Goal: Transaction & Acquisition: Purchase product/service

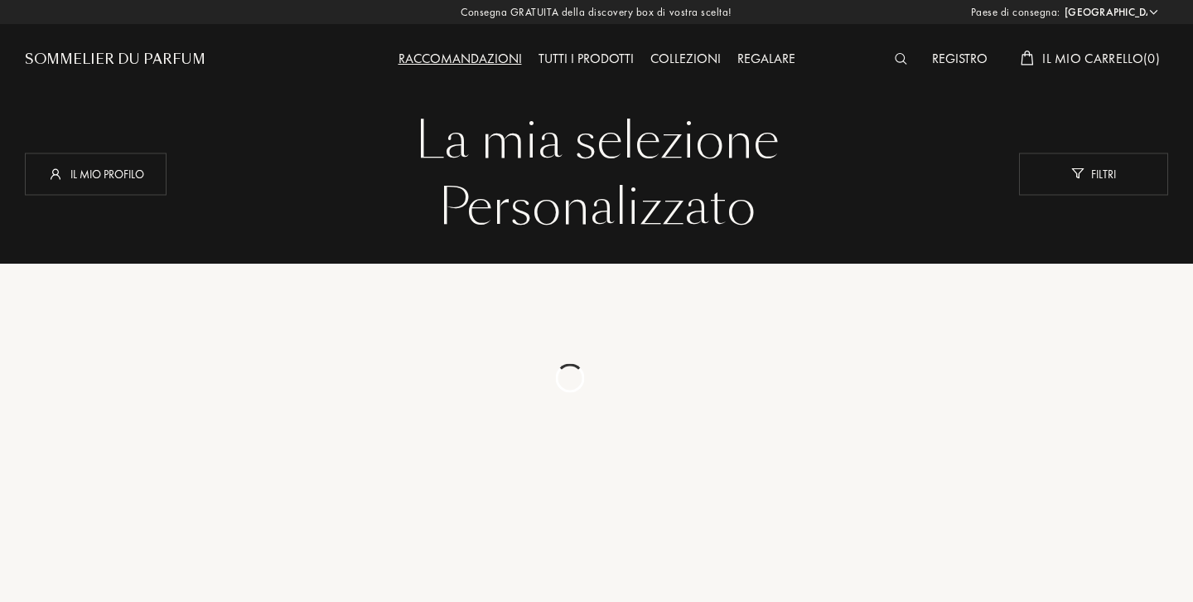
select select "IT"
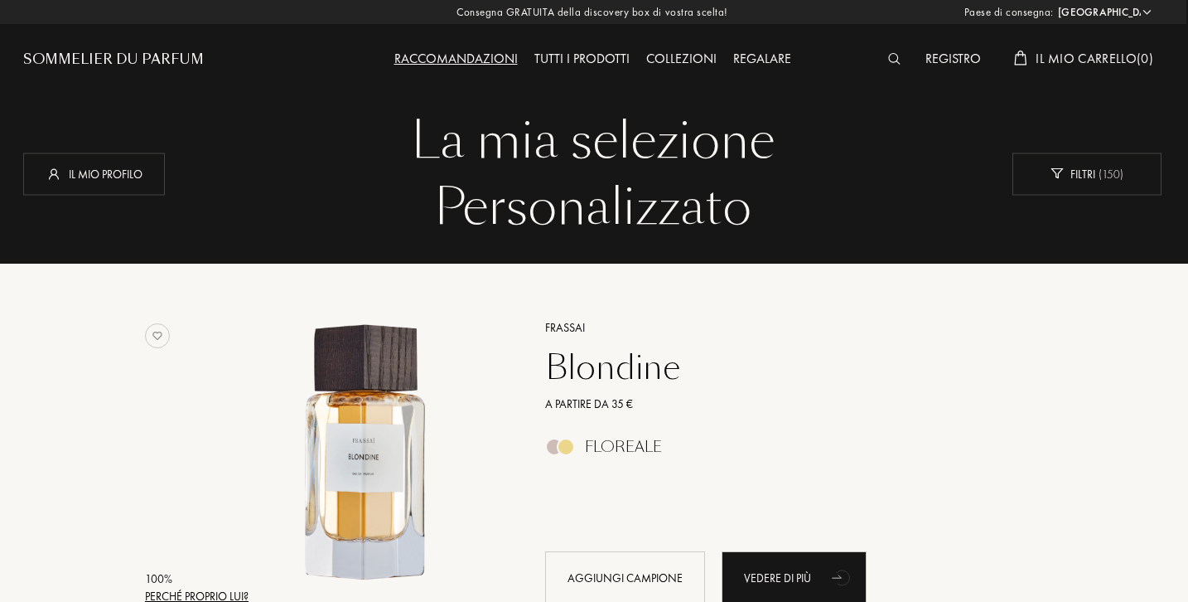
scroll to position [0, 2]
click at [1067, 172] on div "Filtri ( 150 )" at bounding box center [1087, 173] width 149 height 42
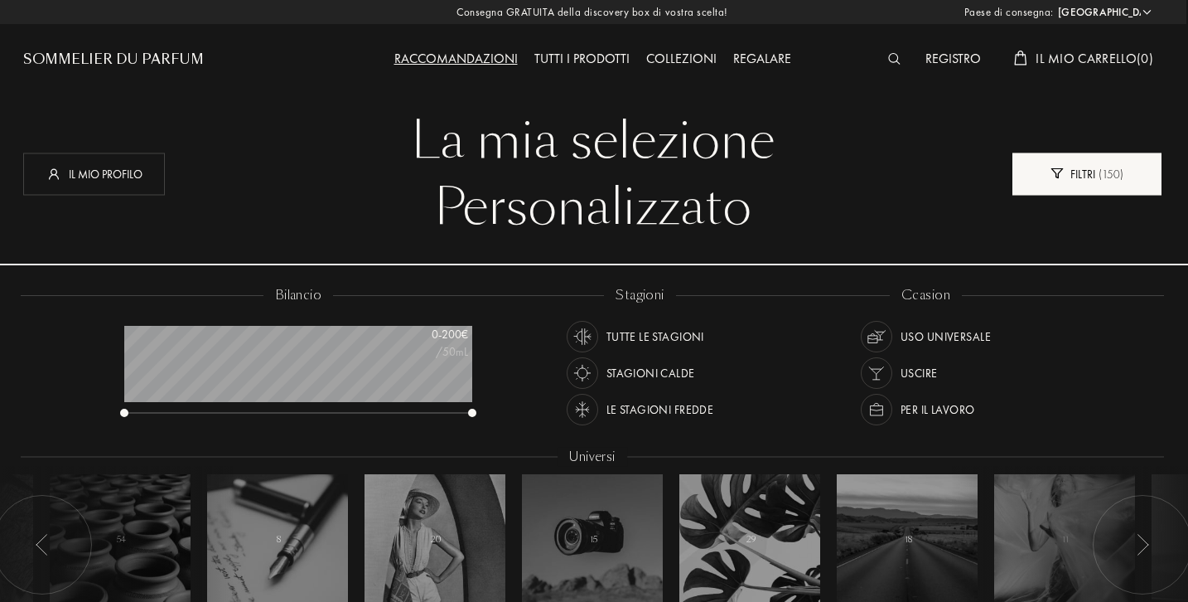
scroll to position [83, 348]
click at [626, 336] on div "Tutte le stagioni" at bounding box center [656, 336] width 98 height 31
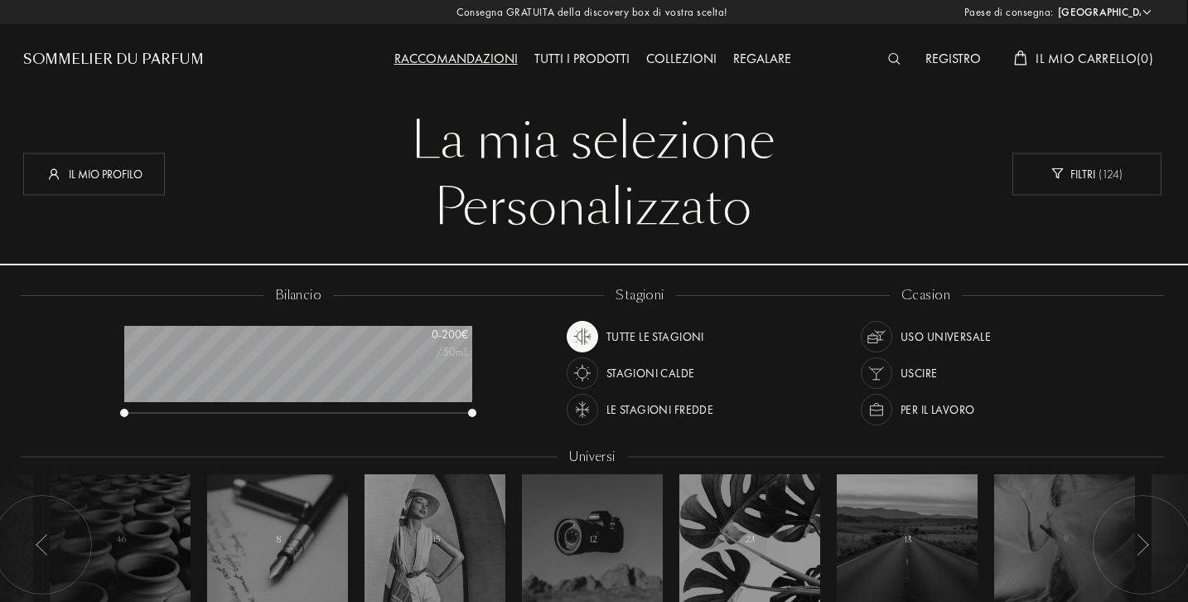
click at [883, 331] on img at bounding box center [876, 336] width 23 height 23
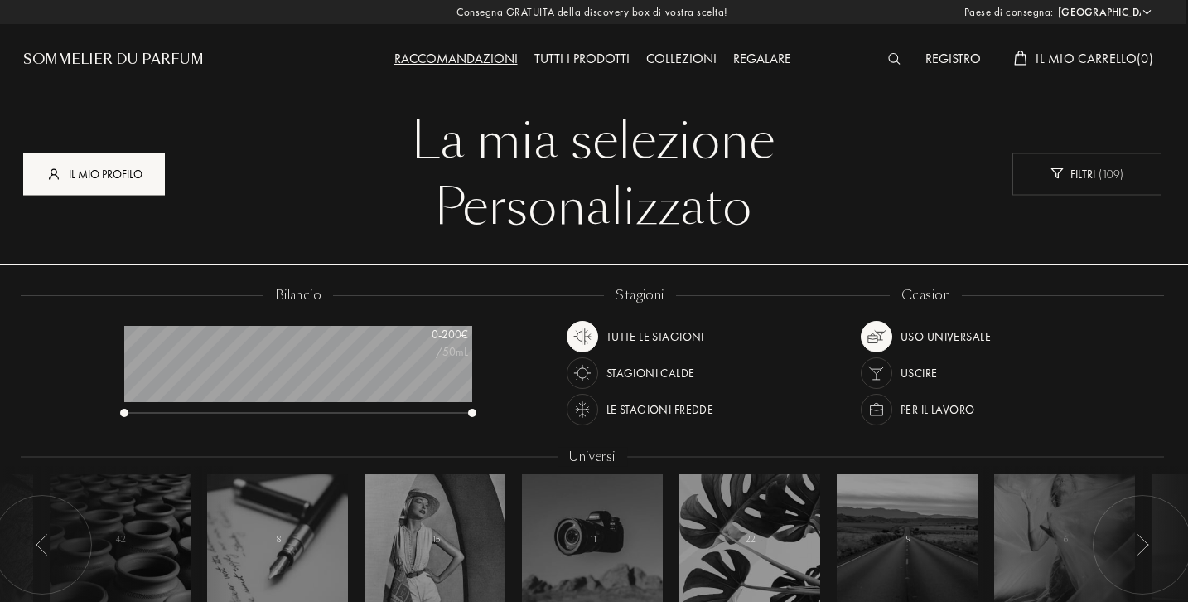
click at [108, 171] on div "Il mio profilo" at bounding box center [94, 173] width 142 height 42
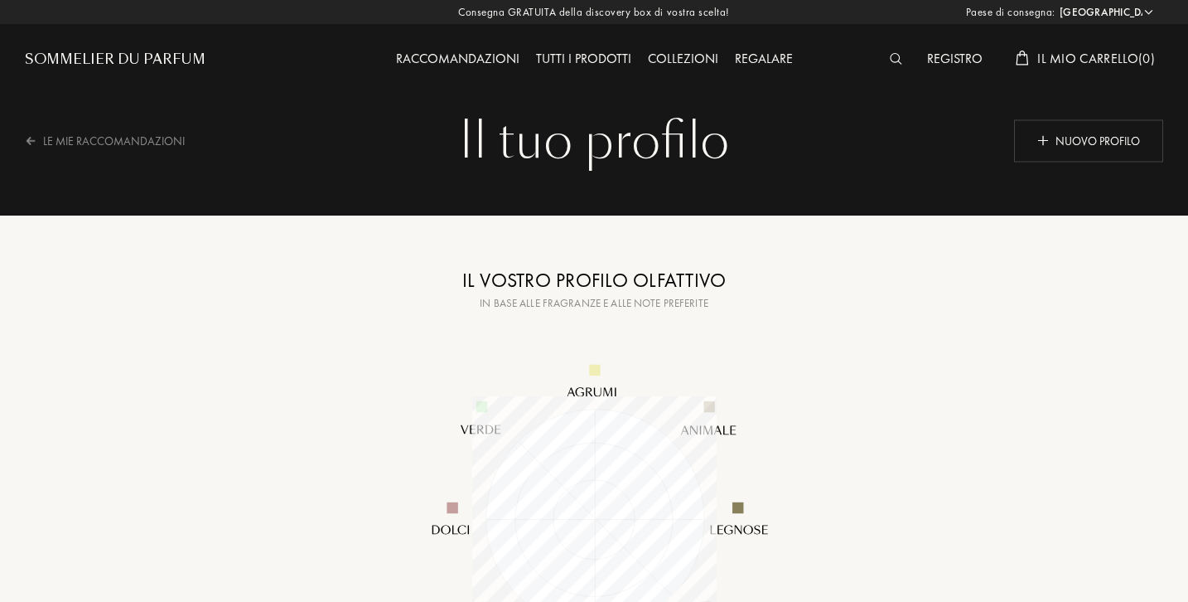
select select "IT"
click at [1086, 145] on div "Nuovo profilo" at bounding box center [1087, 140] width 149 height 42
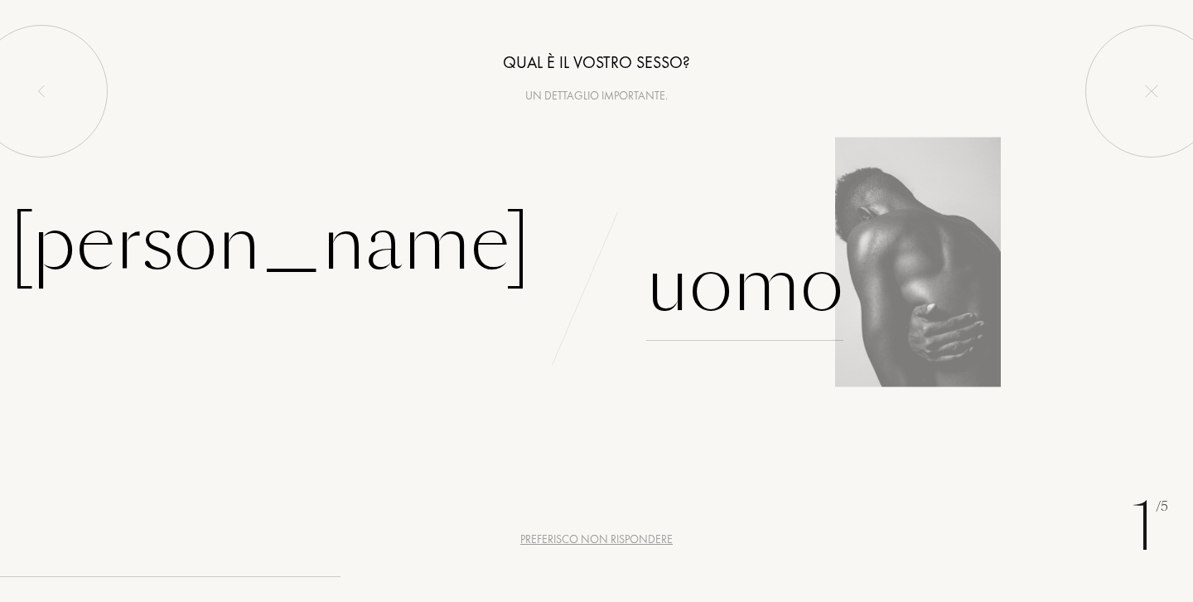
click at [698, 274] on div "Uomo" at bounding box center [744, 285] width 197 height 112
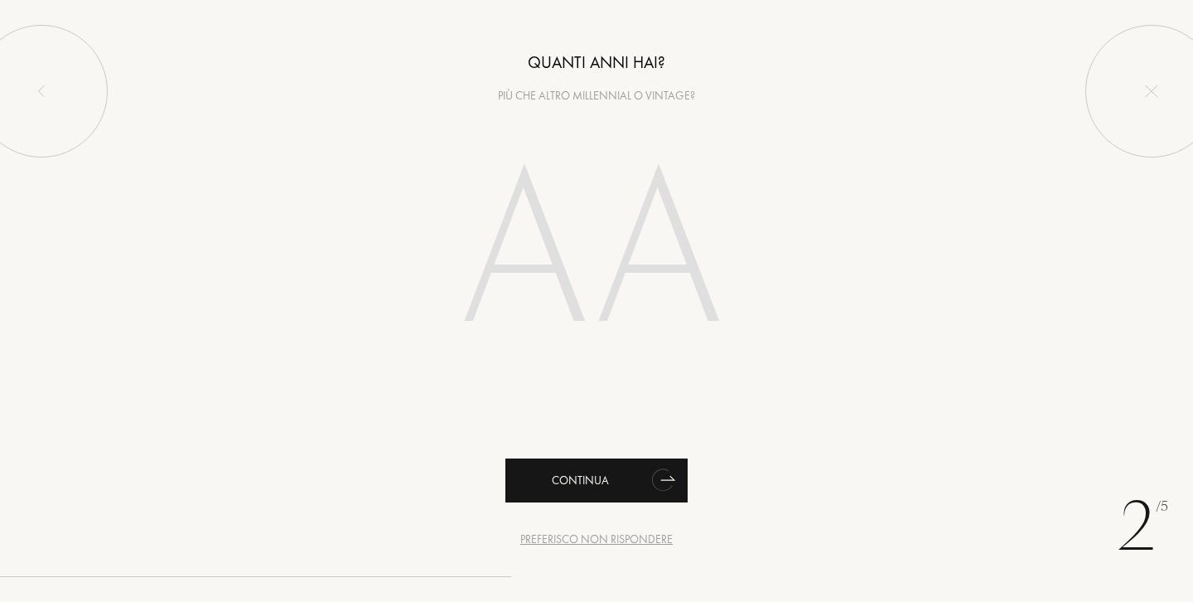
click at [599, 474] on div "Continua" at bounding box center [597, 480] width 182 height 44
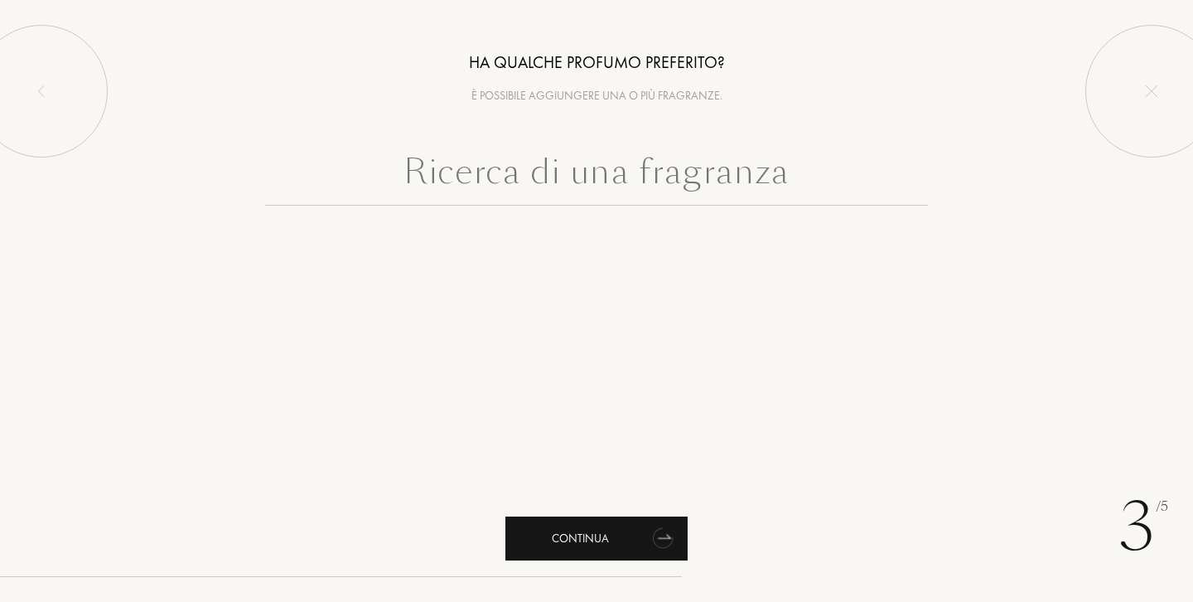
click at [621, 535] on div "Continua" at bounding box center [597, 538] width 182 height 44
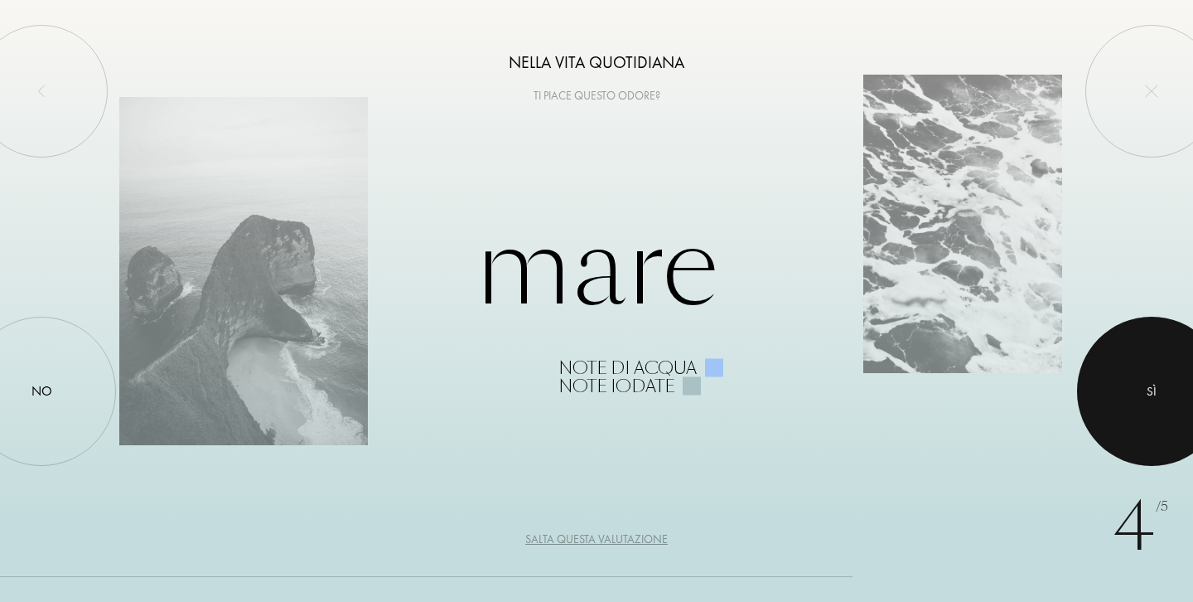
click at [1173, 366] on div at bounding box center [1151, 391] width 149 height 149
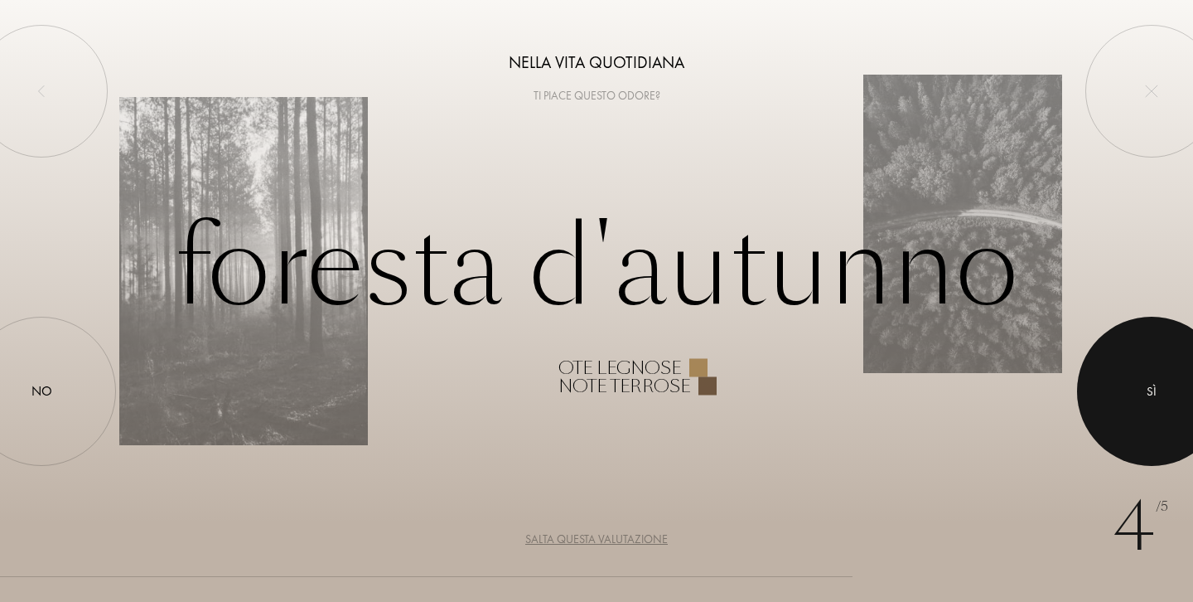
click at [1173, 366] on div at bounding box center [1151, 391] width 149 height 149
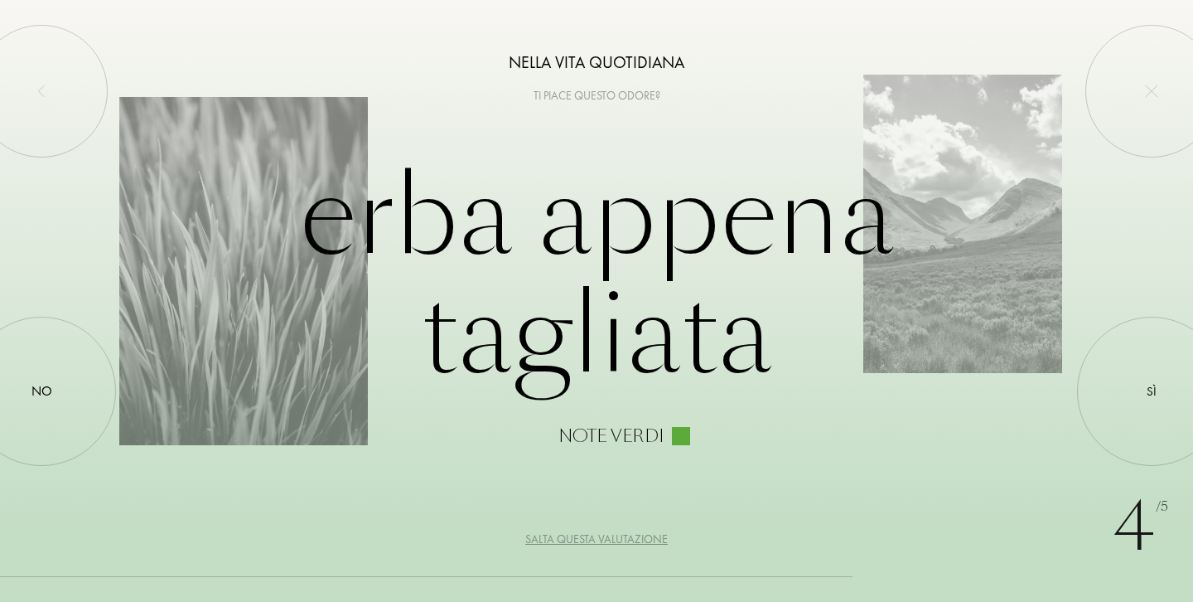
click at [643, 539] on div "Salta questa valutazione" at bounding box center [596, 538] width 143 height 17
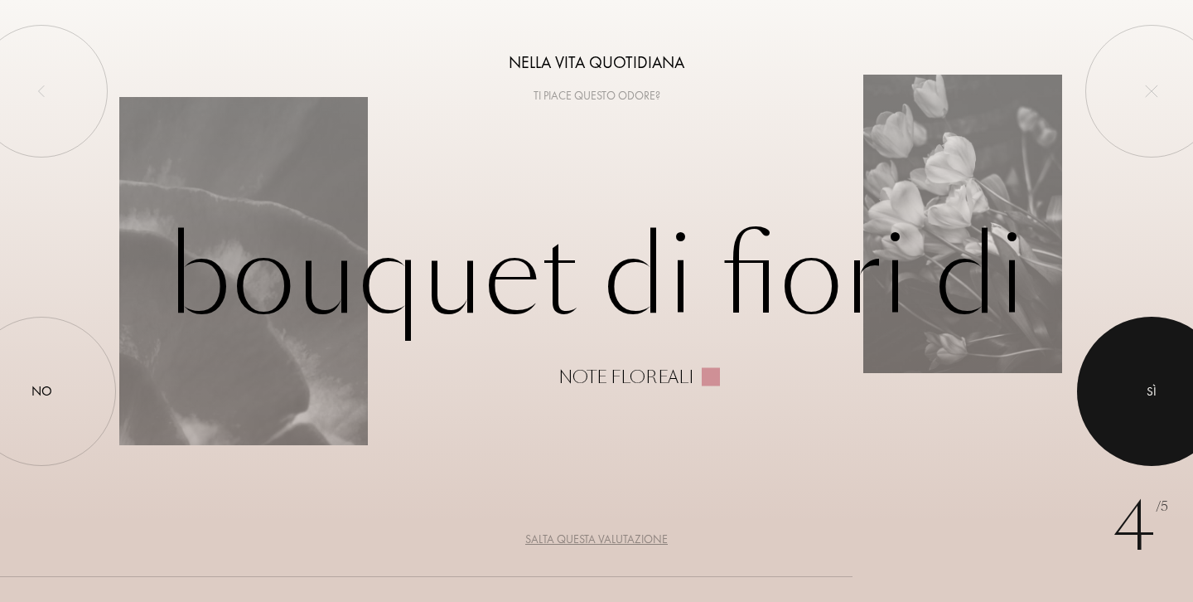
click at [1121, 414] on div at bounding box center [1151, 391] width 149 height 149
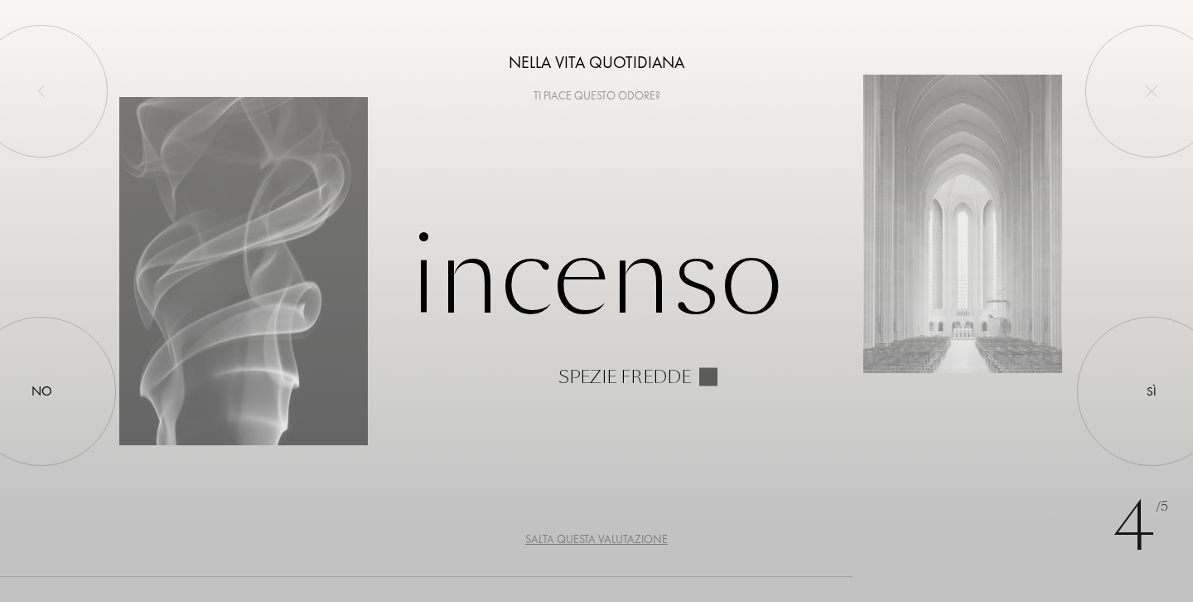
click at [643, 539] on div "Salta questa valutazione" at bounding box center [596, 538] width 143 height 17
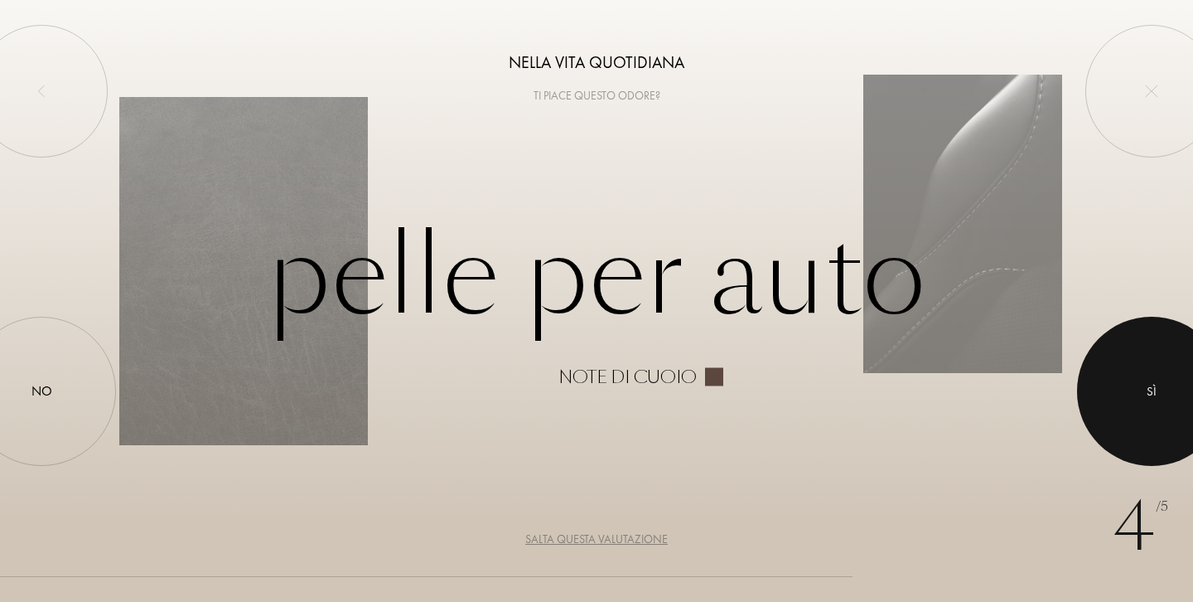
click at [1142, 389] on div at bounding box center [1151, 391] width 149 height 149
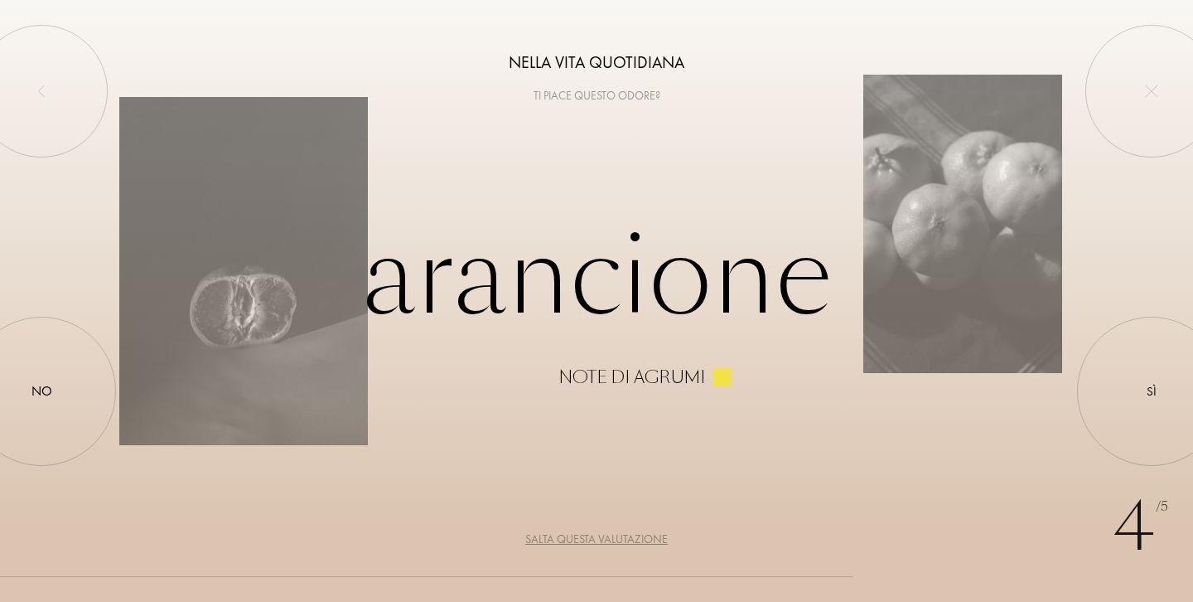
click at [649, 535] on div "Salta questa valutazione" at bounding box center [596, 538] width 143 height 17
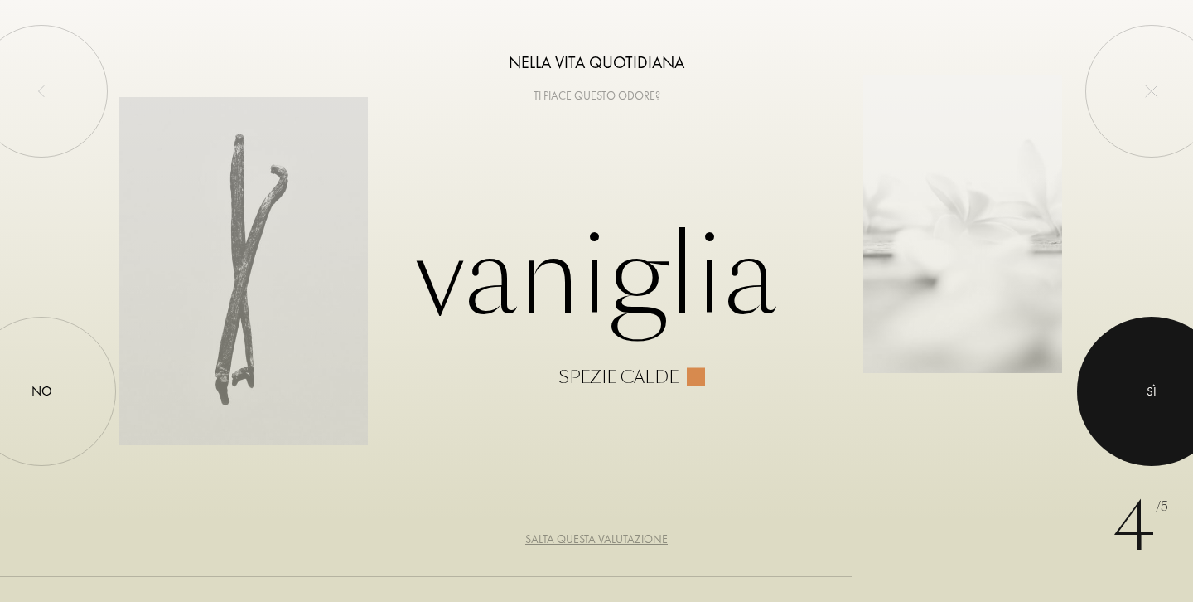
click at [1153, 396] on div "Sì" at bounding box center [1152, 391] width 10 height 19
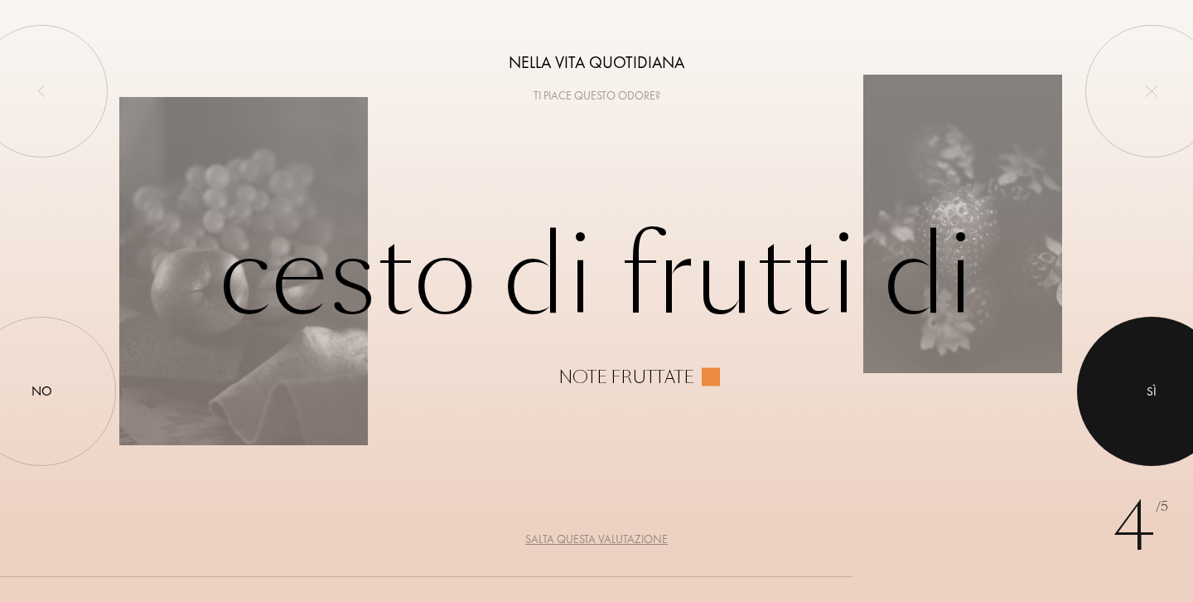
click at [1115, 391] on div at bounding box center [1151, 391] width 149 height 149
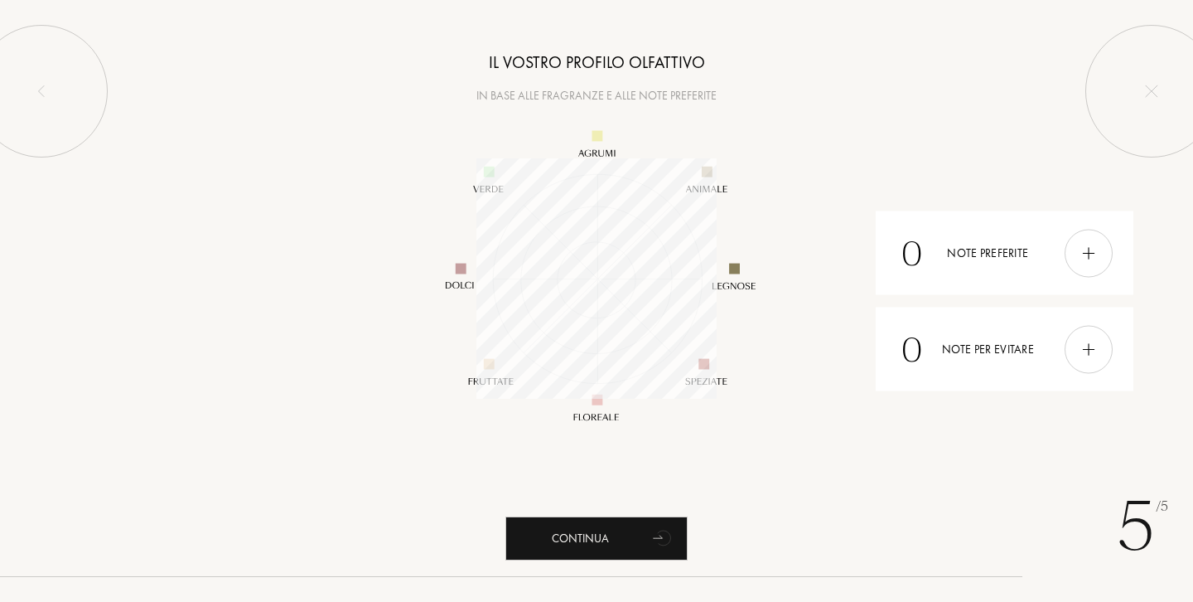
scroll to position [240, 240]
click at [607, 534] on div "Continua" at bounding box center [597, 538] width 182 height 44
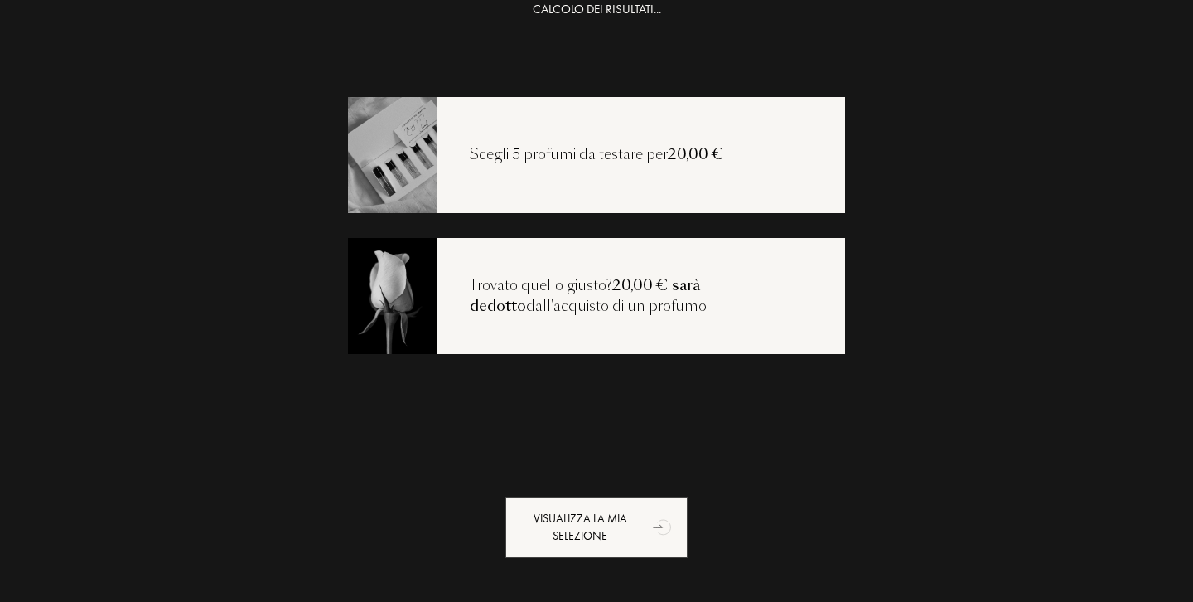
scroll to position [33, 0]
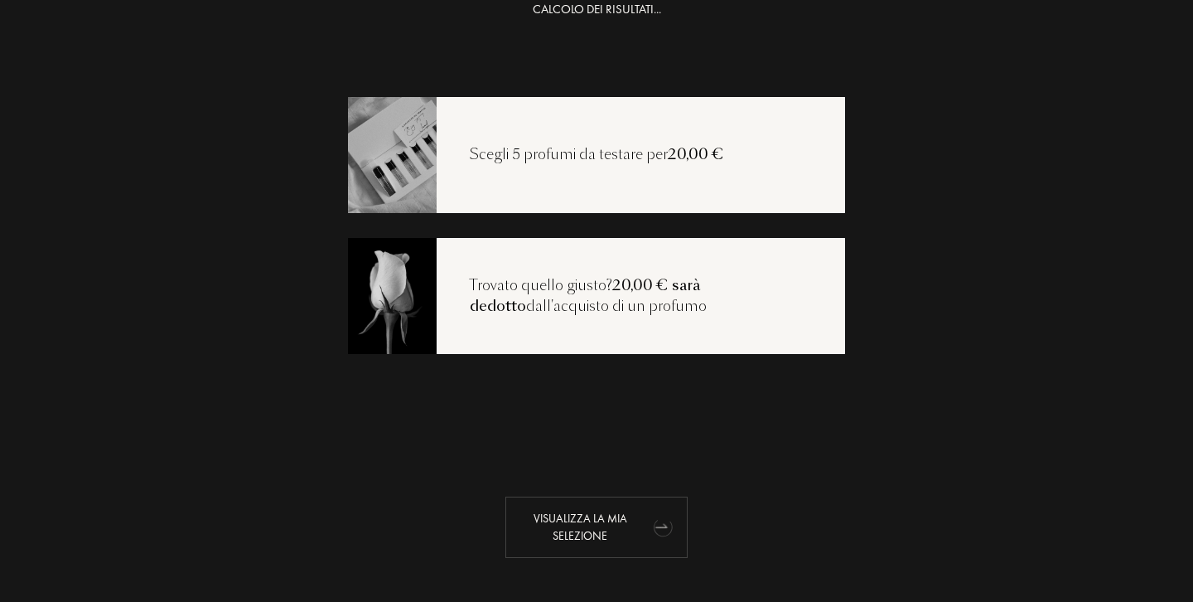
click at [630, 507] on div "Visualizza la mia selezione" at bounding box center [597, 526] width 182 height 61
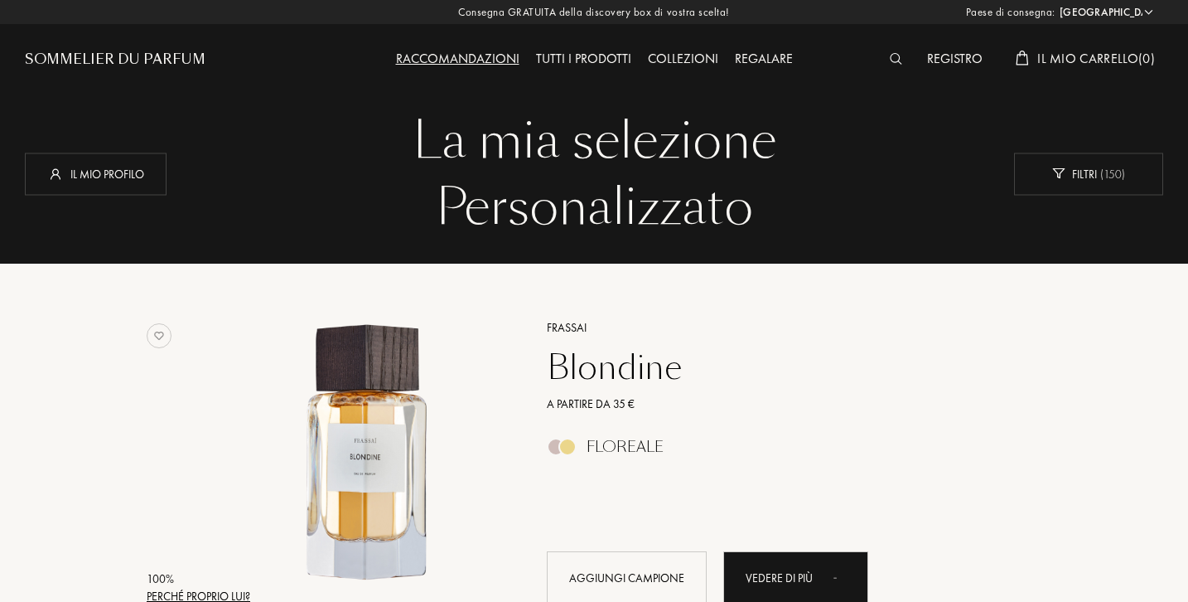
select select "IT"
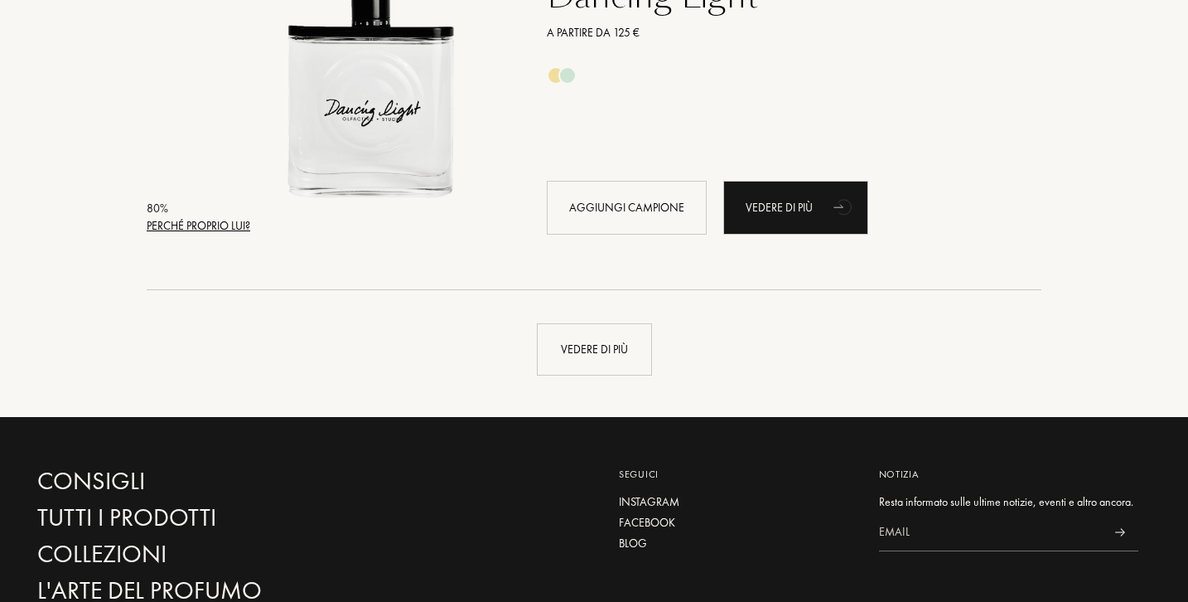
scroll to position [3936, 1]
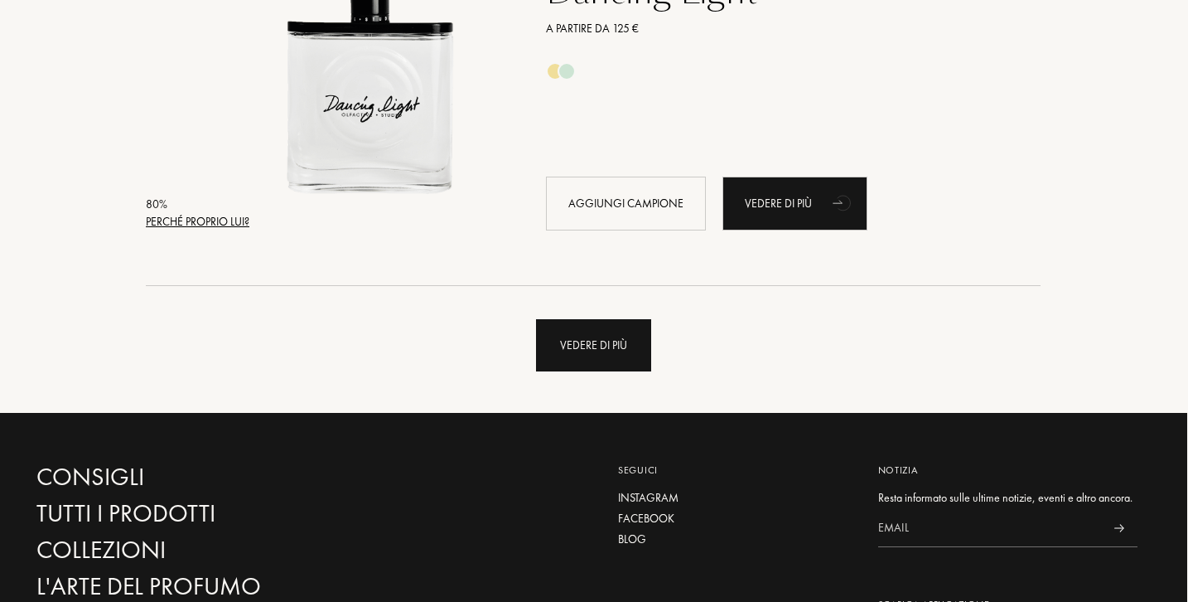
click at [619, 351] on div "Vedere di più" at bounding box center [593, 345] width 115 height 52
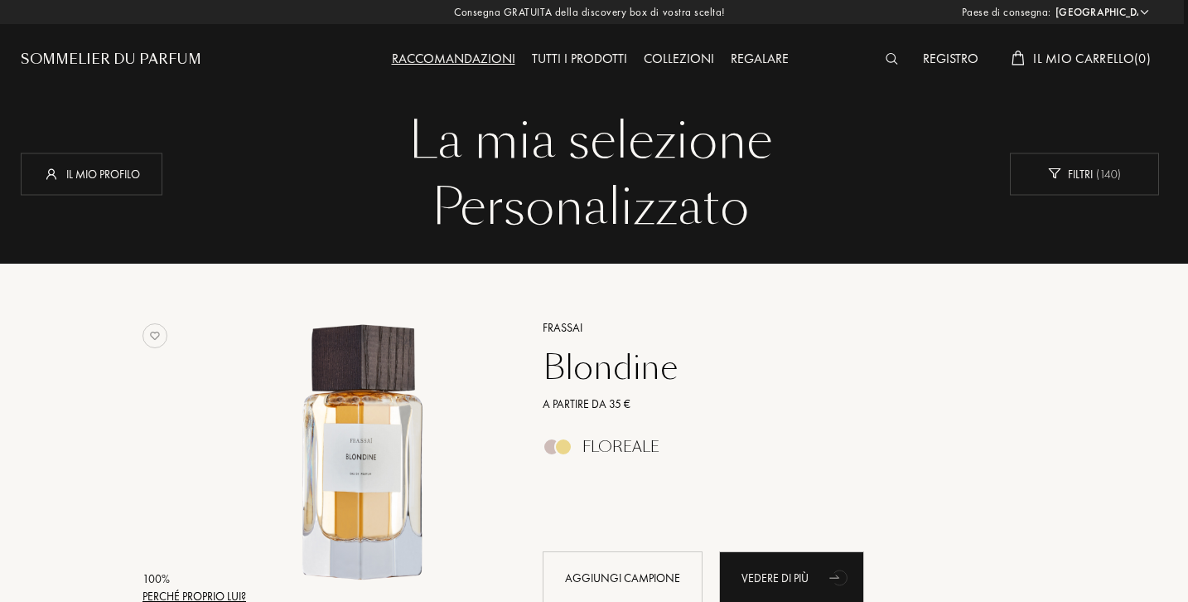
scroll to position [0, 4]
click at [475, 57] on div "Raccomandazioni" at bounding box center [454, 60] width 140 height 22
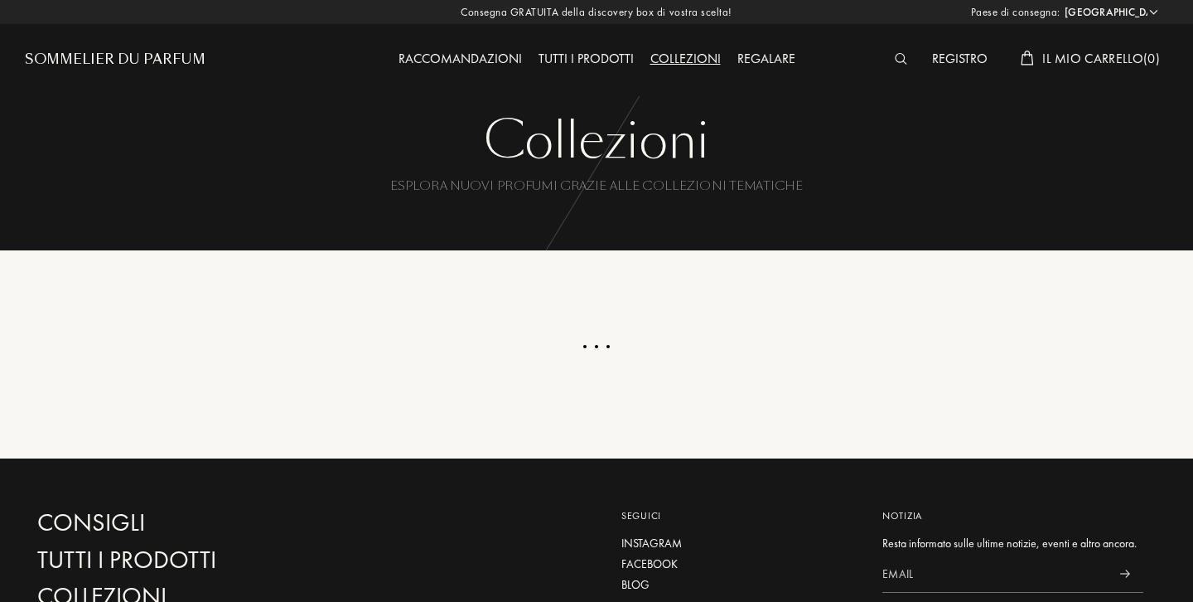
select select "IT"
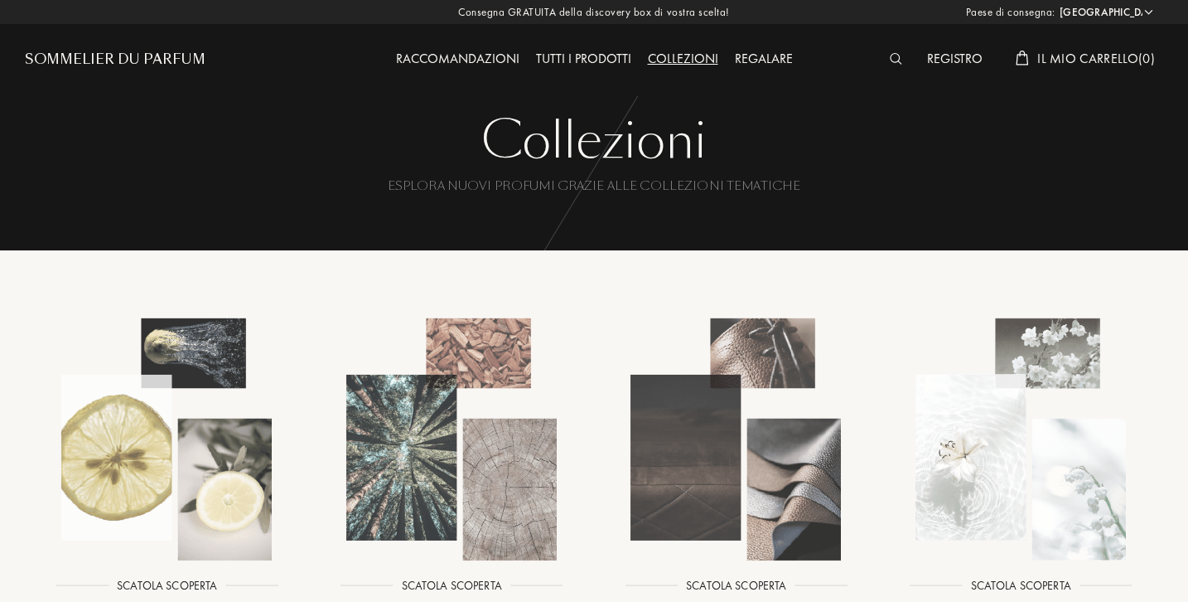
click at [182, 473] on img at bounding box center [167, 439] width 256 height 256
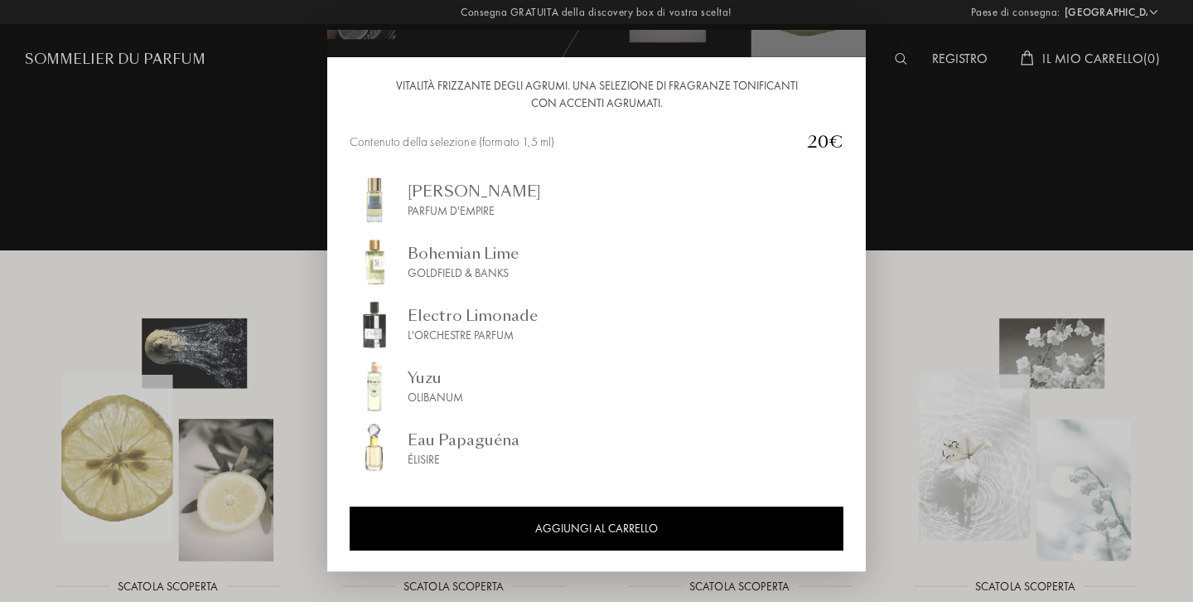
scroll to position [146, 0]
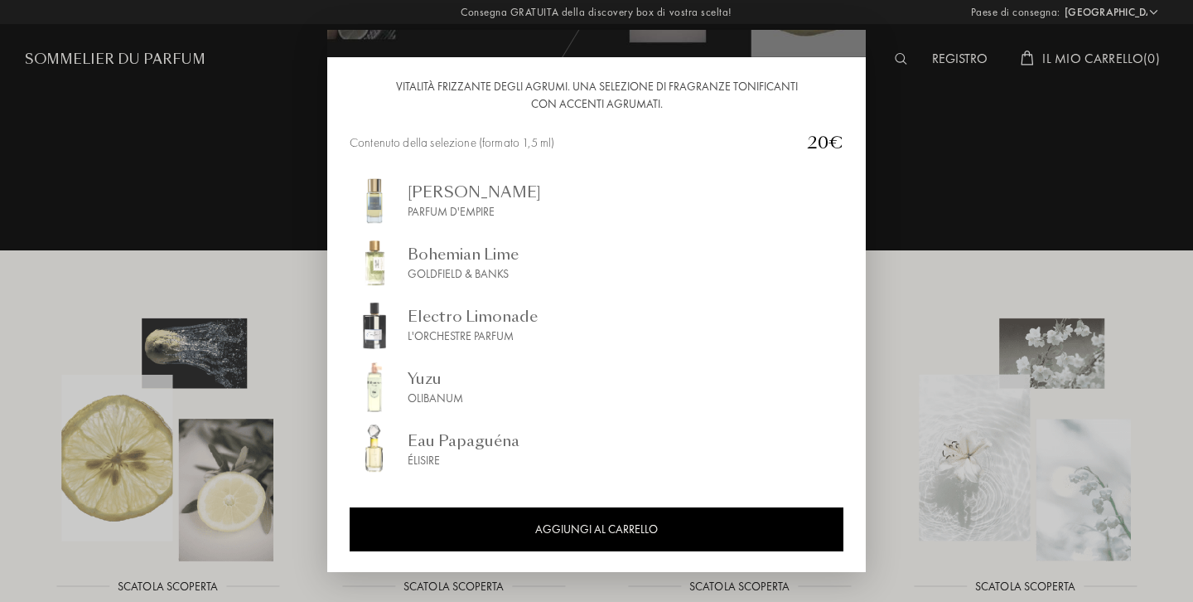
click at [973, 211] on div at bounding box center [596, 301] width 1193 height 602
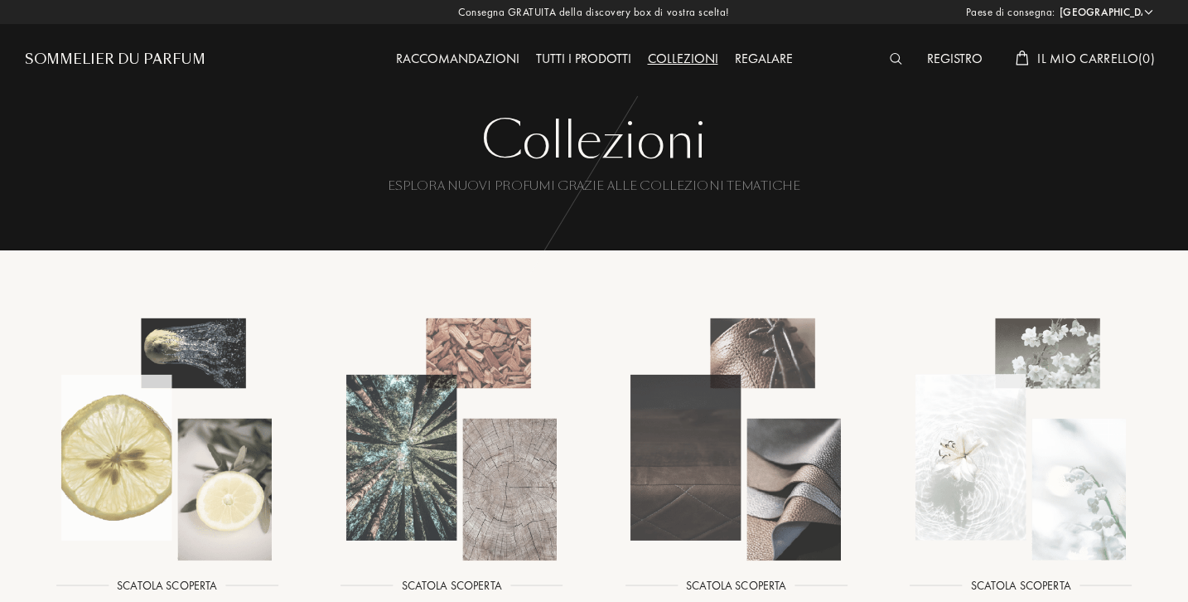
click at [498, 463] on img at bounding box center [452, 439] width 256 height 256
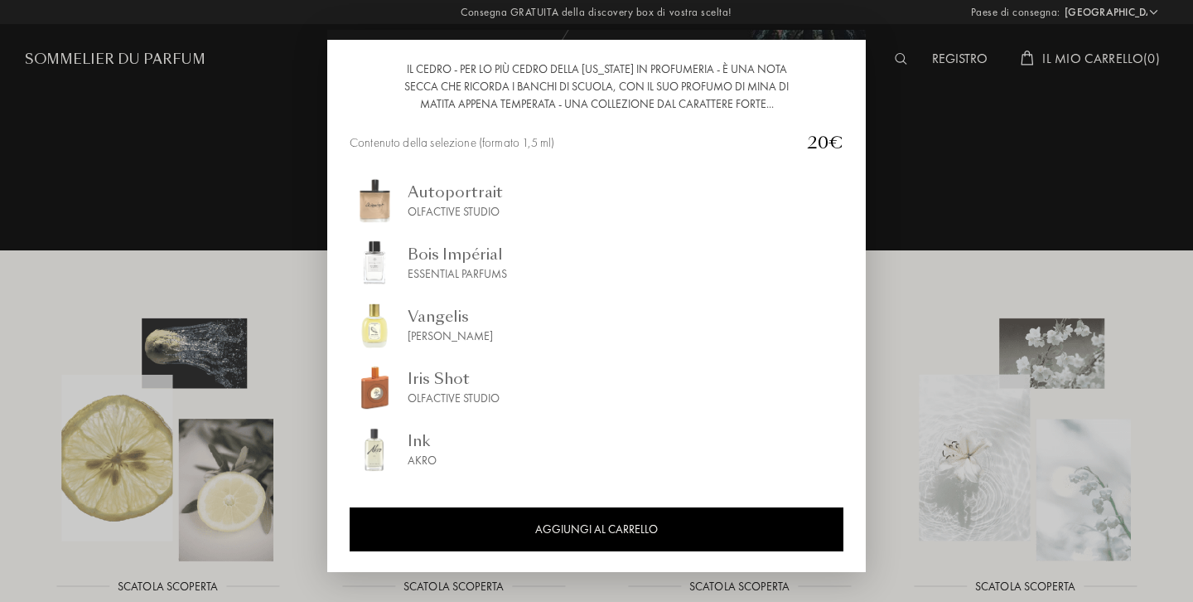
scroll to position [163, 0]
click at [437, 263] on div "Bois Impérial" at bounding box center [457, 254] width 99 height 22
click at [270, 143] on div at bounding box center [596, 301] width 1193 height 602
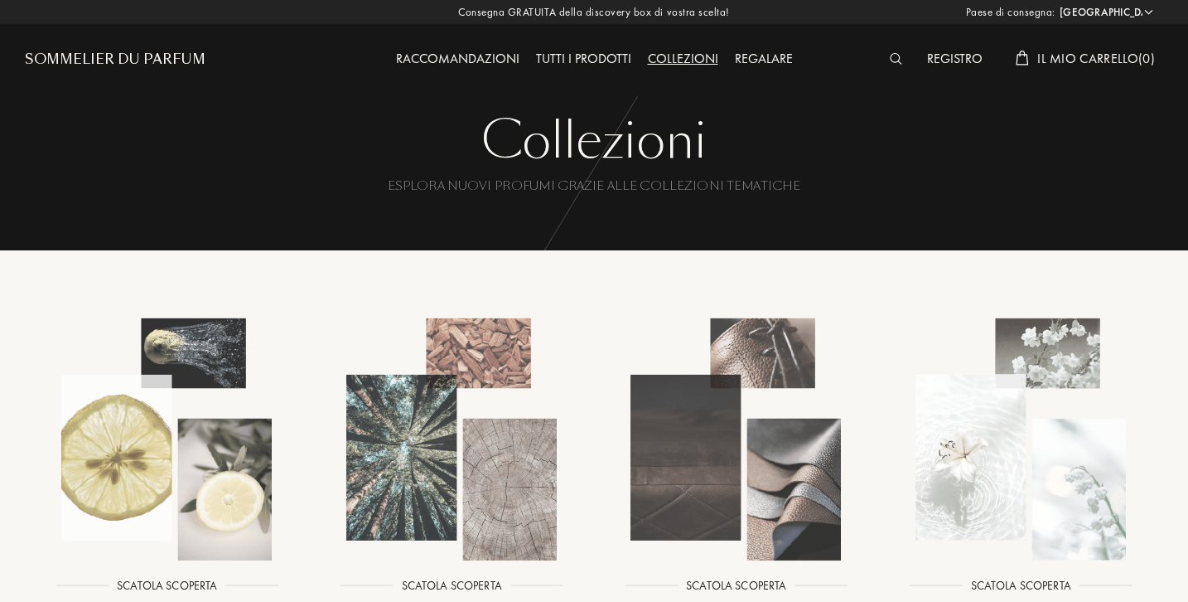
click at [748, 439] on img at bounding box center [736, 439] width 256 height 256
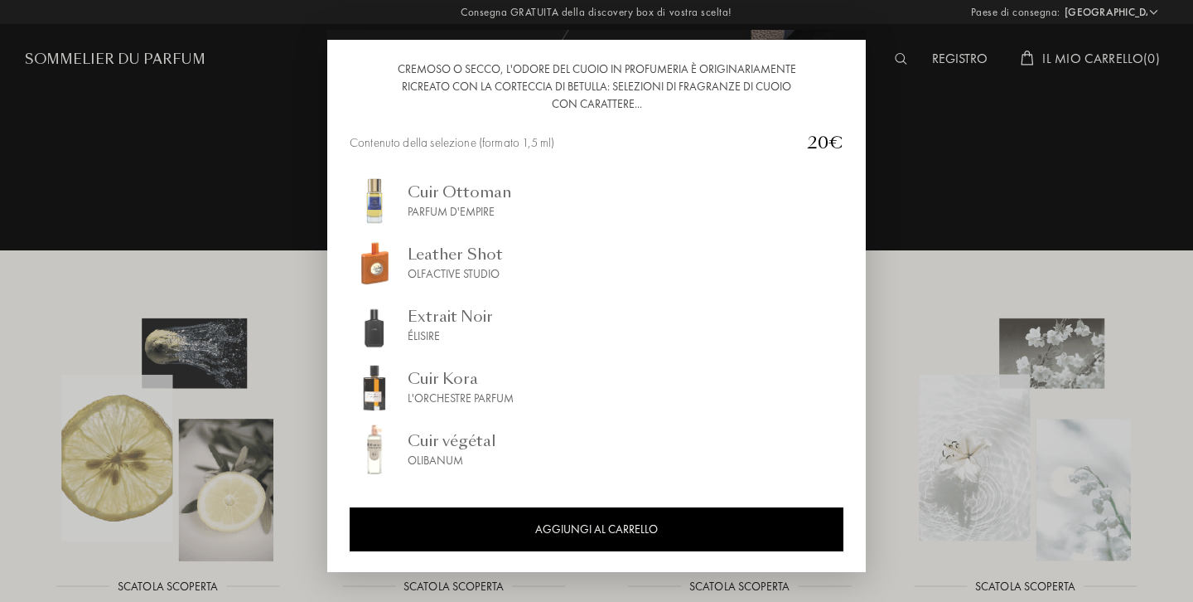
click at [917, 224] on div at bounding box center [596, 301] width 1193 height 602
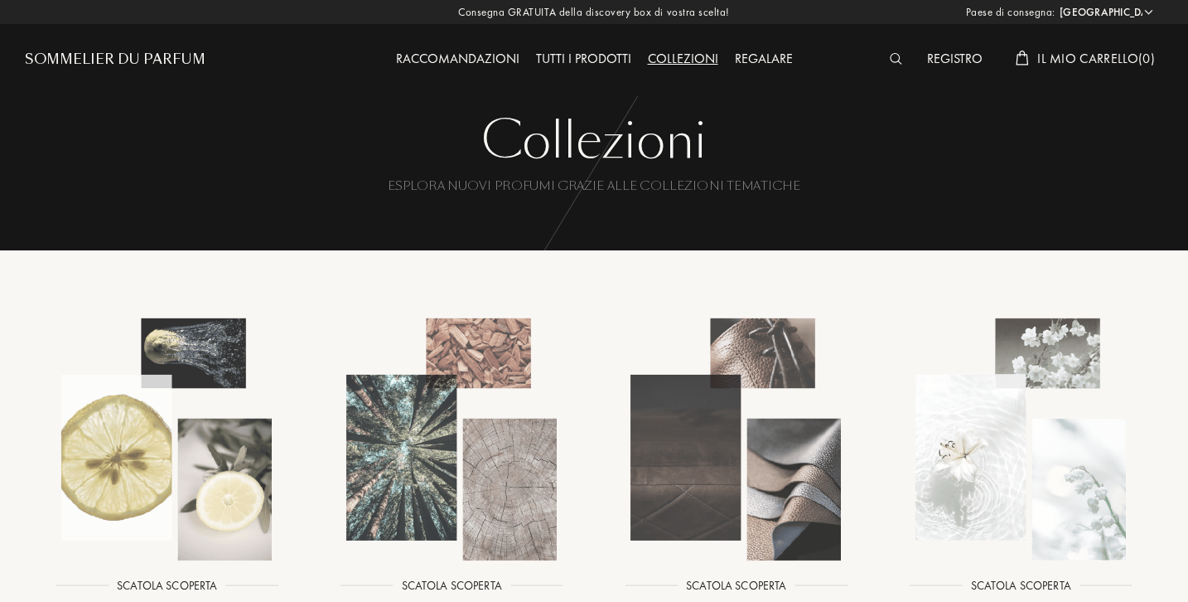
click at [1029, 438] on img at bounding box center [1021, 439] width 256 height 256
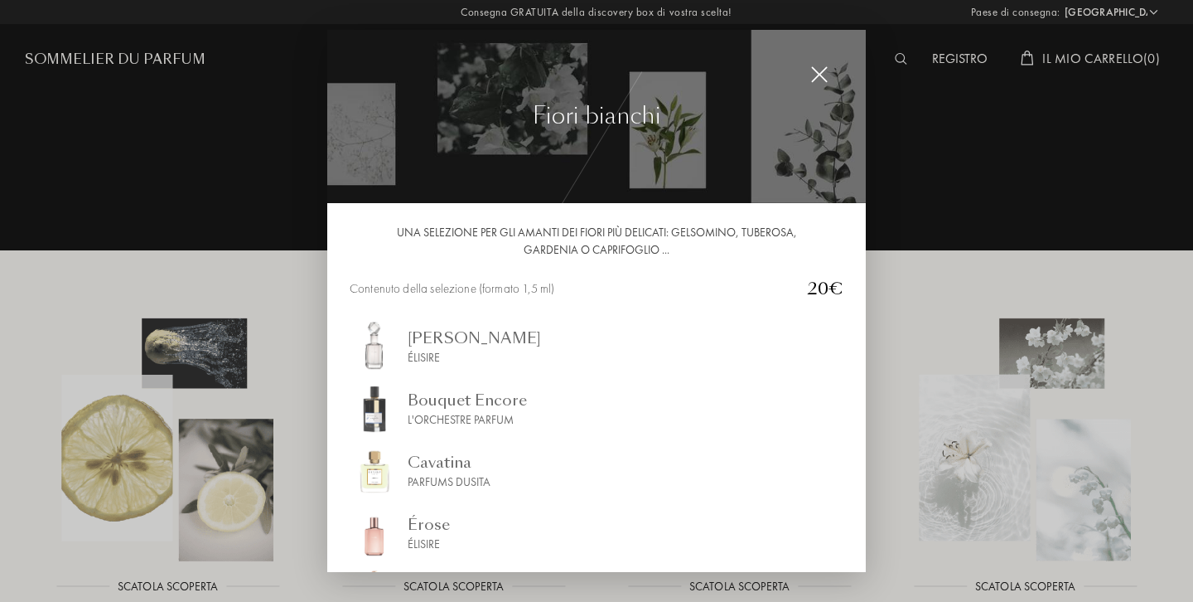
click at [873, 454] on div at bounding box center [596, 301] width 1193 height 602
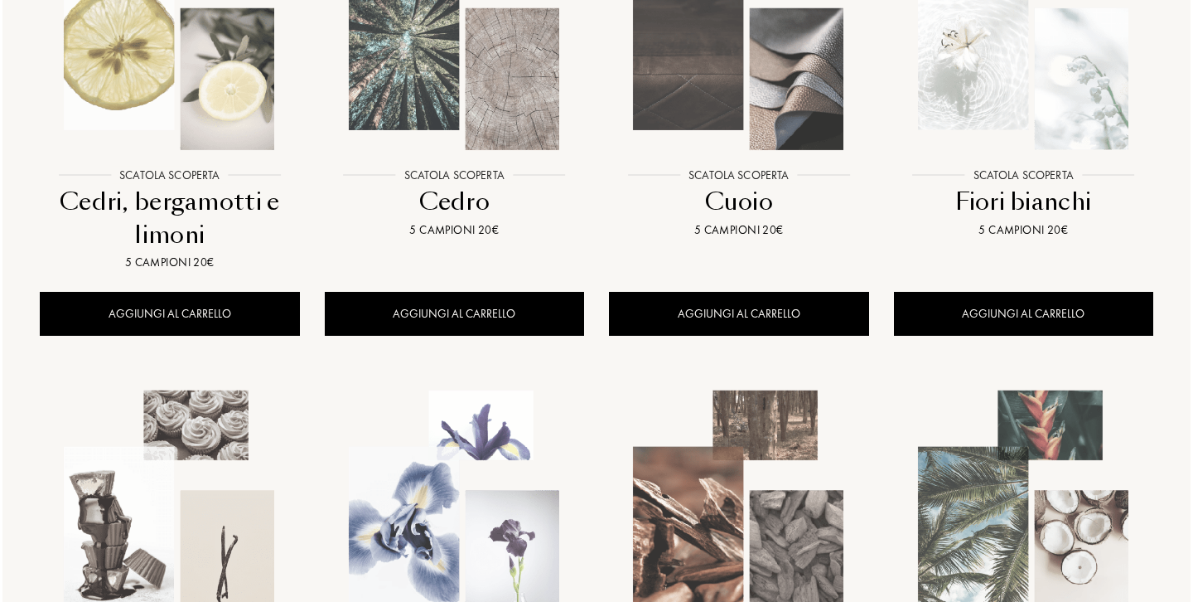
scroll to position [469, 0]
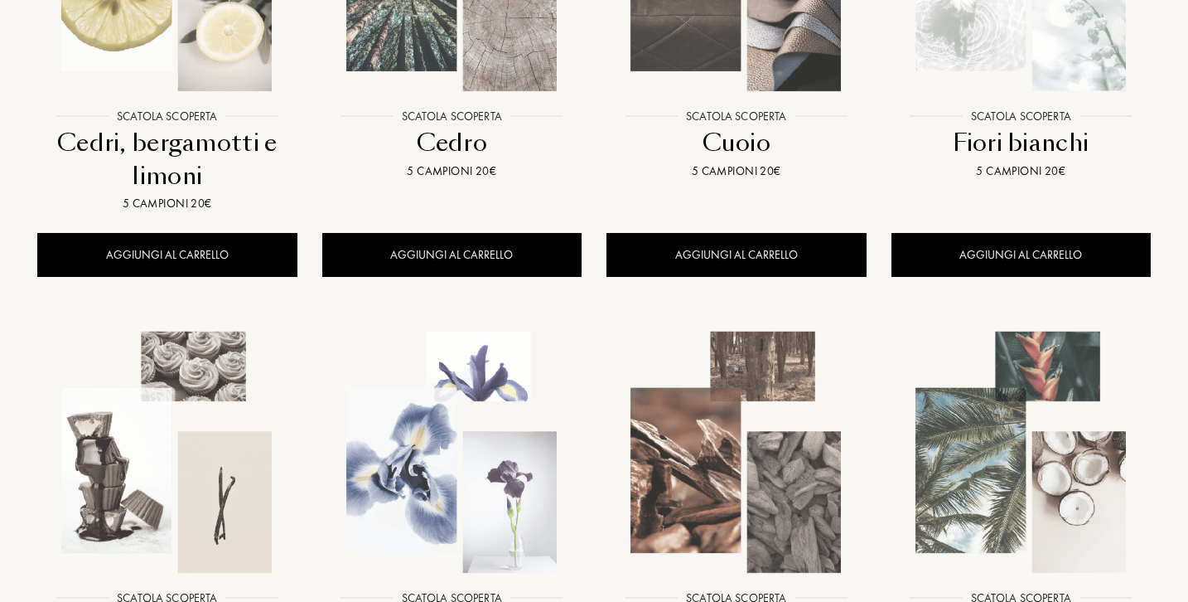
click at [234, 457] on img at bounding box center [167, 452] width 256 height 256
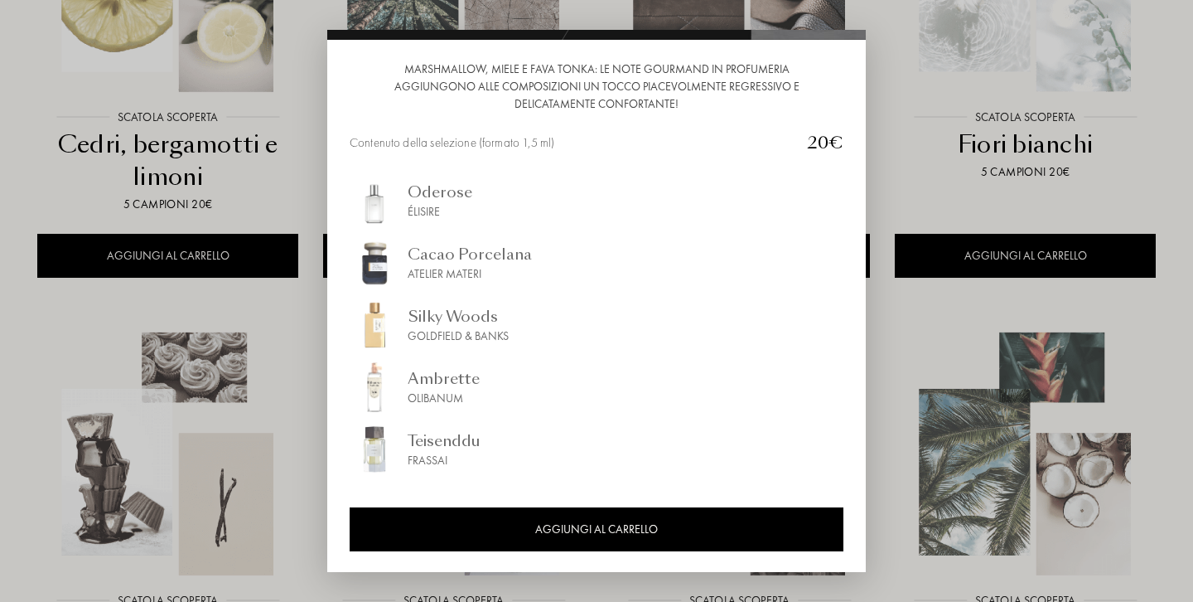
scroll to position [163, 0]
click at [906, 180] on div at bounding box center [596, 301] width 1193 height 602
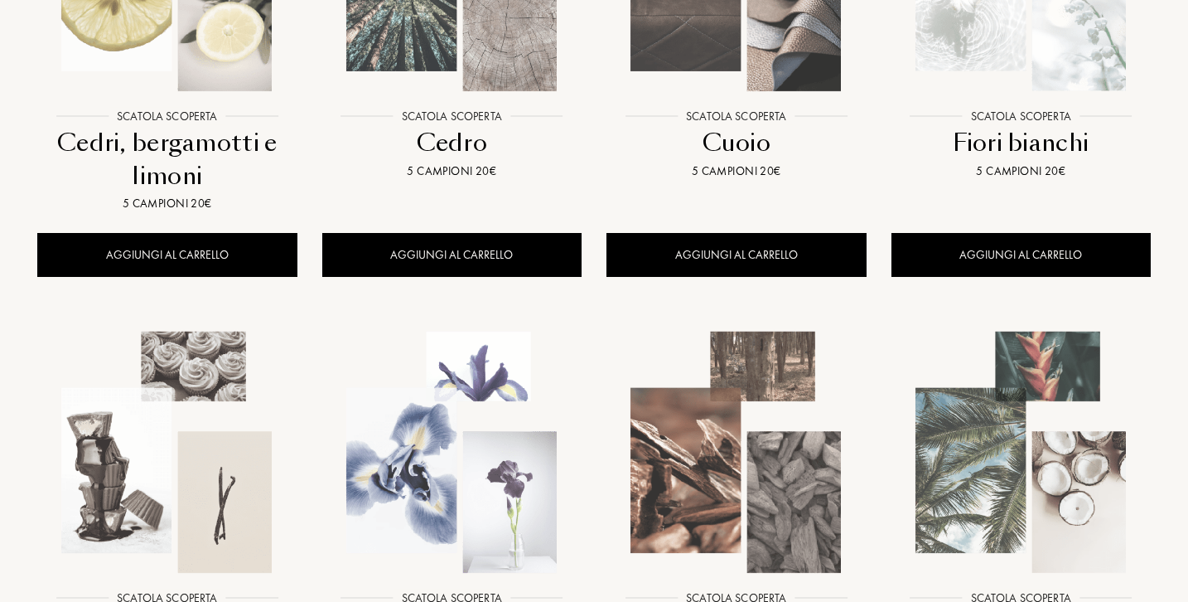
click at [452, 412] on img at bounding box center [452, 452] width 256 height 256
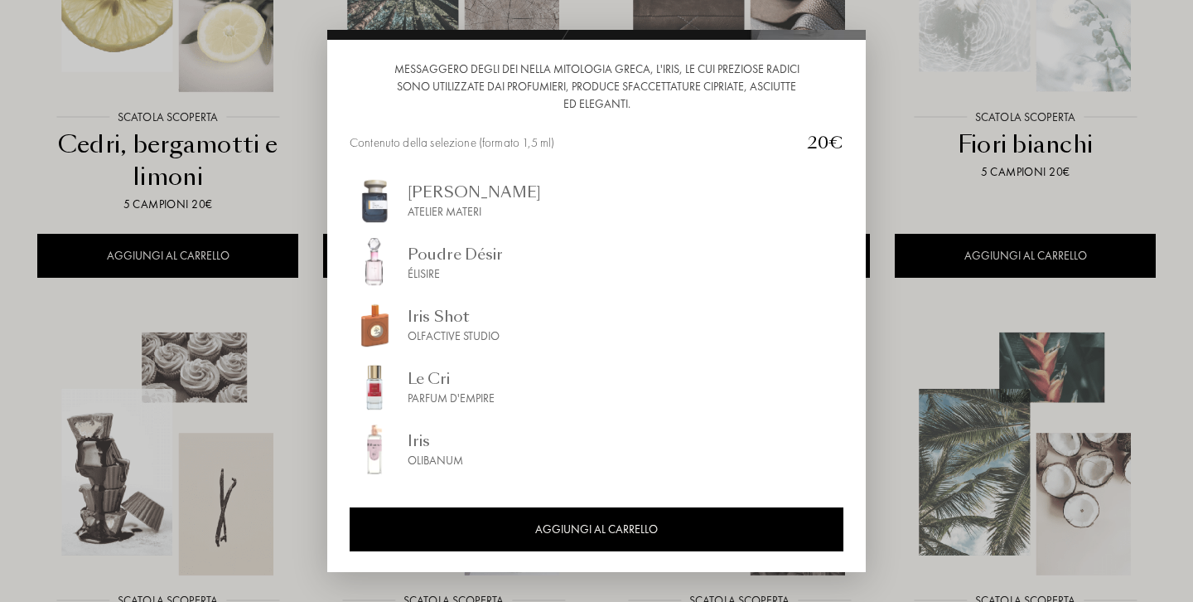
click at [928, 351] on div at bounding box center [596, 301] width 1193 height 602
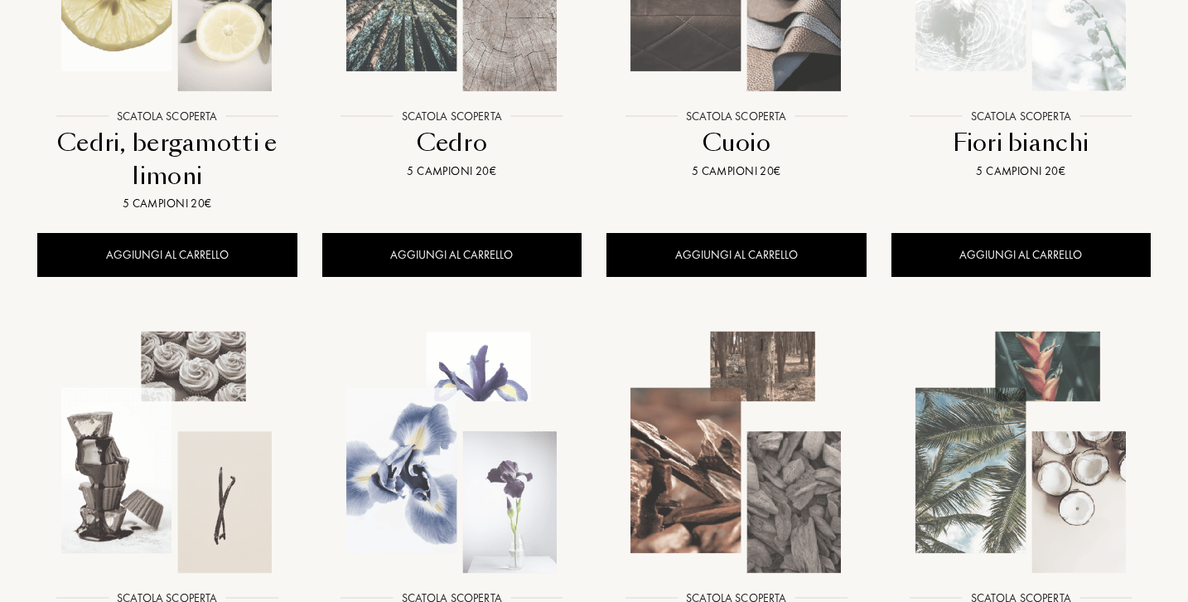
click at [779, 451] on img at bounding box center [736, 452] width 256 height 256
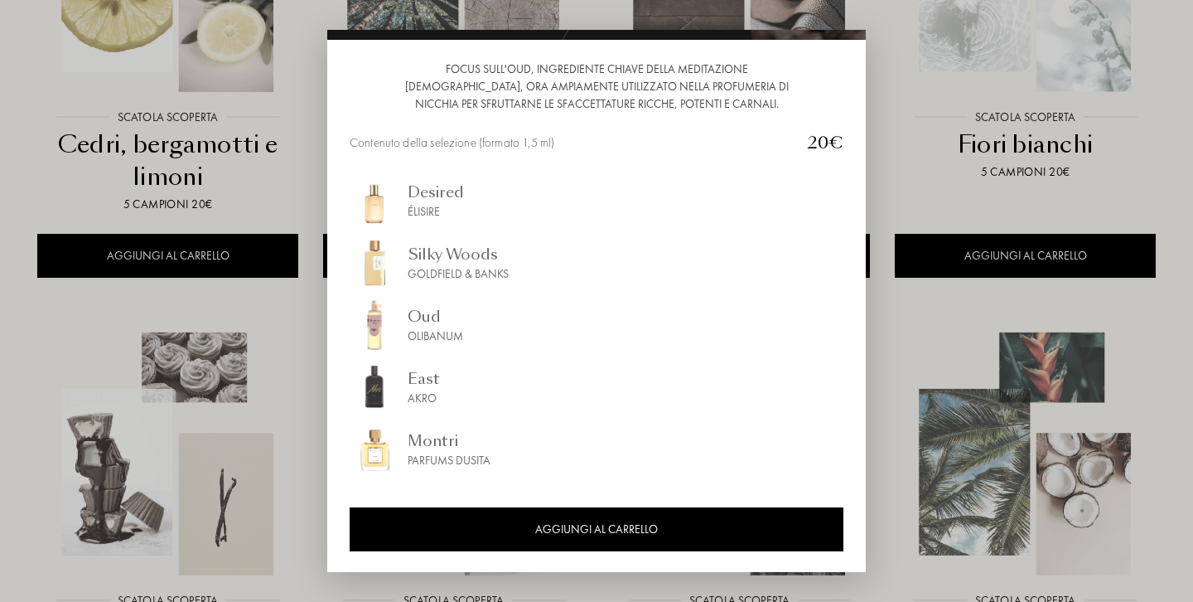
click at [893, 360] on div at bounding box center [596, 301] width 1193 height 602
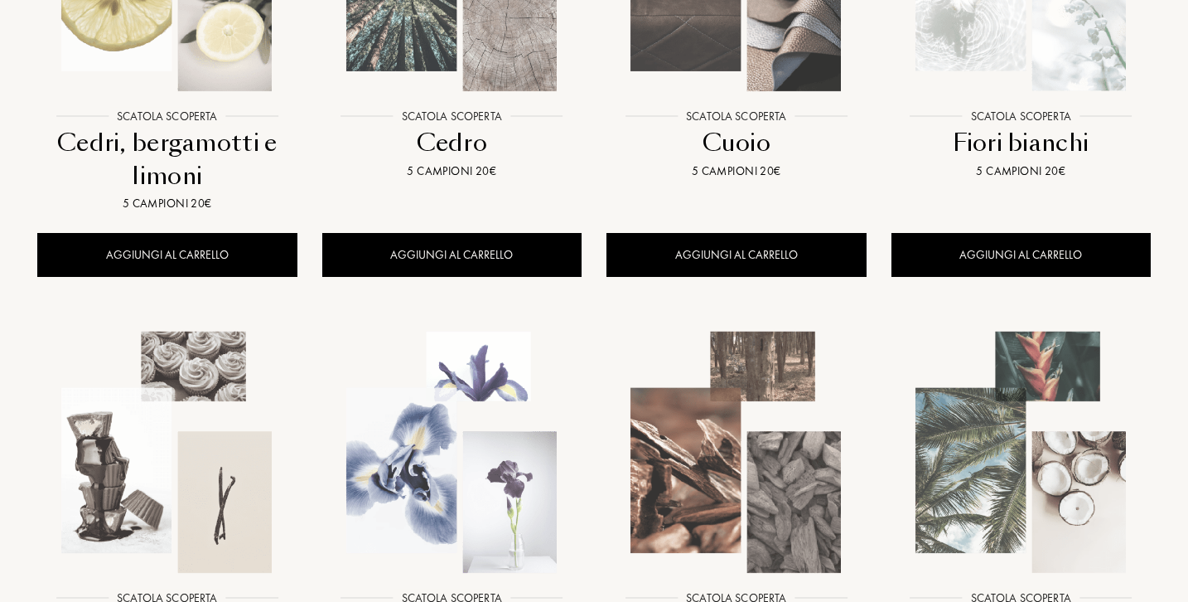
click at [987, 457] on img at bounding box center [1021, 452] width 256 height 256
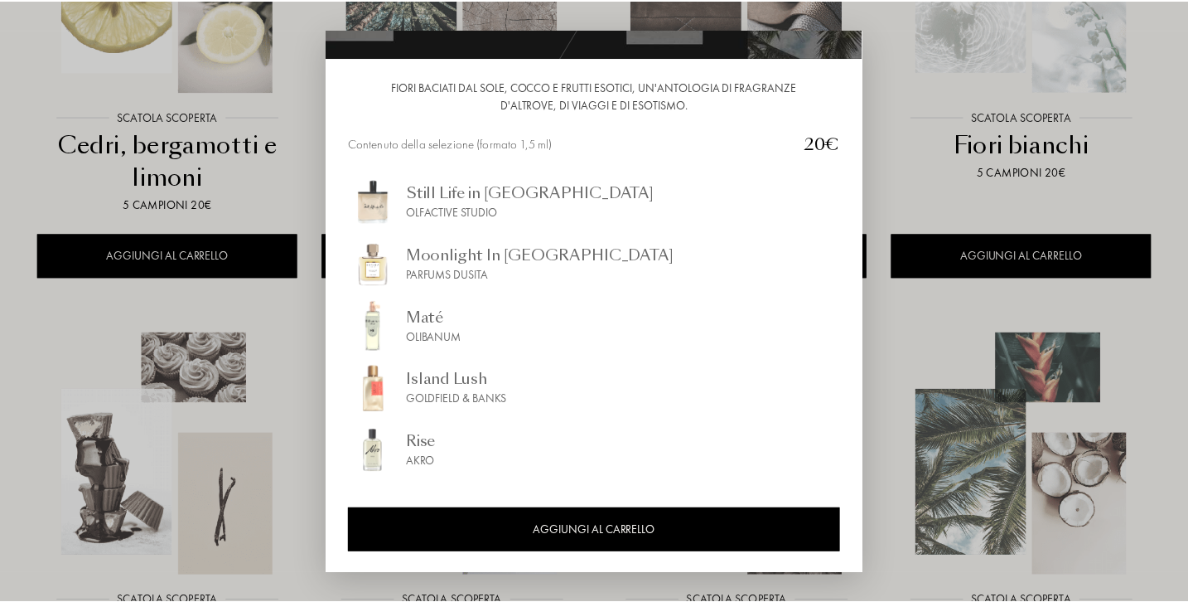
scroll to position [146, 0]
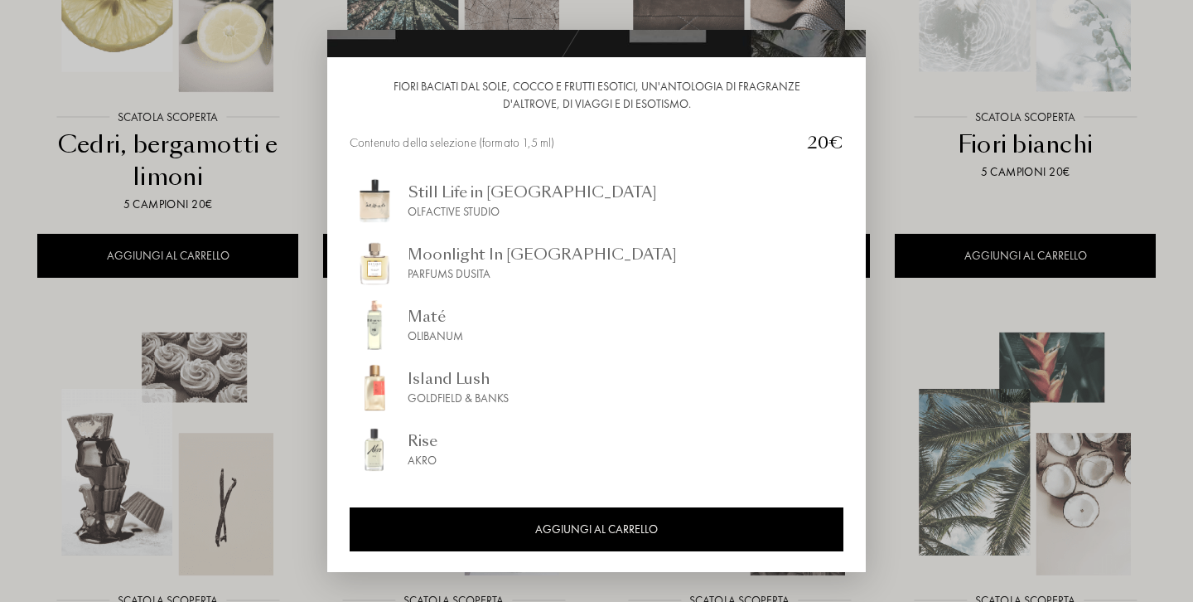
click at [890, 345] on div at bounding box center [596, 301] width 1193 height 602
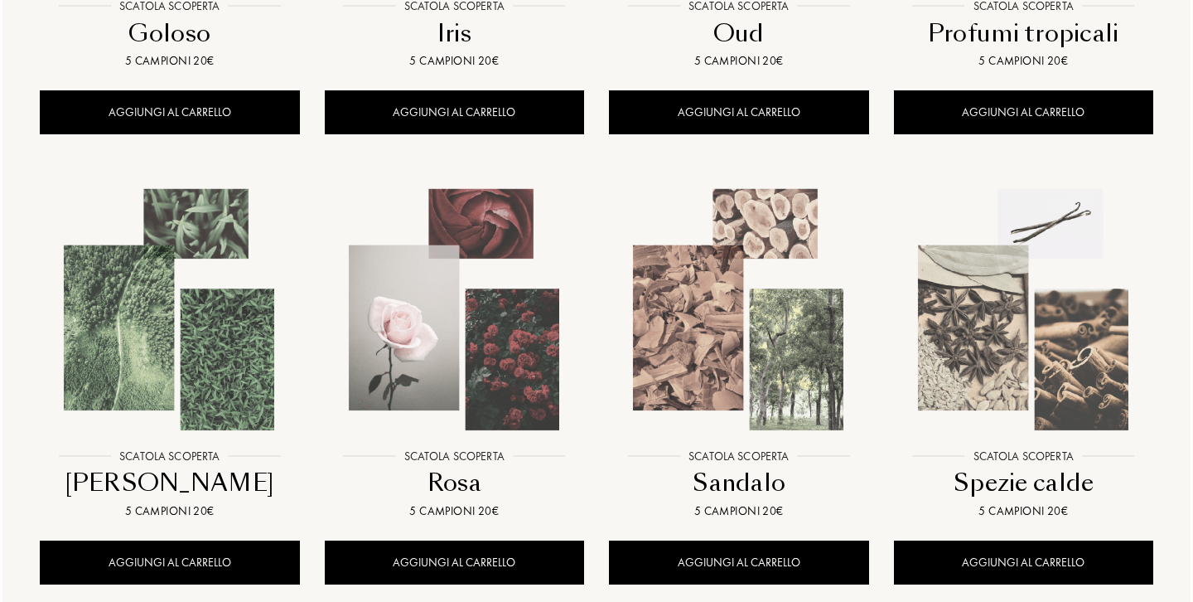
scroll to position [1062, 0]
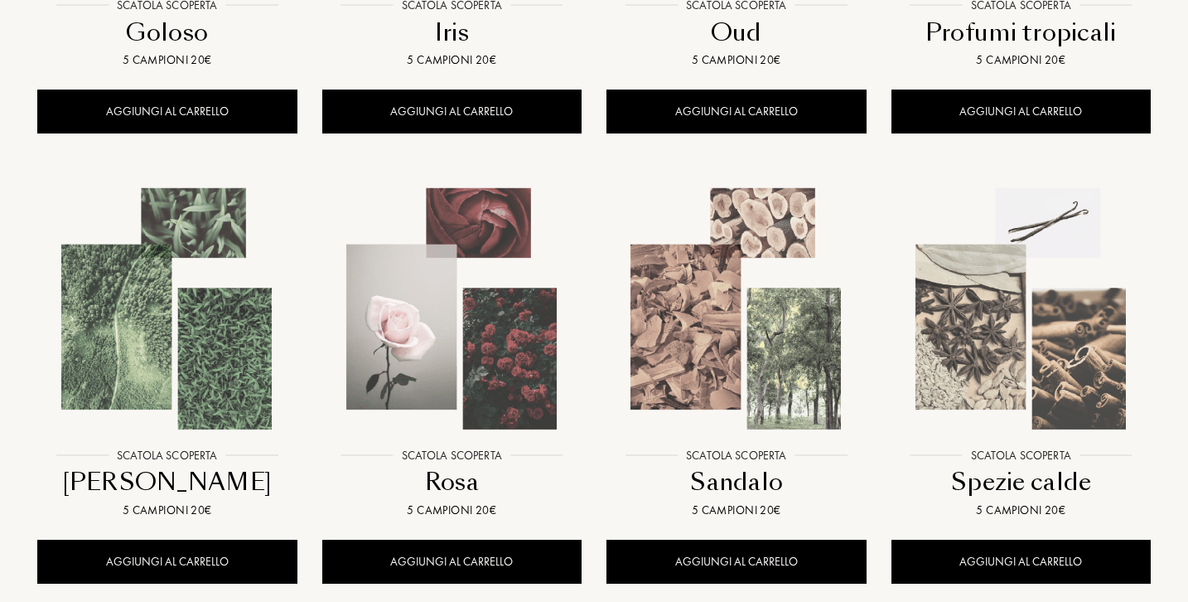
click at [186, 264] on img at bounding box center [167, 309] width 256 height 256
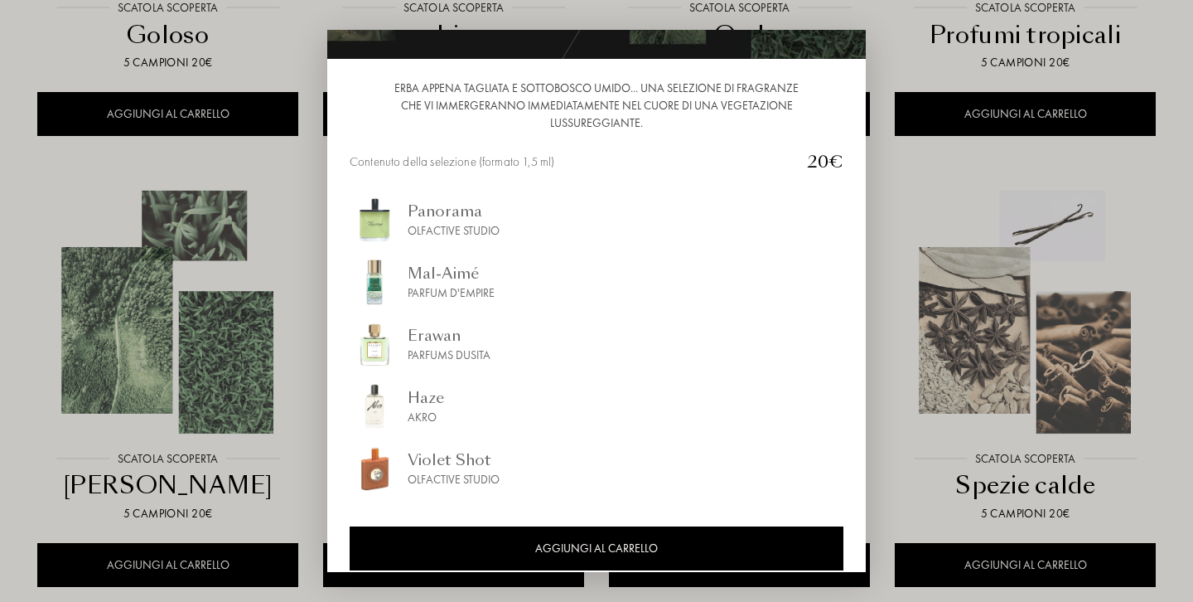
scroll to position [147, 0]
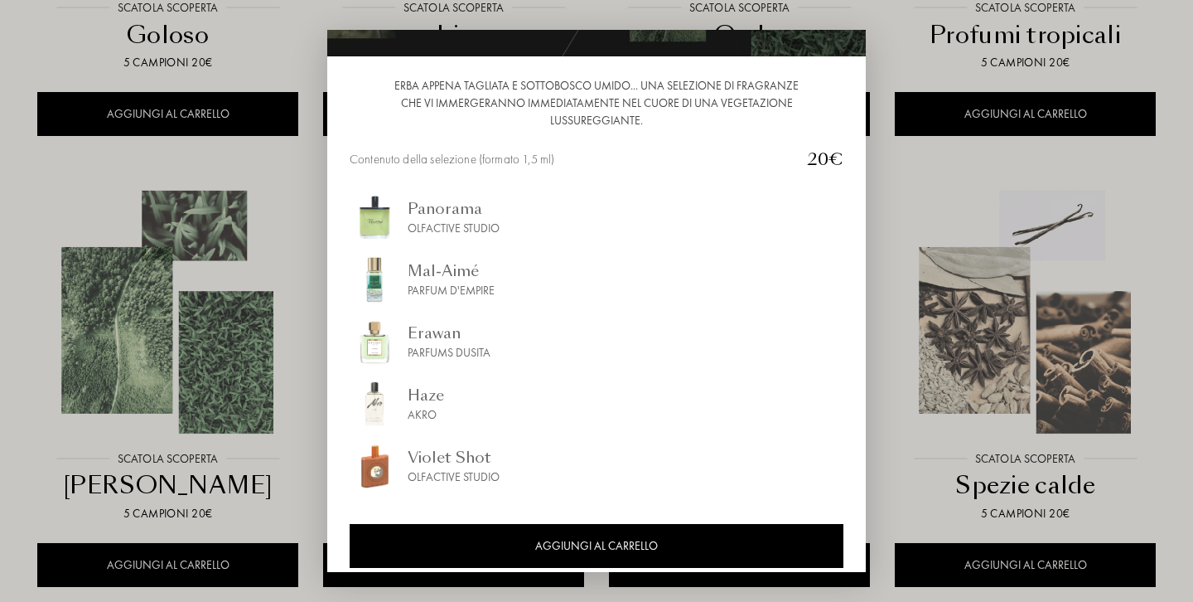
click at [921, 361] on div at bounding box center [596, 301] width 1193 height 602
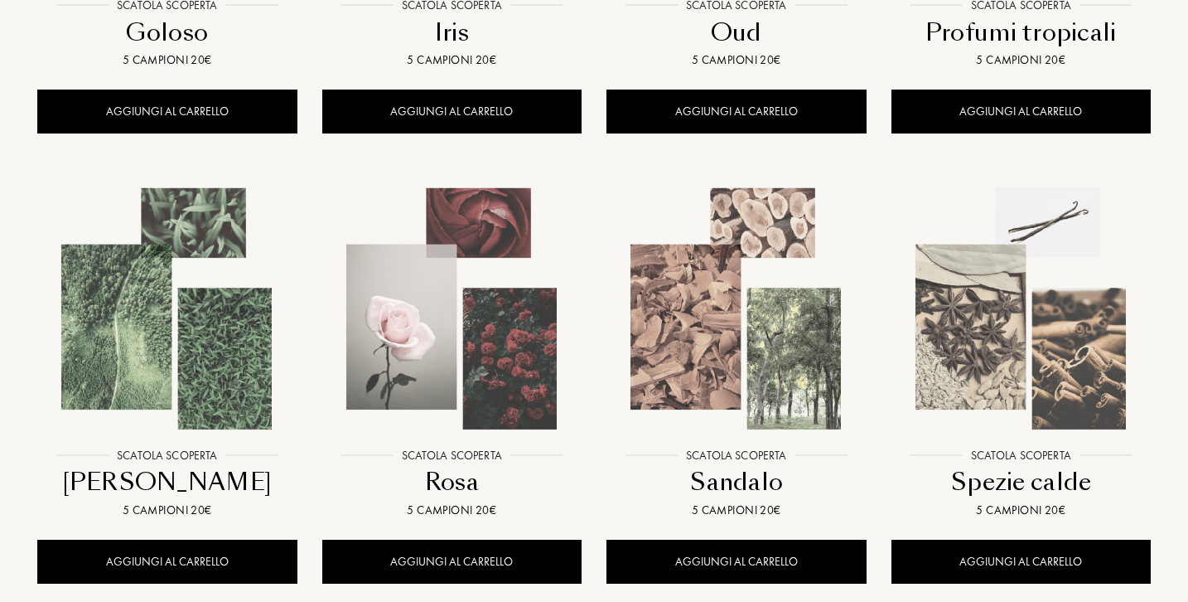
click at [693, 358] on img at bounding box center [736, 309] width 256 height 256
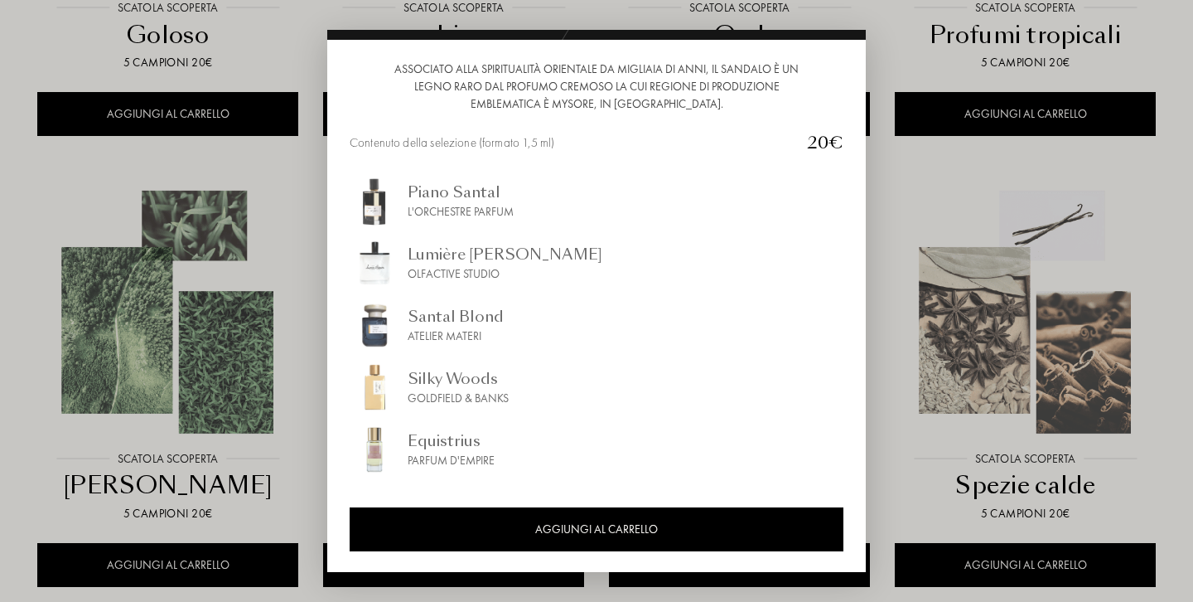
scroll to position [163, 0]
click at [922, 278] on div at bounding box center [596, 301] width 1193 height 602
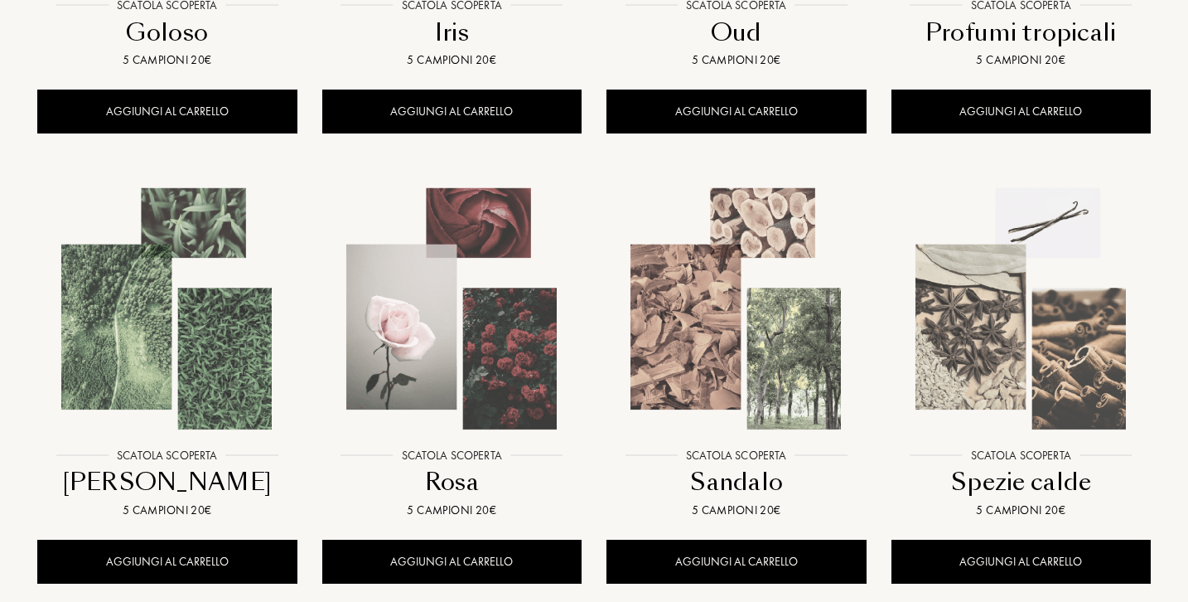
click at [992, 366] on img at bounding box center [1021, 309] width 256 height 256
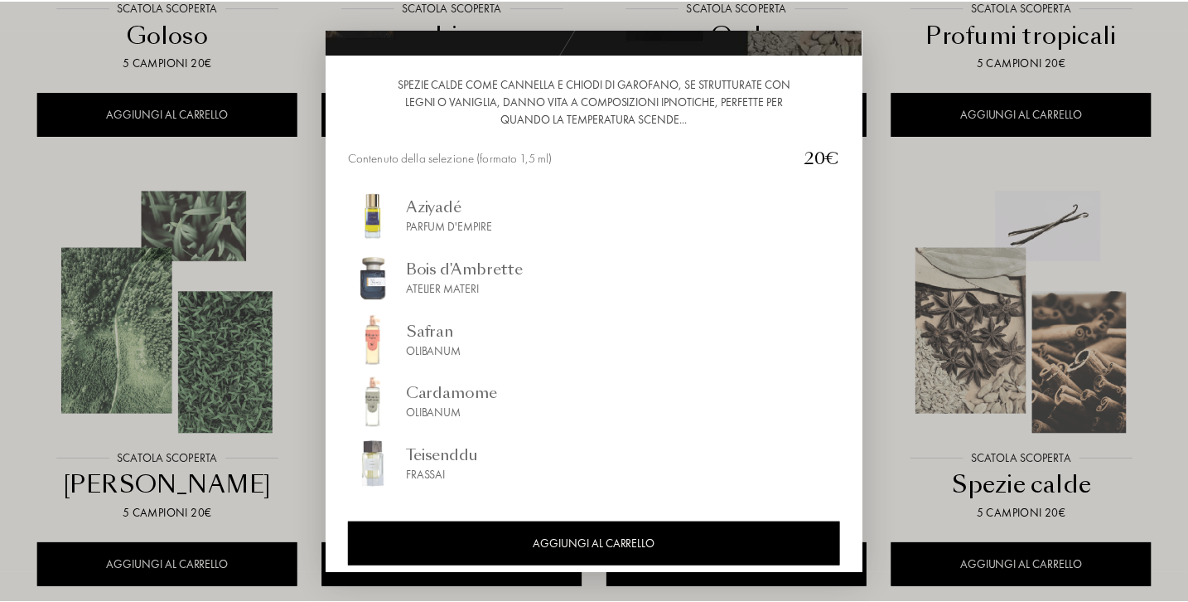
scroll to position [152, 0]
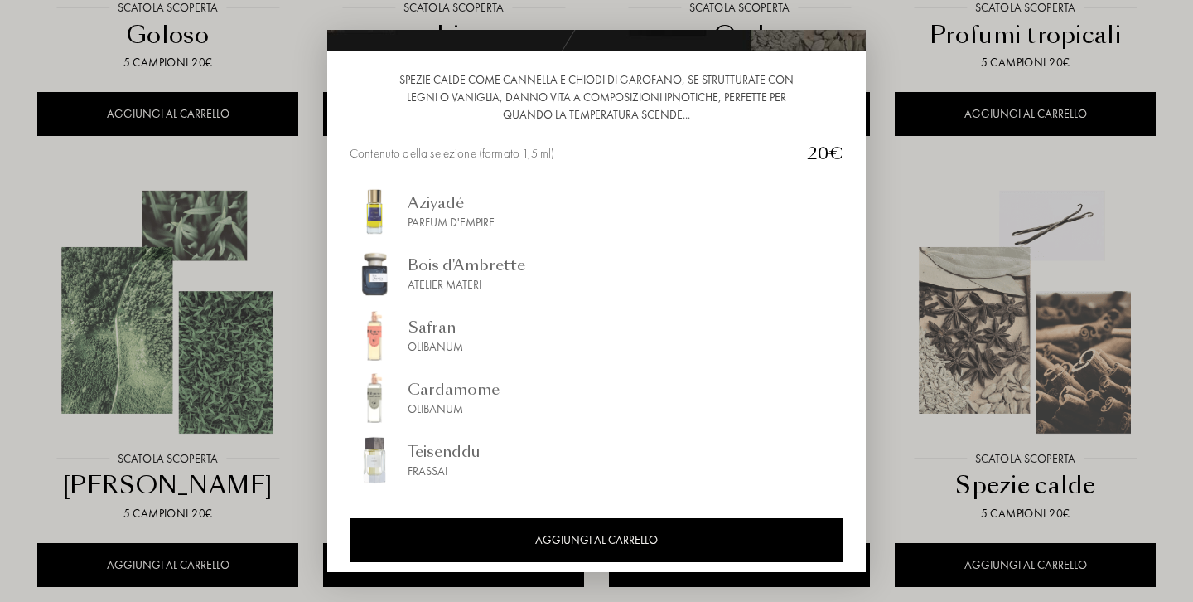
click at [952, 363] on div at bounding box center [596, 301] width 1193 height 602
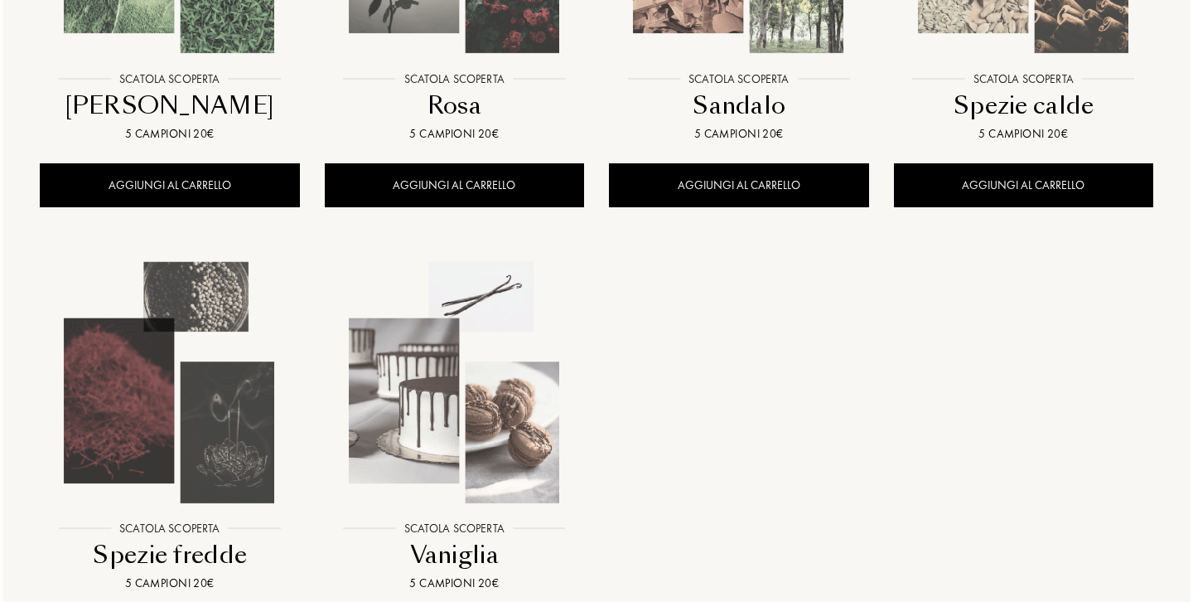
scroll to position [1527, 0]
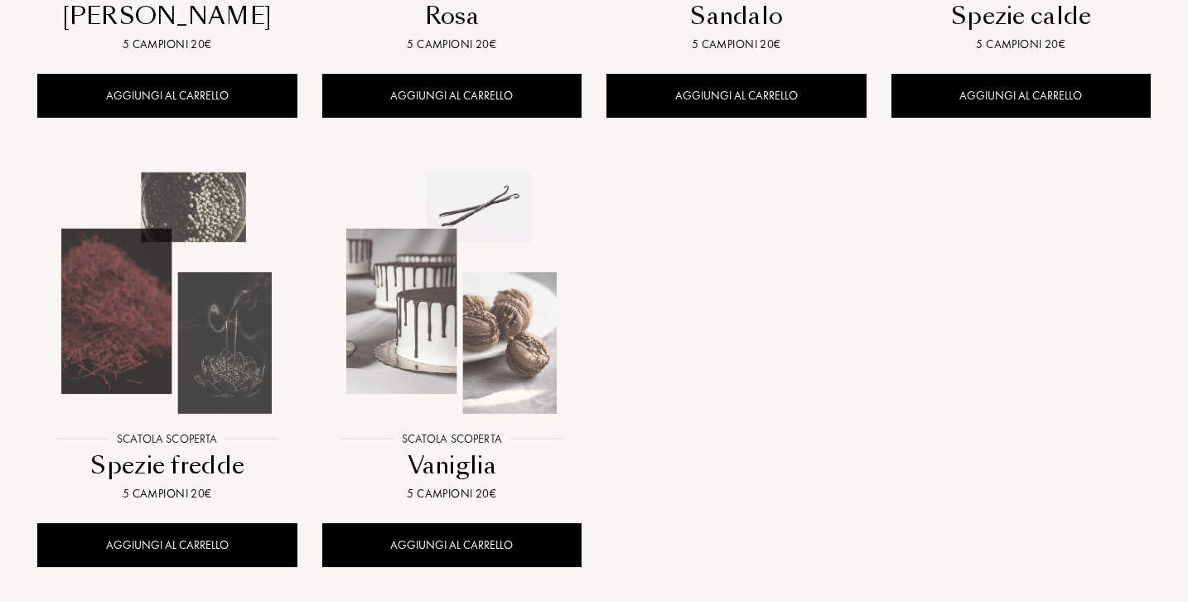
click at [205, 283] on img at bounding box center [167, 293] width 256 height 256
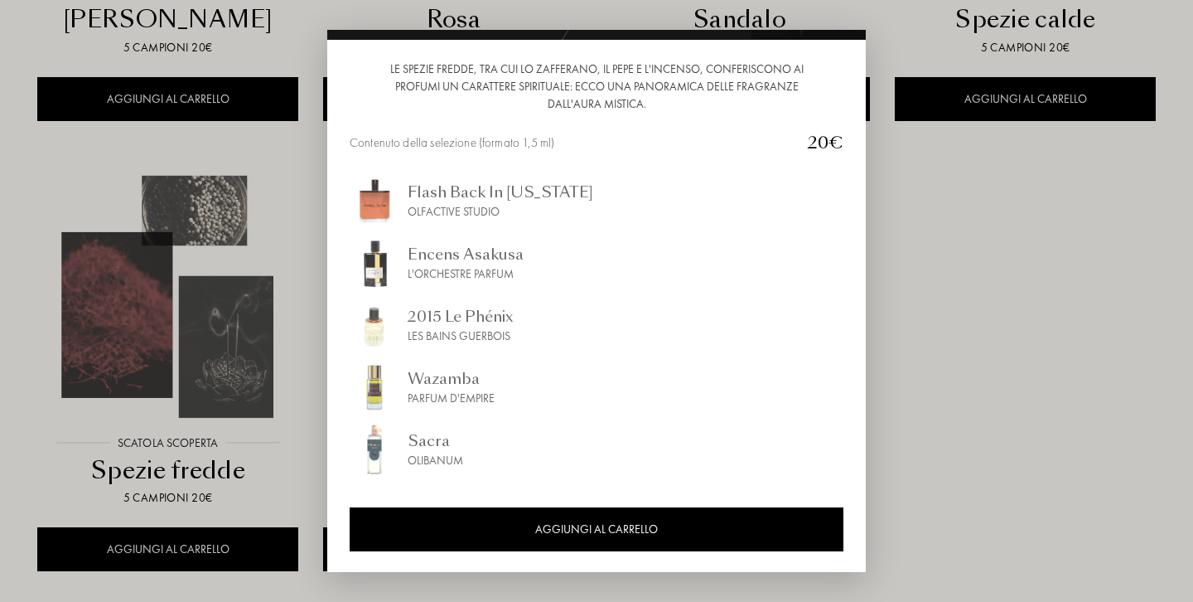
scroll to position [163, 0]
click at [902, 346] on div at bounding box center [596, 301] width 1193 height 602
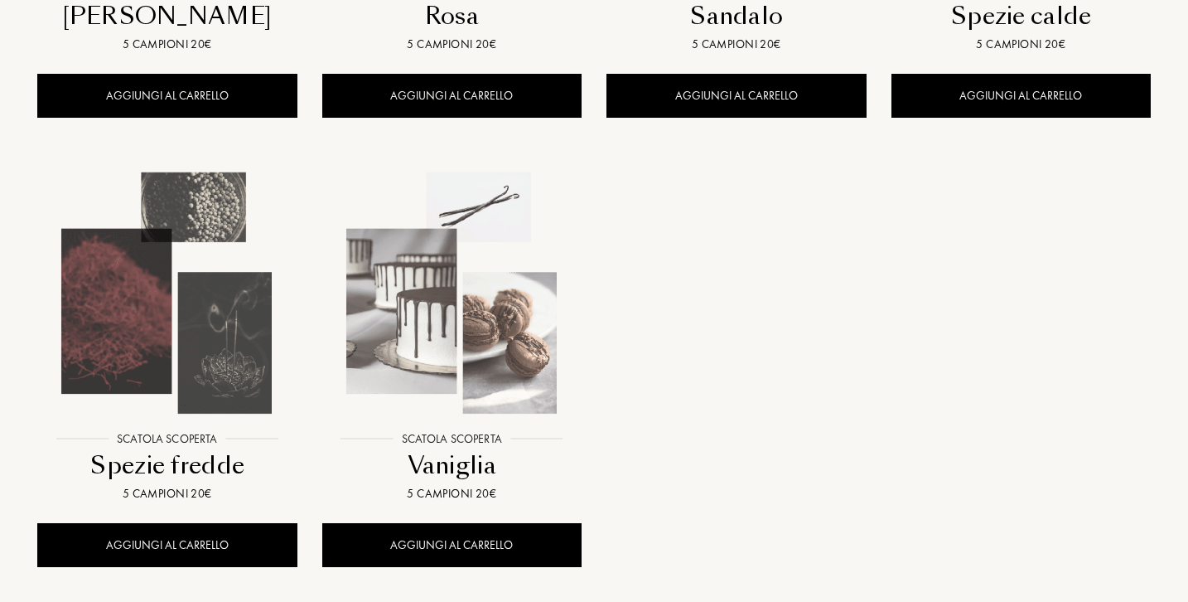
click at [451, 329] on img at bounding box center [452, 293] width 256 height 256
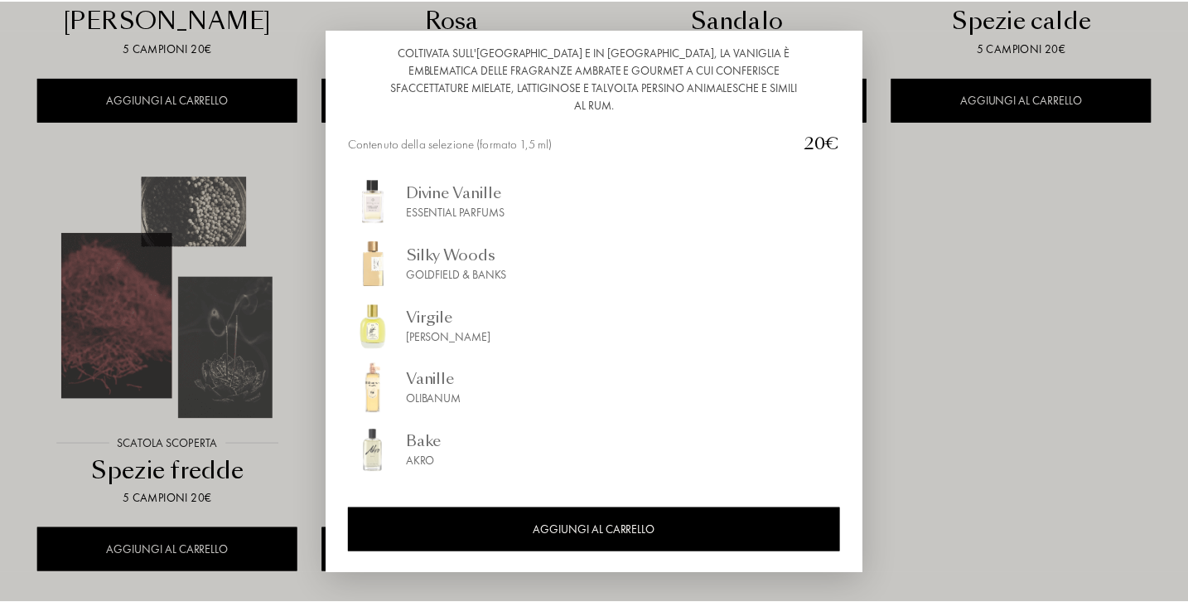
scroll to position [181, 0]
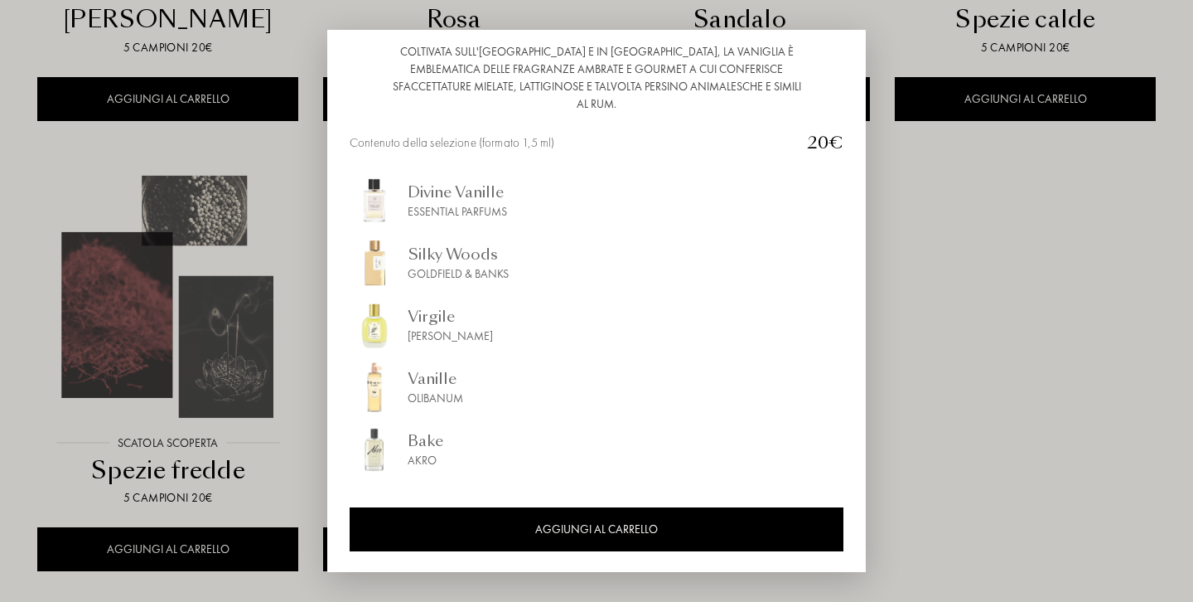
click at [944, 325] on div at bounding box center [596, 301] width 1193 height 602
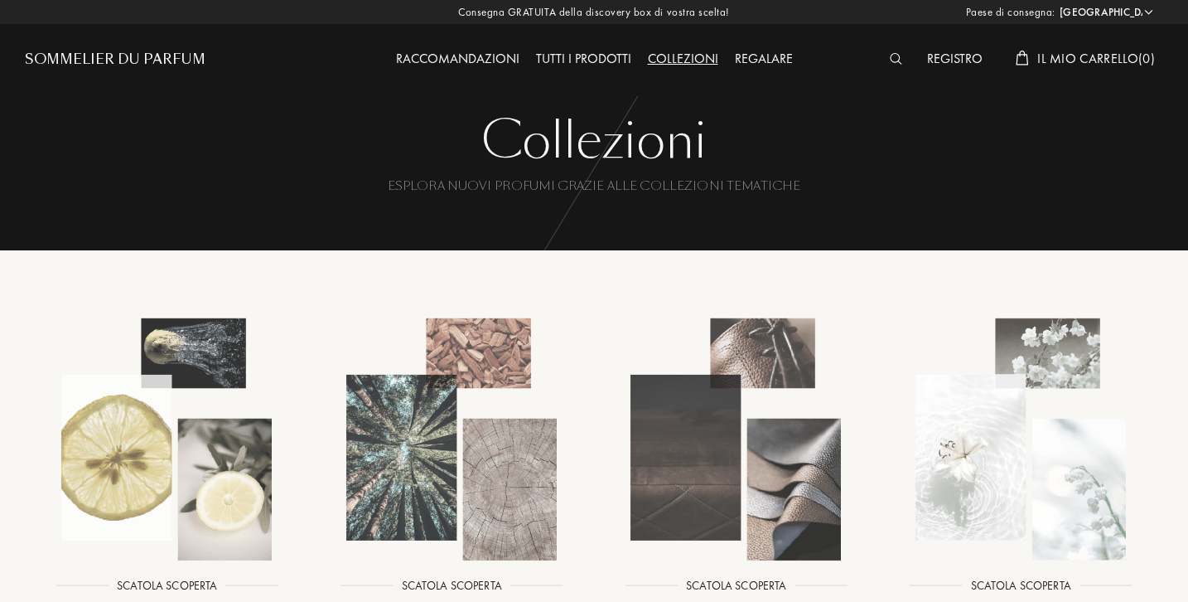
scroll to position [0, 0]
click at [462, 63] on div "Raccomandazioni" at bounding box center [458, 60] width 140 height 22
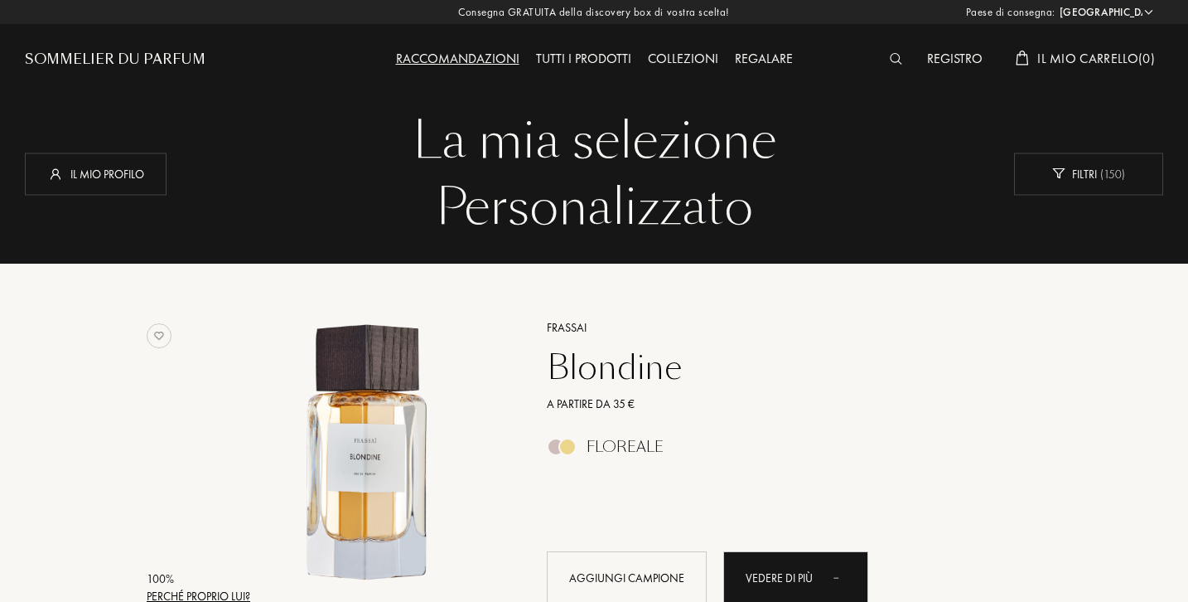
select select "IT"
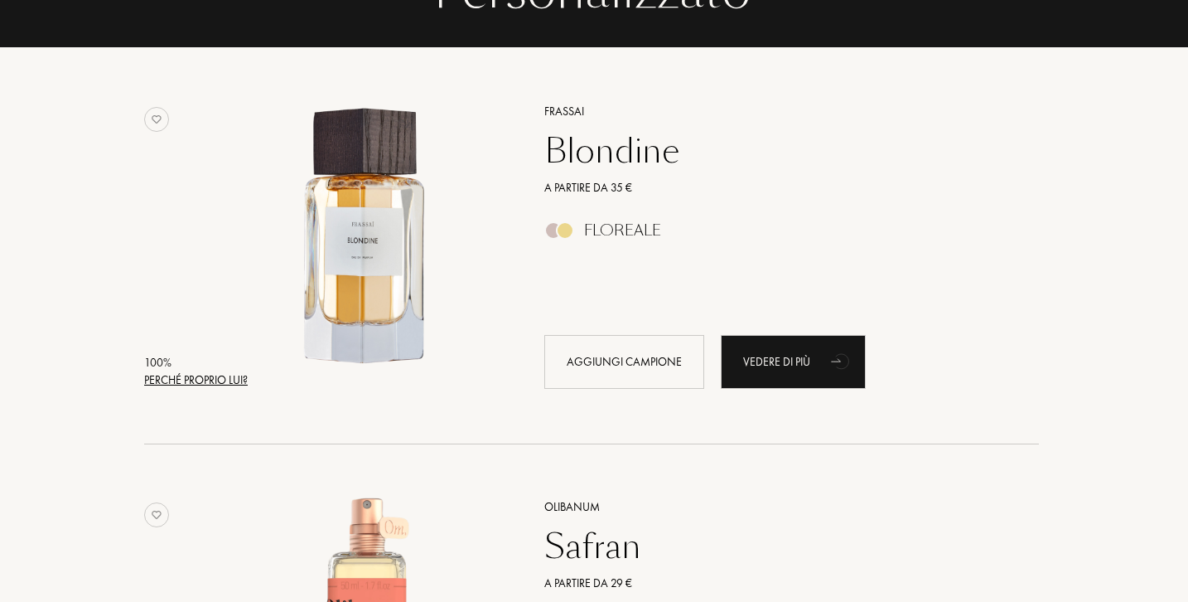
scroll to position [223, 3]
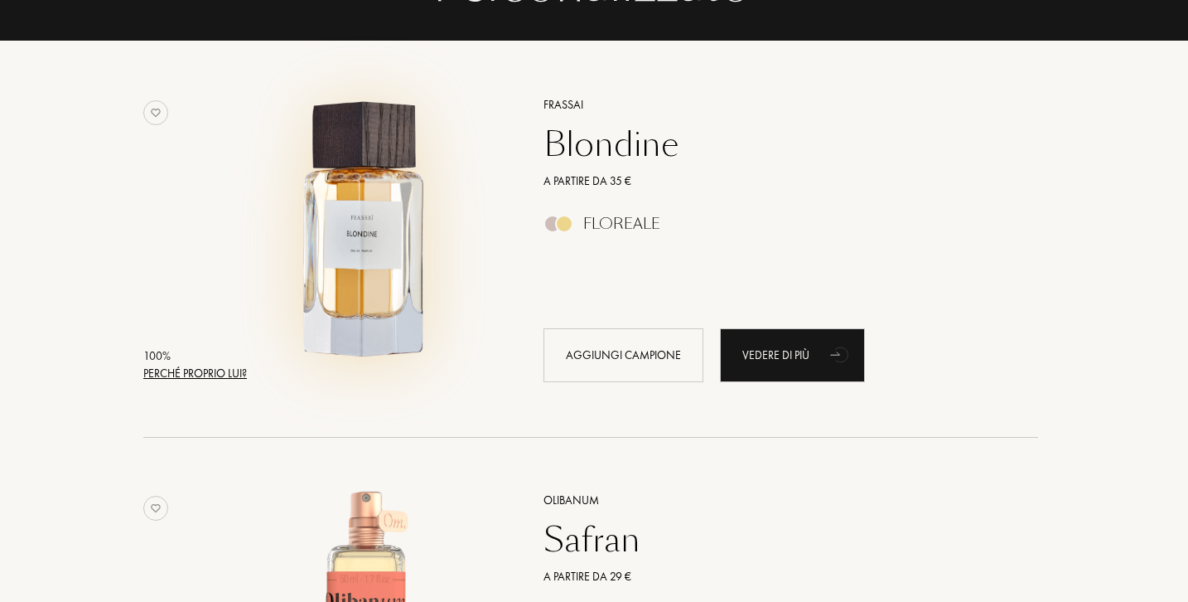
click at [359, 256] on img at bounding box center [367, 232] width 276 height 276
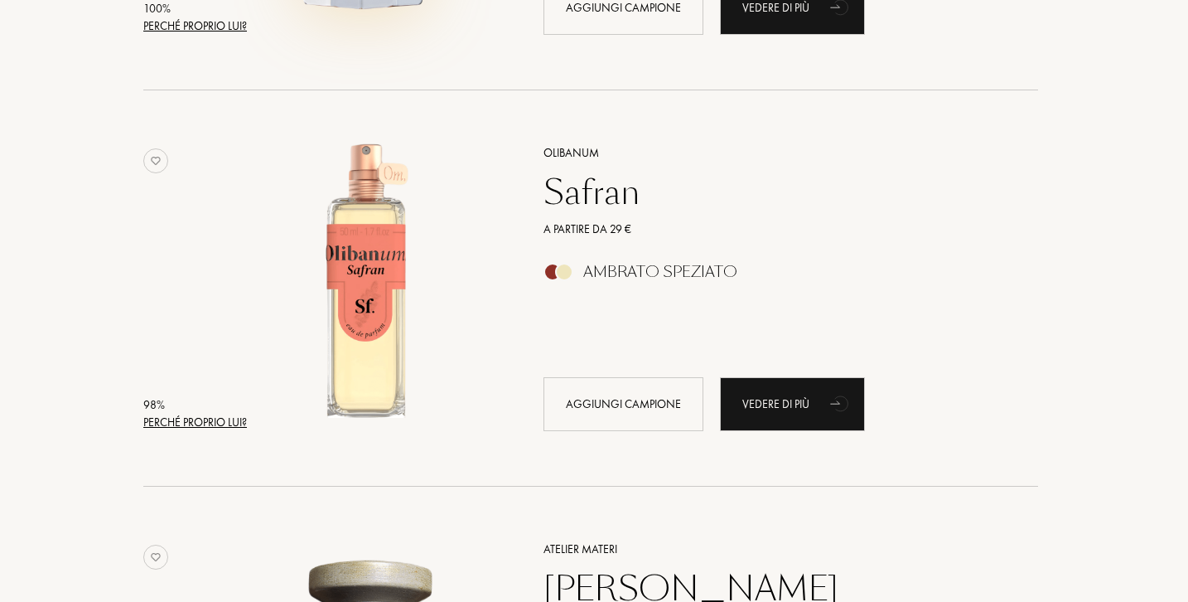
scroll to position [592, 3]
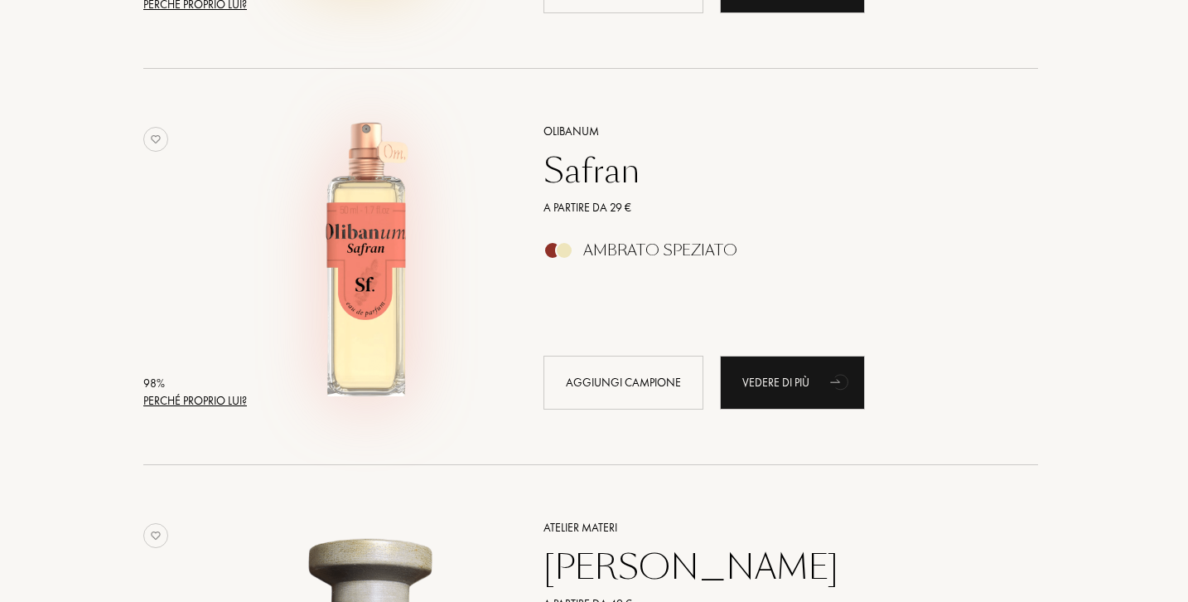
click at [367, 272] on img at bounding box center [367, 258] width 276 height 276
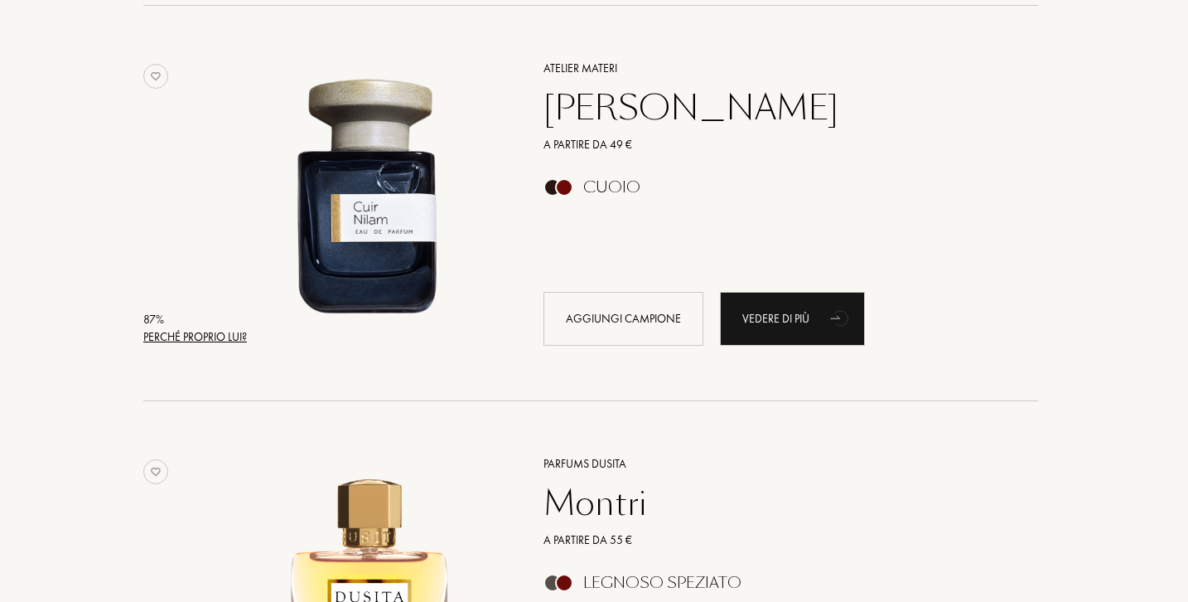
scroll to position [1067, 3]
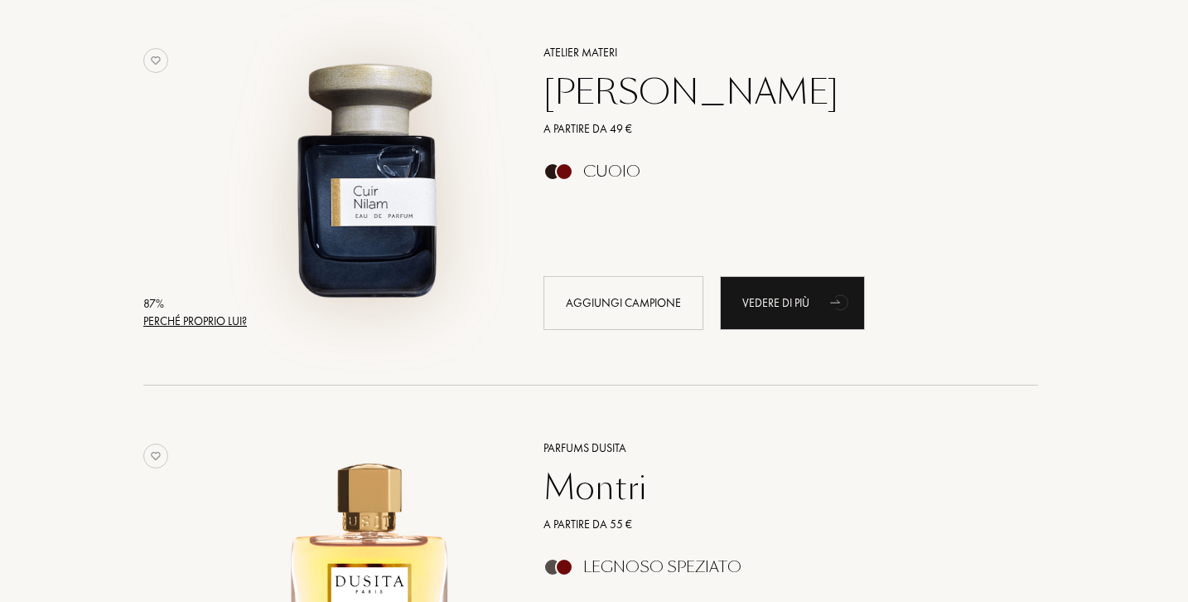
click at [391, 215] on img at bounding box center [367, 179] width 276 height 276
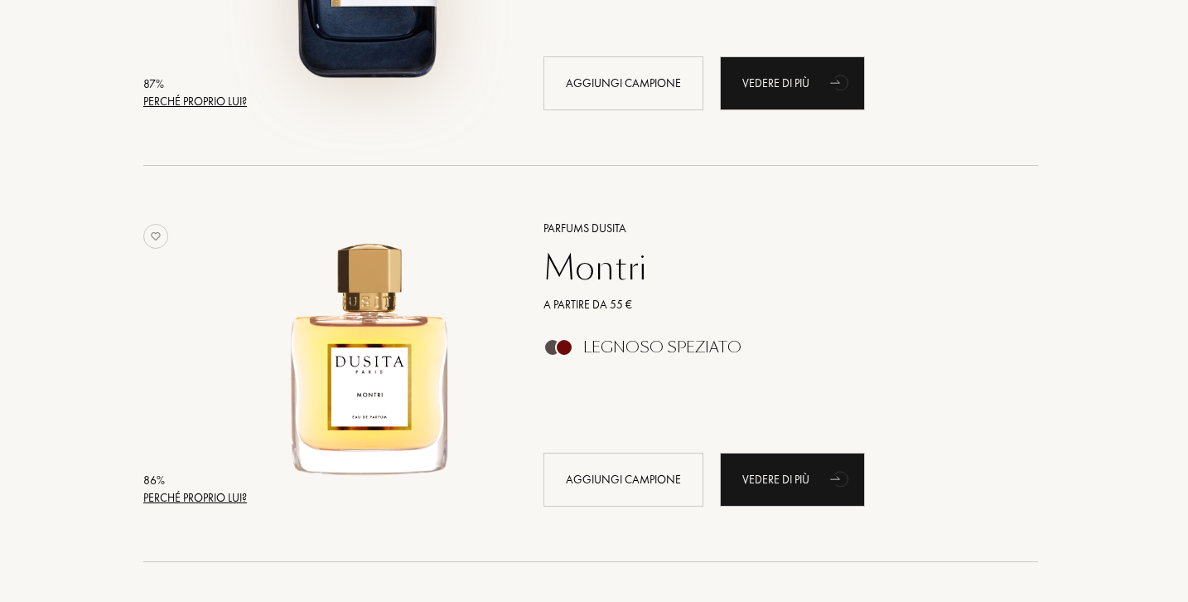
scroll to position [1294, 3]
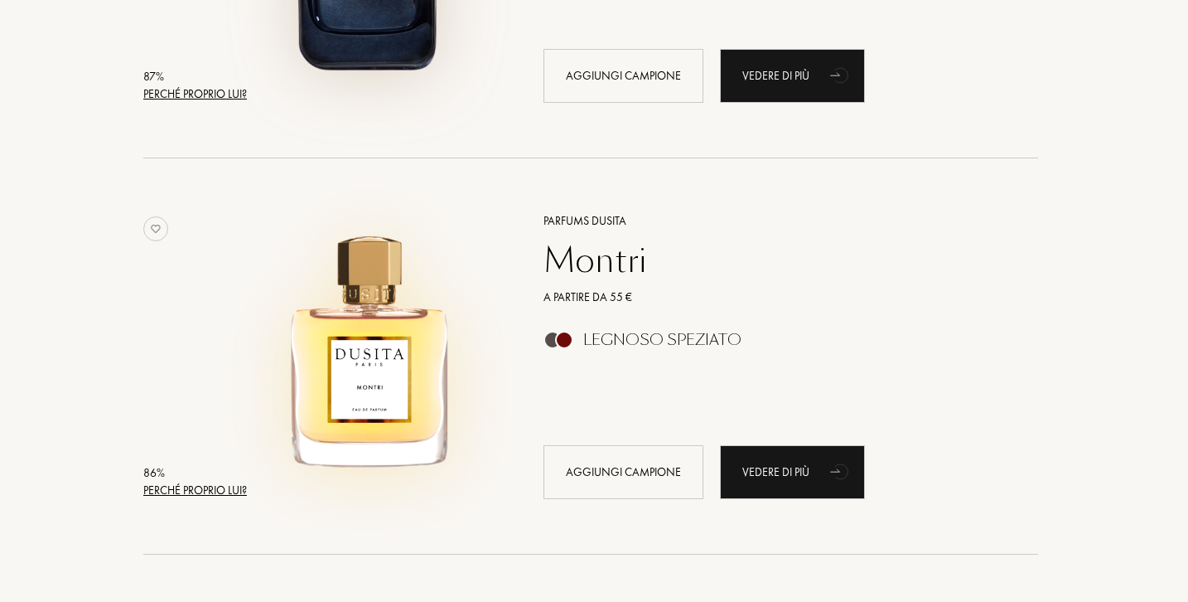
click at [422, 365] on img at bounding box center [367, 348] width 276 height 276
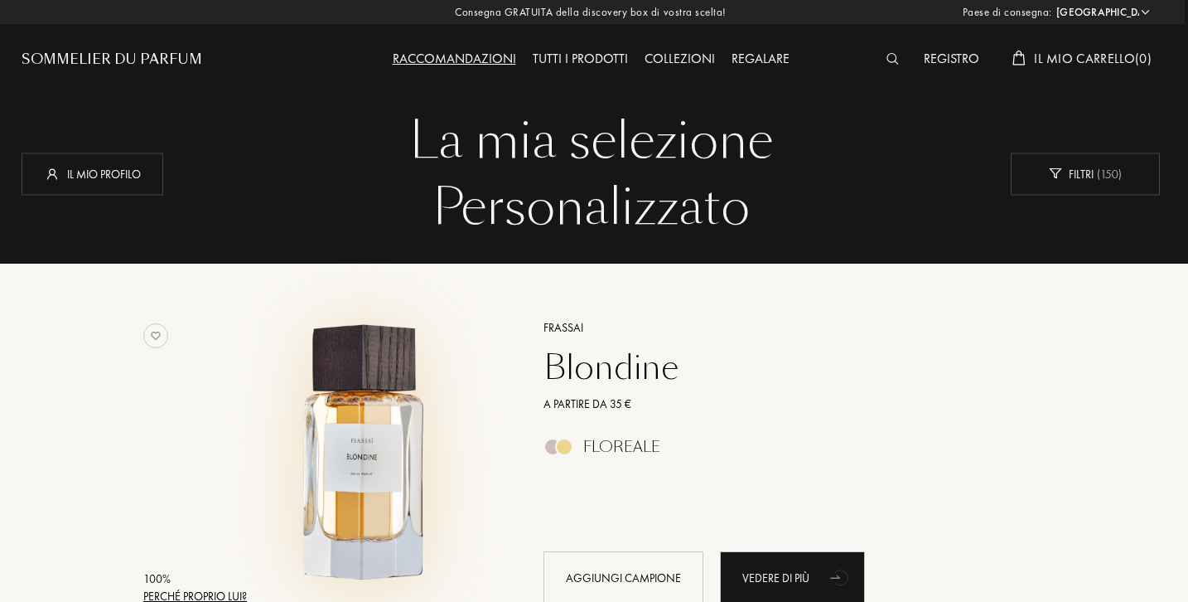
scroll to position [0, 3]
click at [383, 466] on img at bounding box center [367, 455] width 276 height 276
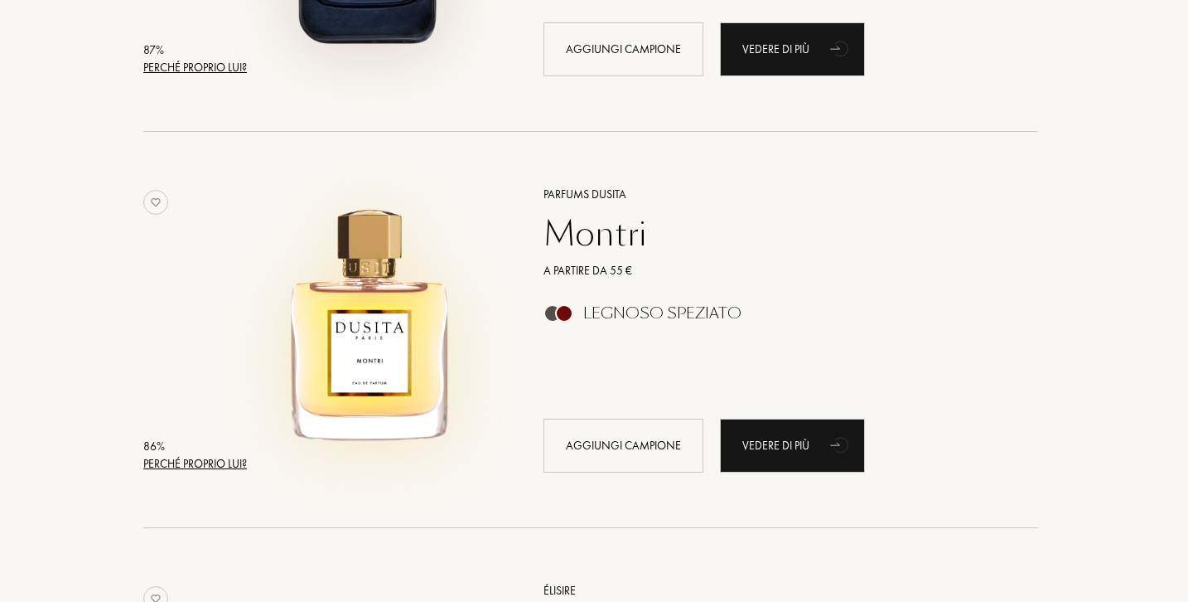
scroll to position [1330, 3]
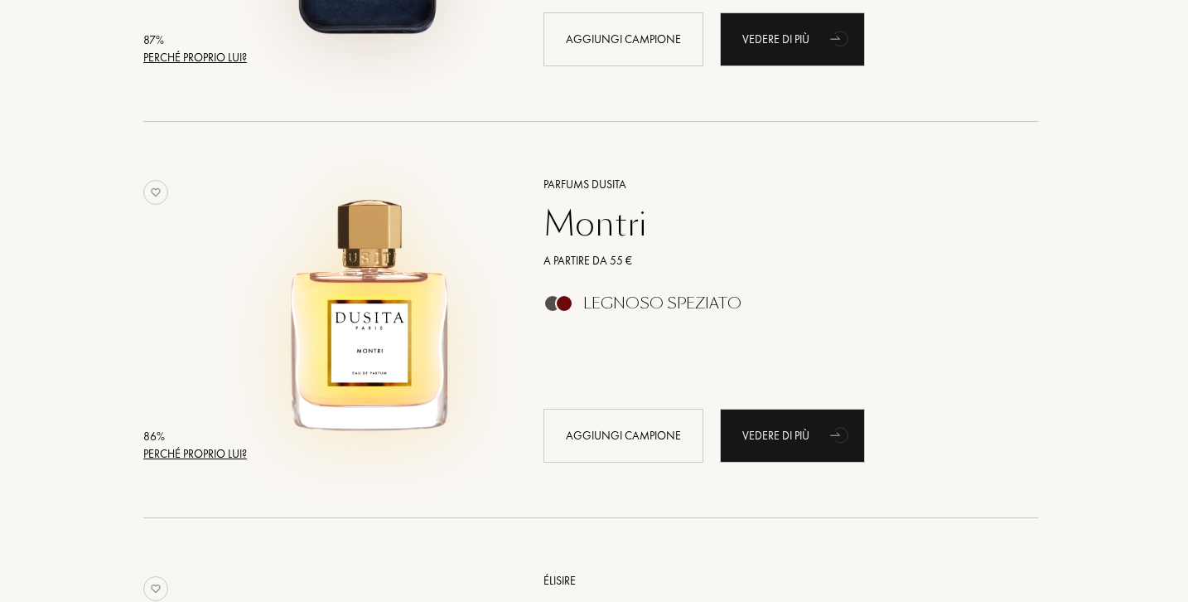
click at [394, 325] on img at bounding box center [367, 311] width 276 height 276
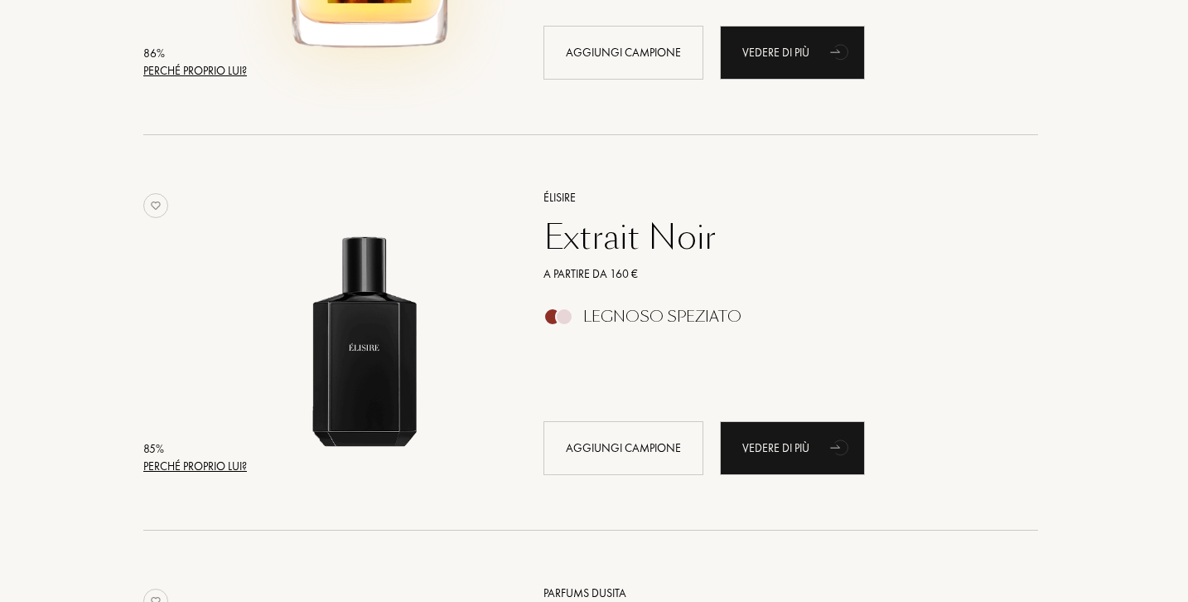
scroll to position [1714, 3]
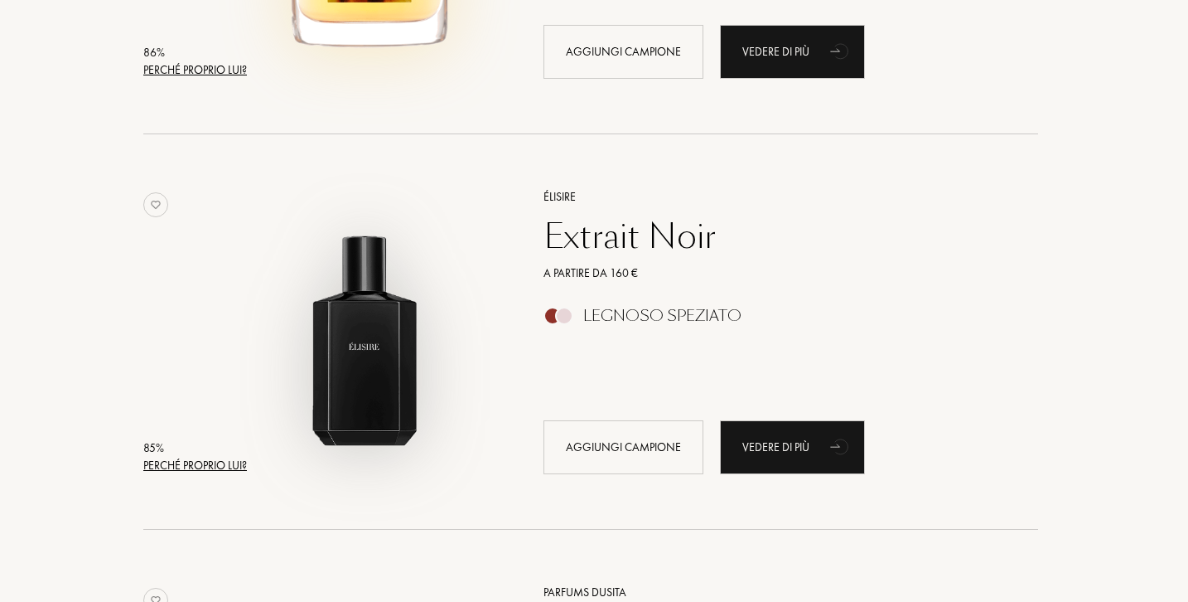
click at [426, 365] on img at bounding box center [367, 324] width 276 height 276
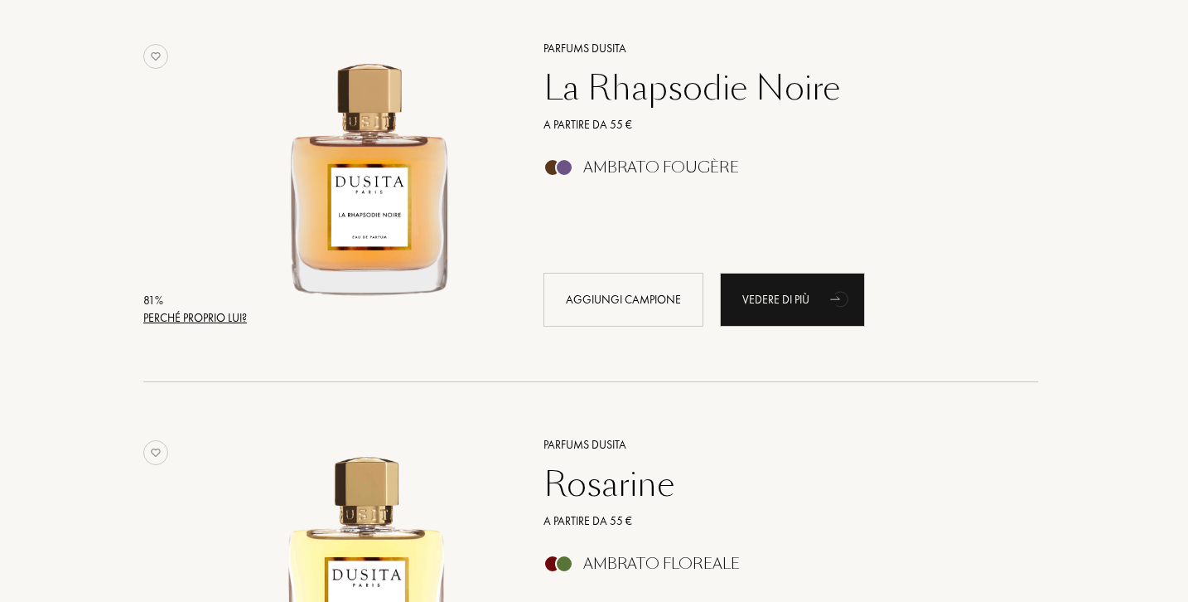
scroll to position [2259, 3]
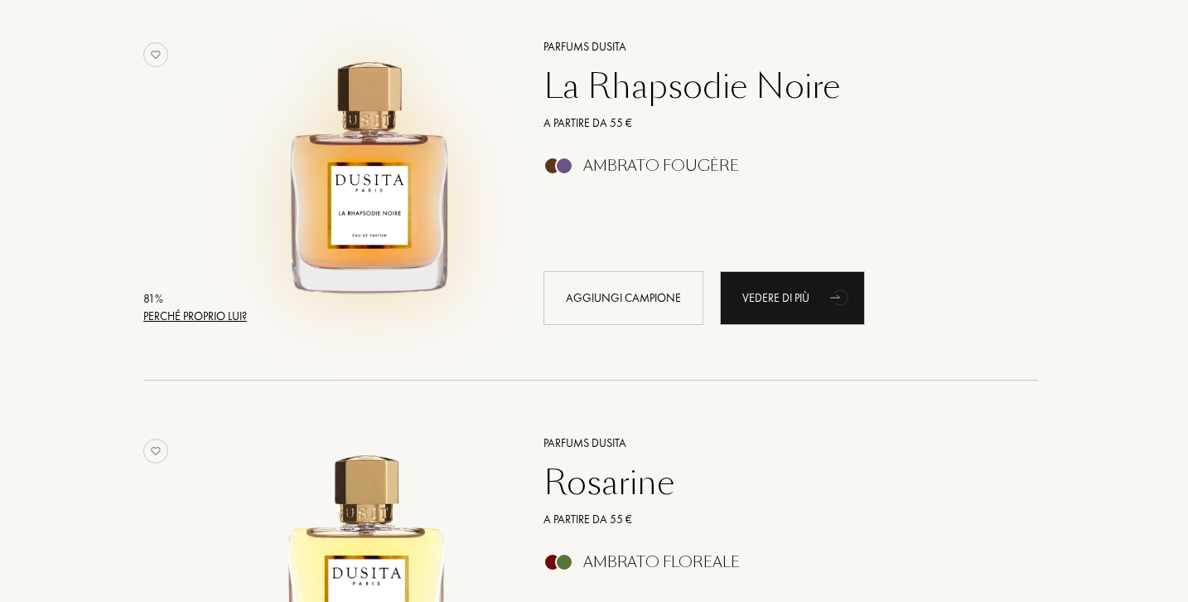
click at [389, 208] on img at bounding box center [367, 174] width 276 height 276
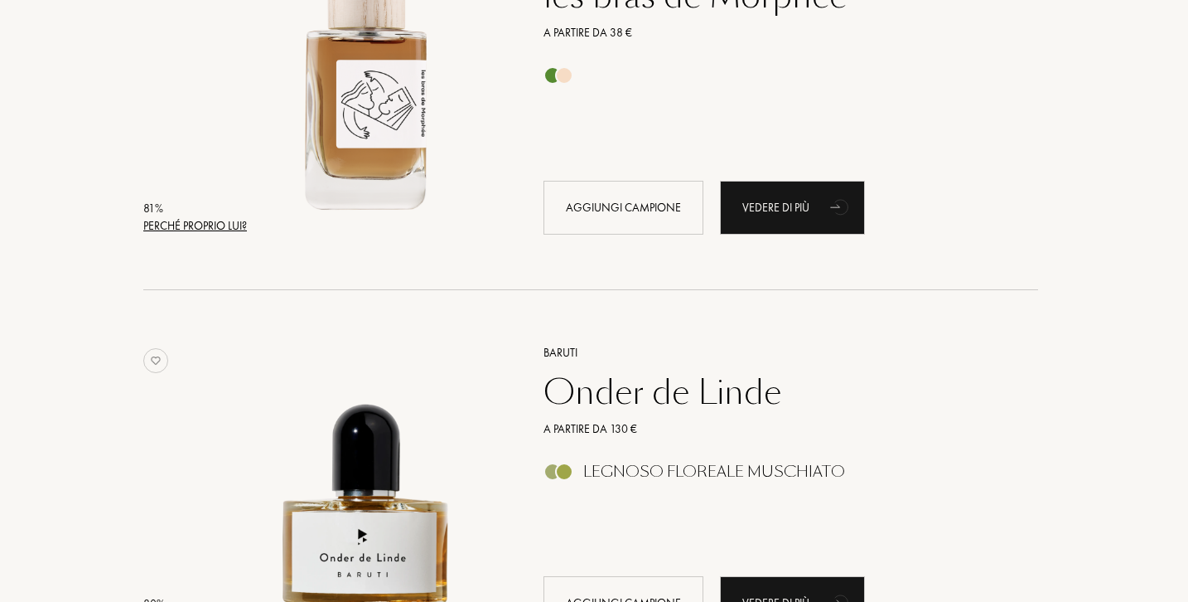
scroll to position [3126, 3]
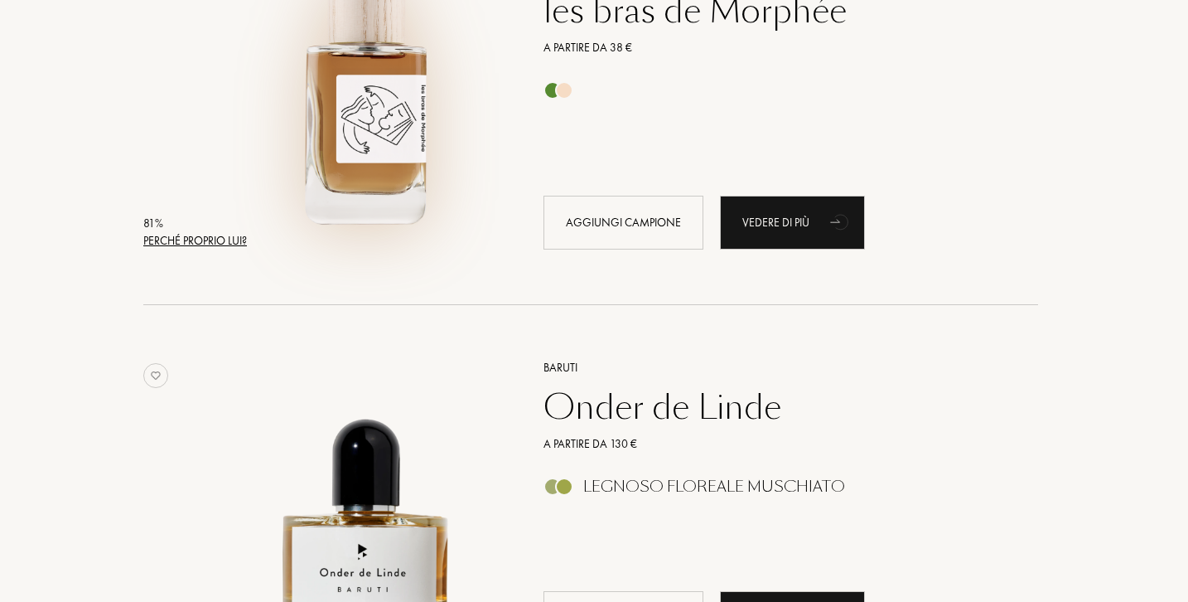
click at [421, 183] on img at bounding box center [367, 98] width 276 height 276
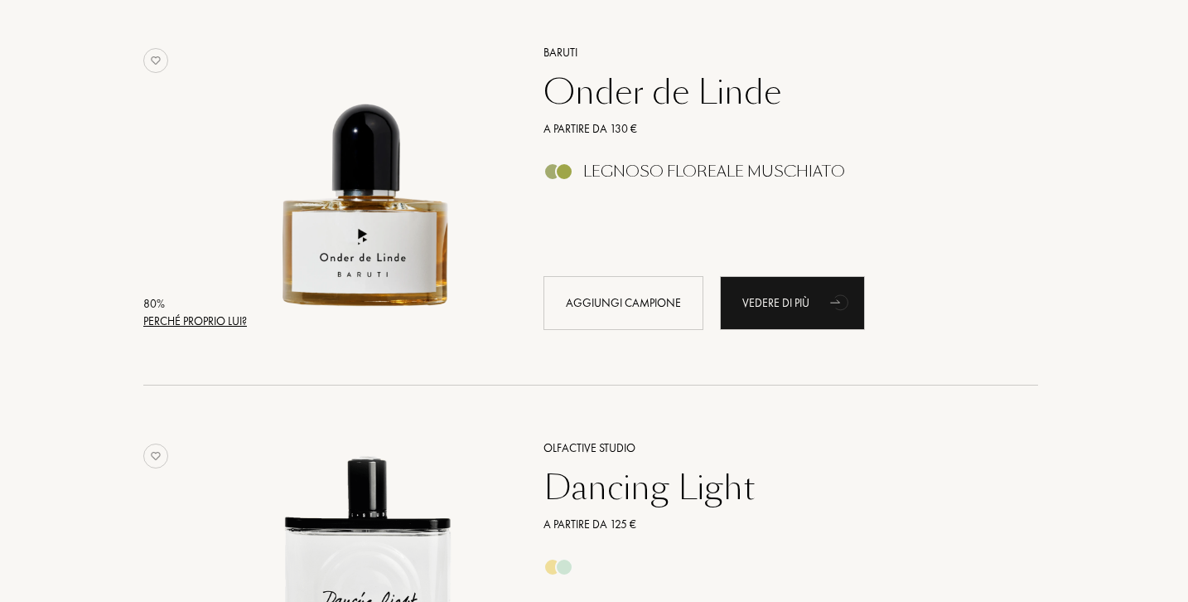
scroll to position [3445, 3]
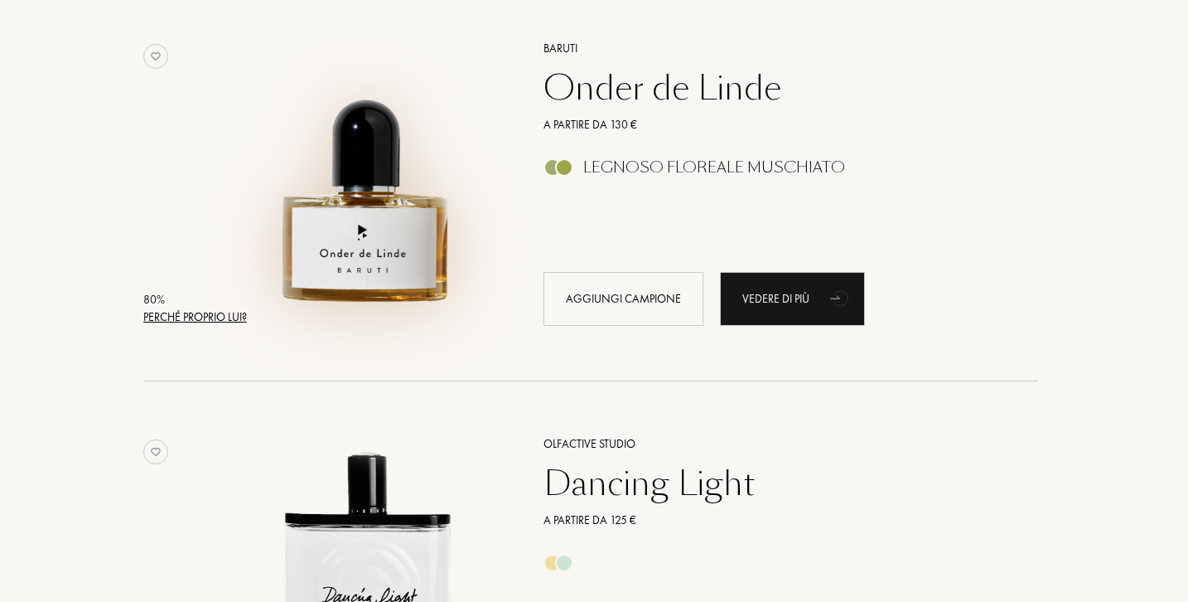
click at [398, 240] on img at bounding box center [367, 175] width 276 height 276
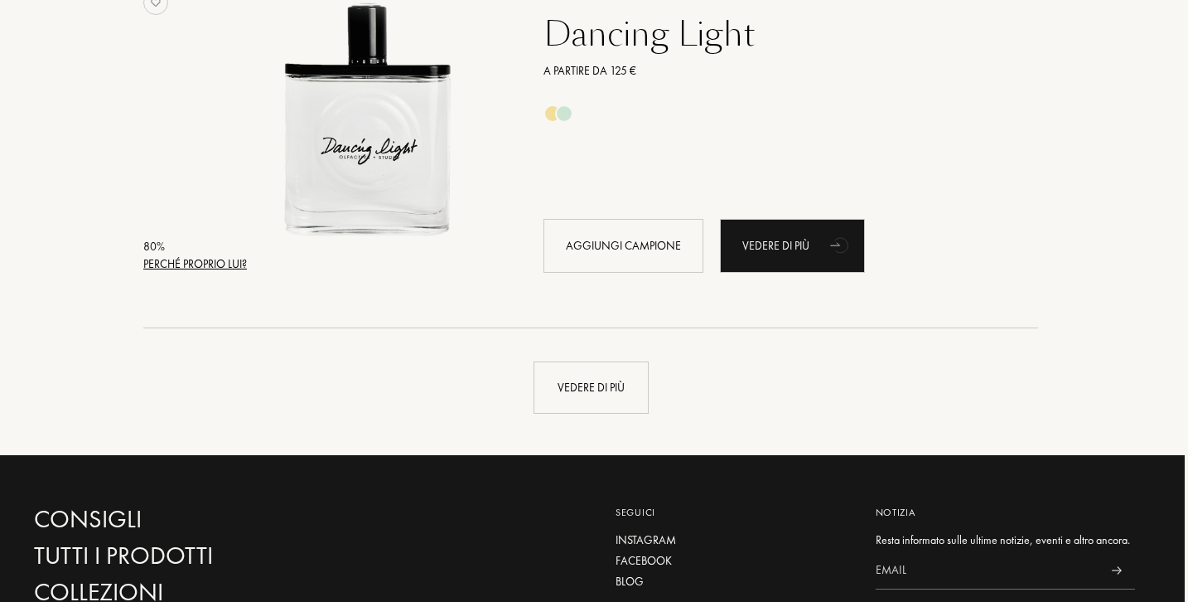
scroll to position [3892, 3]
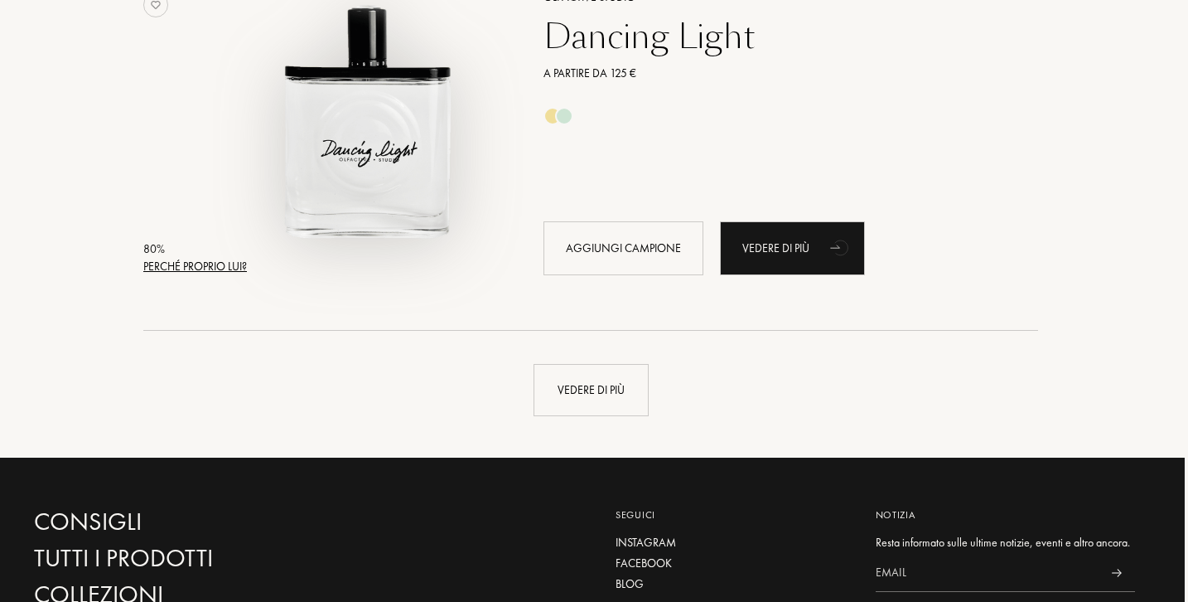
click at [356, 196] on img at bounding box center [367, 124] width 276 height 276
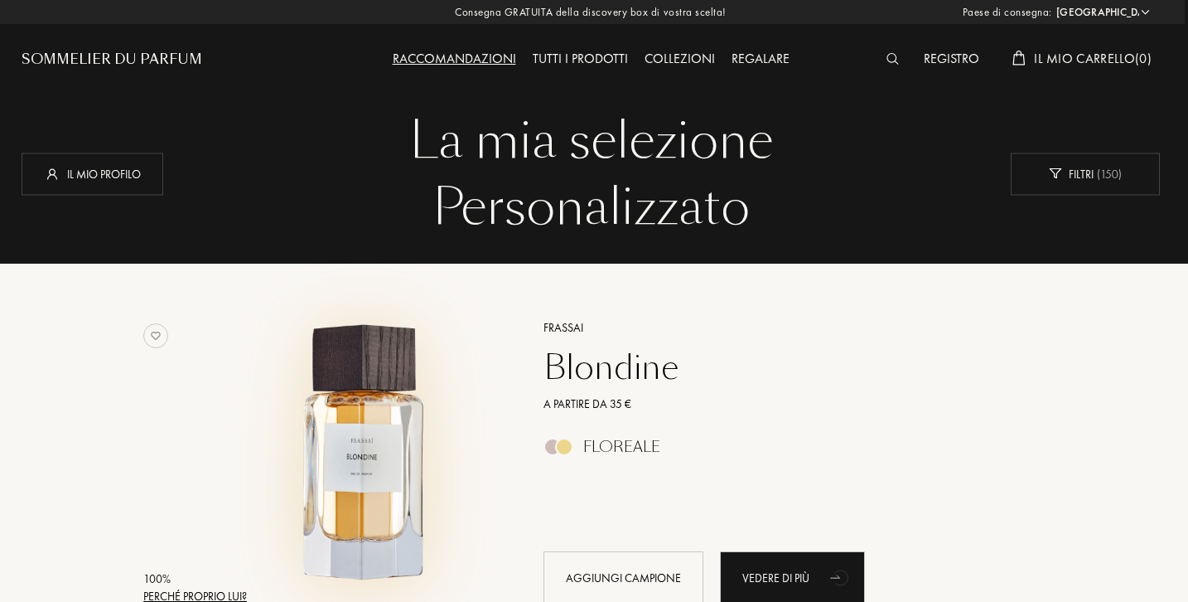
scroll to position [0, 3]
click at [1087, 57] on span "Il mio carrello ( 0 )" at bounding box center [1093, 58] width 118 height 17
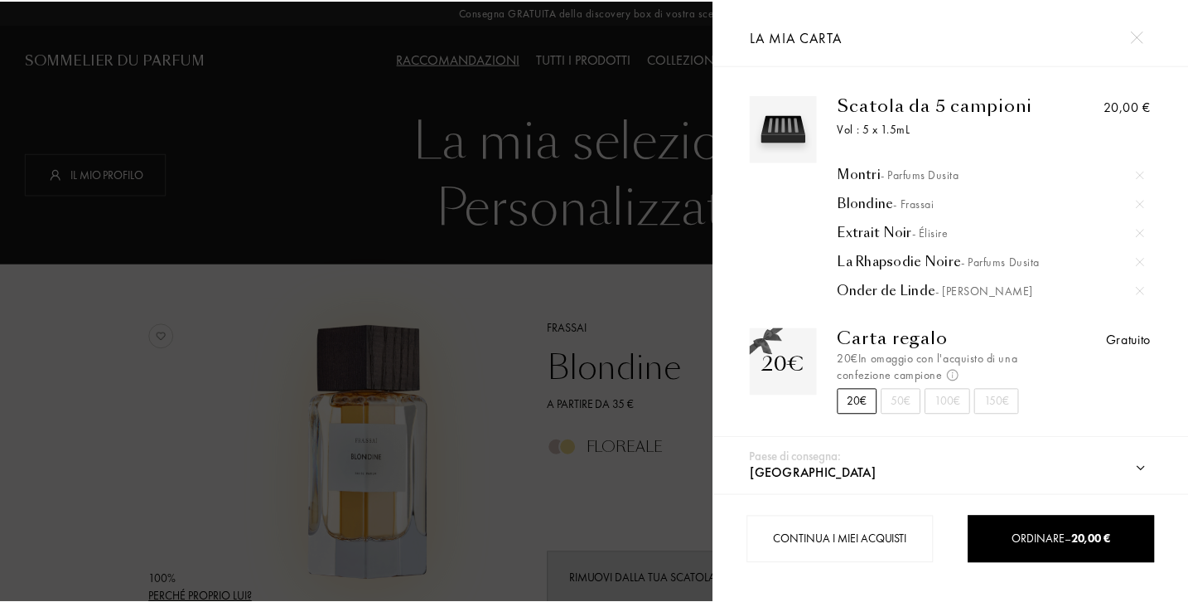
scroll to position [0, 0]
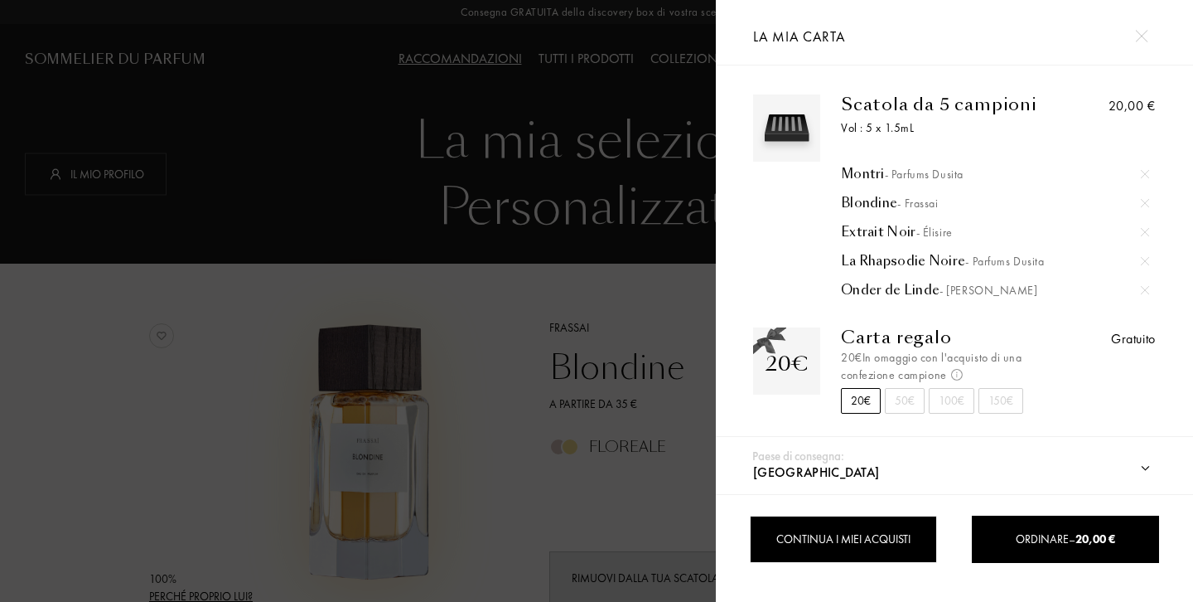
click at [895, 537] on div "Continua i miei acquisti" at bounding box center [843, 538] width 186 height 47
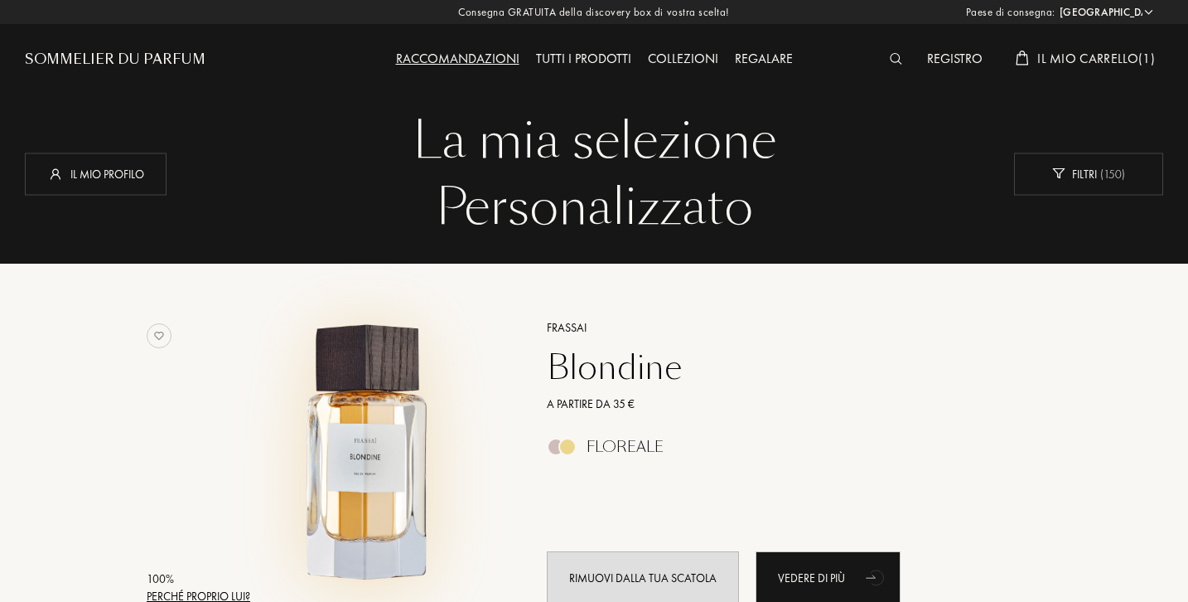
click at [1074, 54] on span "Il mio carrello ( 1 )" at bounding box center [1097, 58] width 118 height 17
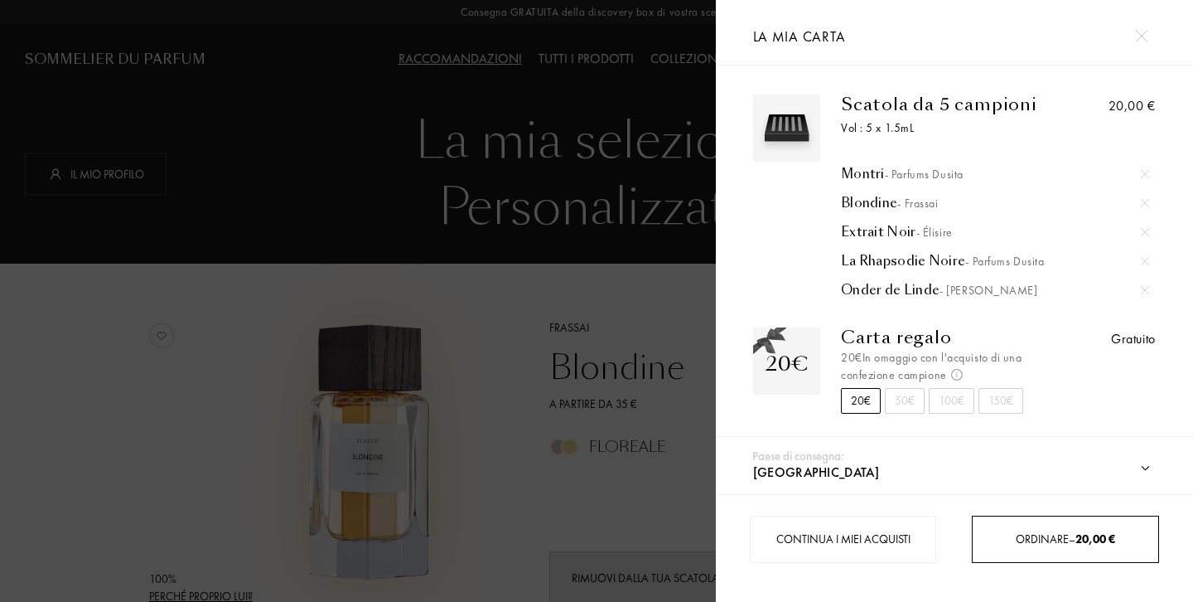
click at [1010, 540] on div "Ordinare – 20,00 €" at bounding box center [1065, 538] width 185 height 17
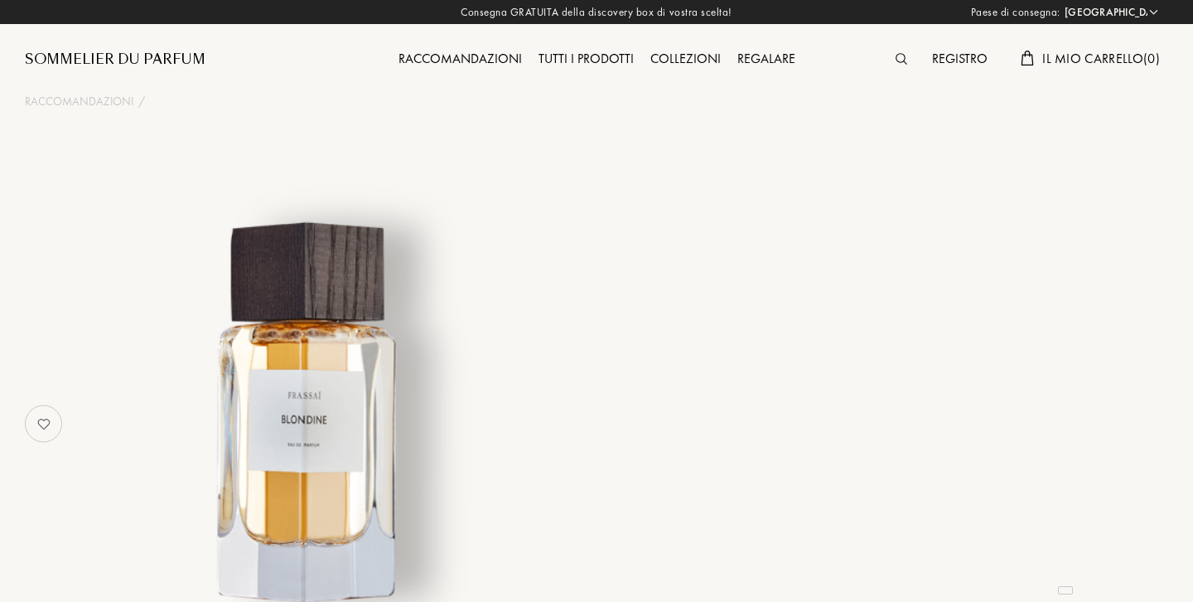
select select "IT"
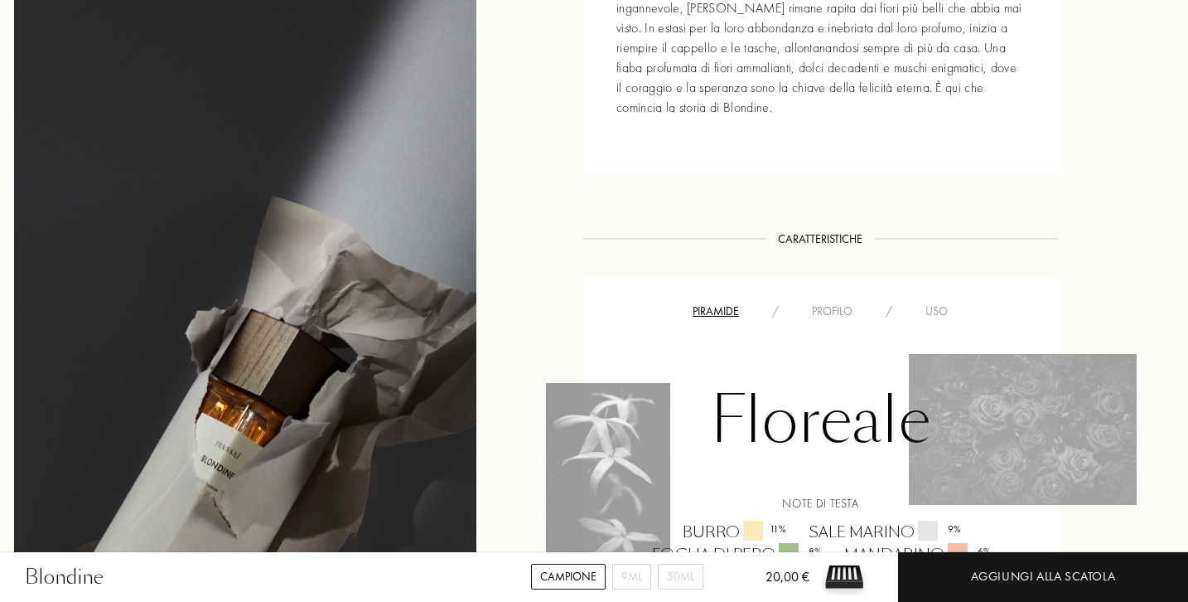
scroll to position [882, 0]
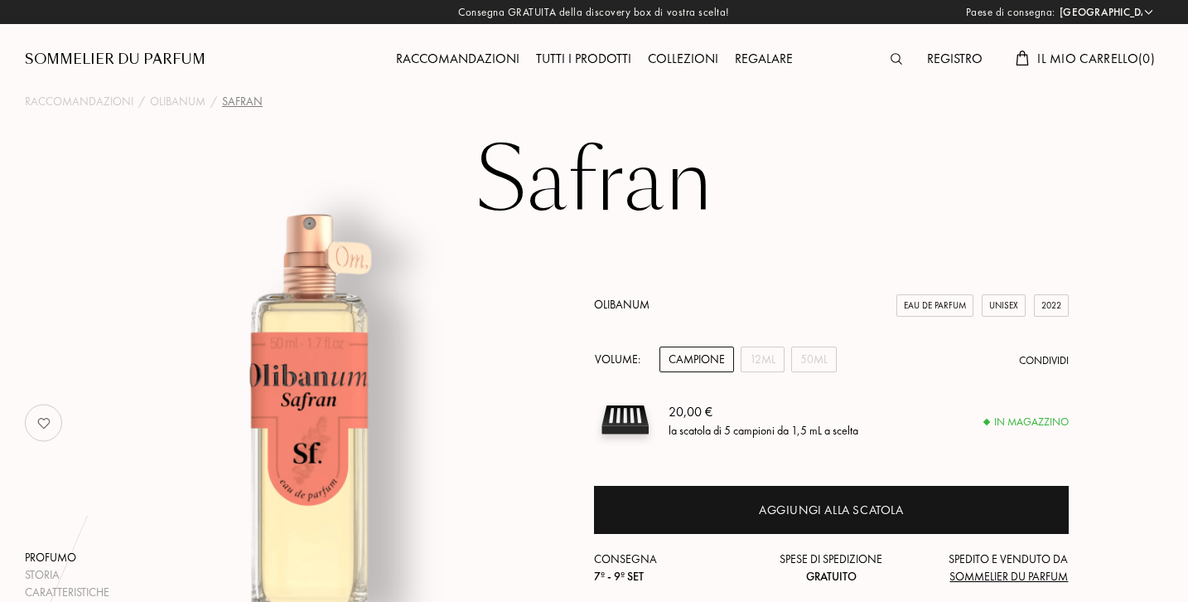
select select "IT"
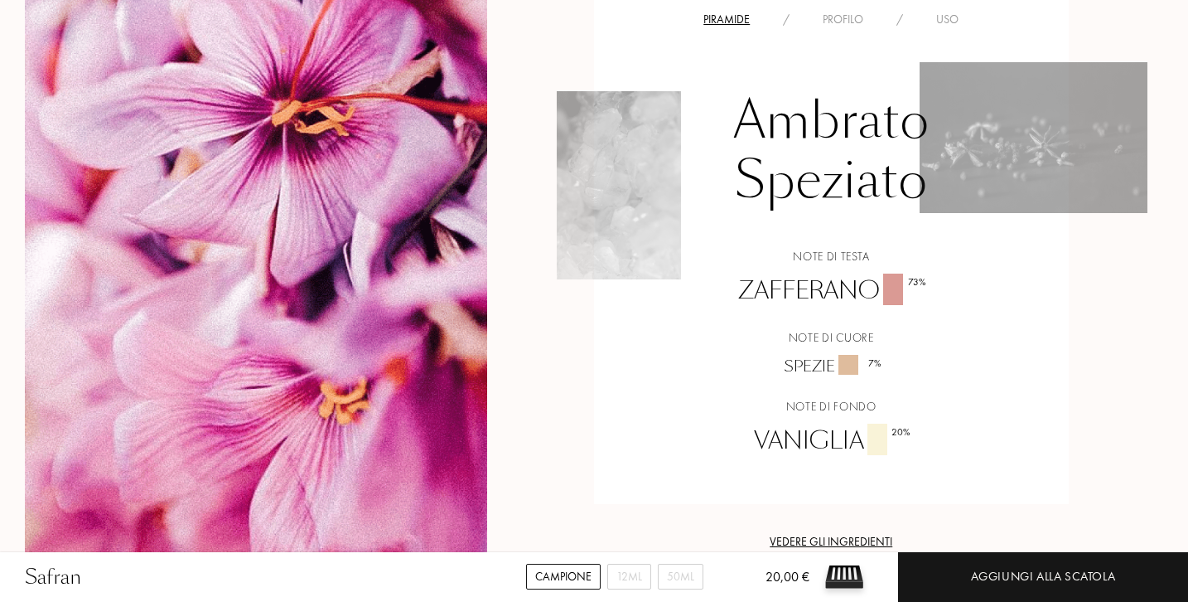
scroll to position [1268, 0]
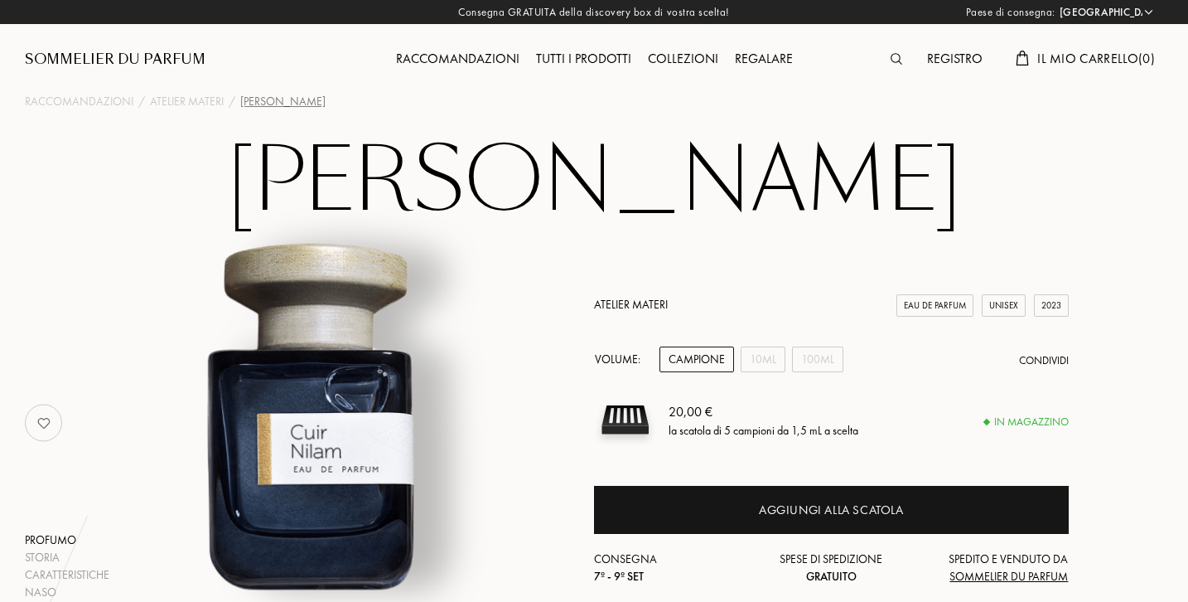
select select "IT"
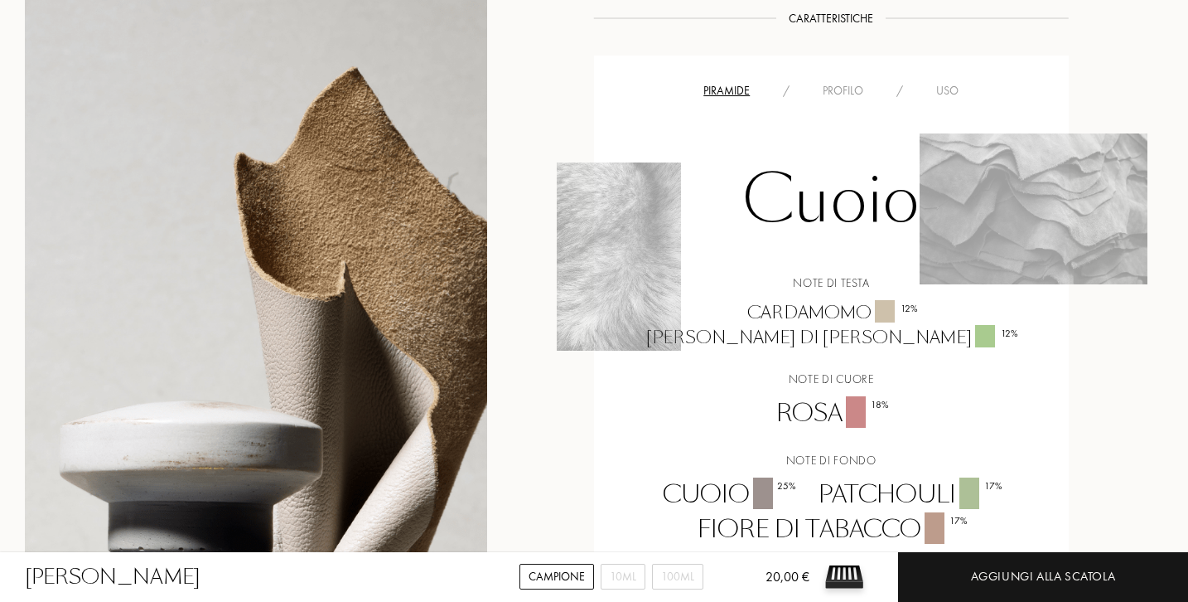
scroll to position [1184, 0]
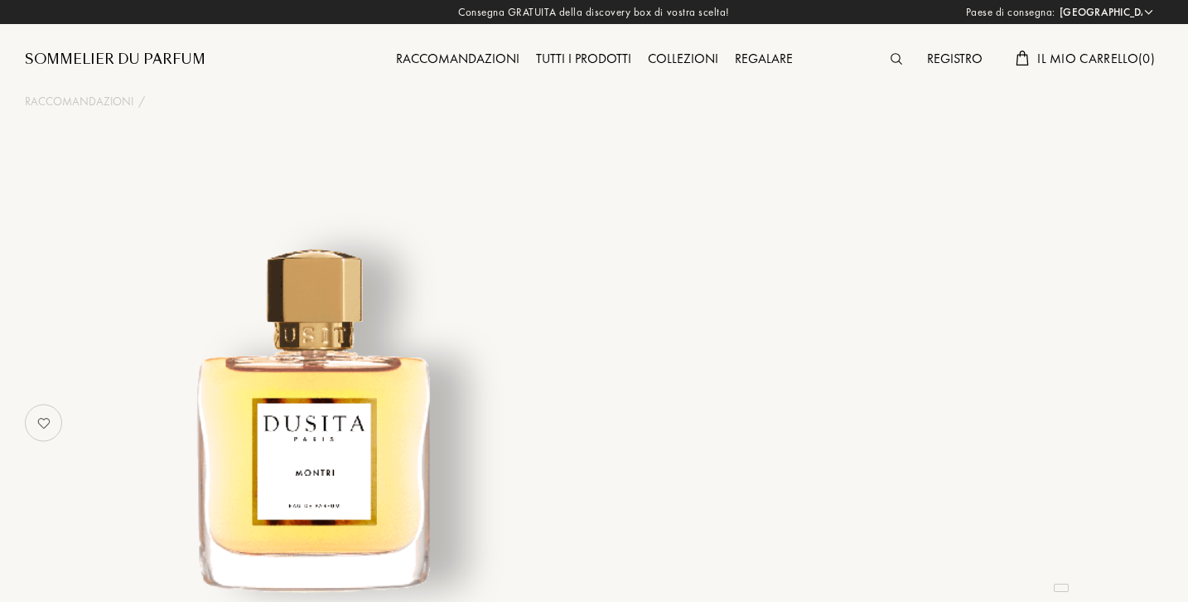
select select "IT"
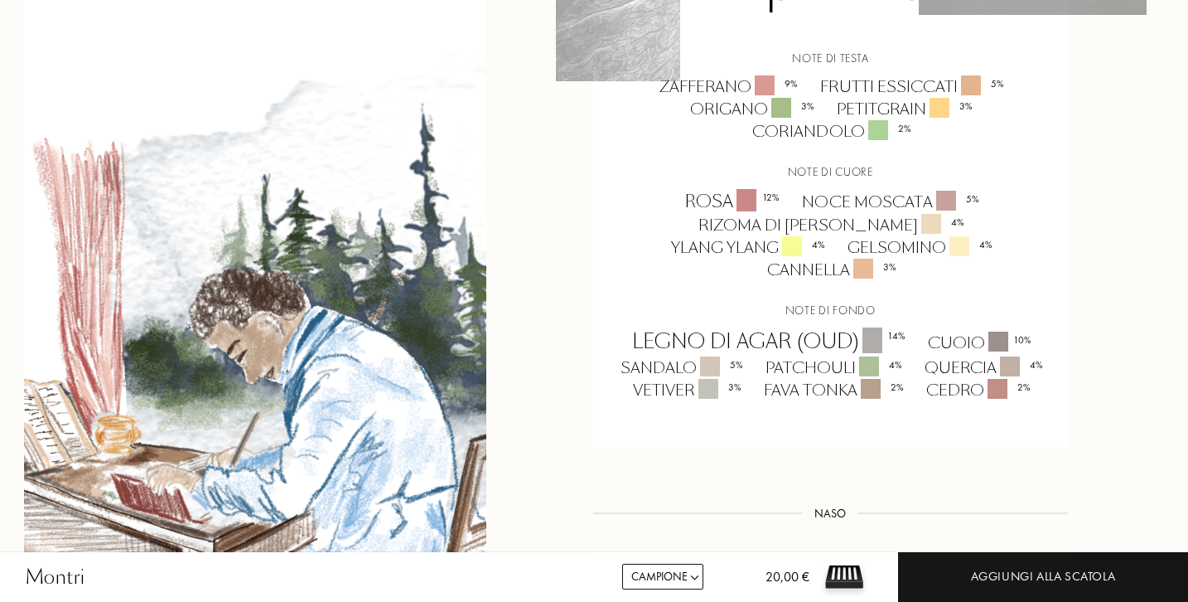
scroll to position [1668, 1]
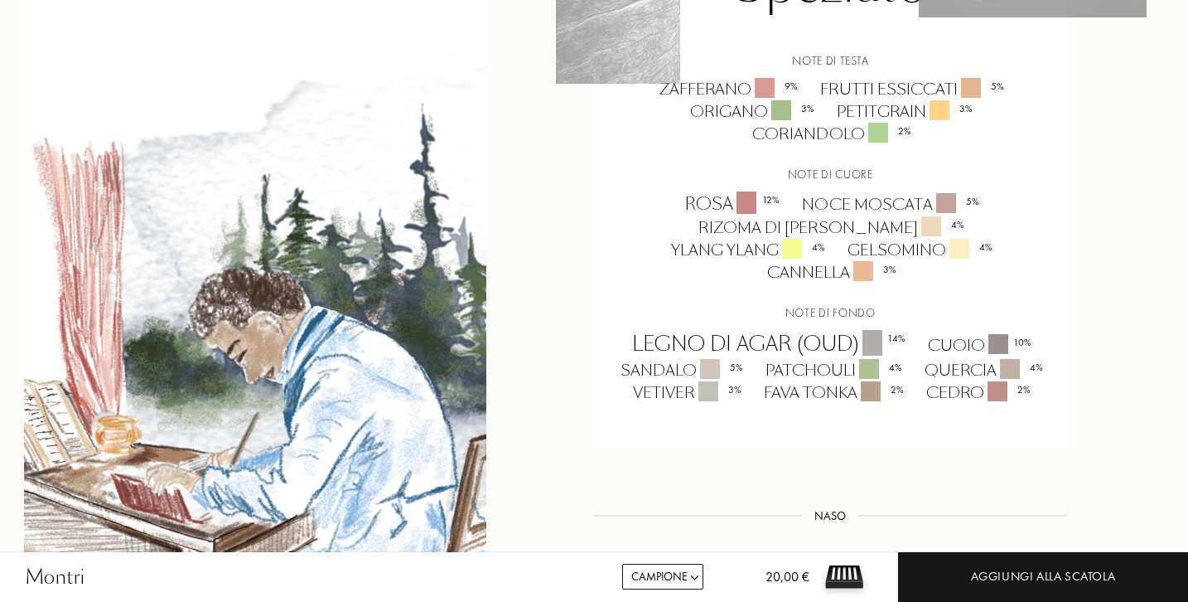
click at [656, 572] on select "Campione 15mL 22.5mL 50mL 100mL" at bounding box center [662, 577] width 81 height 26
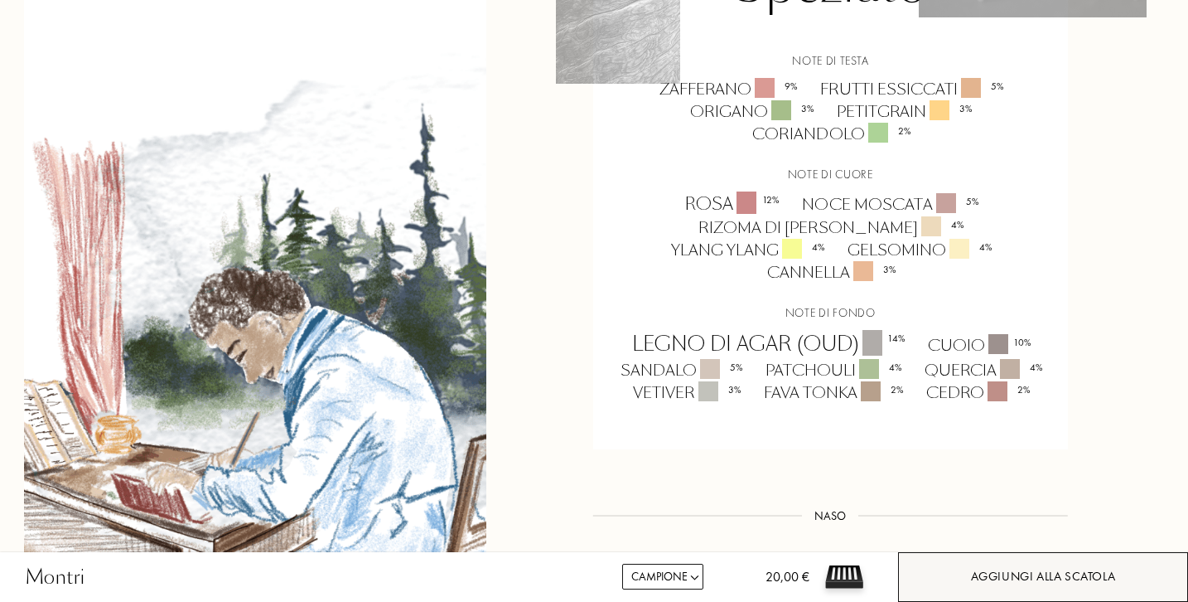
click at [957, 568] on div "Aggiungi alla scatola" at bounding box center [1043, 577] width 290 height 50
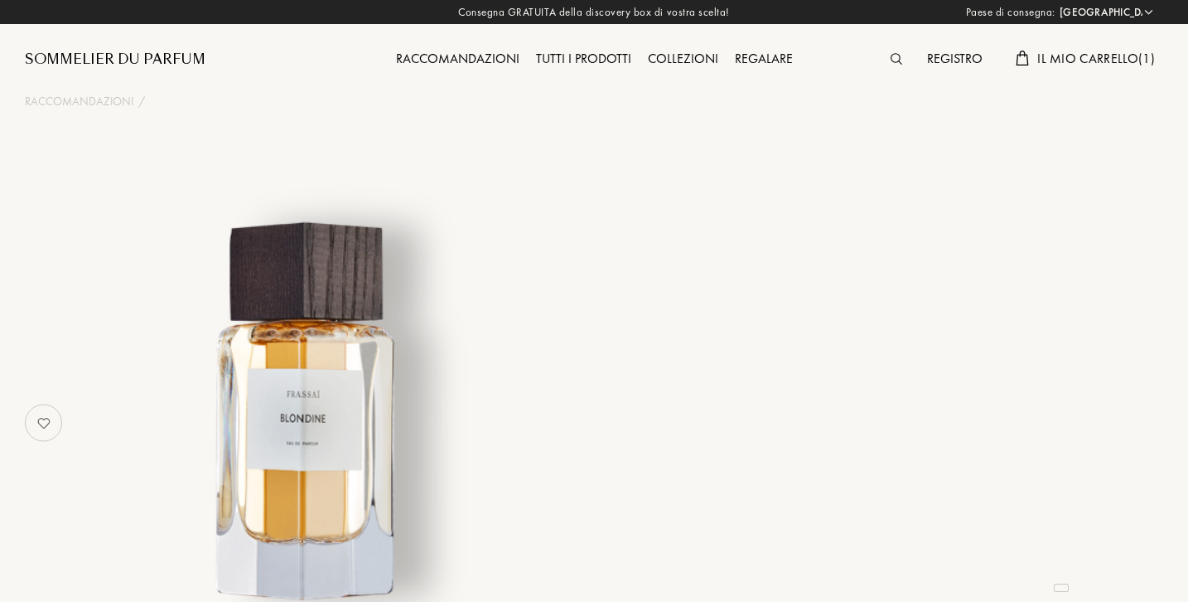
select select "IT"
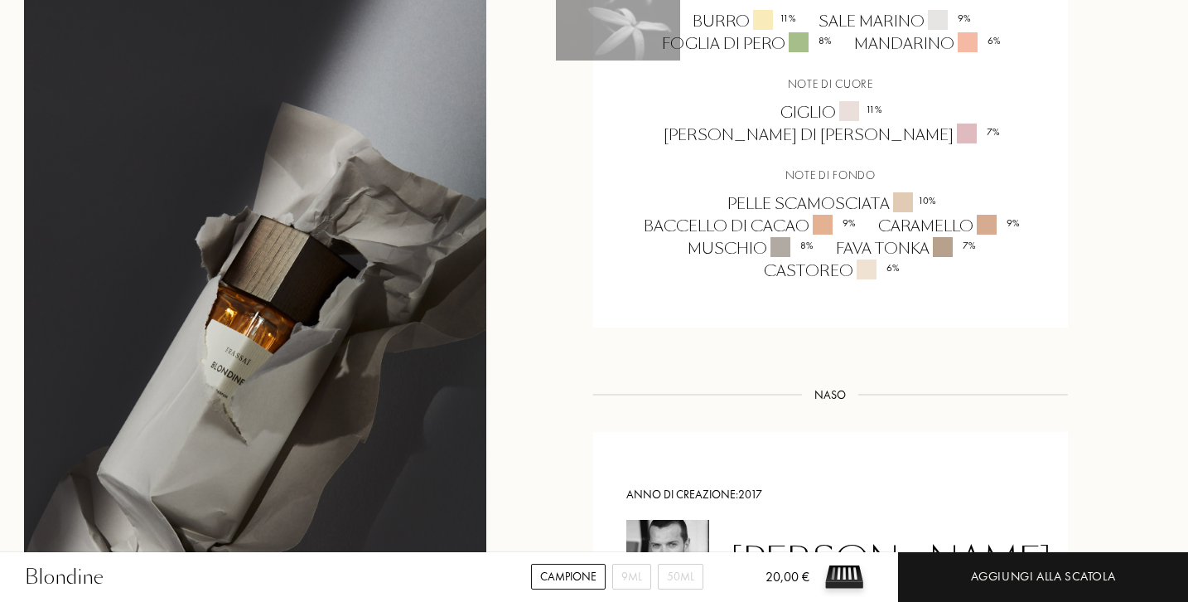
scroll to position [1414, 1]
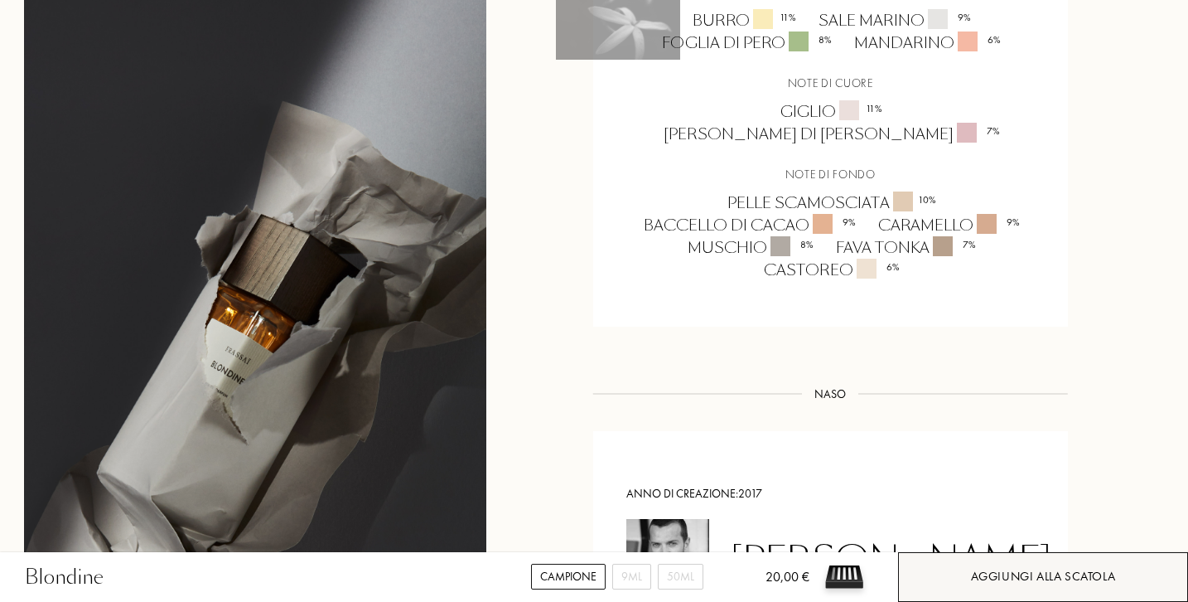
click at [955, 576] on div "Aggiungi alla scatola" at bounding box center [1043, 577] width 290 height 50
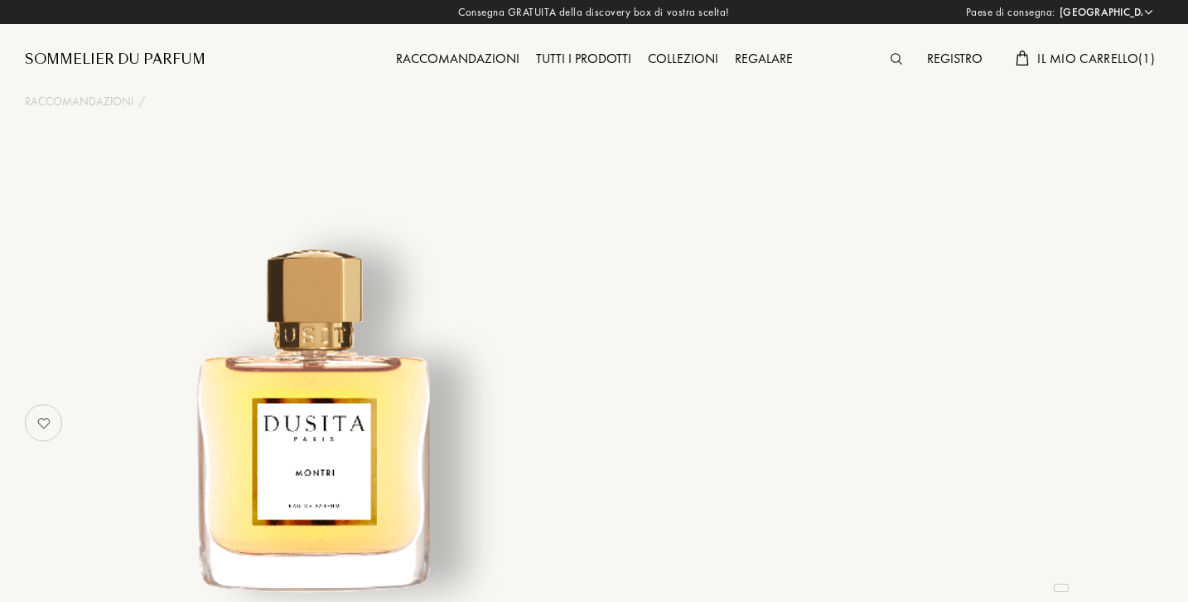
select select "IT"
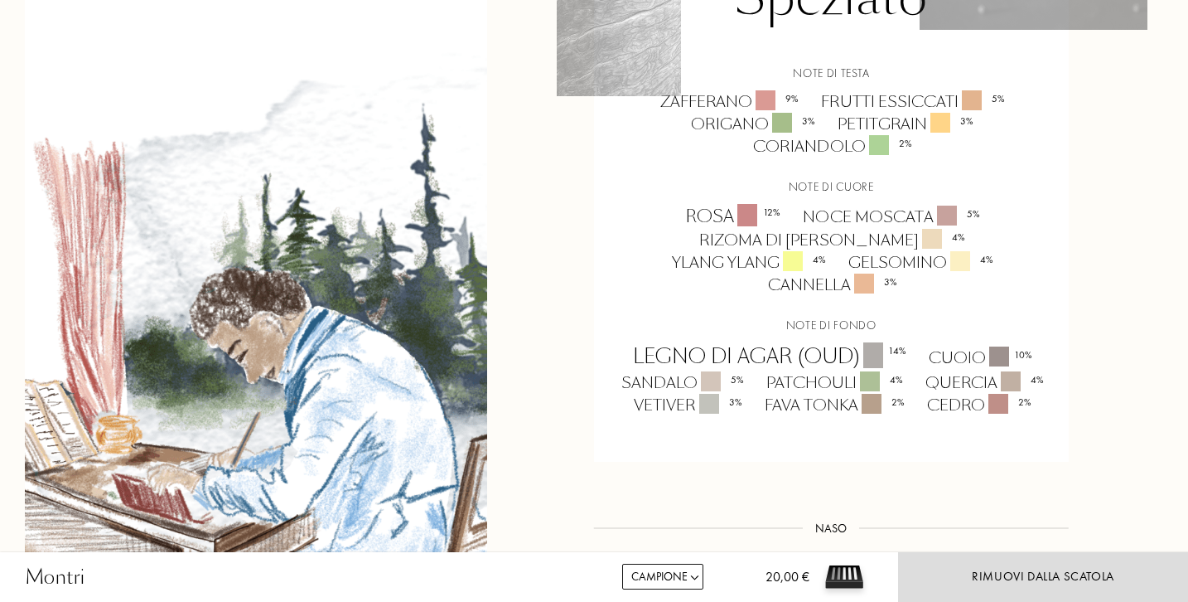
scroll to position [1657, 0]
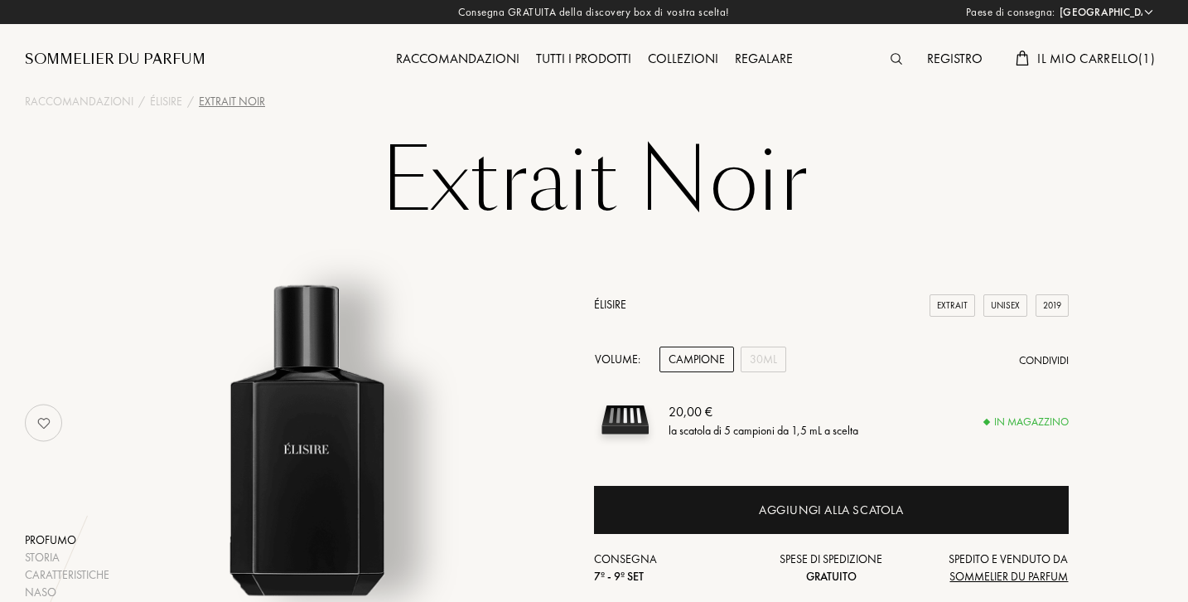
select select "IT"
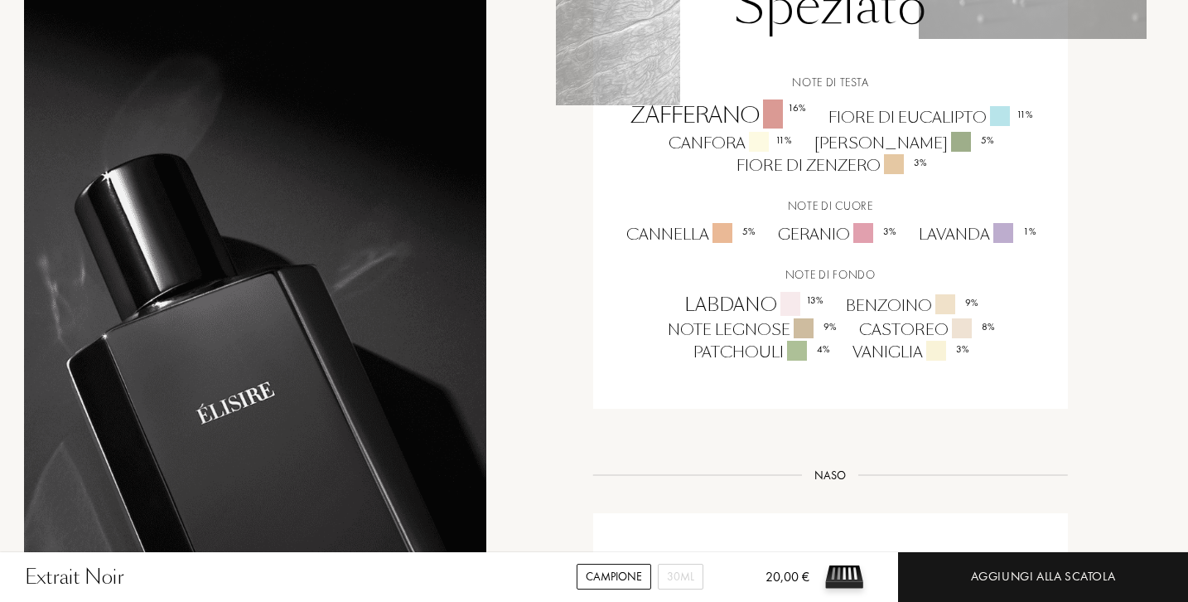
scroll to position [1289, 2]
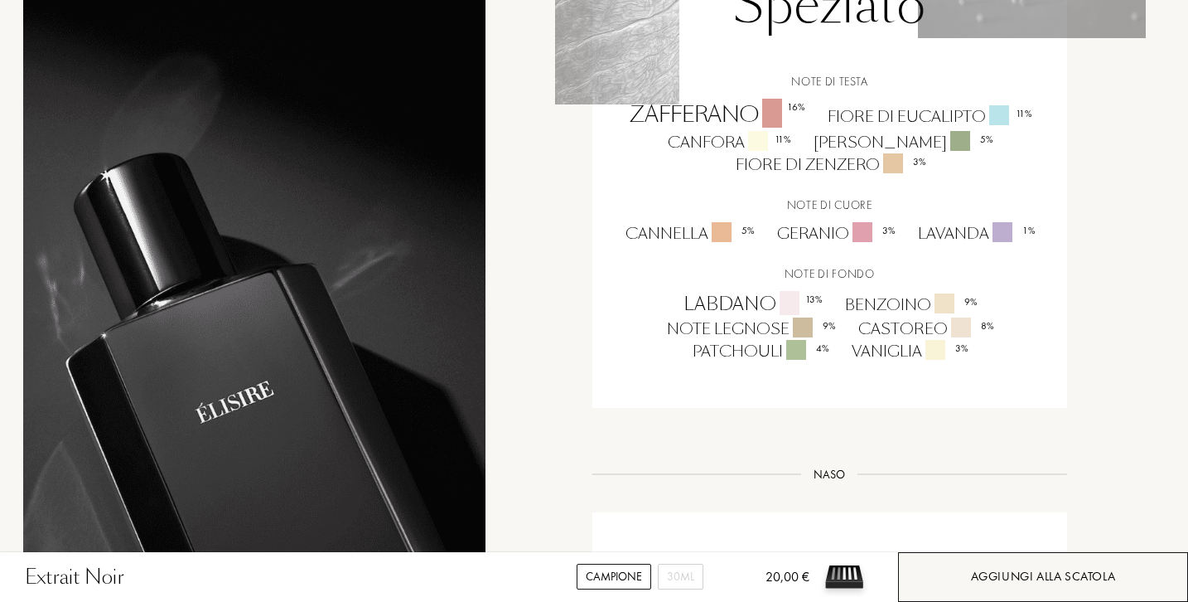
click at [962, 567] on div "Aggiungi alla scatola" at bounding box center [1043, 577] width 290 height 50
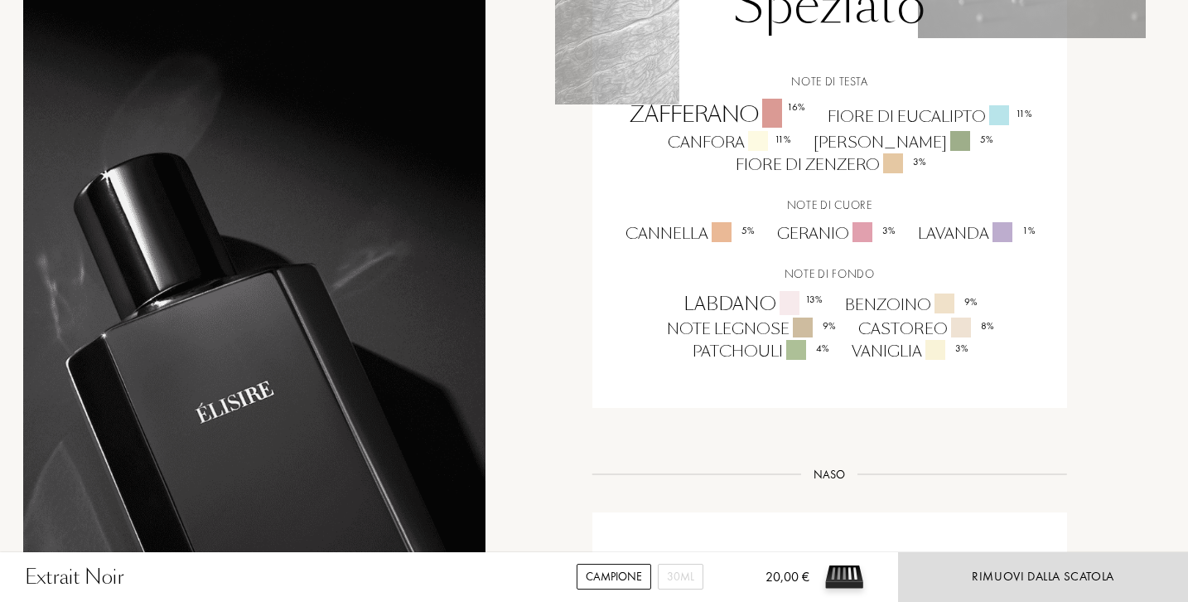
scroll to position [1290, 2]
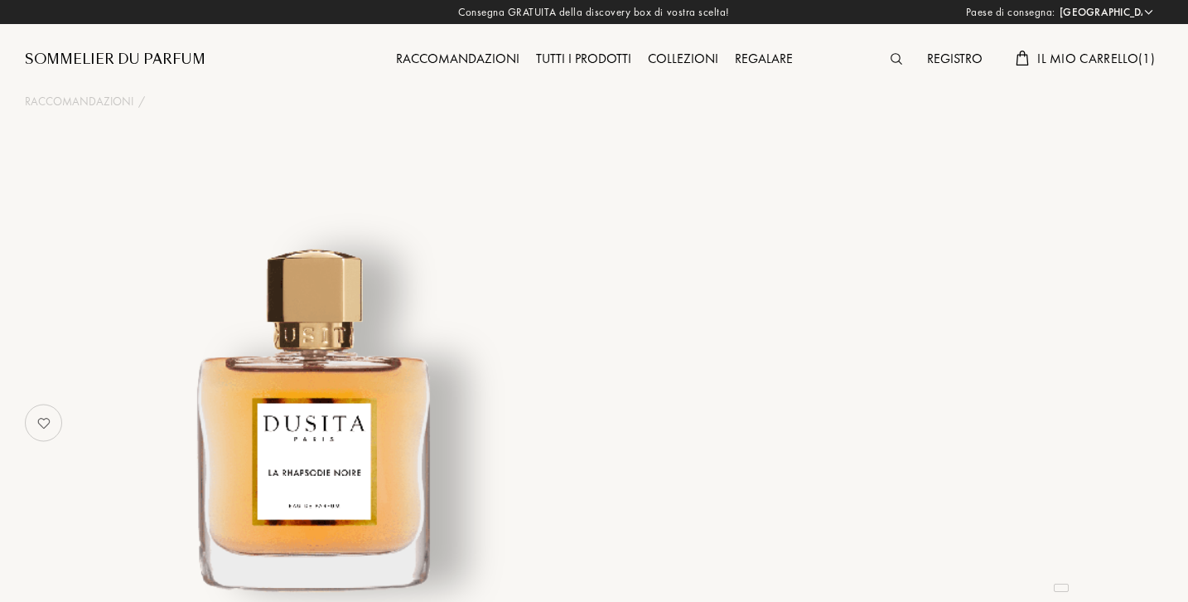
select select "IT"
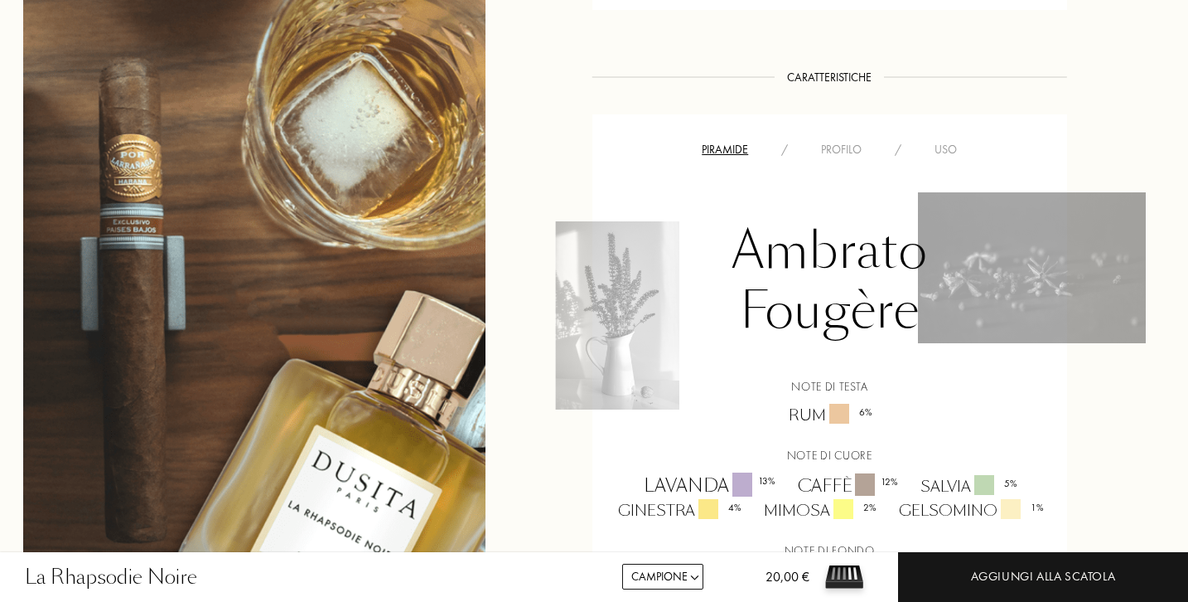
scroll to position [1238, 2]
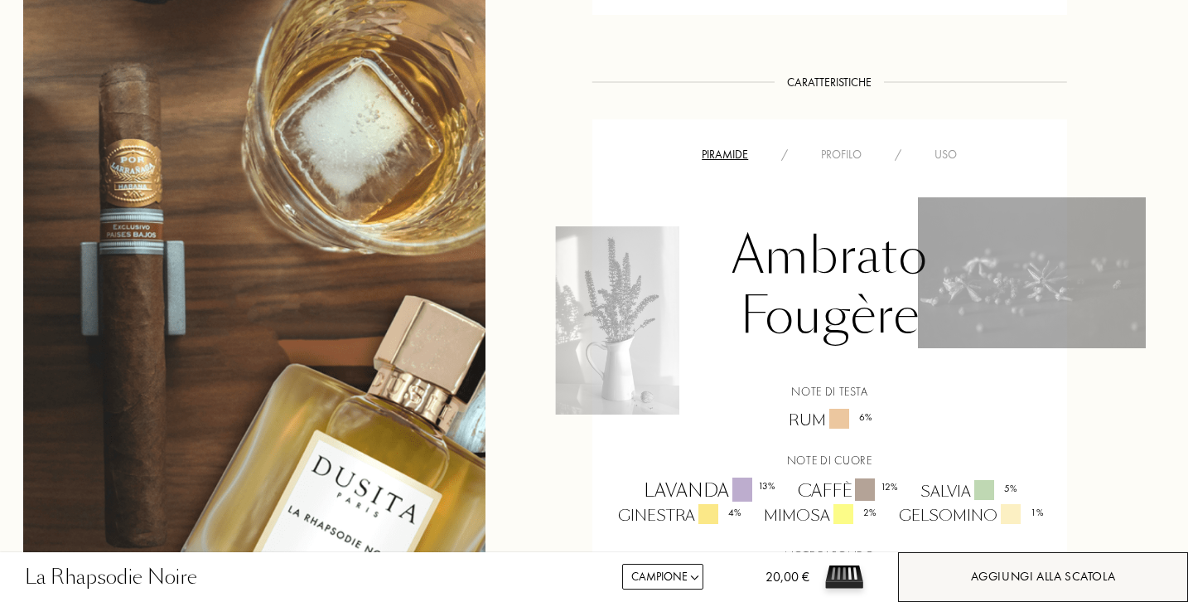
click at [997, 572] on div "Aggiungi alla scatola" at bounding box center [1043, 576] width 145 height 19
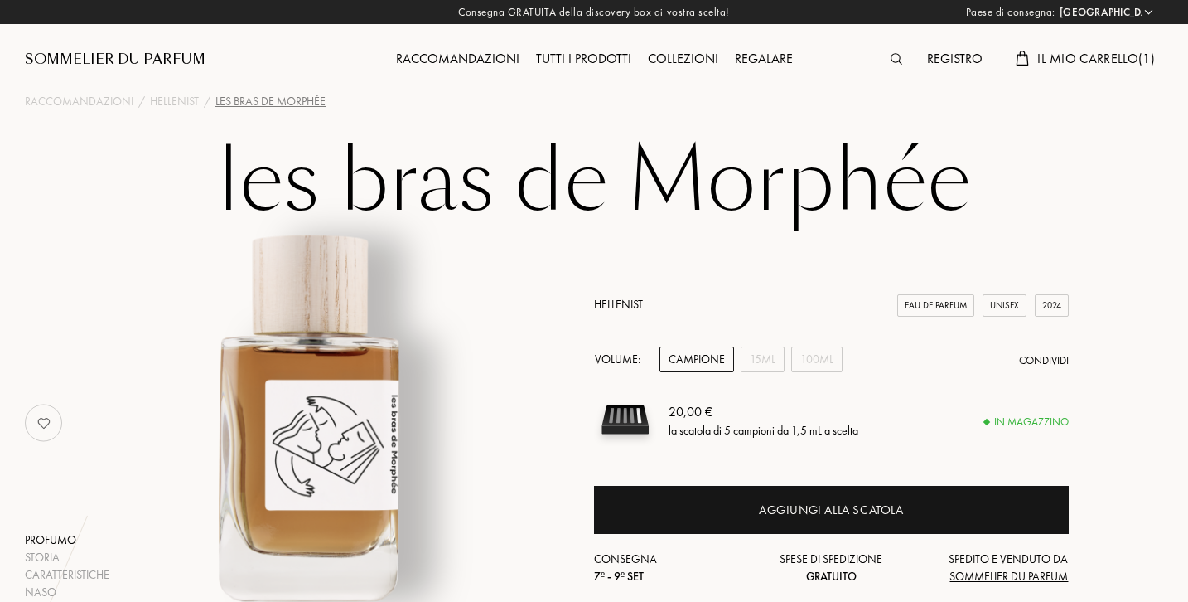
select select "IT"
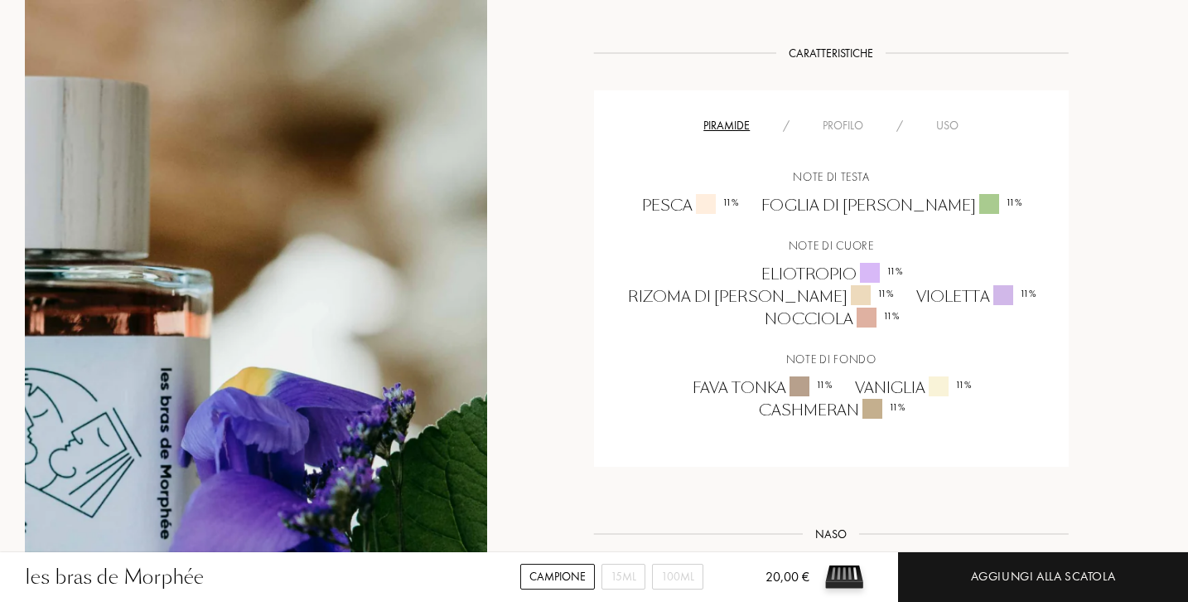
scroll to position [1124, 0]
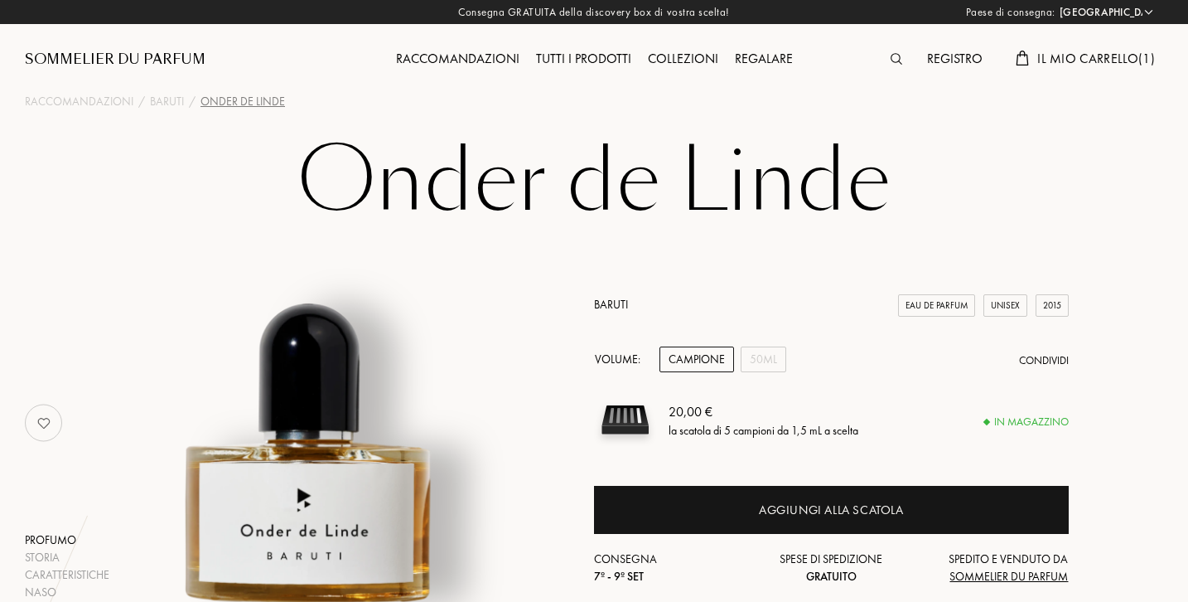
select select "IT"
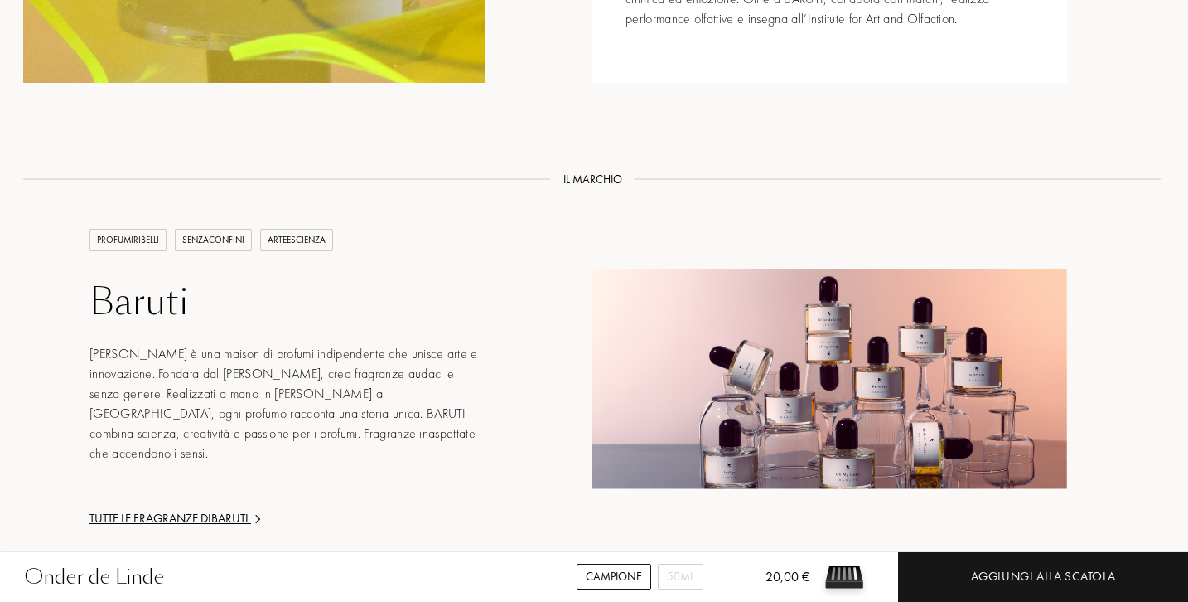
scroll to position [2026, 2]
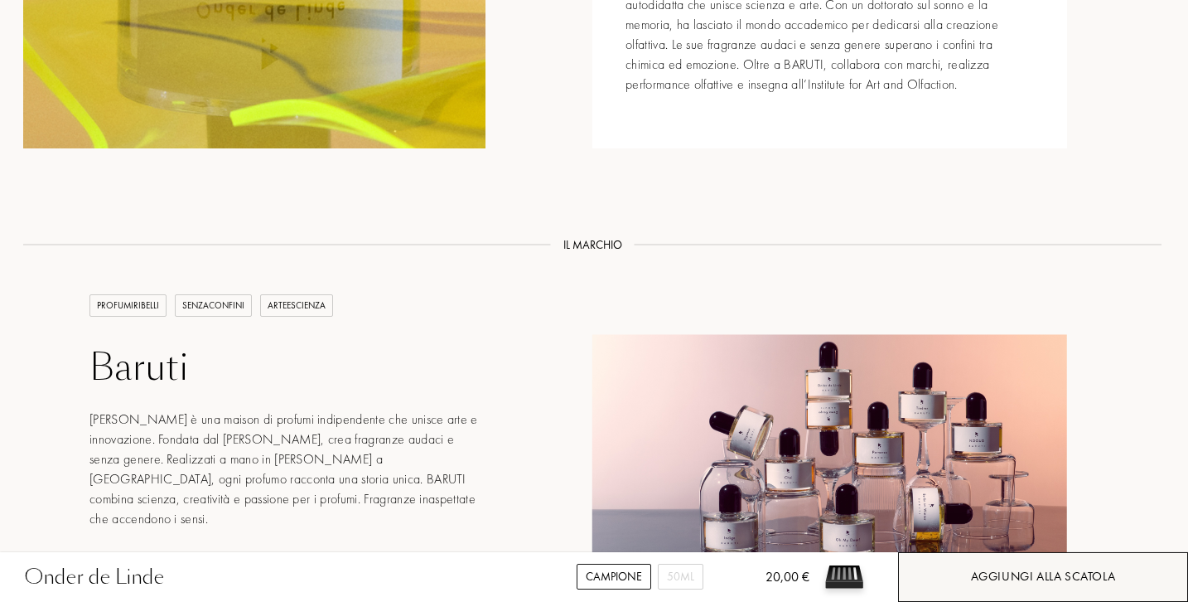
click at [1001, 568] on div "Aggiungi alla scatola" at bounding box center [1043, 576] width 145 height 19
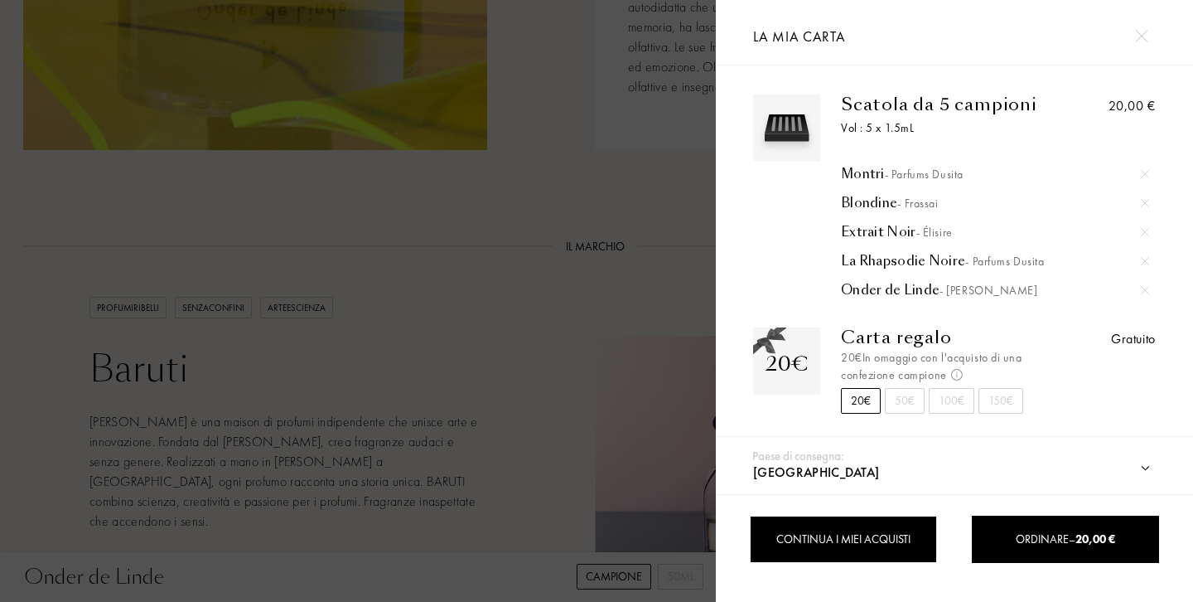
click at [825, 542] on div "Continua i miei acquisti" at bounding box center [843, 538] width 186 height 47
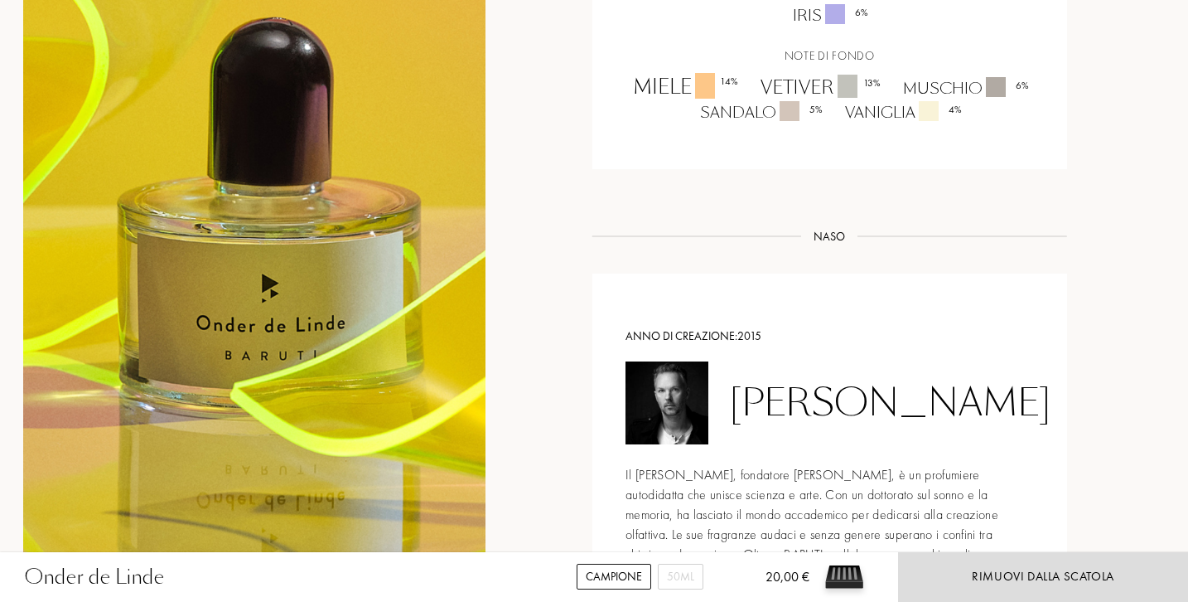
scroll to position [1281, 2]
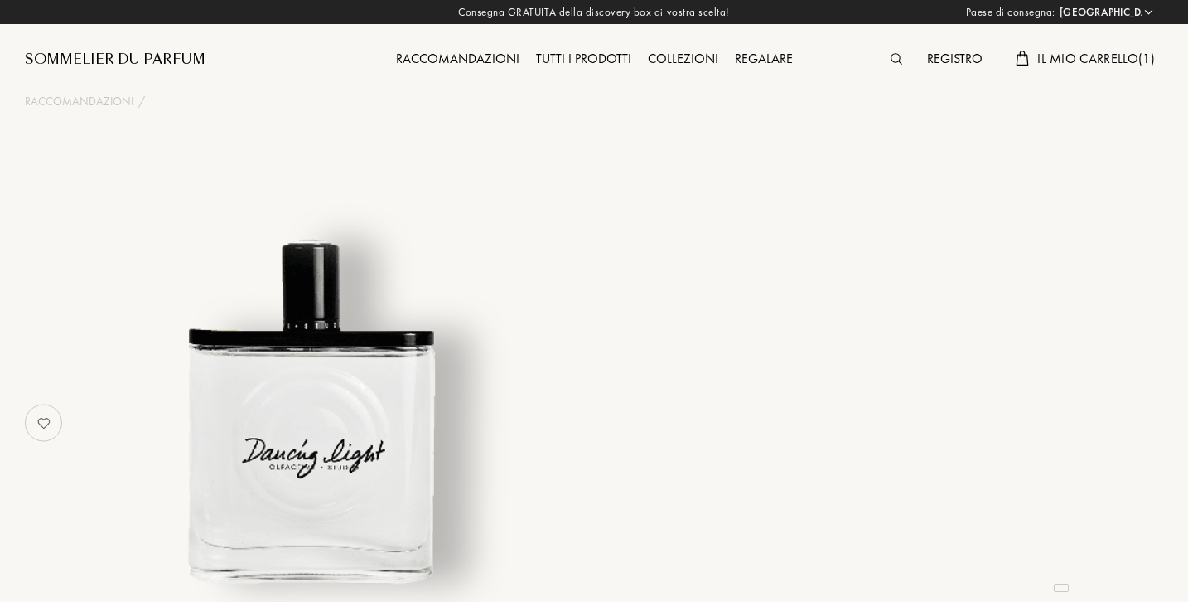
select select "IT"
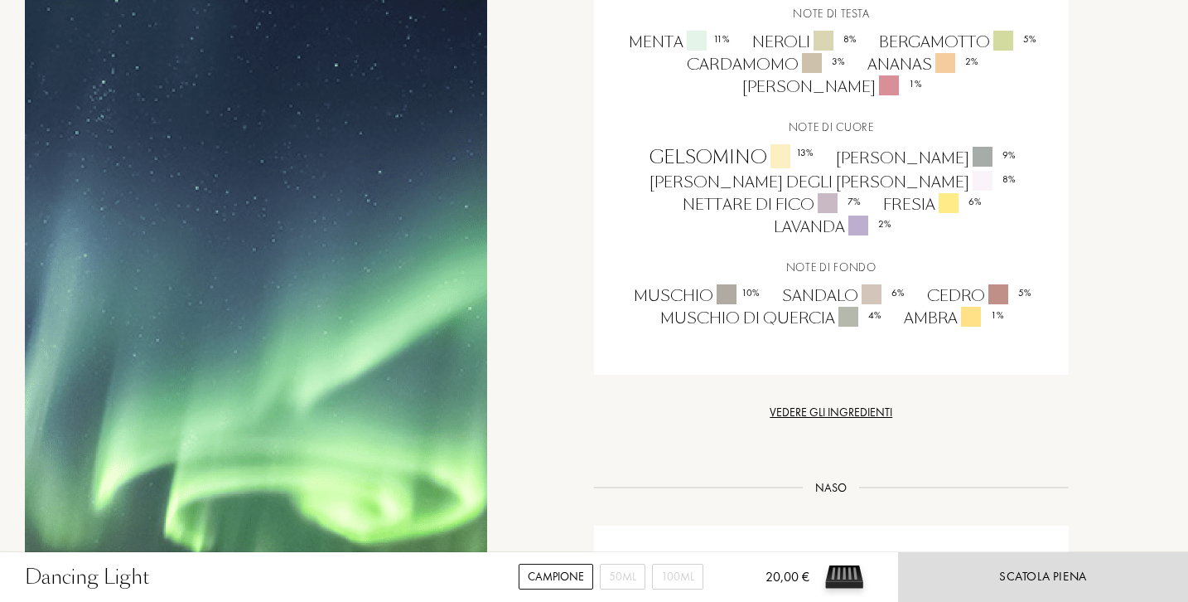
scroll to position [1194, 0]
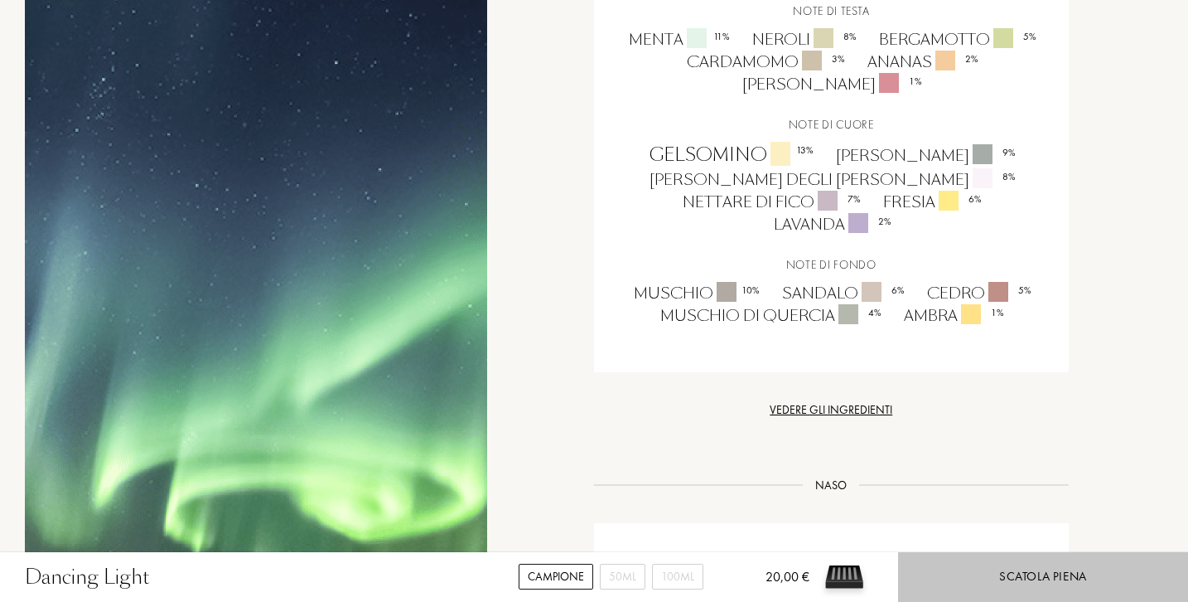
click at [1017, 589] on div "Scatola piena" at bounding box center [1043, 577] width 290 height 50
click at [985, 561] on div "Scatola piena" at bounding box center [1043, 577] width 290 height 50
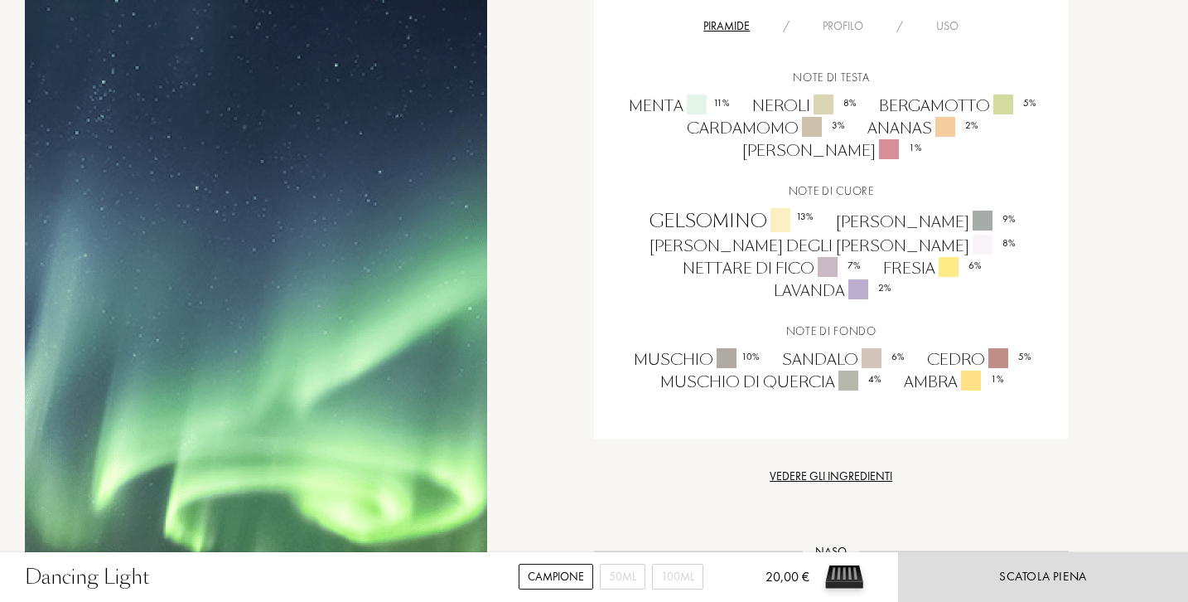
scroll to position [1126, 0]
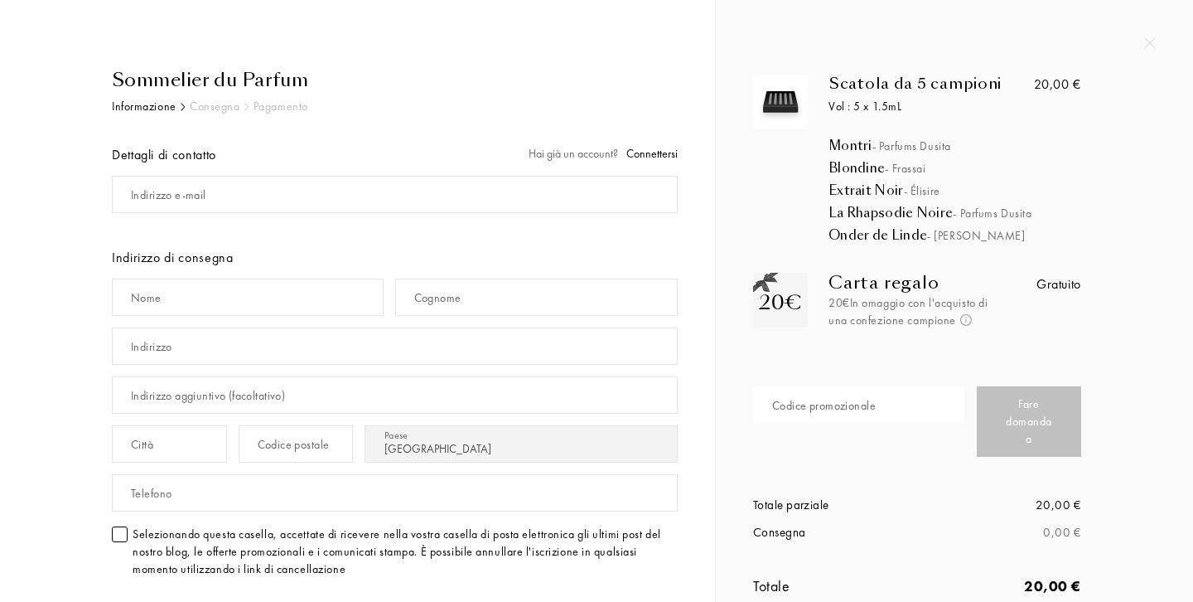
select select "IT"
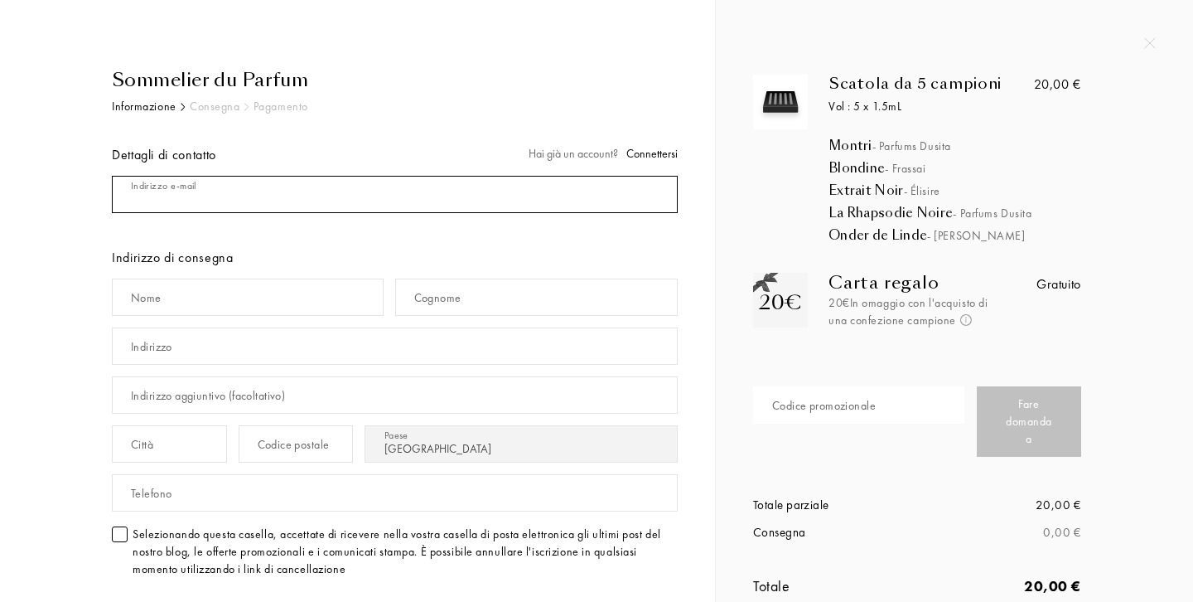
type input "[EMAIL_ADDRESS][DOMAIN_NAME]"
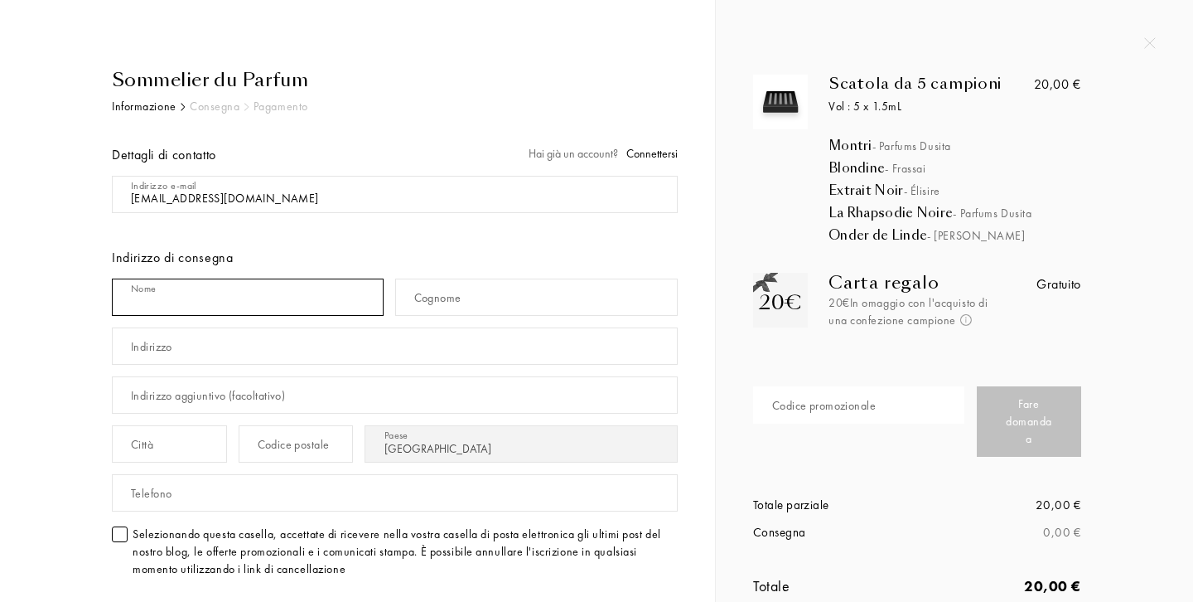
click at [353, 303] on input "text" at bounding box center [248, 296] width 272 height 37
type input "Giuseppe"
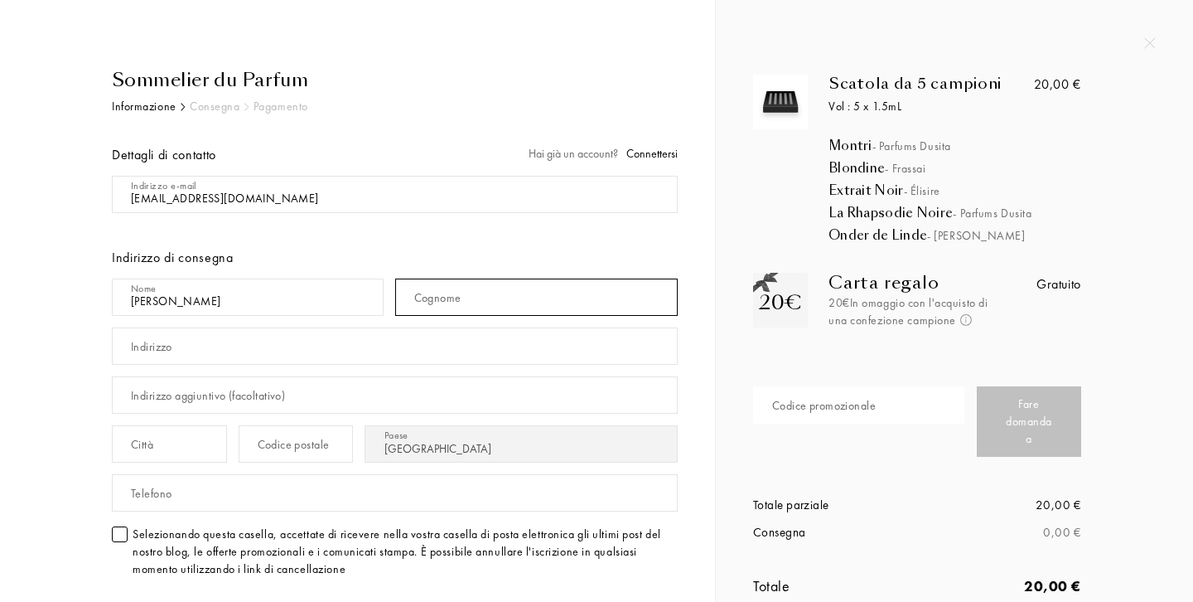
type input "Di Girolamo"
type input "Terza Traversa D. Alighieri,2 Rotello CB"
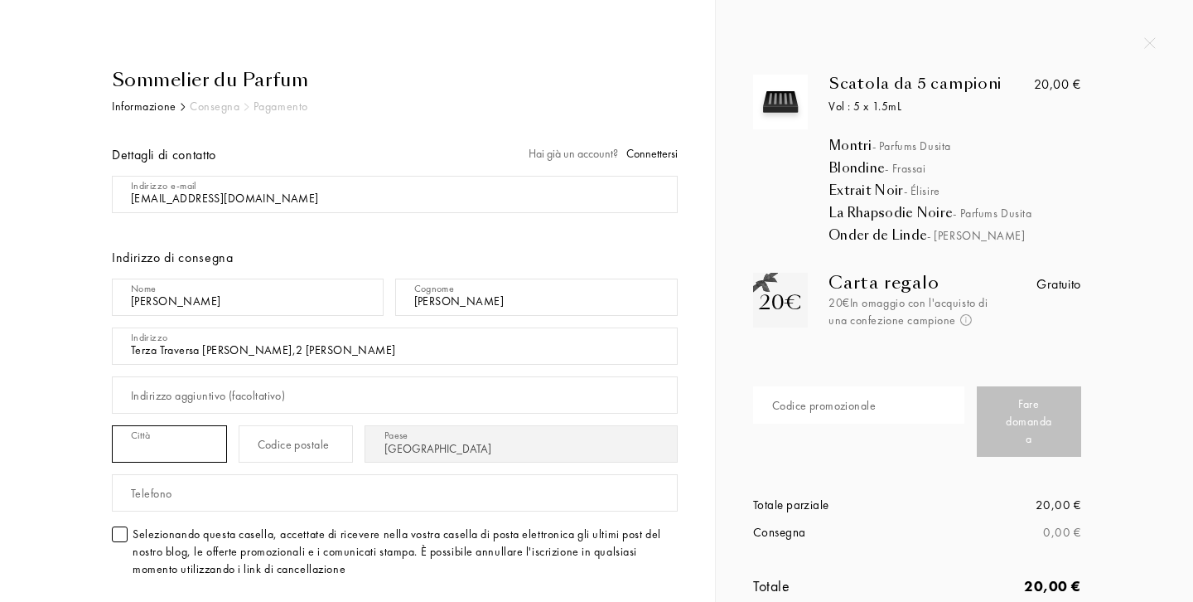
click at [227, 452] on input "text" at bounding box center [169, 443] width 115 height 37
click at [227, 447] on input "text" at bounding box center [169, 443] width 115 height 37
type input "Rotello"
type input "86040"
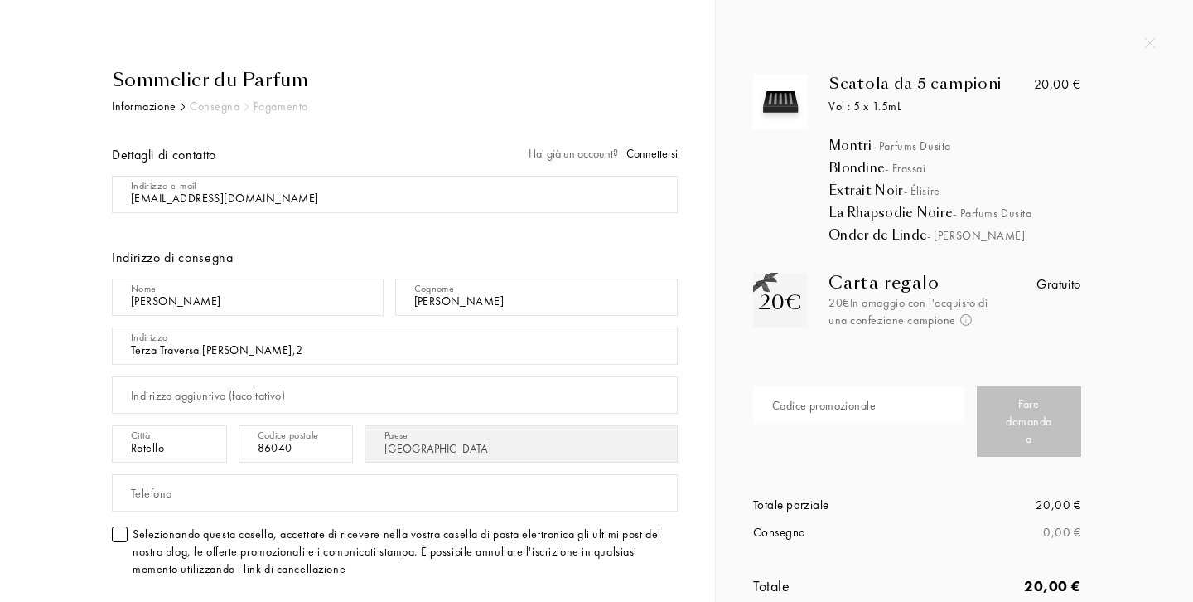
type input "Terza Traversa D. Alighieri,2"
click at [510, 230] on div "Indirizzo e-mail Indirizzo di consegna Nome Giuseppe Cognome Di Girolamo Indiri…" at bounding box center [395, 380] width 566 height 420
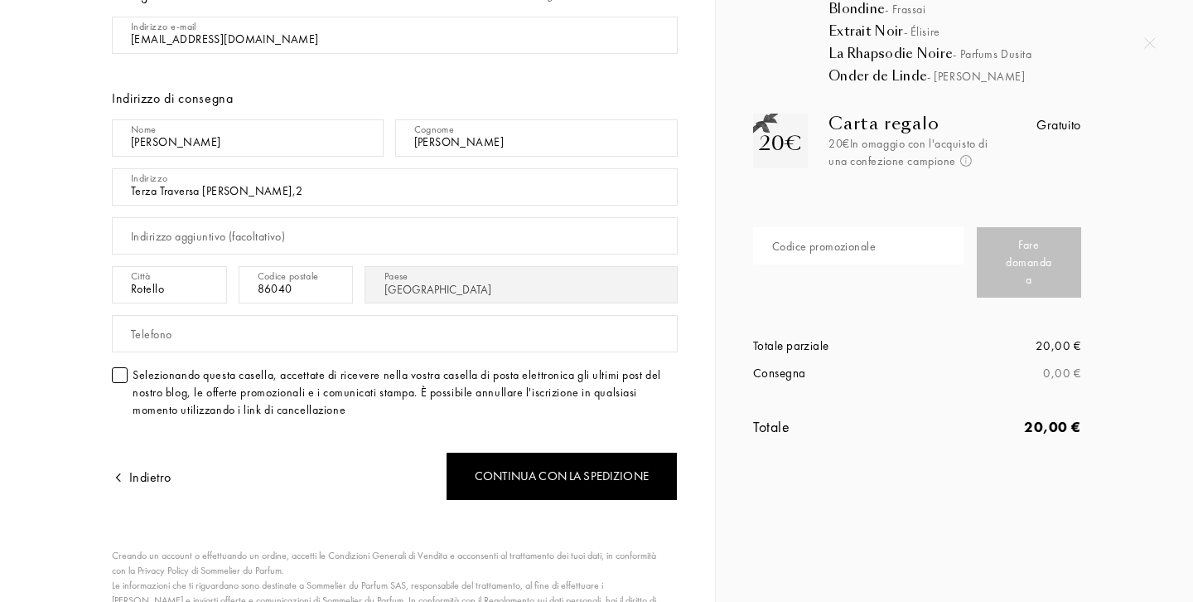
scroll to position [161, 0]
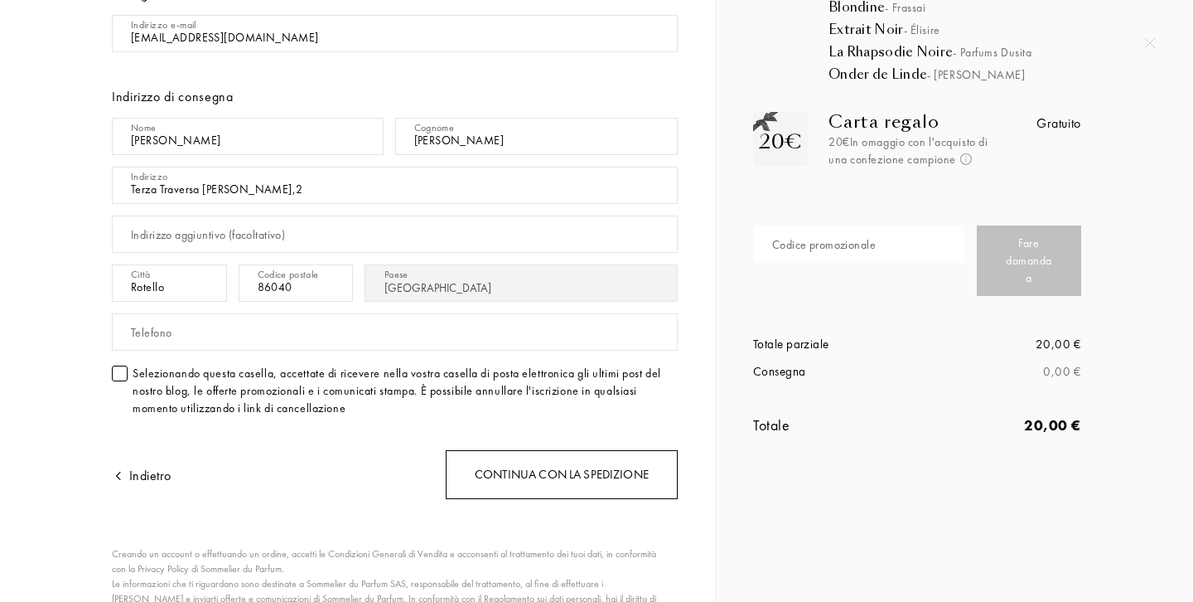
click at [532, 469] on div "Continua con la spedizione" at bounding box center [562, 474] width 232 height 49
type input "3356377356"
click at [586, 474] on div "Continua con la spedizione" at bounding box center [562, 474] width 232 height 49
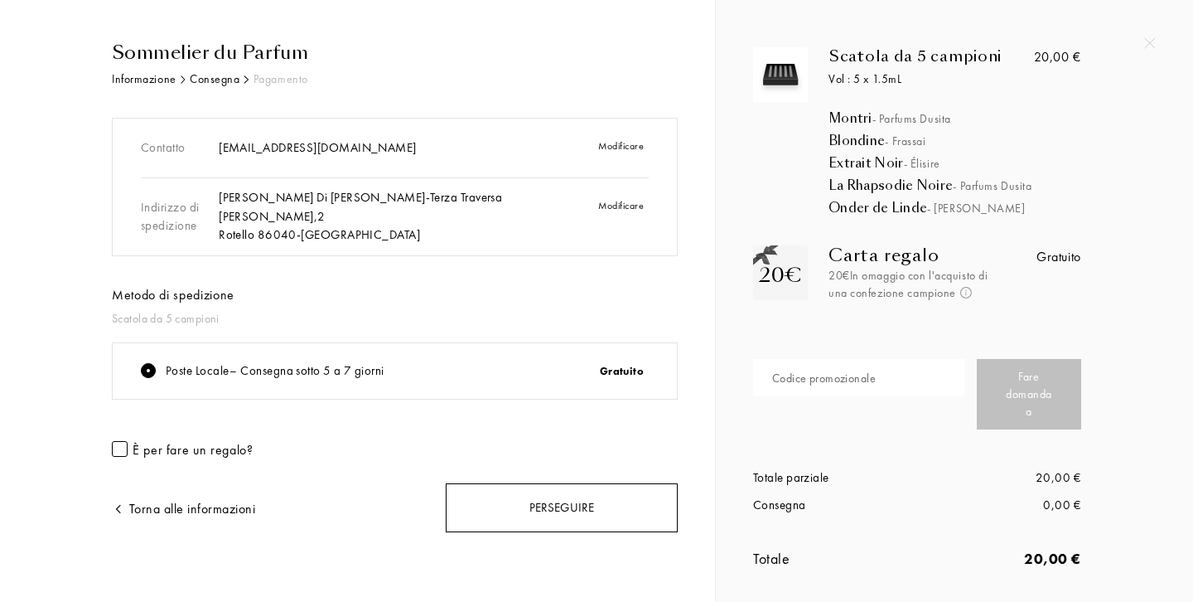
click at [556, 497] on div "Perseguire" at bounding box center [562, 507] width 232 height 49
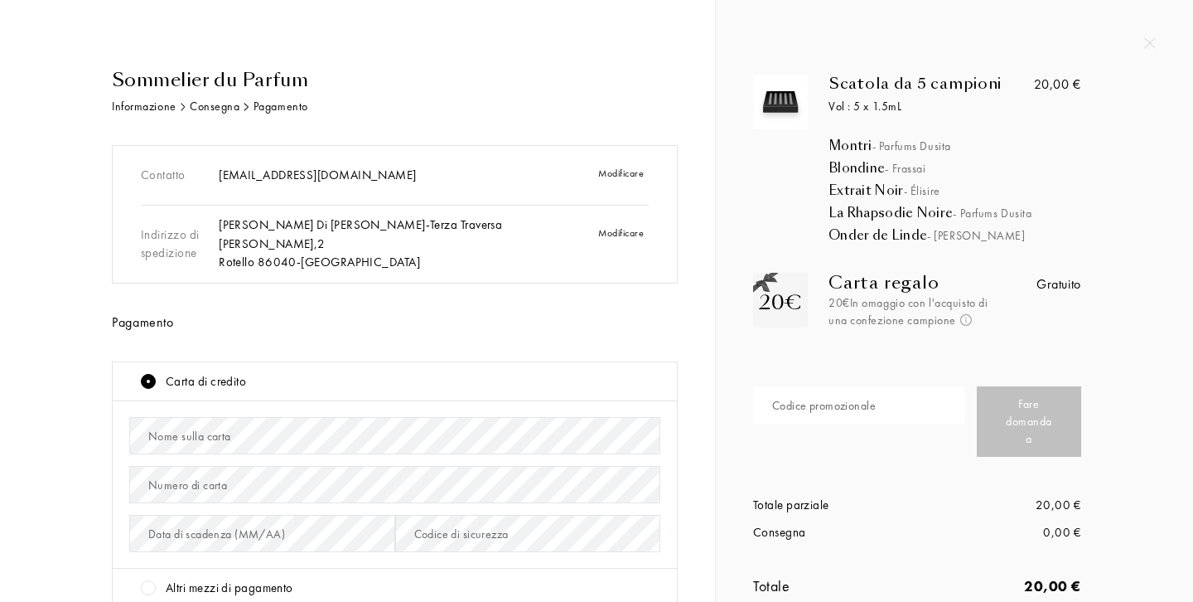
click at [475, 377] on div "Carta di credito" at bounding box center [401, 381] width 520 height 19
click at [194, 375] on div "Carta di credito" at bounding box center [206, 381] width 80 height 19
click at [149, 374] on div at bounding box center [148, 381] width 15 height 15
click at [252, 380] on div "Carta di credito" at bounding box center [401, 381] width 520 height 19
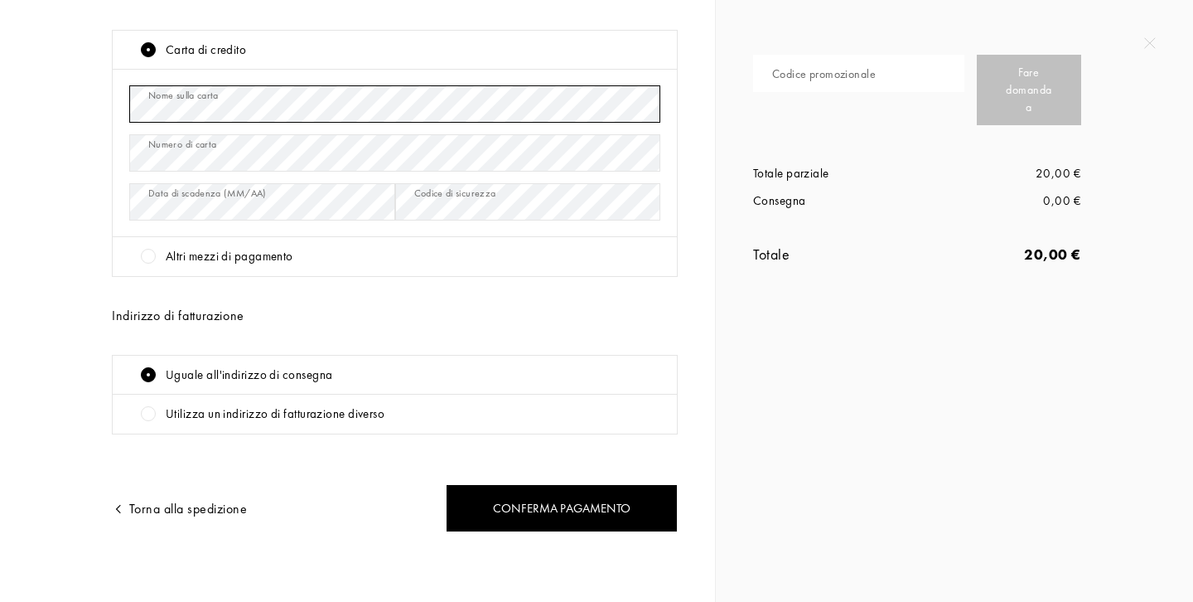
scroll to position [331, 0]
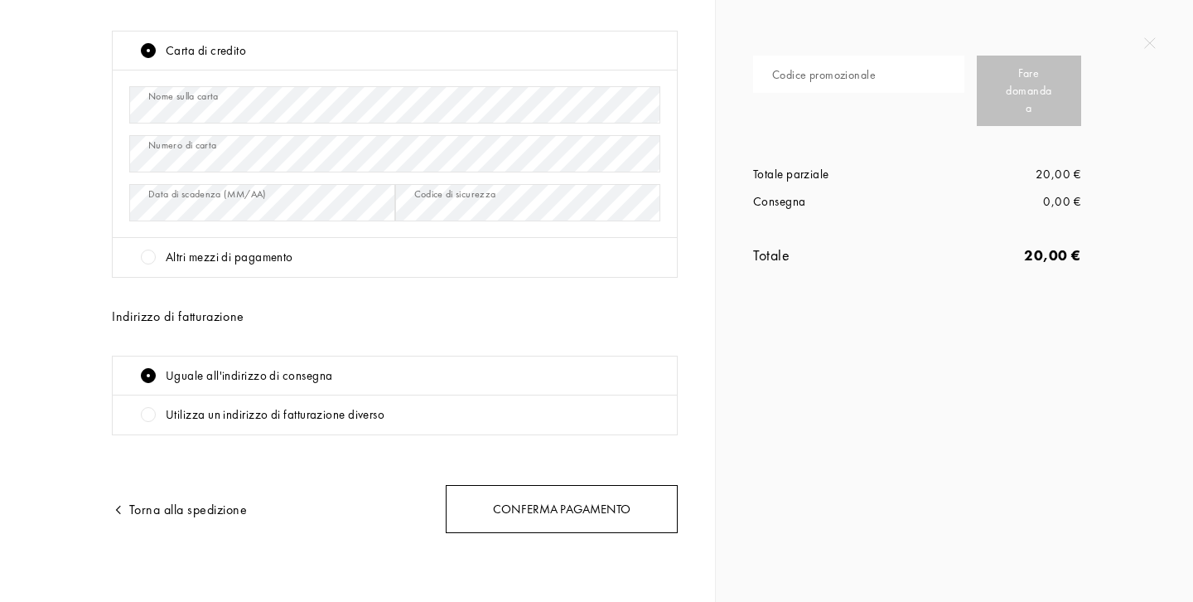
click at [498, 510] on div "Conferma pagamento" at bounding box center [562, 509] width 232 height 49
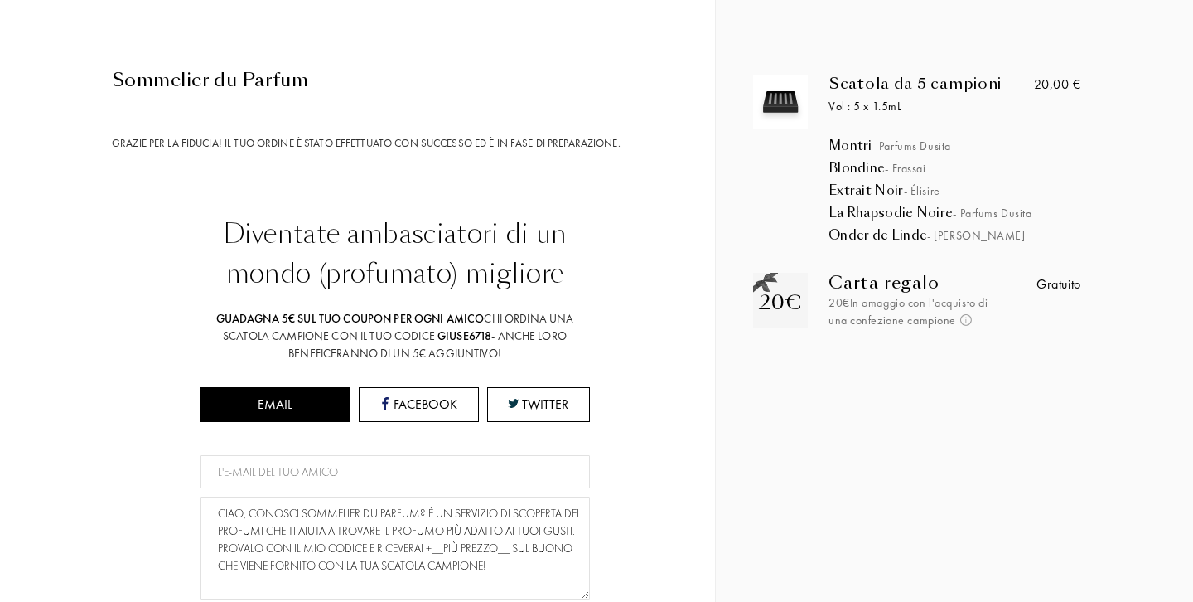
scroll to position [0, 0]
click at [249, 77] on div "Sommelier du Parfum" at bounding box center [395, 79] width 566 height 27
click at [164, 73] on div "Sommelier du Parfum" at bounding box center [395, 79] width 566 height 27
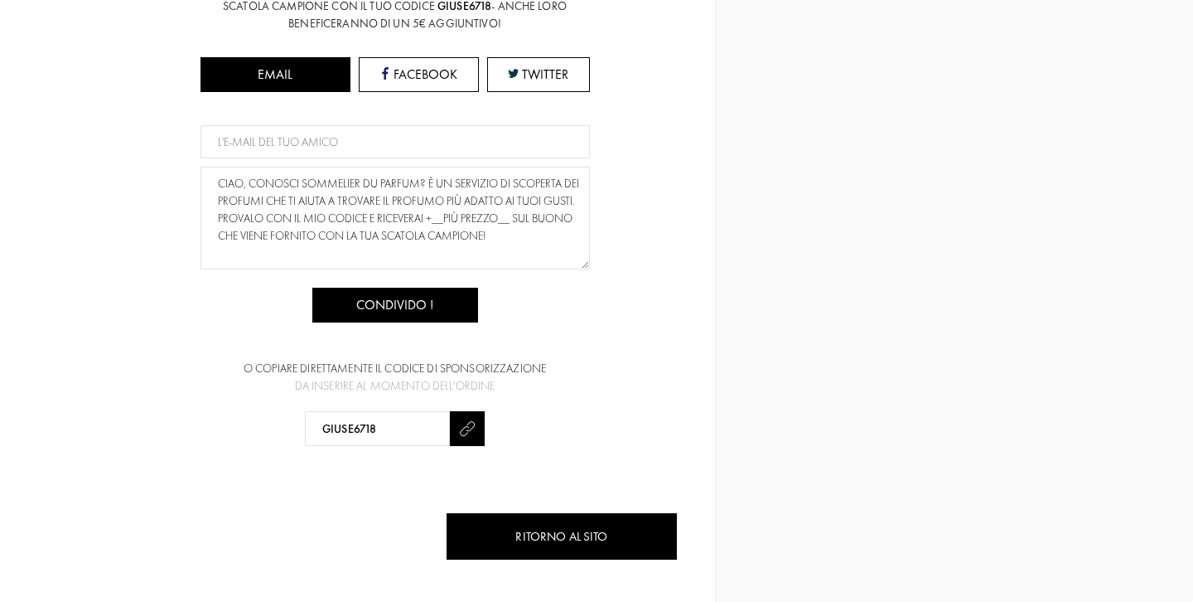
scroll to position [329, 0]
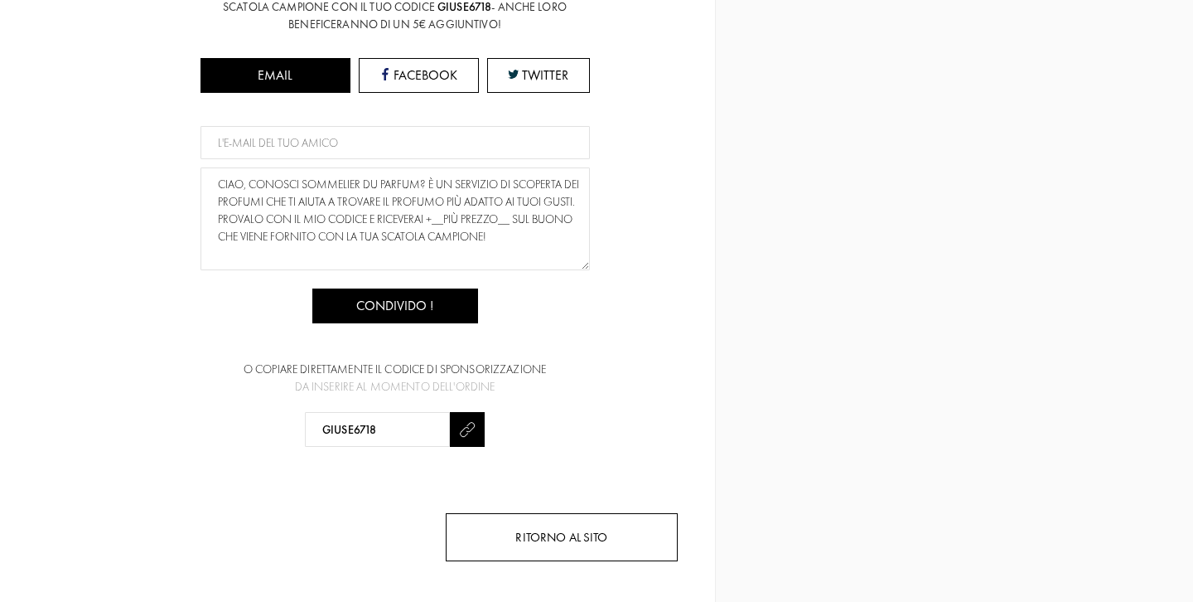
click at [492, 541] on div "Ritorno al sito" at bounding box center [562, 537] width 232 height 49
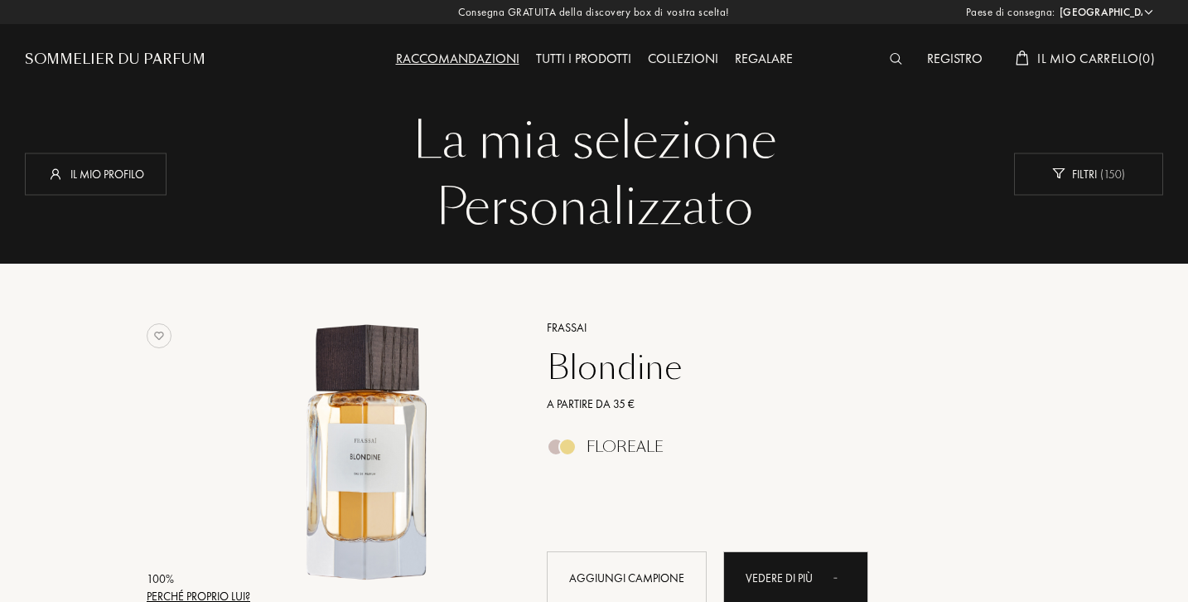
select select "IT"
click at [682, 58] on div "Collezioni" at bounding box center [683, 60] width 87 height 22
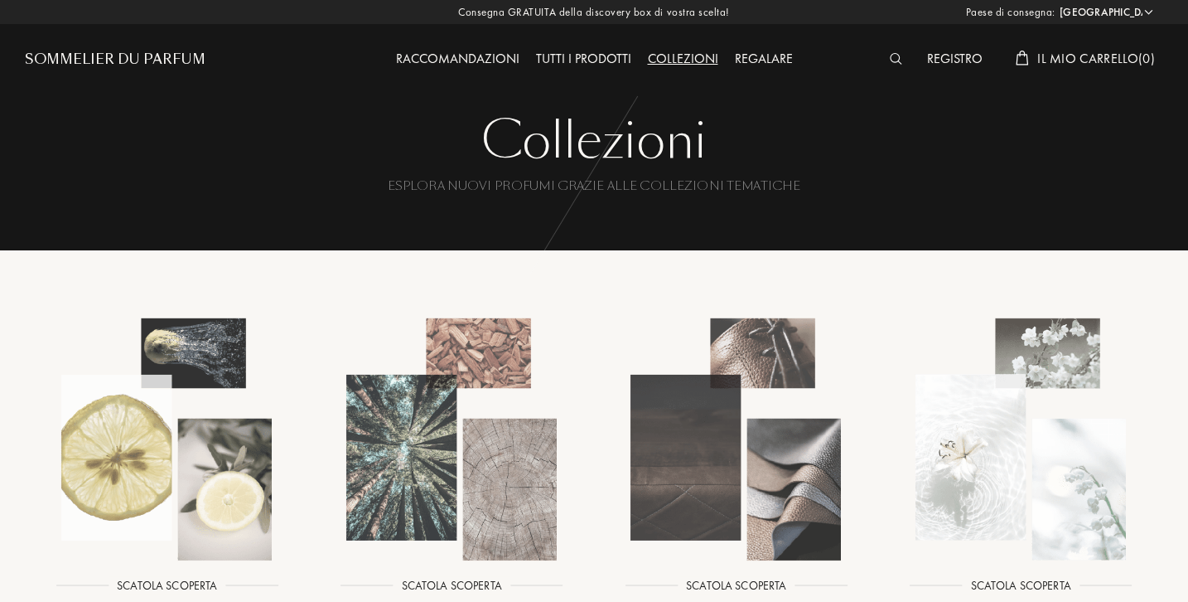
select select "IT"
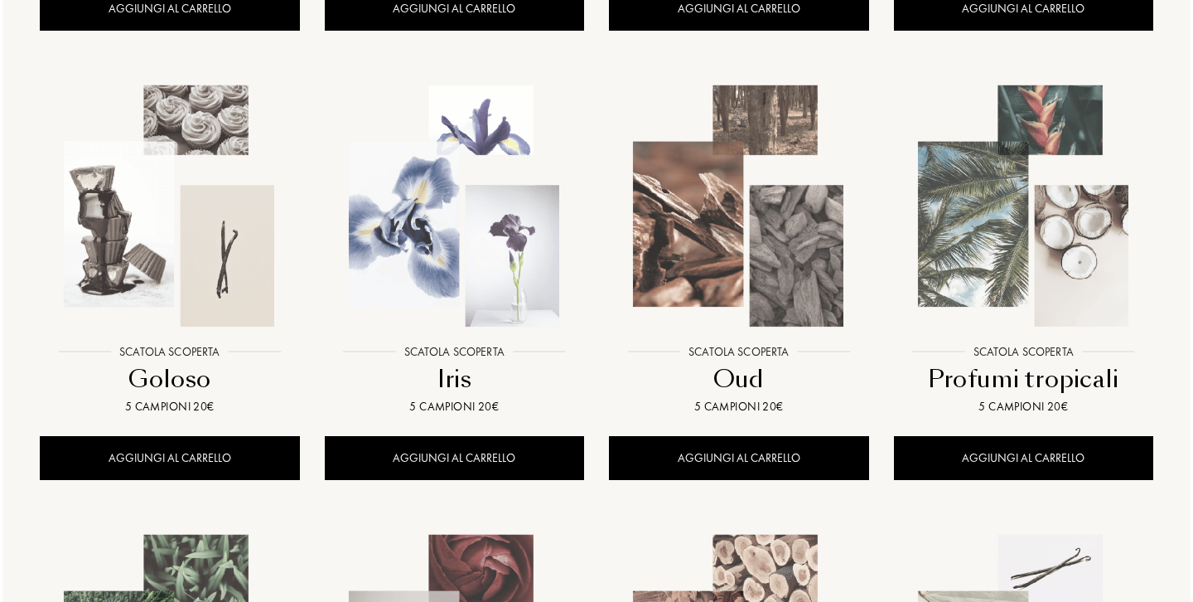
scroll to position [717, 0]
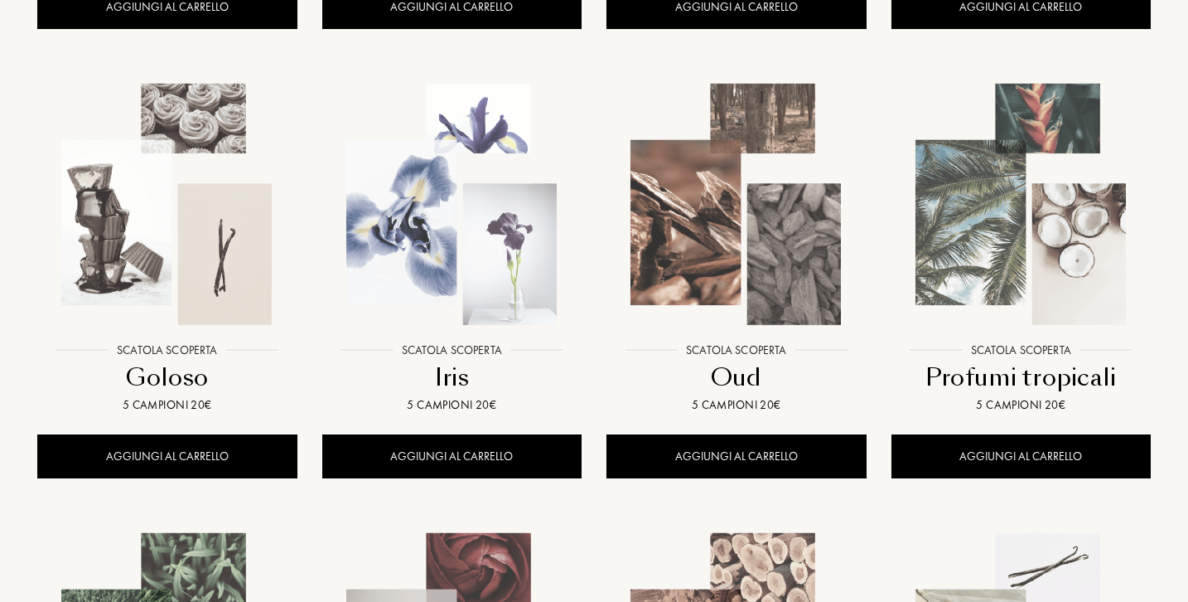
click at [767, 252] on img at bounding box center [736, 204] width 256 height 256
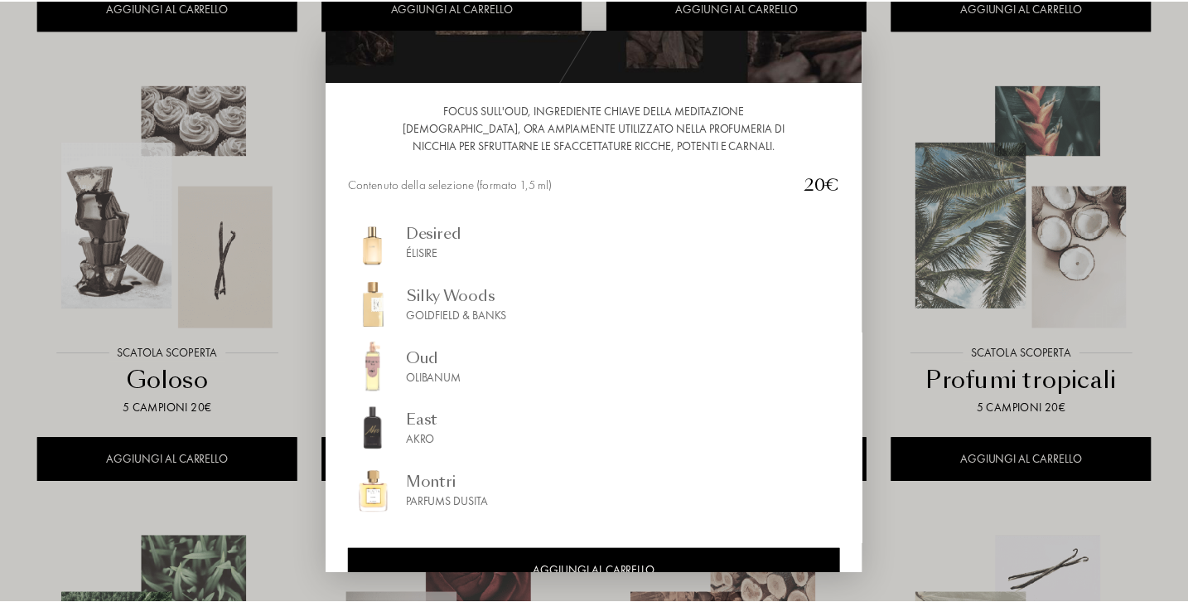
scroll to position [162, 0]
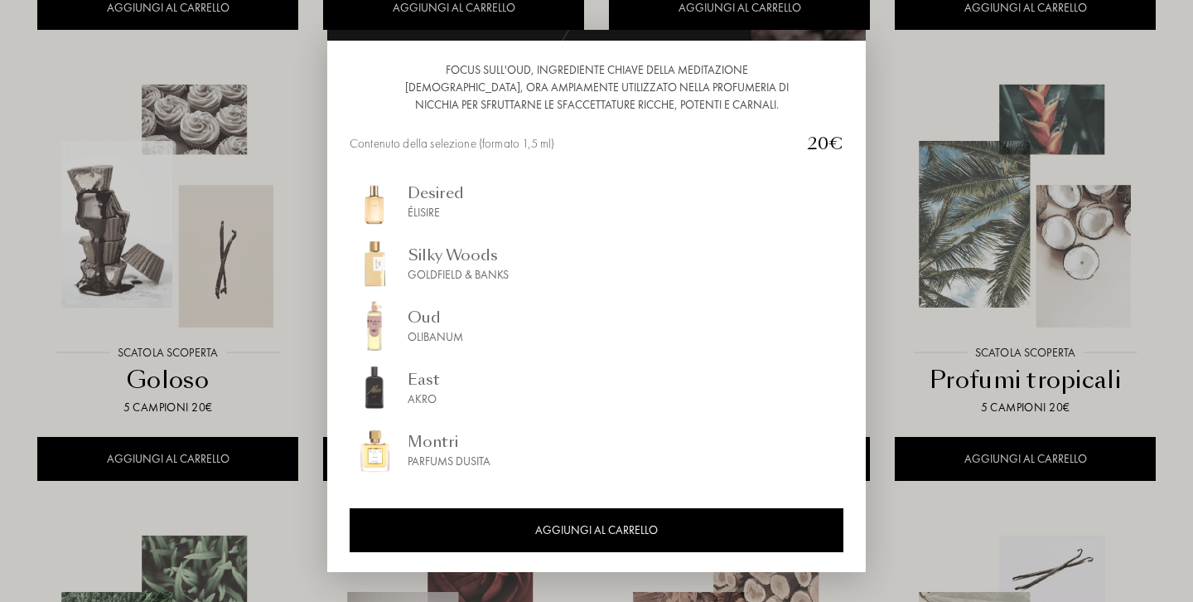
click at [416, 201] on div "Desired" at bounding box center [436, 192] width 56 height 22
click at [471, 255] on div "Silky Woods" at bounding box center [458, 255] width 101 height 22
click at [429, 317] on div "Oud" at bounding box center [436, 317] width 56 height 22
click at [475, 449] on div "Montri" at bounding box center [449, 441] width 83 height 22
click at [425, 386] on div "East" at bounding box center [424, 379] width 32 height 22
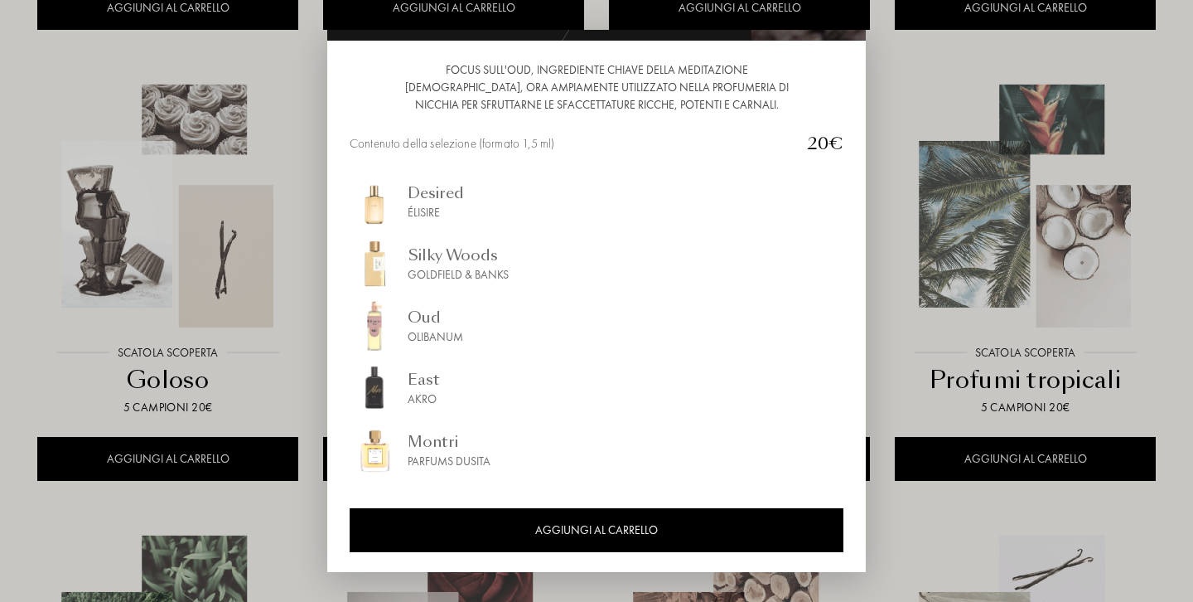
click at [283, 438] on div at bounding box center [596, 301] width 1193 height 602
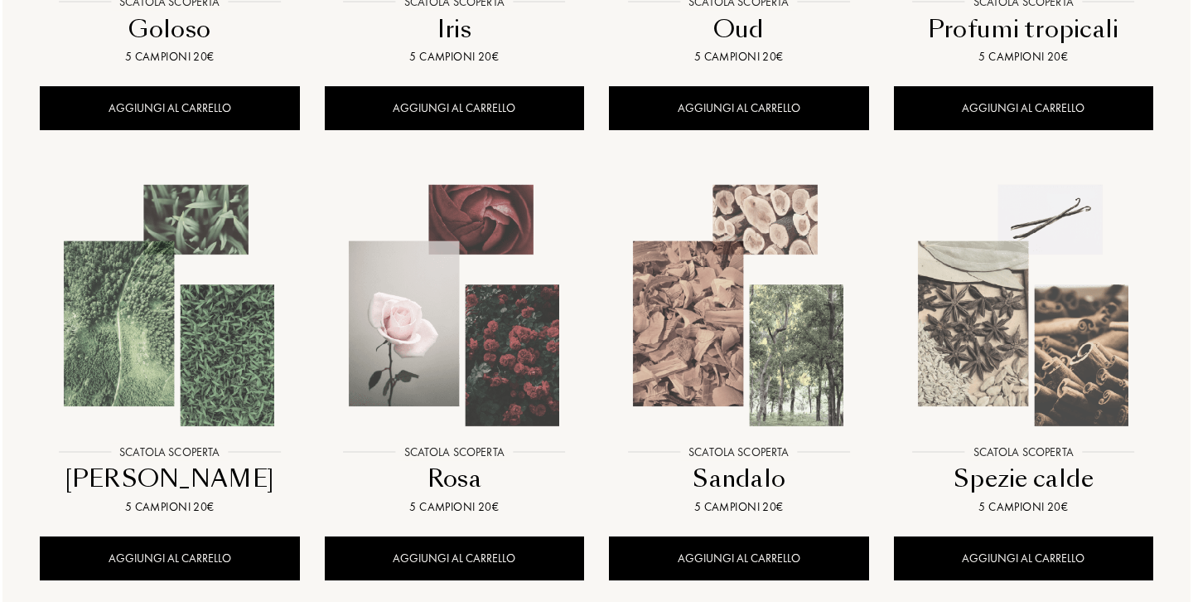
scroll to position [1066, 0]
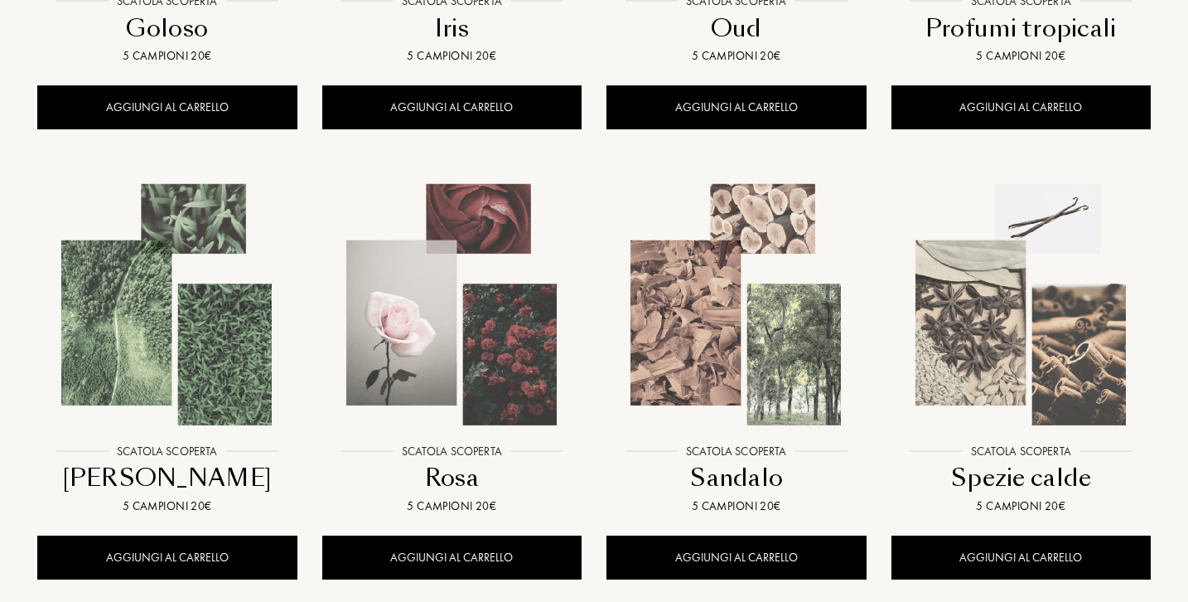
click at [748, 355] on img at bounding box center [736, 305] width 256 height 256
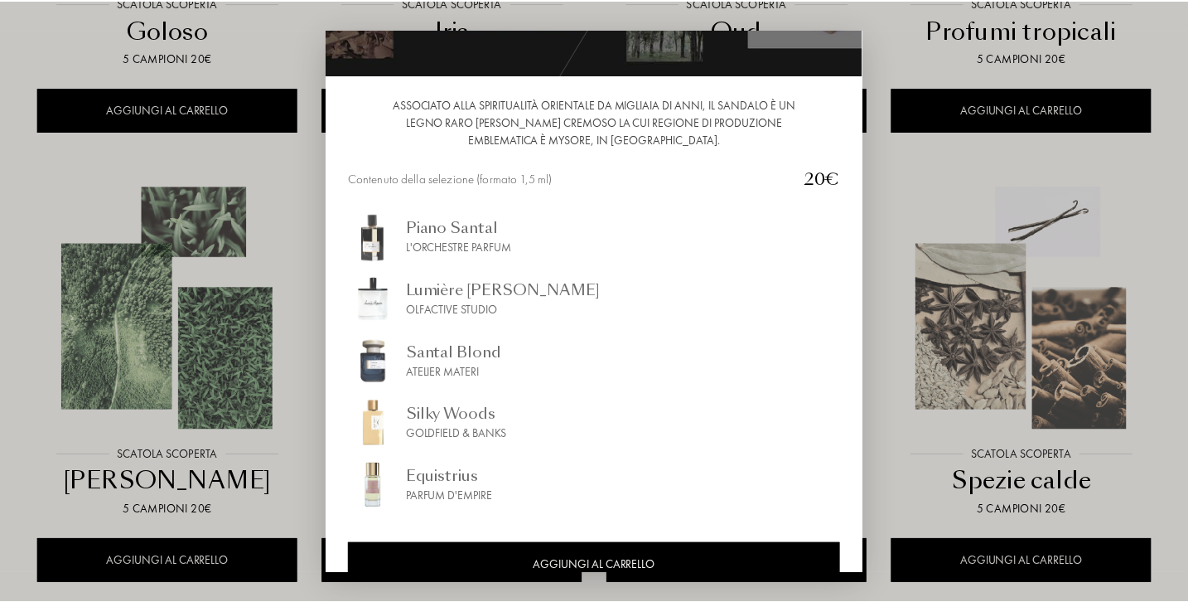
scroll to position [143, 0]
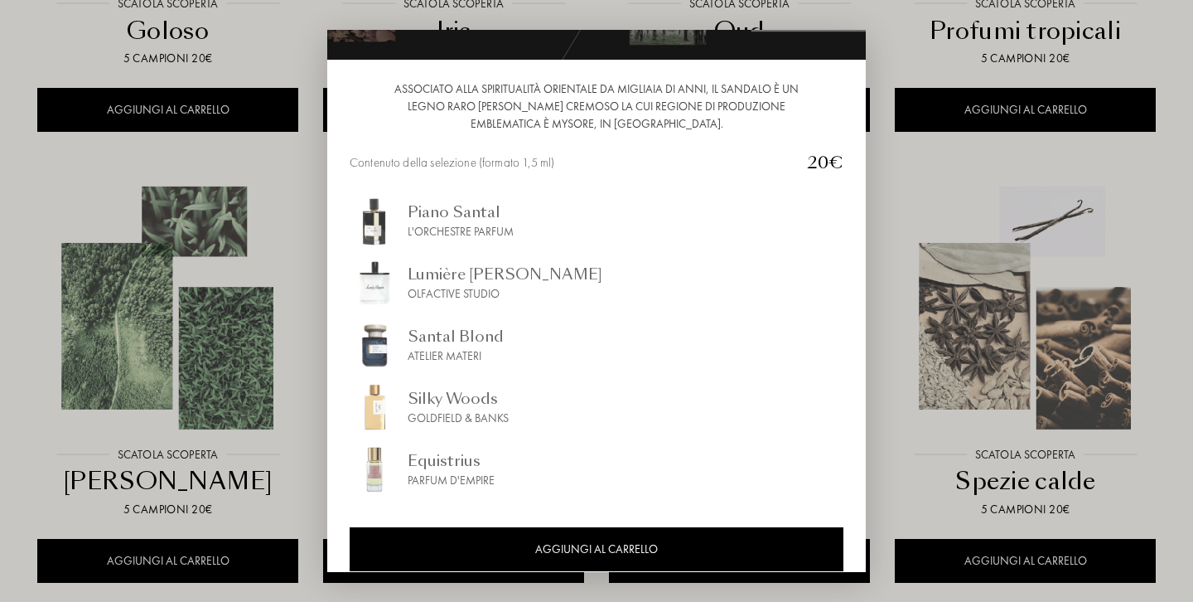
click at [433, 215] on div "Piano Santal" at bounding box center [461, 212] width 106 height 22
click at [491, 272] on div "Lumière Blanche" at bounding box center [505, 274] width 195 height 22
click at [475, 336] on div "Santal Blond" at bounding box center [456, 336] width 96 height 22
click at [470, 405] on div "Silky Woods" at bounding box center [458, 398] width 101 height 22
click at [432, 476] on div "Parfum d'Empire" at bounding box center [451, 480] width 87 height 17
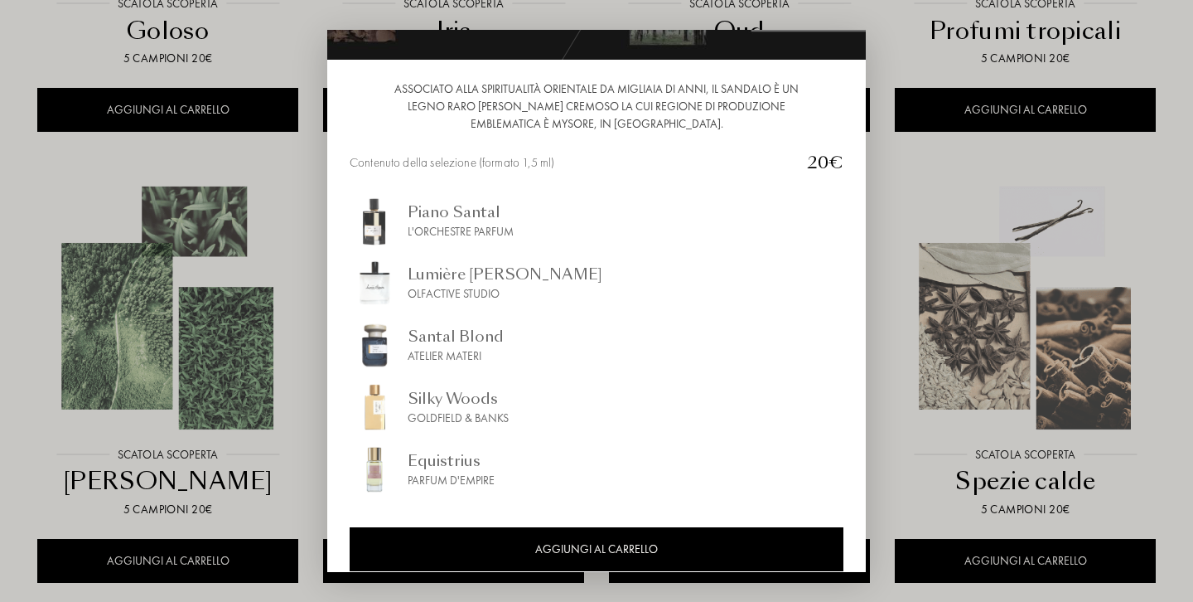
click at [462, 461] on div "Equistrius" at bounding box center [451, 460] width 87 height 22
click at [277, 441] on div at bounding box center [596, 301] width 1193 height 602
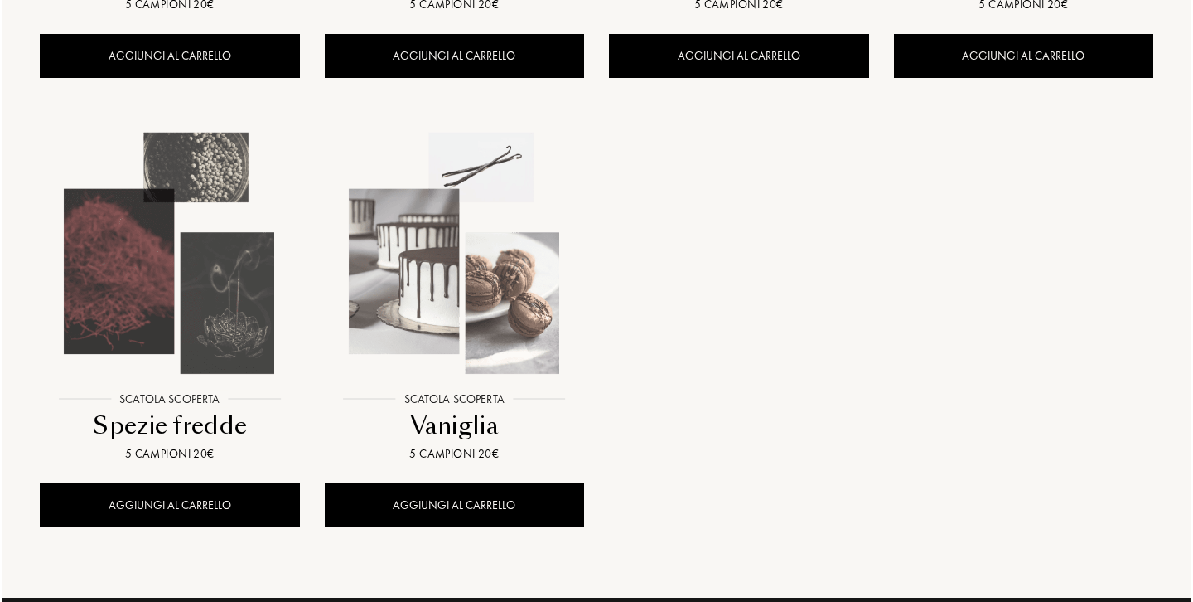
scroll to position [1569, 0]
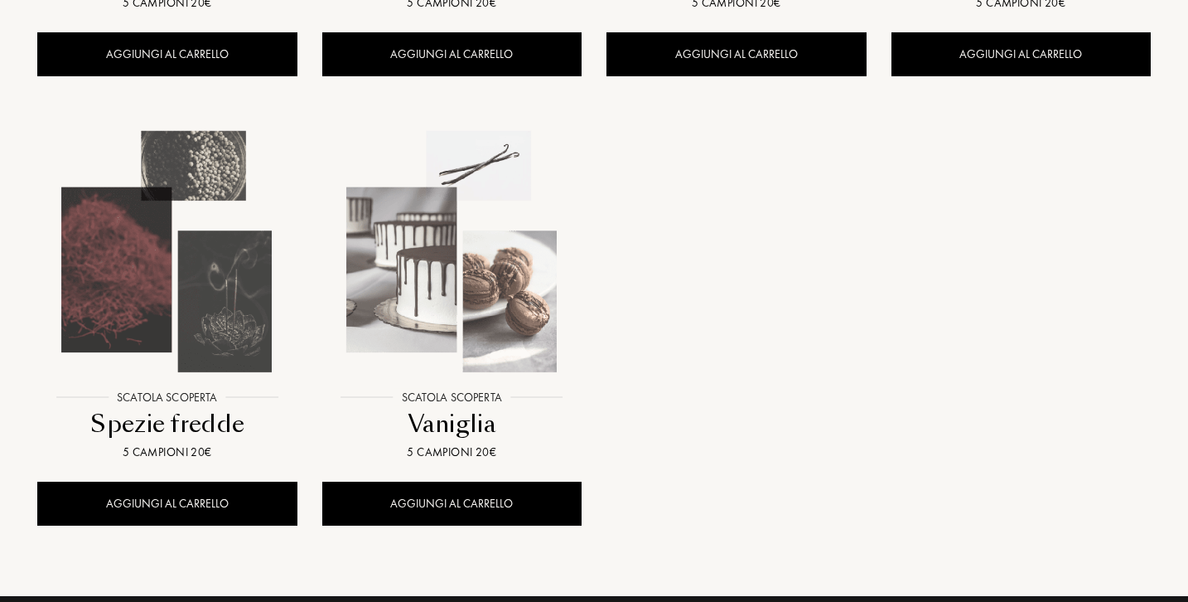
click at [201, 354] on img at bounding box center [167, 251] width 256 height 256
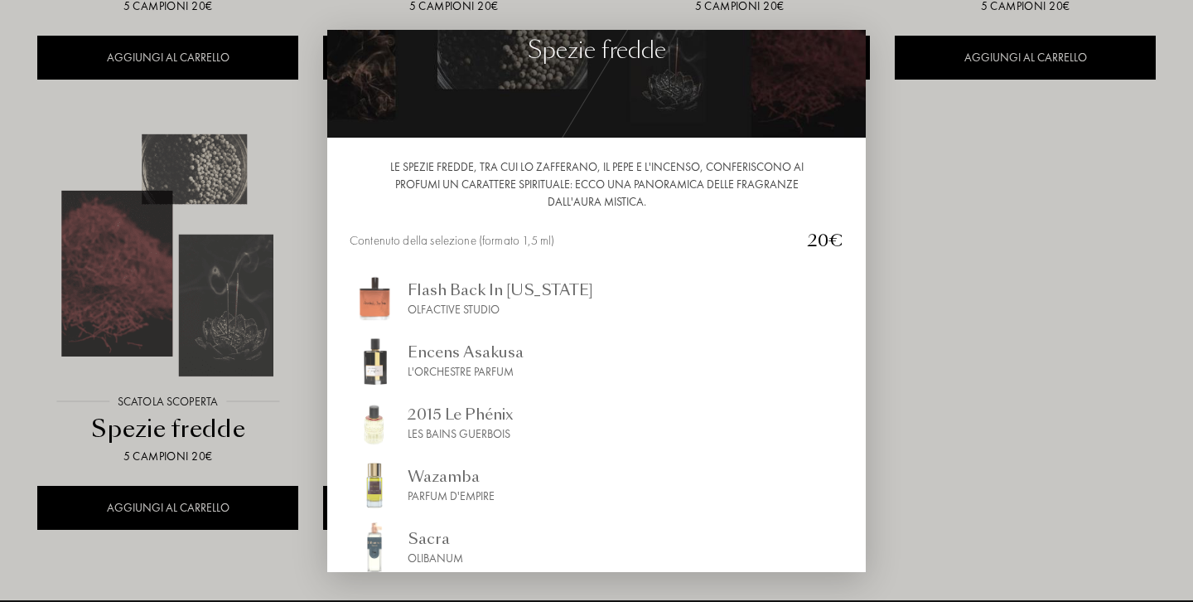
scroll to position [106, 0]
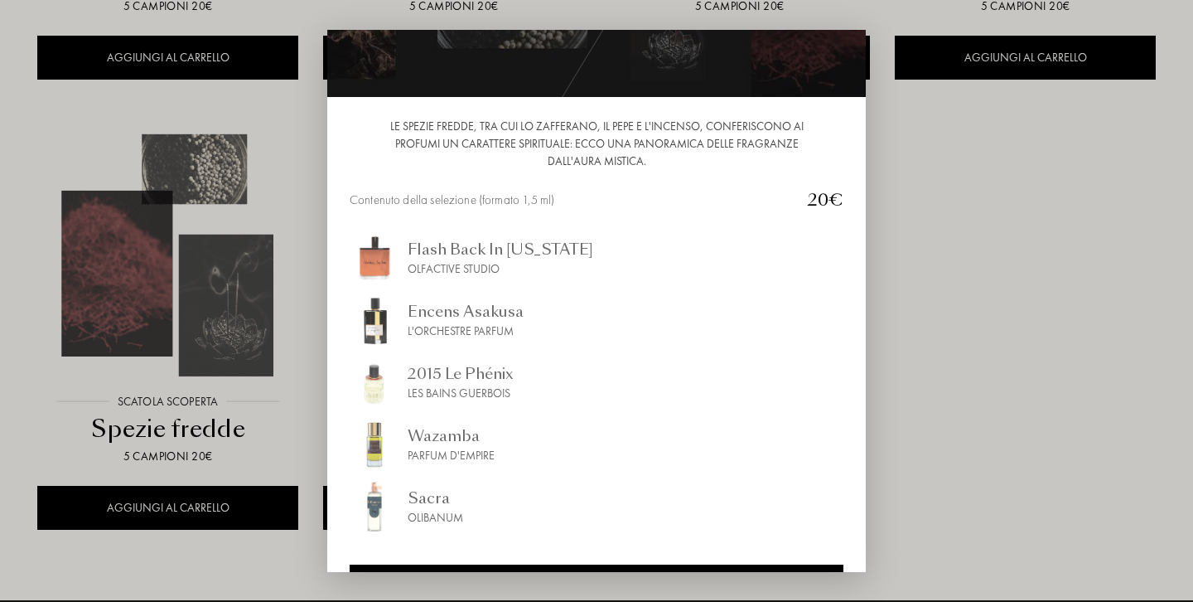
click at [474, 244] on div "Flash Back In New York" at bounding box center [501, 249] width 186 height 22
click at [452, 320] on div "Encens Asakusa" at bounding box center [466, 311] width 116 height 22
click at [493, 375] on div "2015 Le Phénix" at bounding box center [461, 373] width 106 height 22
click at [489, 381] on div "2015 Le Phénix" at bounding box center [461, 373] width 106 height 22
click at [466, 449] on div "Parfum d'Empire" at bounding box center [451, 455] width 87 height 17
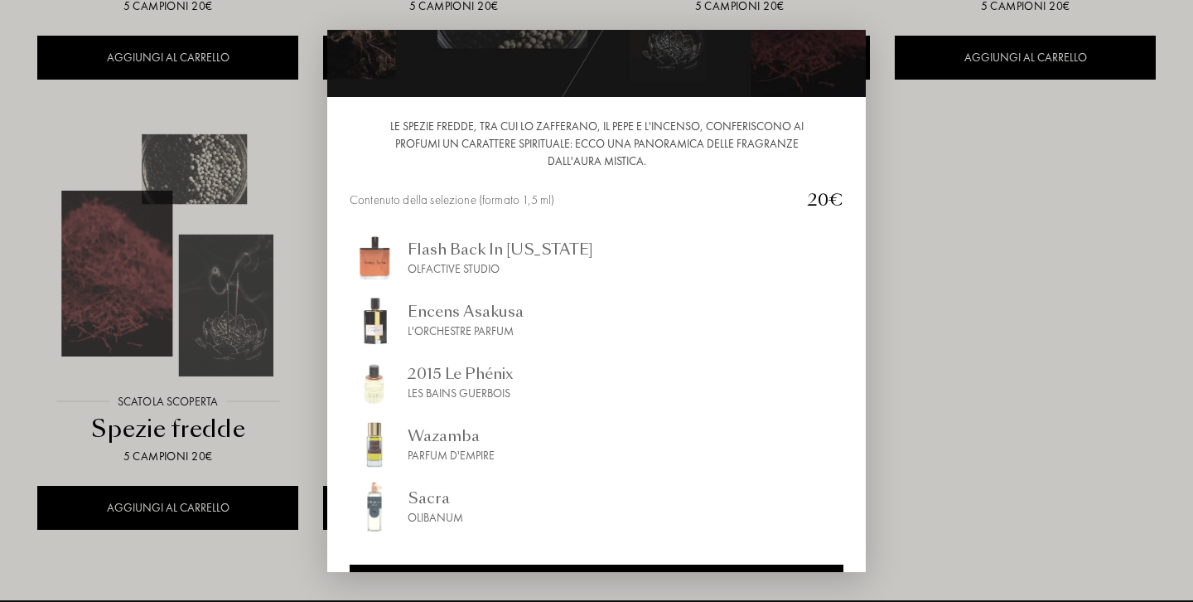
click at [259, 400] on div at bounding box center [596, 301] width 1193 height 602
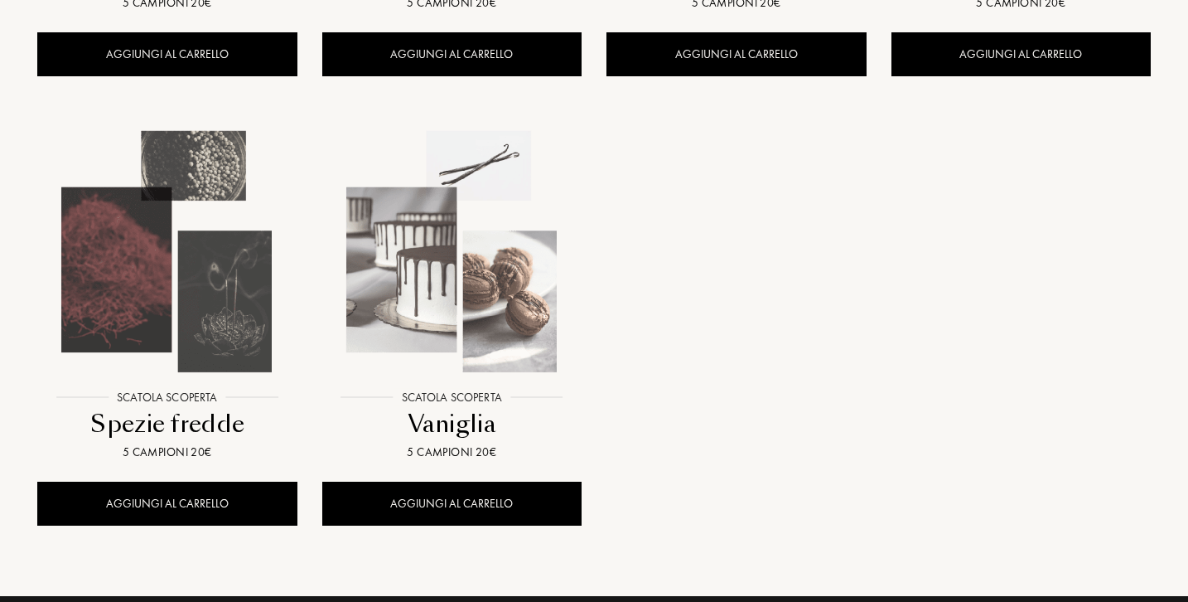
click at [476, 317] on img at bounding box center [452, 251] width 256 height 256
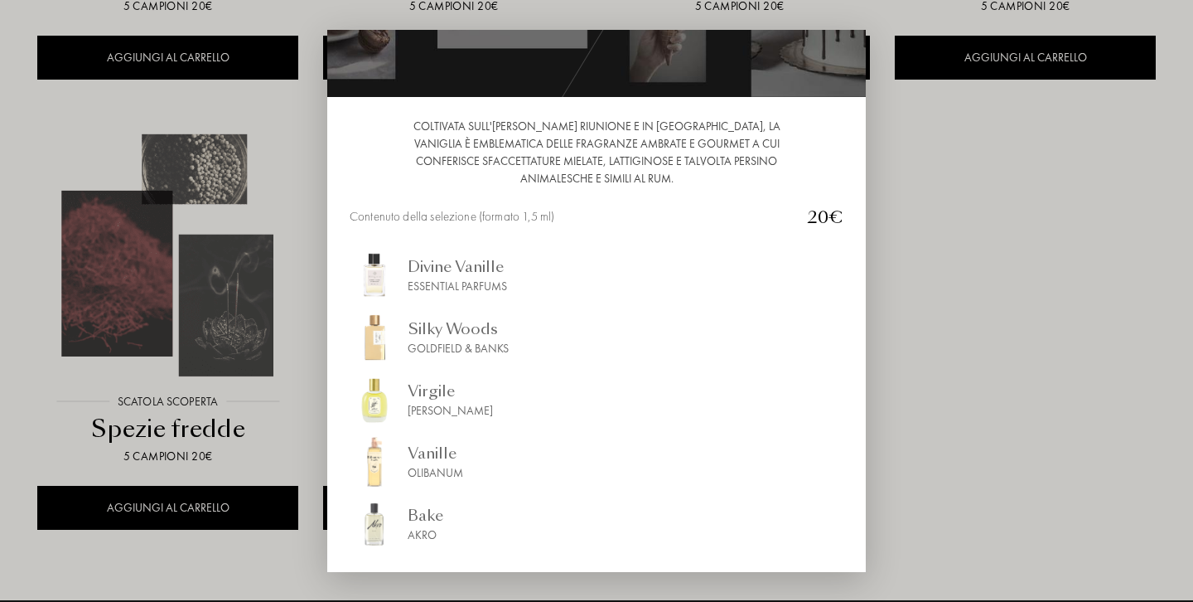
click at [455, 273] on div "Divine Vanille" at bounding box center [457, 266] width 99 height 22
click at [450, 328] on div "Silky Woods" at bounding box center [458, 328] width 101 height 22
click at [481, 405] on div "Sylvaine Delacourte" at bounding box center [450, 410] width 85 height 17
click at [426, 461] on div "Vanille" at bounding box center [436, 453] width 56 height 22
click at [428, 513] on div "Bake" at bounding box center [426, 515] width 36 height 22
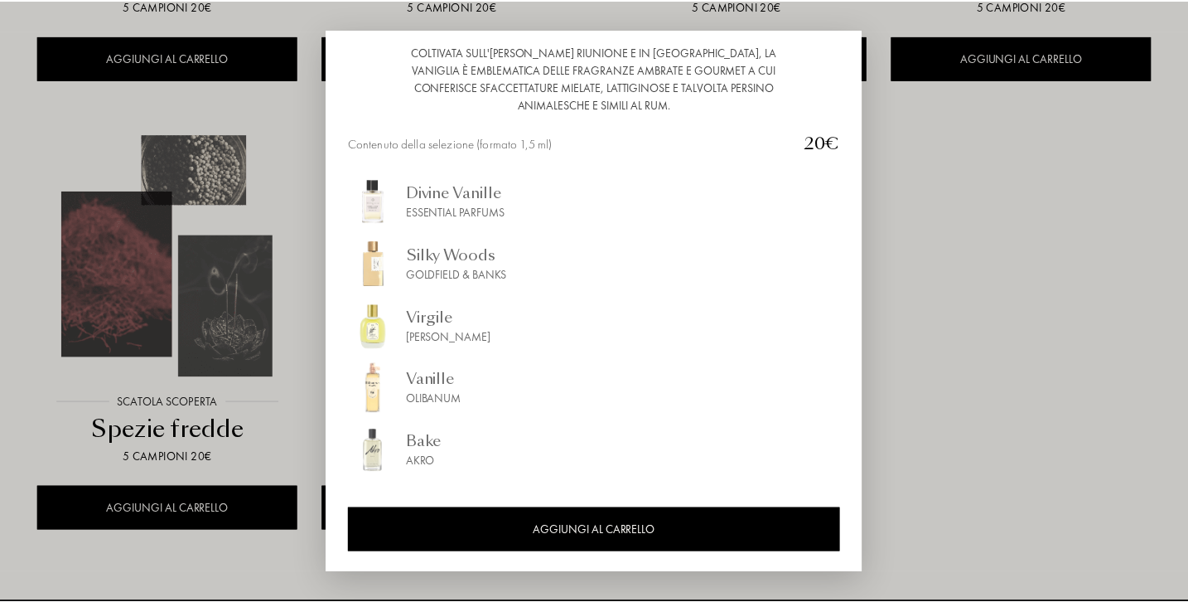
scroll to position [181, 0]
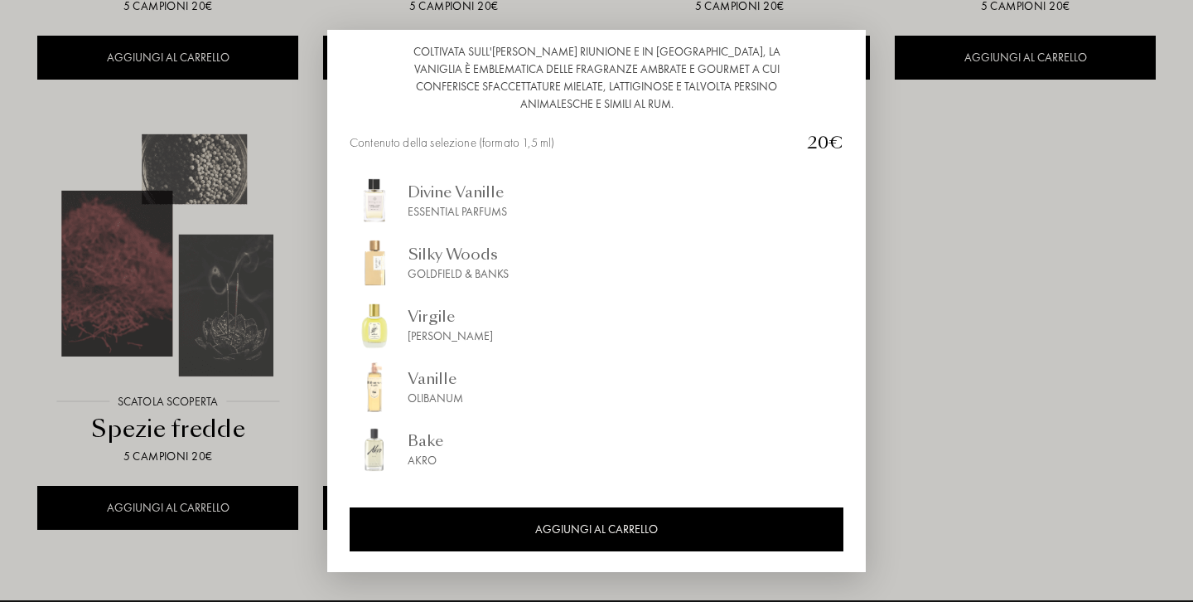
click at [922, 250] on div at bounding box center [596, 301] width 1193 height 602
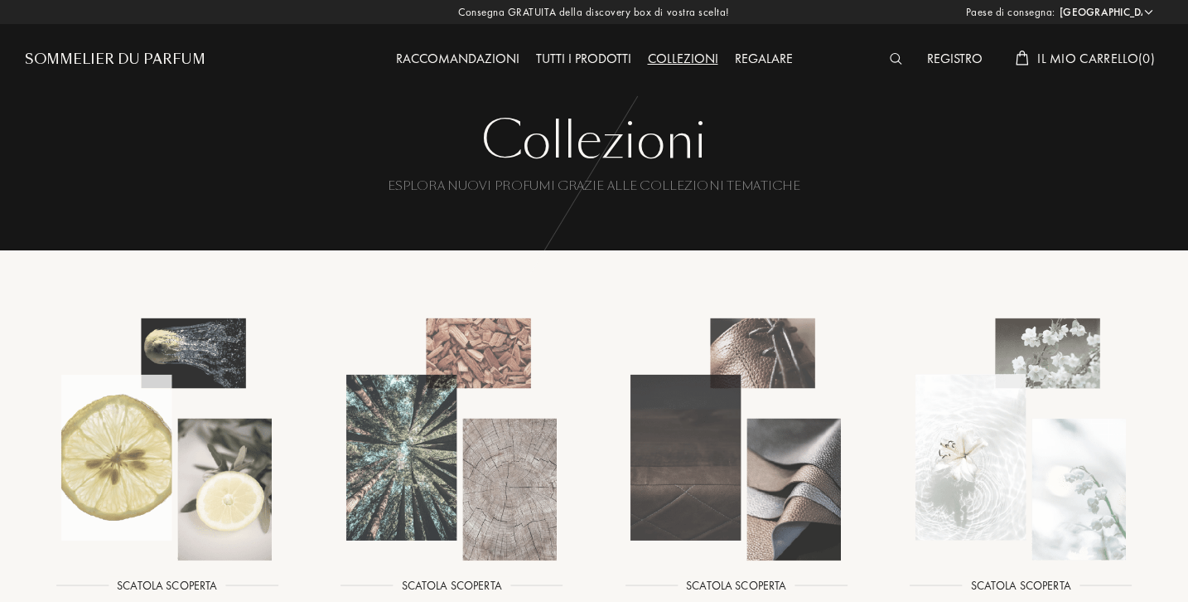
scroll to position [0, 0]
click at [201, 454] on img at bounding box center [167, 439] width 256 height 256
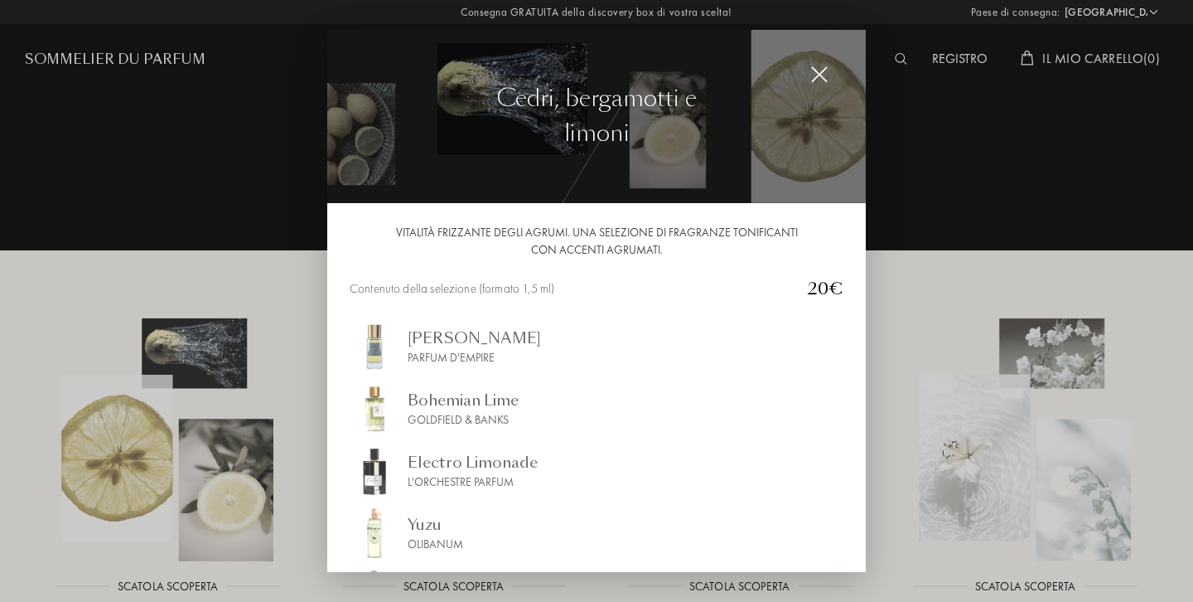
click at [441, 413] on div "Goldfield & Banks" at bounding box center [463, 419] width 111 height 17
click at [461, 343] on div "Iskander" at bounding box center [474, 338] width 133 height 22
click at [244, 333] on div at bounding box center [596, 301] width 1193 height 602
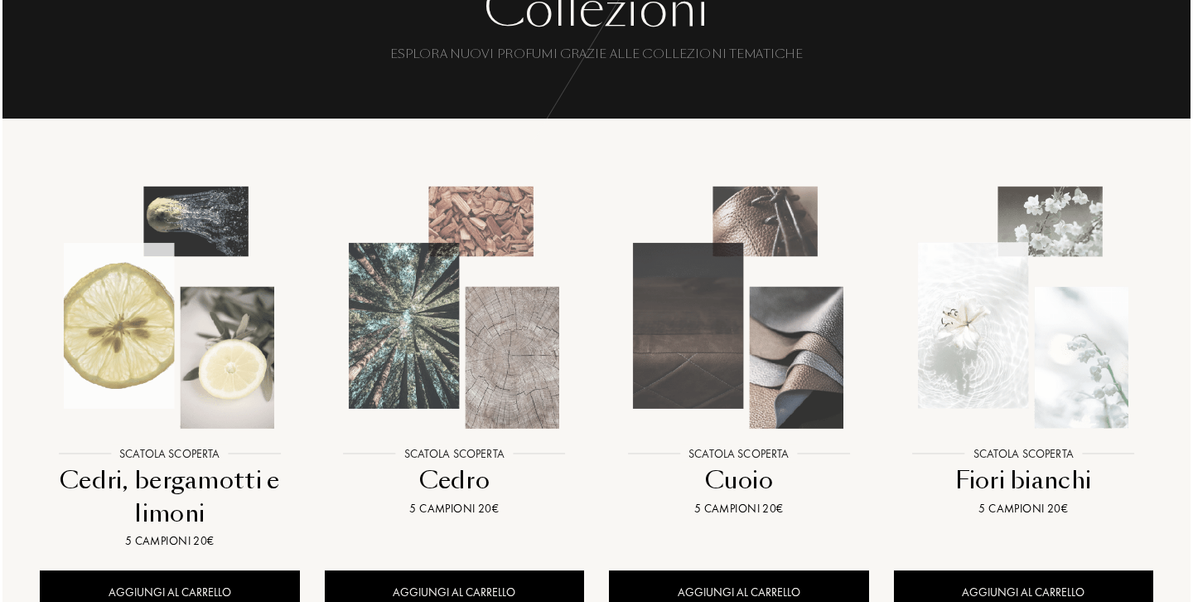
scroll to position [143, 0]
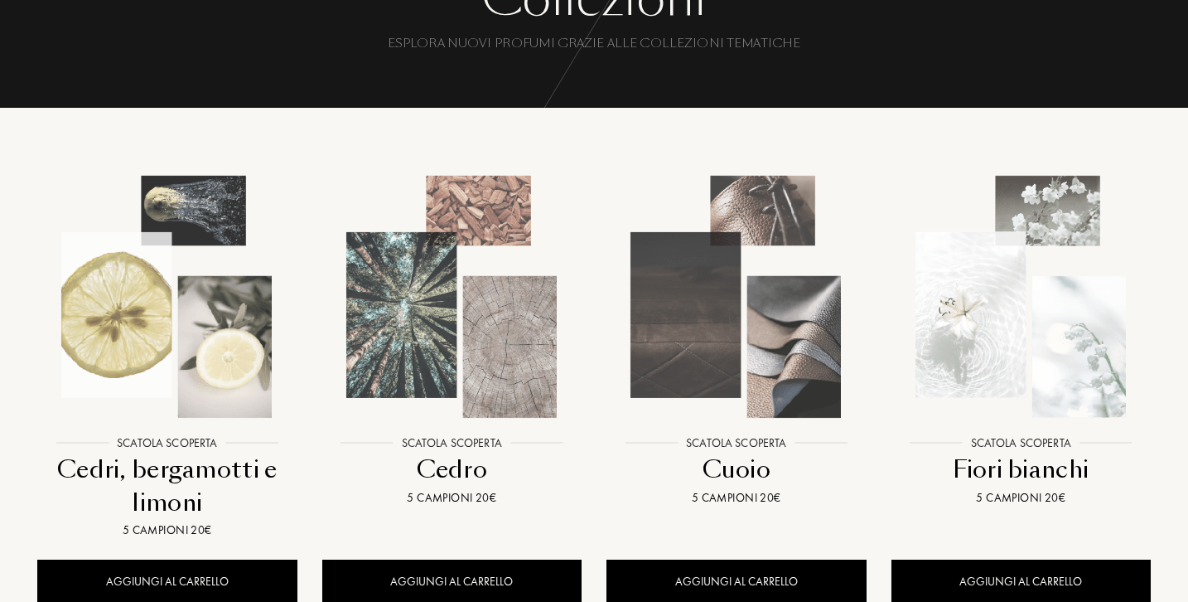
click at [472, 344] on img at bounding box center [452, 296] width 256 height 256
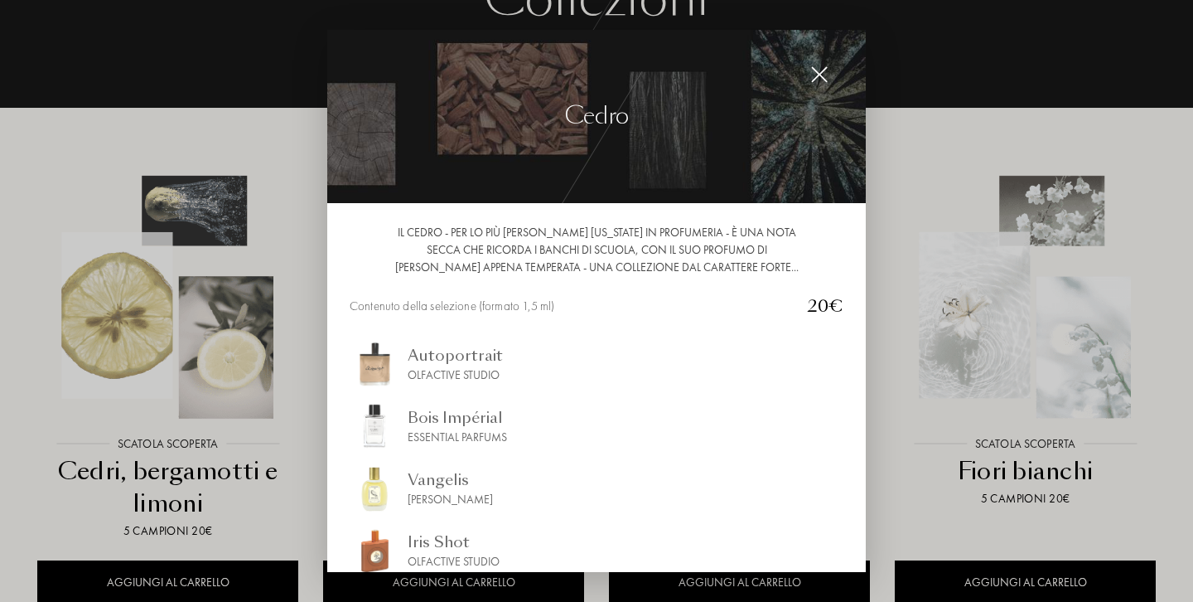
click at [476, 362] on div "Autoportrait" at bounding box center [455, 355] width 95 height 22
click at [466, 485] on div "Vangelis" at bounding box center [450, 479] width 85 height 22
click at [438, 538] on div "Iris Shot" at bounding box center [454, 541] width 92 height 22
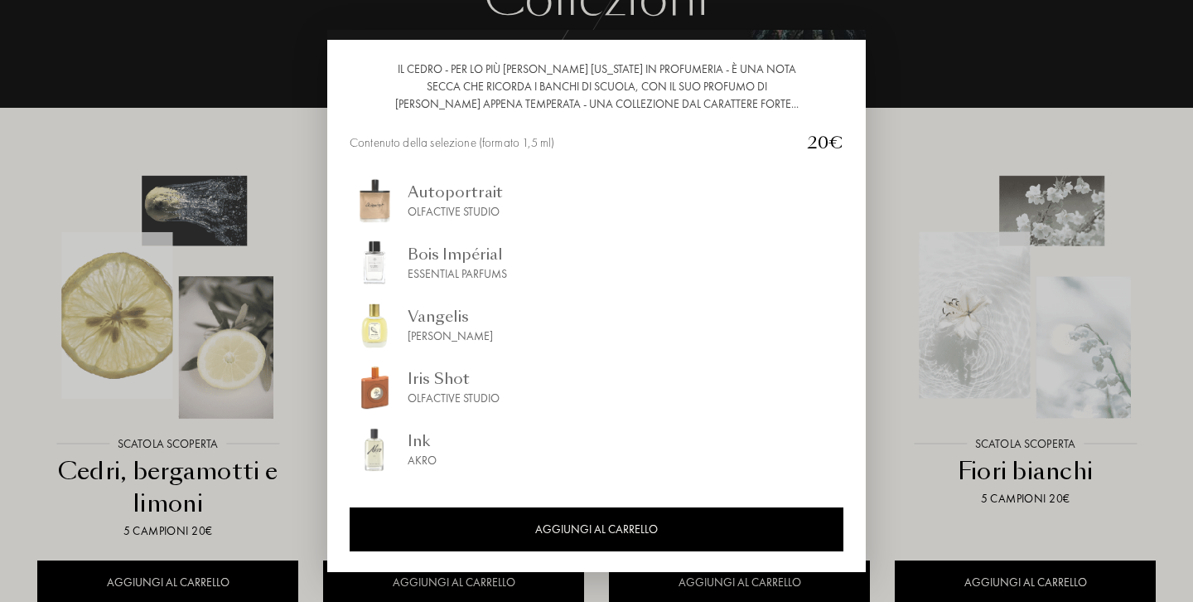
scroll to position [163, 0]
click at [398, 457] on img at bounding box center [375, 449] width 50 height 50
click at [300, 133] on div at bounding box center [596, 301] width 1193 height 602
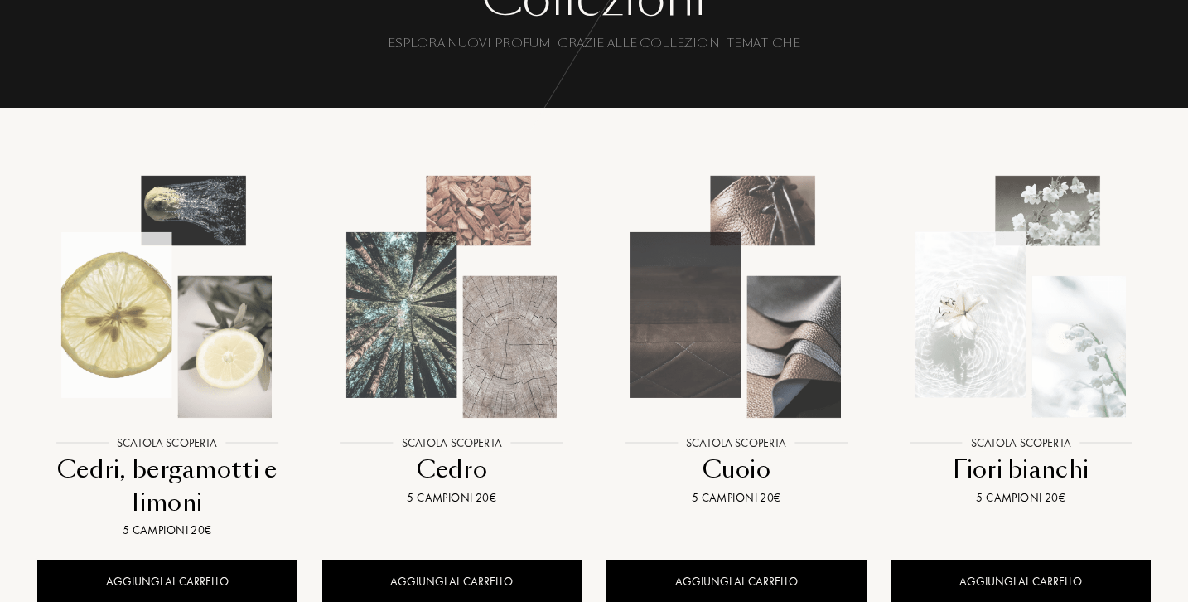
click at [762, 332] on img at bounding box center [736, 296] width 256 height 256
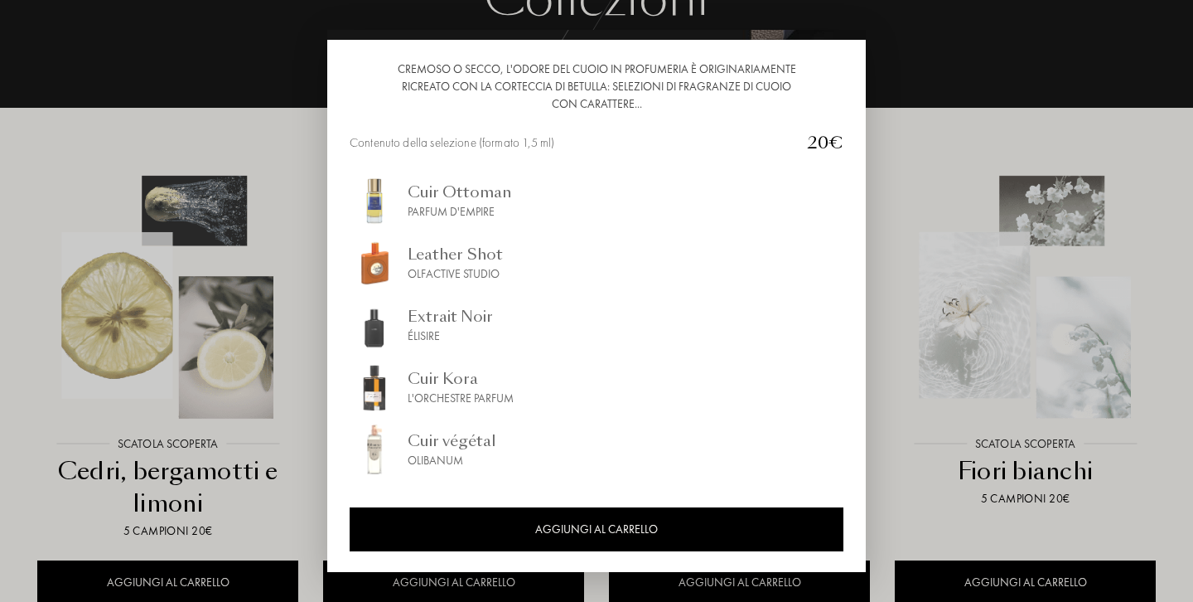
click at [460, 314] on div "Extrait Noir" at bounding box center [450, 316] width 85 height 22
click at [448, 201] on div "Cuir Ottoman" at bounding box center [460, 192] width 104 height 22
click at [477, 436] on div "Cuir végétal" at bounding box center [452, 440] width 89 height 22
click at [887, 292] on div at bounding box center [596, 301] width 1193 height 602
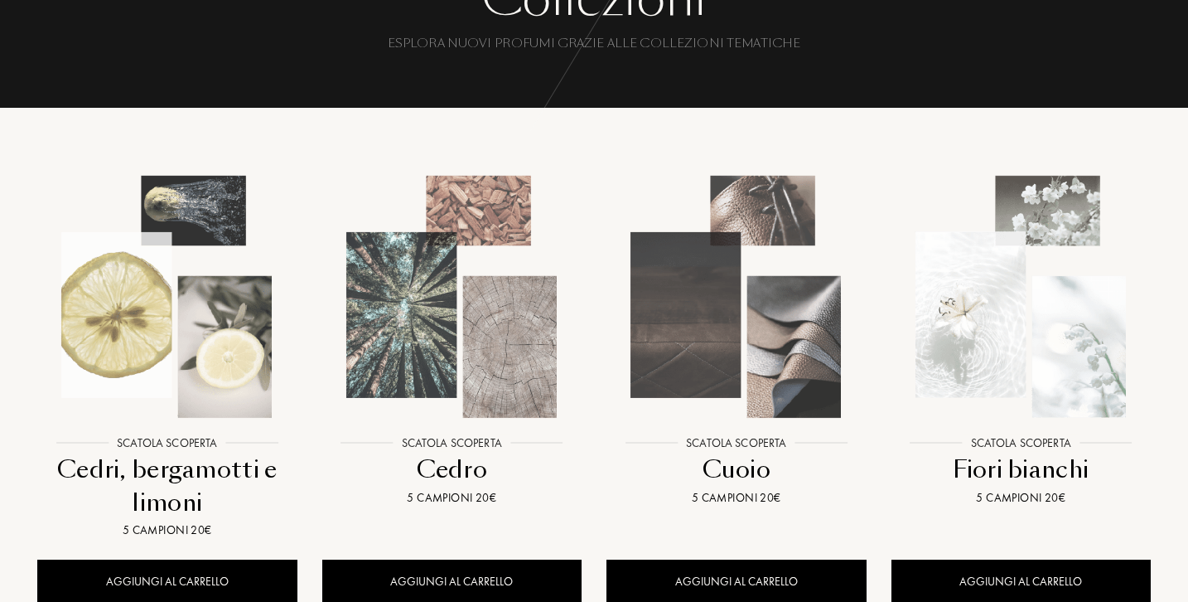
click at [988, 338] on img at bounding box center [1021, 296] width 256 height 256
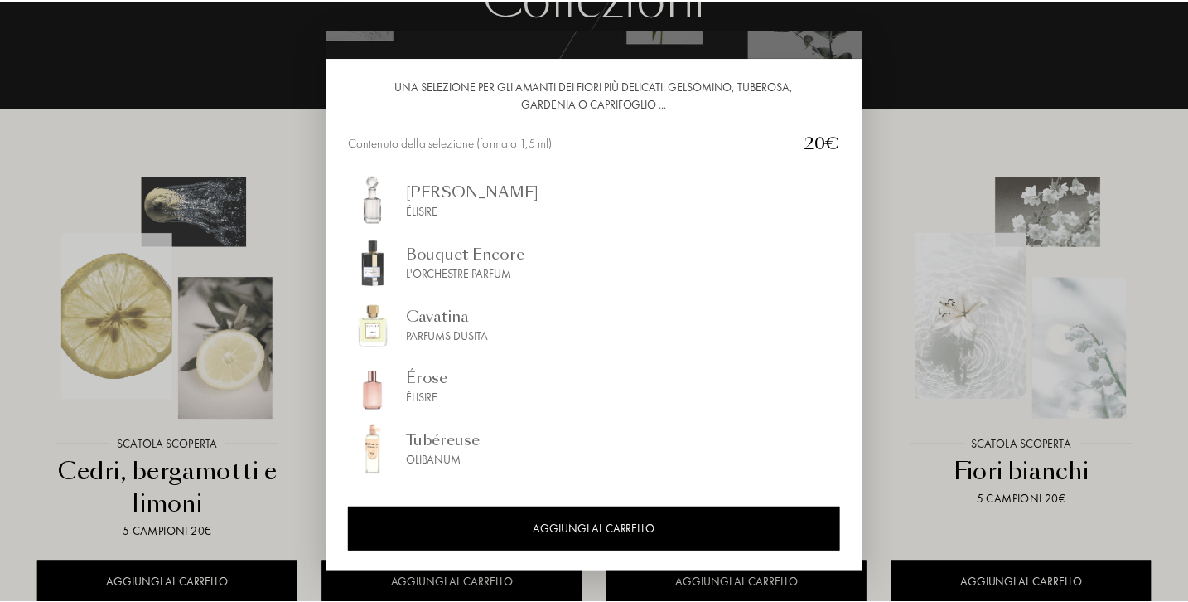
scroll to position [146, 0]
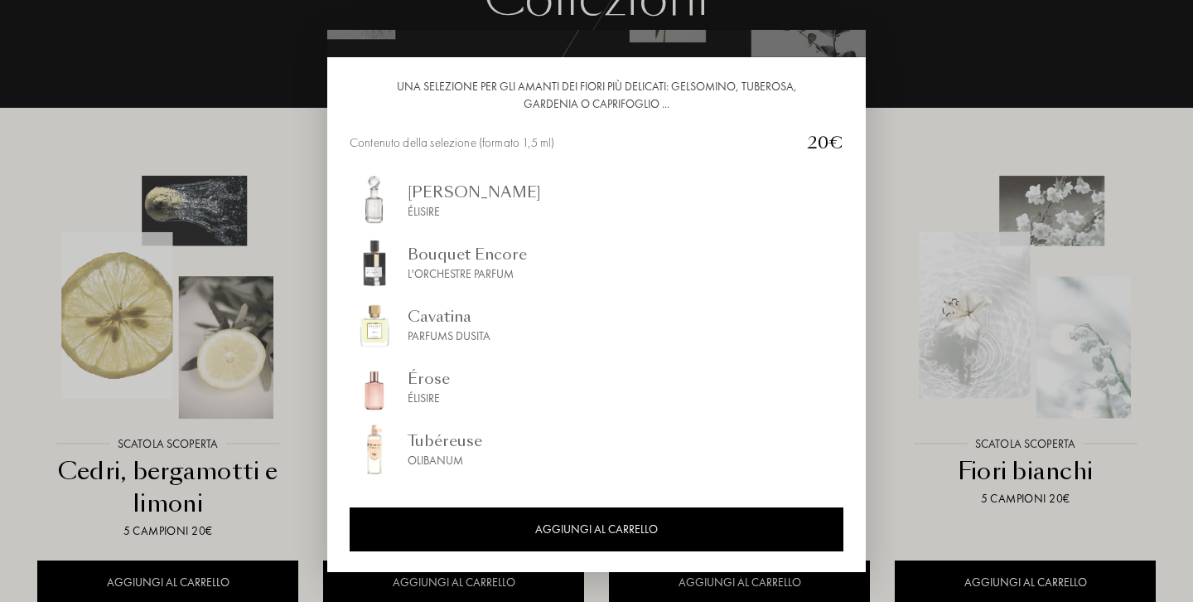
click at [417, 388] on div "Érose" at bounding box center [429, 378] width 42 height 22
click at [283, 133] on div at bounding box center [596, 301] width 1193 height 602
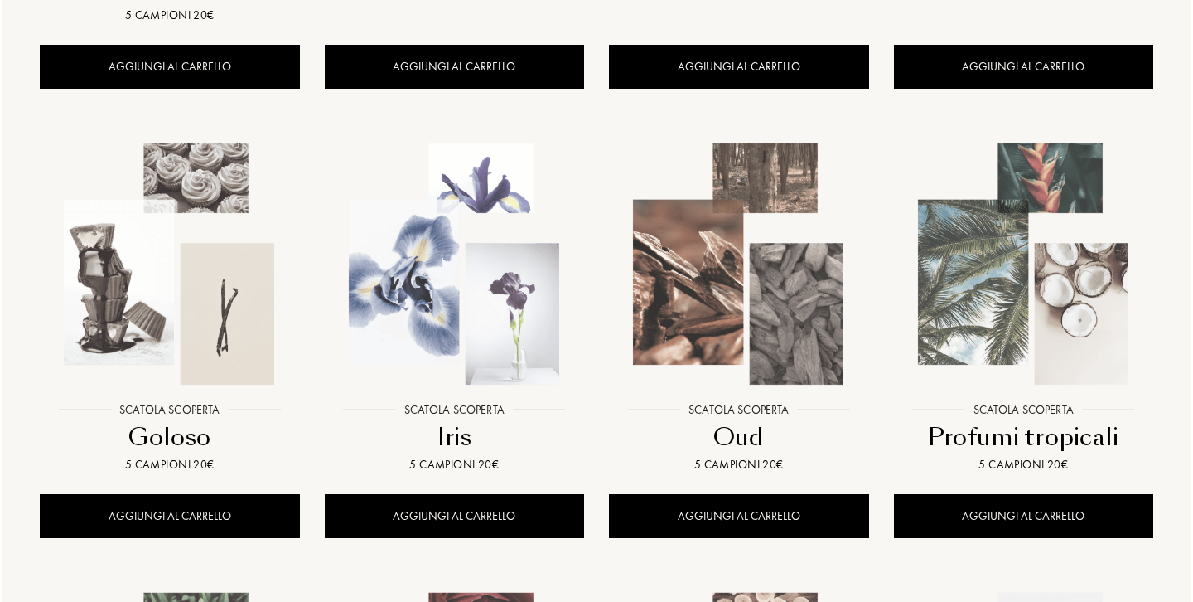
scroll to position [660, 0]
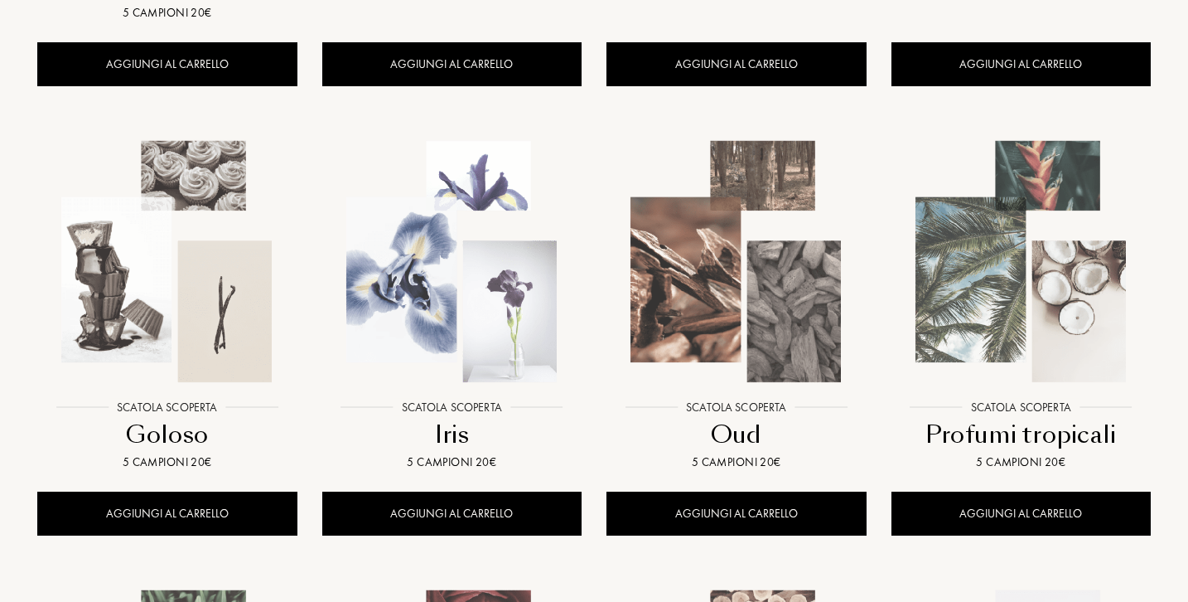
click at [706, 308] on img at bounding box center [736, 261] width 256 height 256
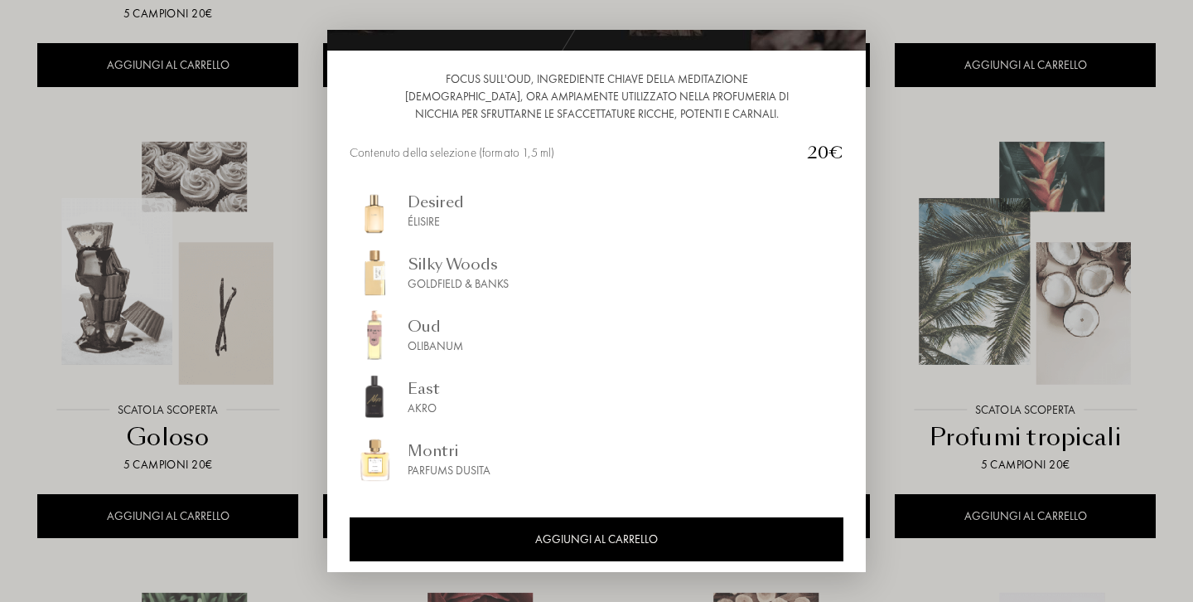
scroll to position [161, 0]
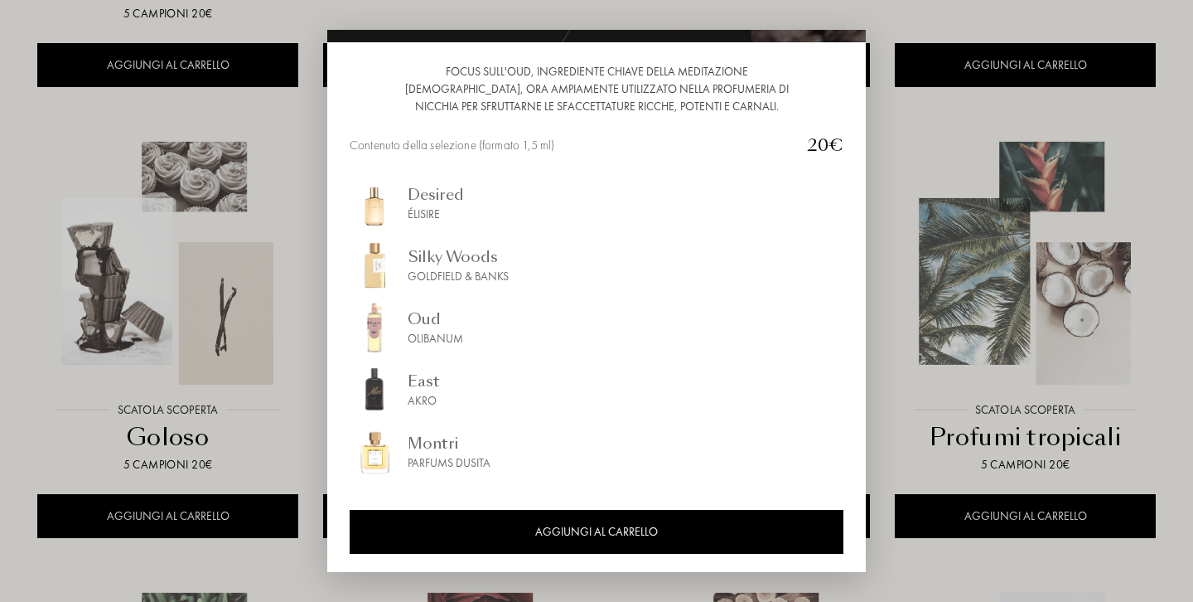
click at [424, 389] on div "East" at bounding box center [424, 381] width 32 height 22
click at [431, 203] on div "Desired" at bounding box center [436, 194] width 56 height 22
click at [447, 265] on div "Silky Woods" at bounding box center [458, 256] width 101 height 22
click at [314, 404] on div at bounding box center [596, 301] width 1193 height 602
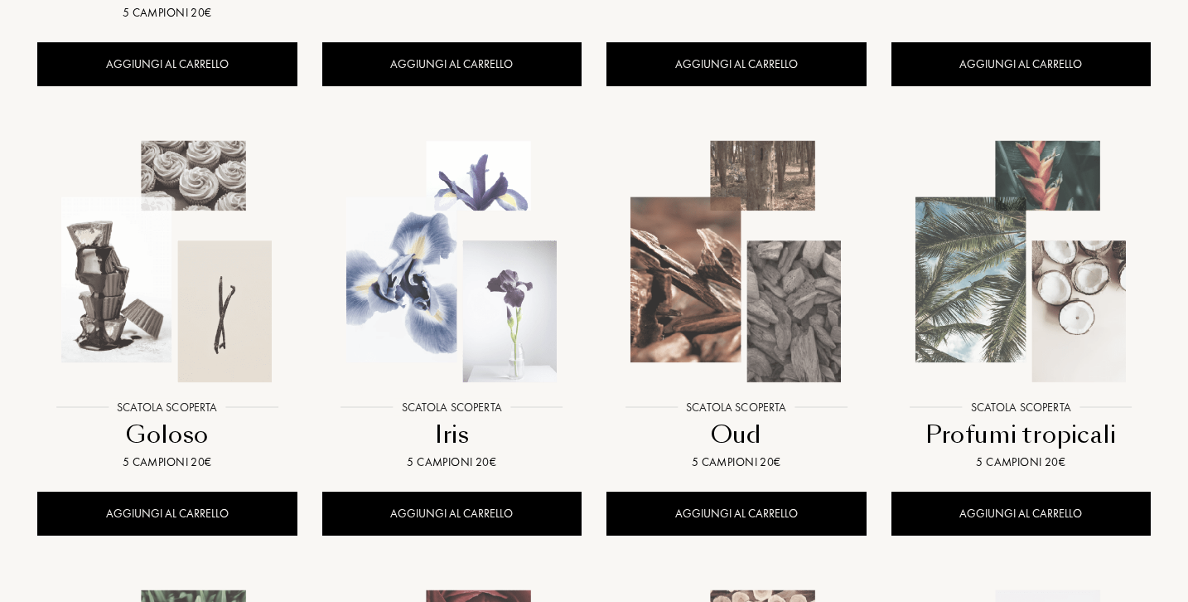
click at [978, 319] on img at bounding box center [1021, 261] width 256 height 256
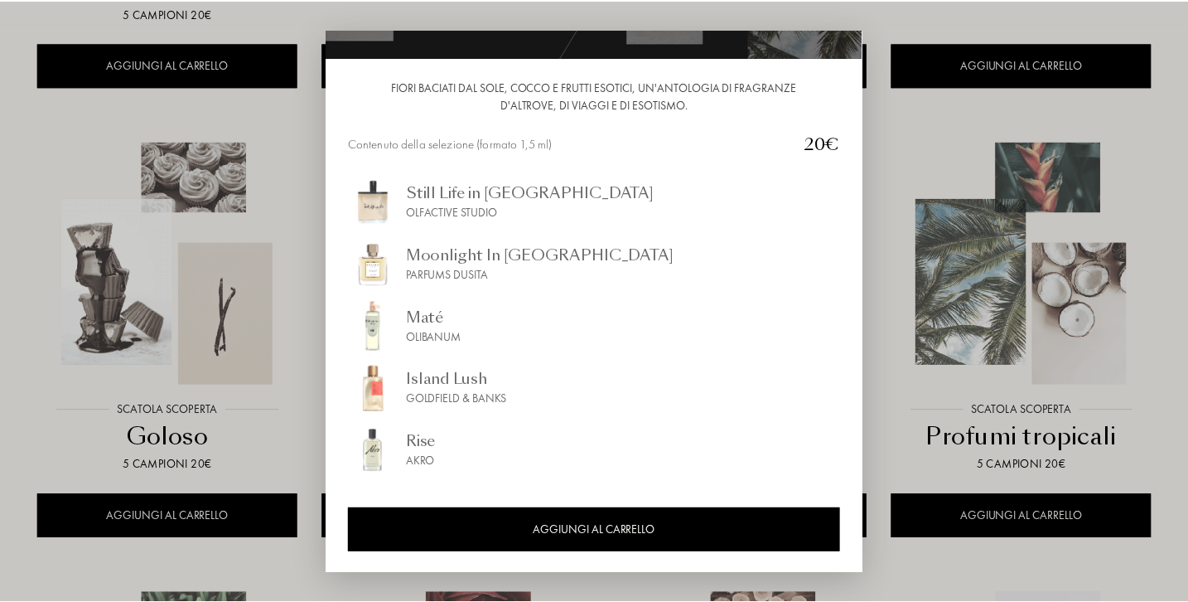
scroll to position [146, 0]
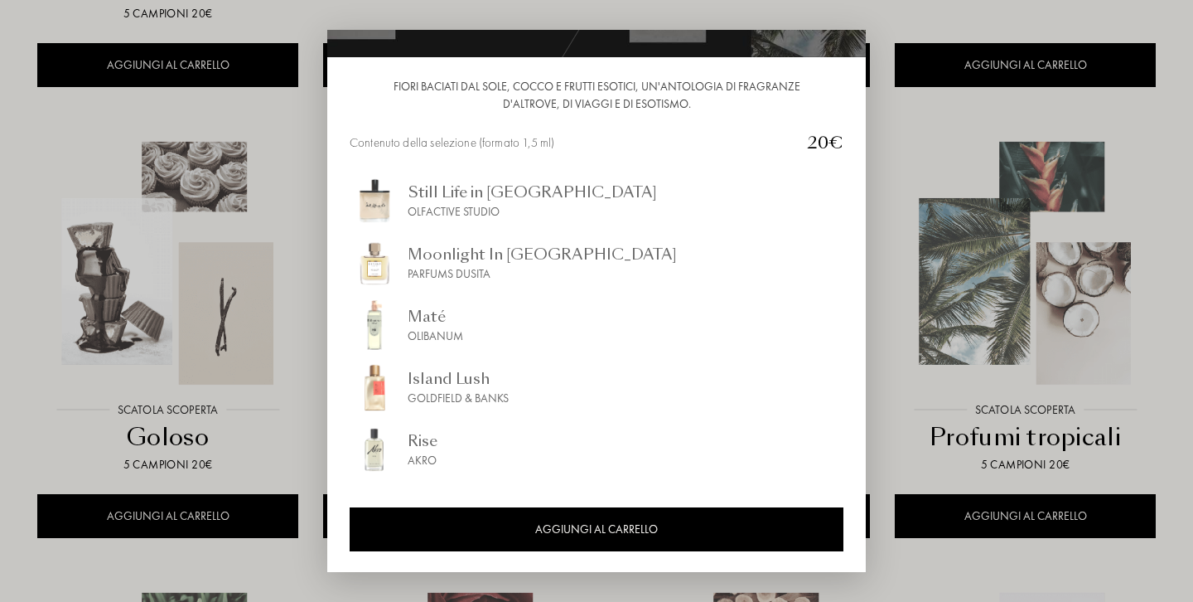
click at [890, 257] on div at bounding box center [596, 301] width 1193 height 602
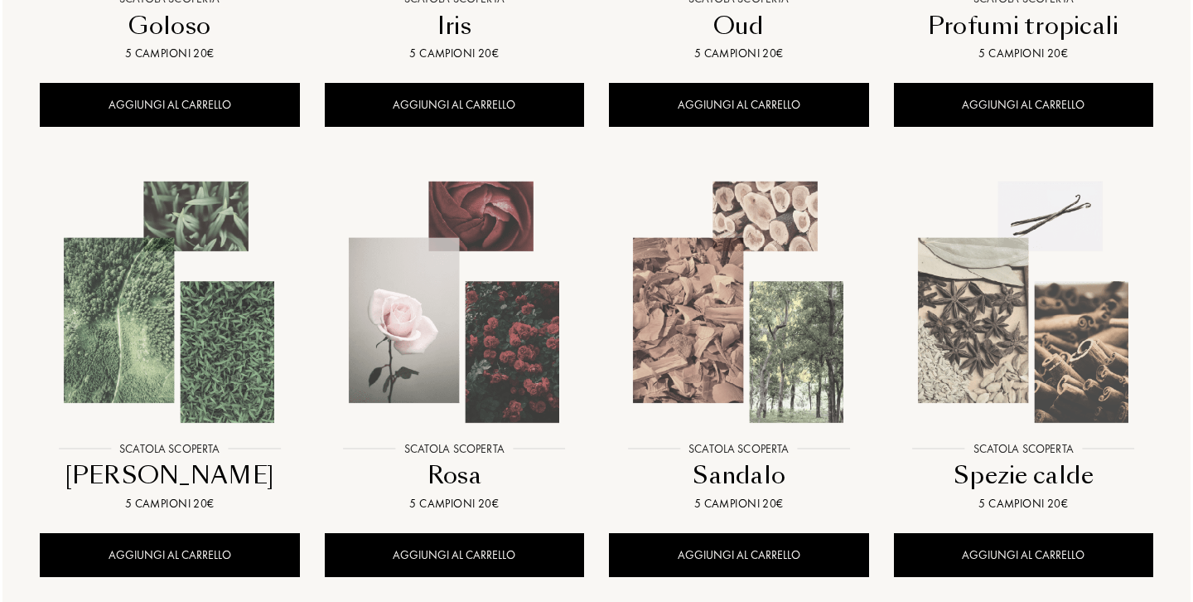
scroll to position [1077, 0]
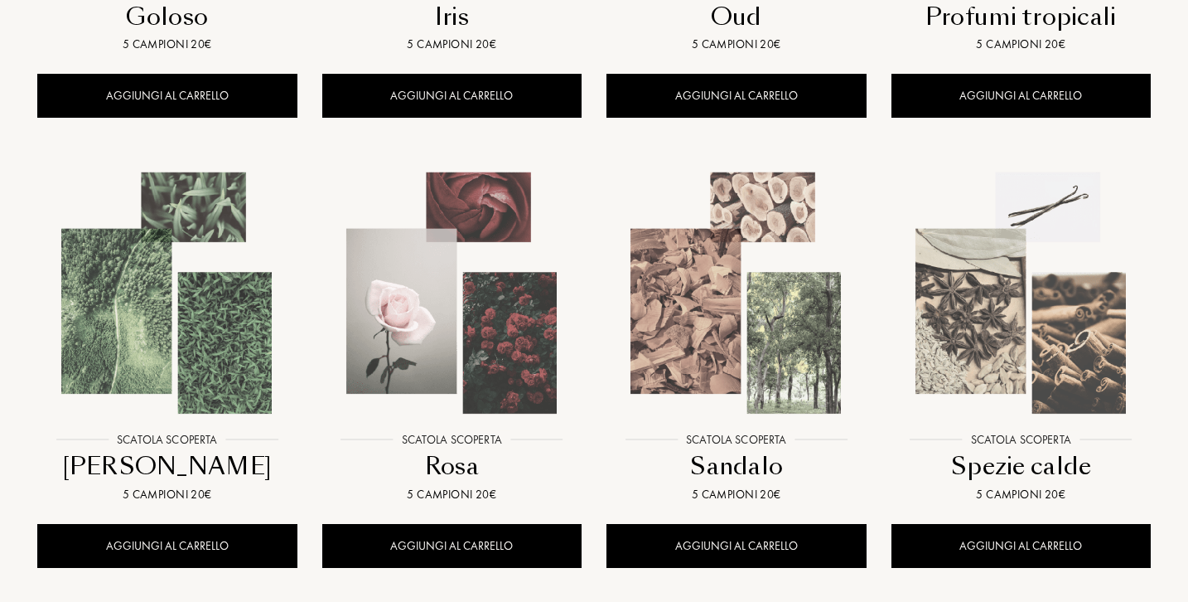
click at [736, 369] on img at bounding box center [736, 293] width 256 height 256
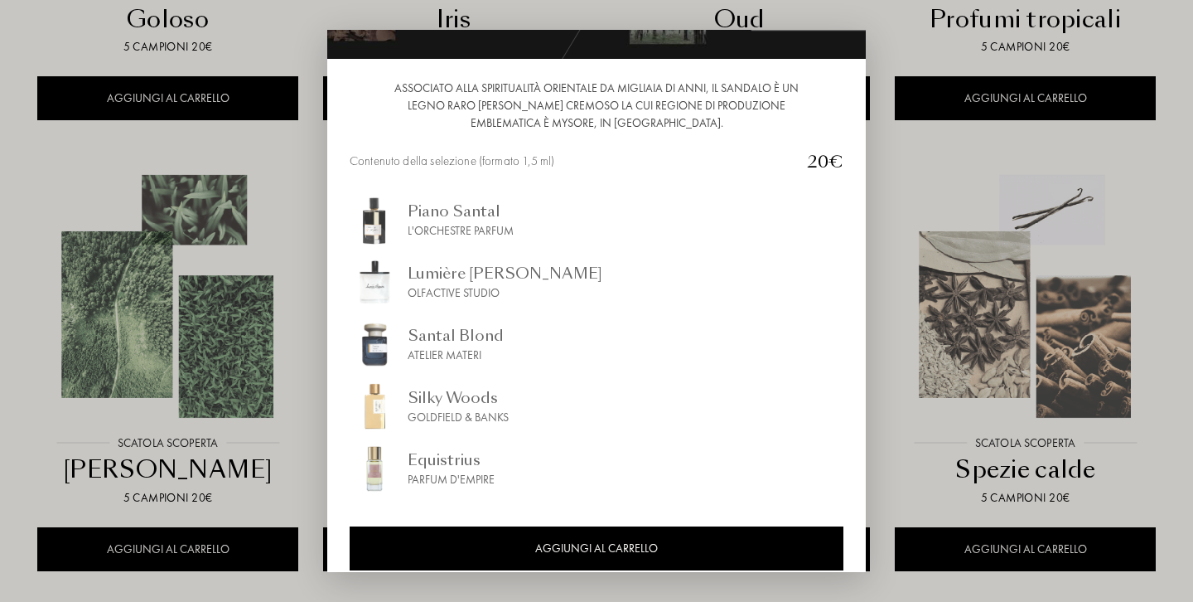
scroll to position [142, 0]
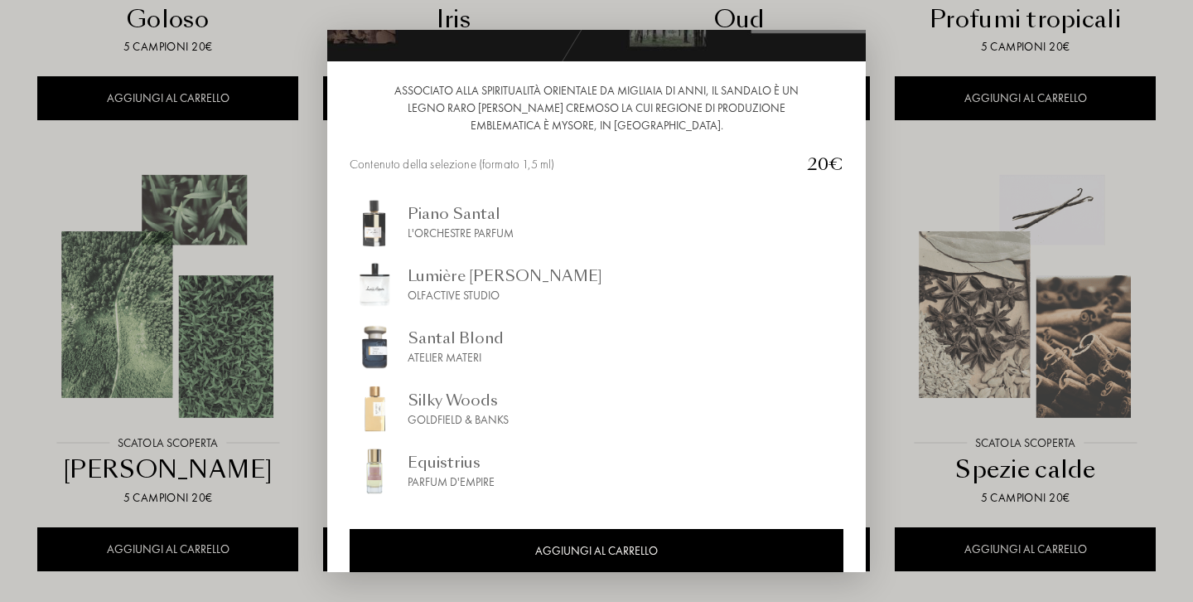
click at [463, 233] on div "L'Orchestre Parfum" at bounding box center [461, 233] width 106 height 17
click at [474, 286] on div "Lumière [PERSON_NAME]" at bounding box center [505, 275] width 195 height 22
click at [902, 296] on div at bounding box center [596, 301] width 1193 height 602
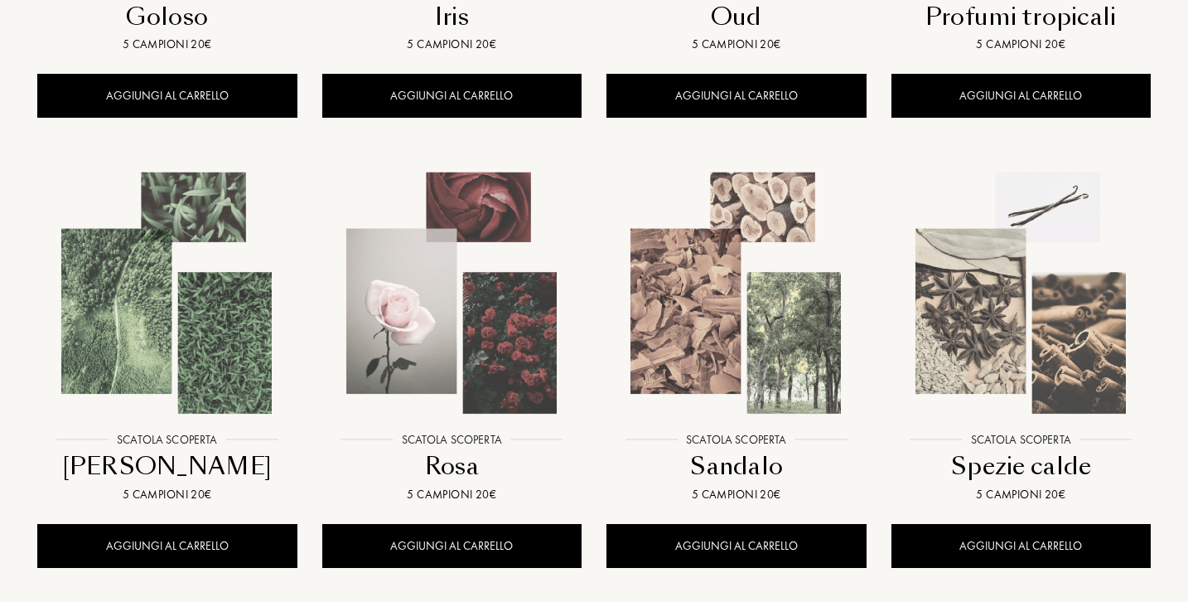
click at [1012, 312] on img at bounding box center [1021, 293] width 256 height 256
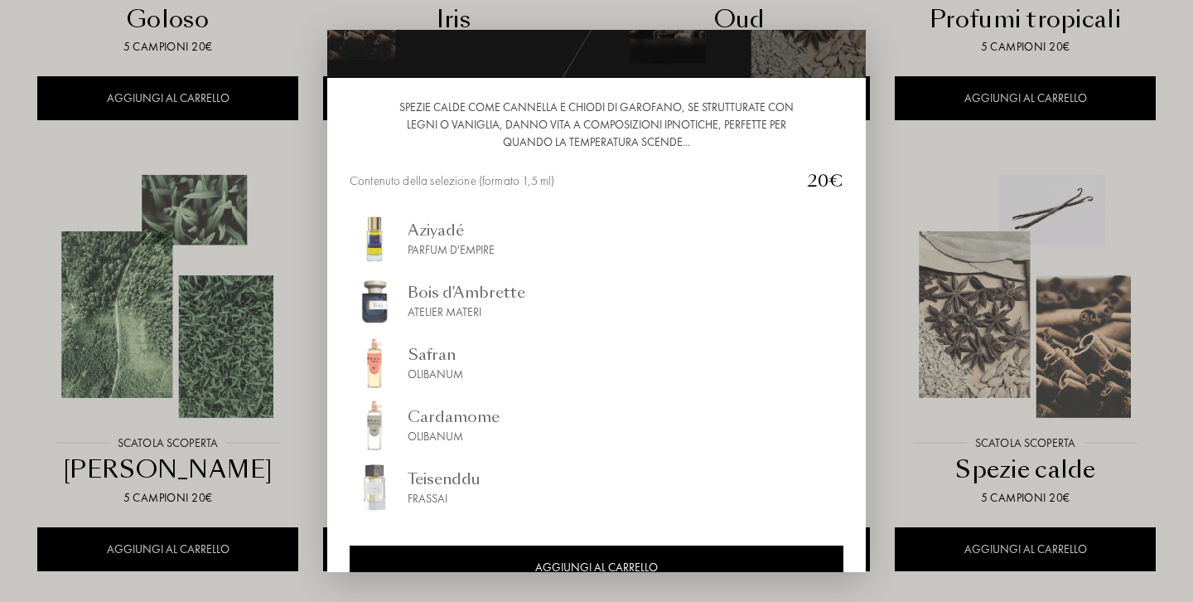
scroll to position [129, 0]
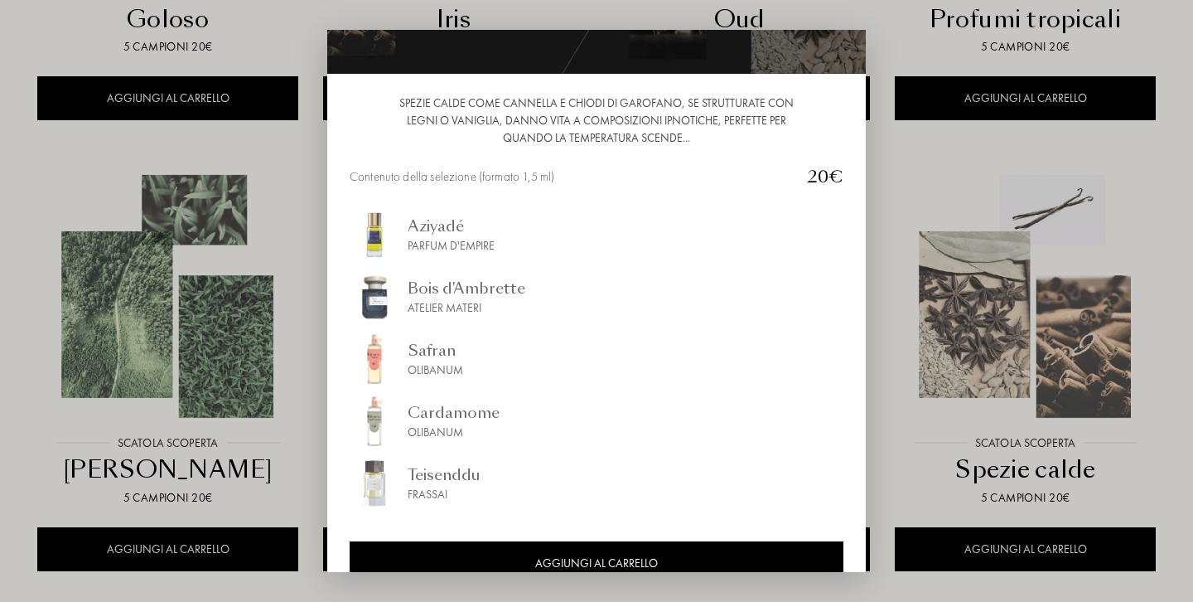
click at [472, 245] on div "Parfum d'Empire" at bounding box center [451, 245] width 87 height 17
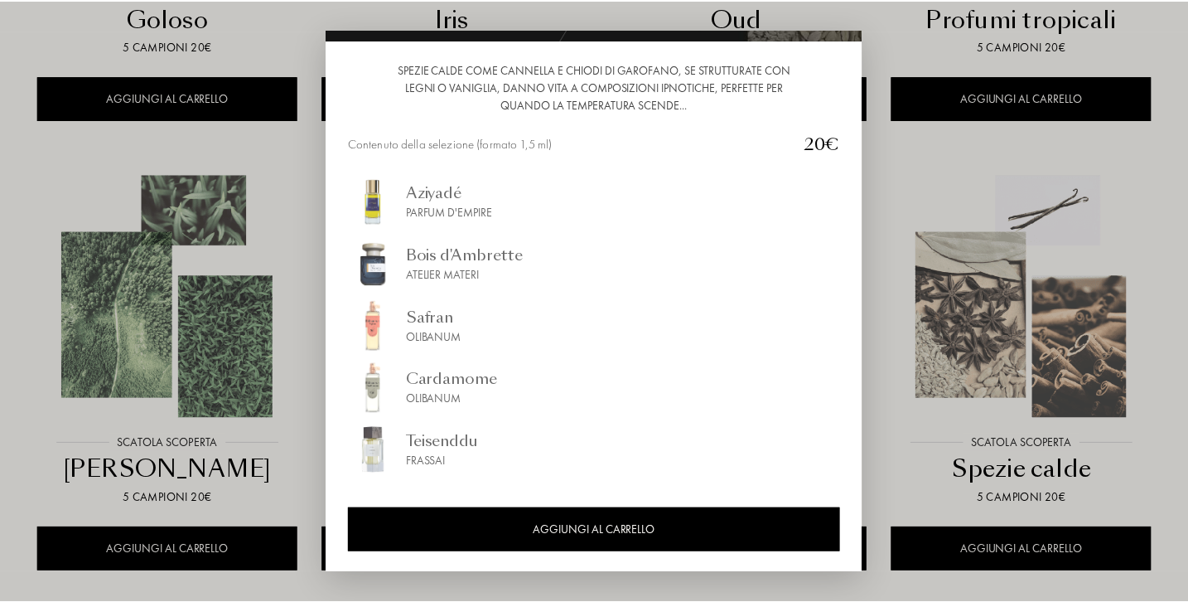
scroll to position [163, 0]
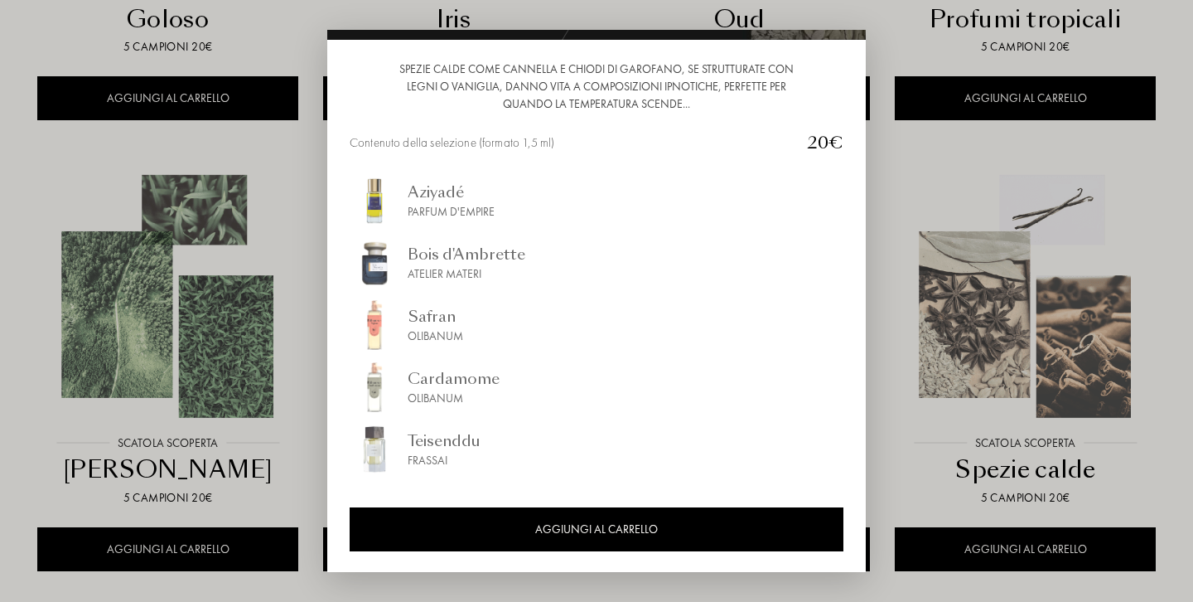
click at [903, 204] on div at bounding box center [596, 301] width 1193 height 602
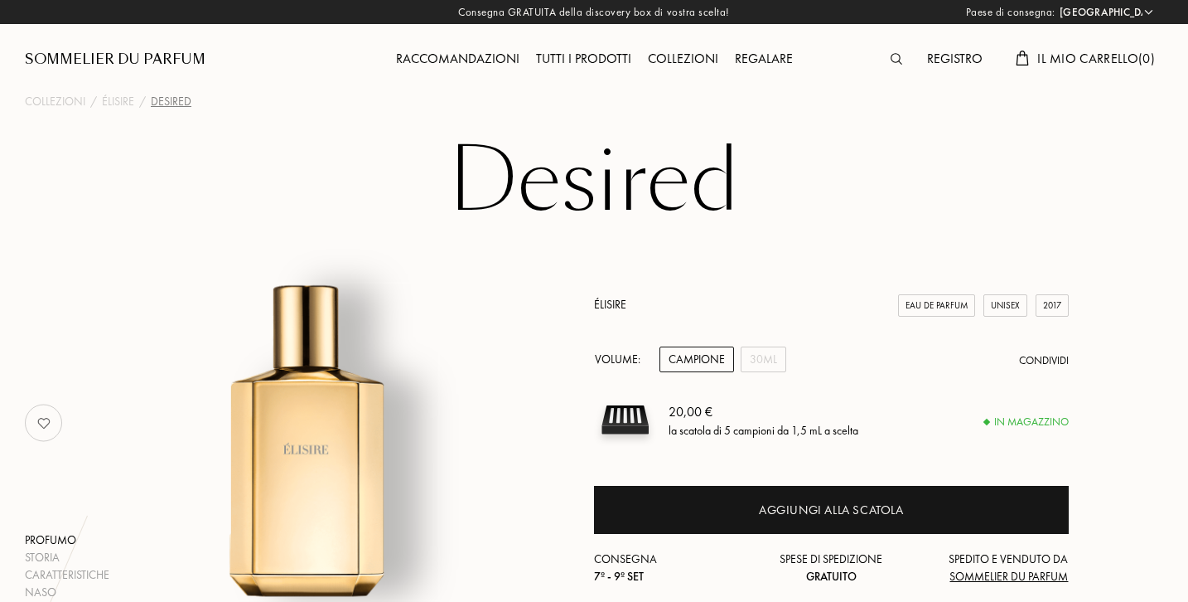
select select "IT"
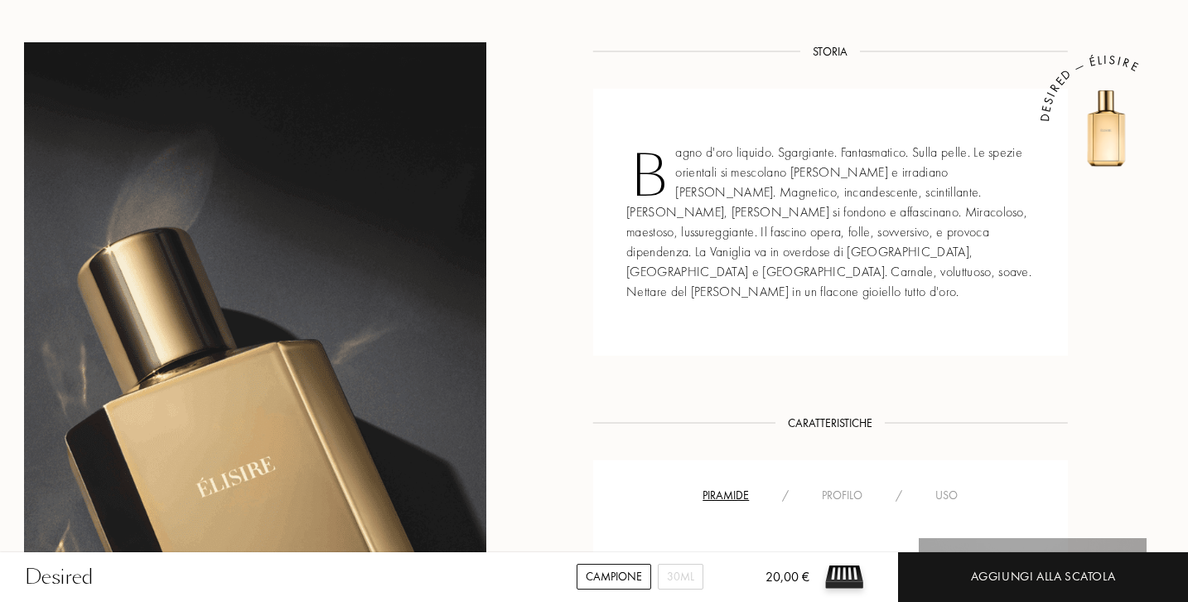
scroll to position [656, 1]
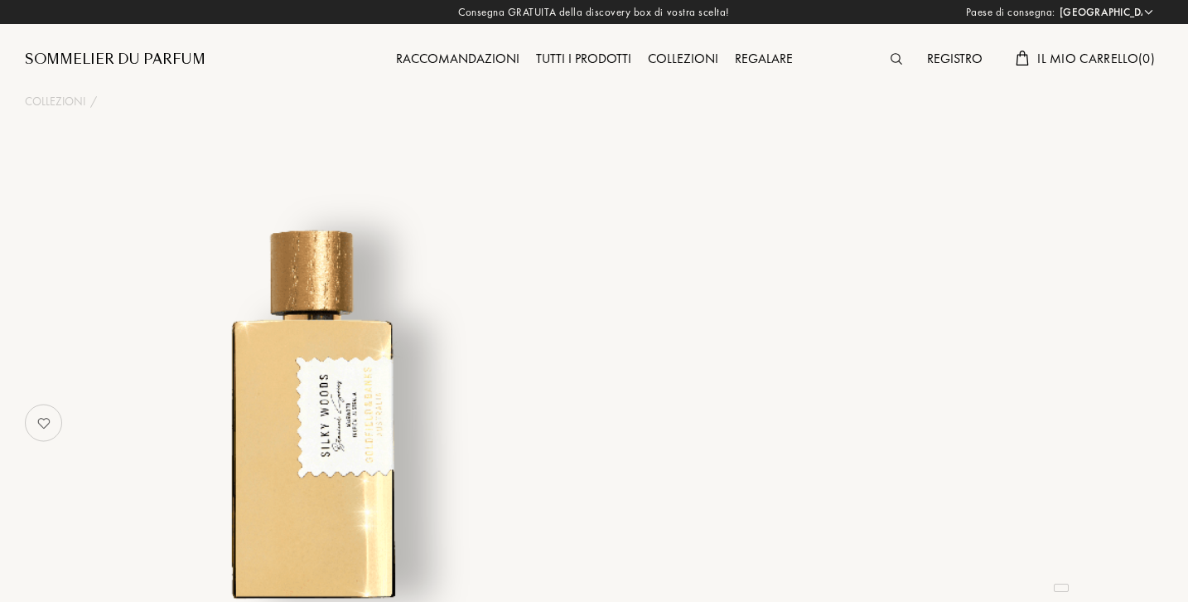
select select "IT"
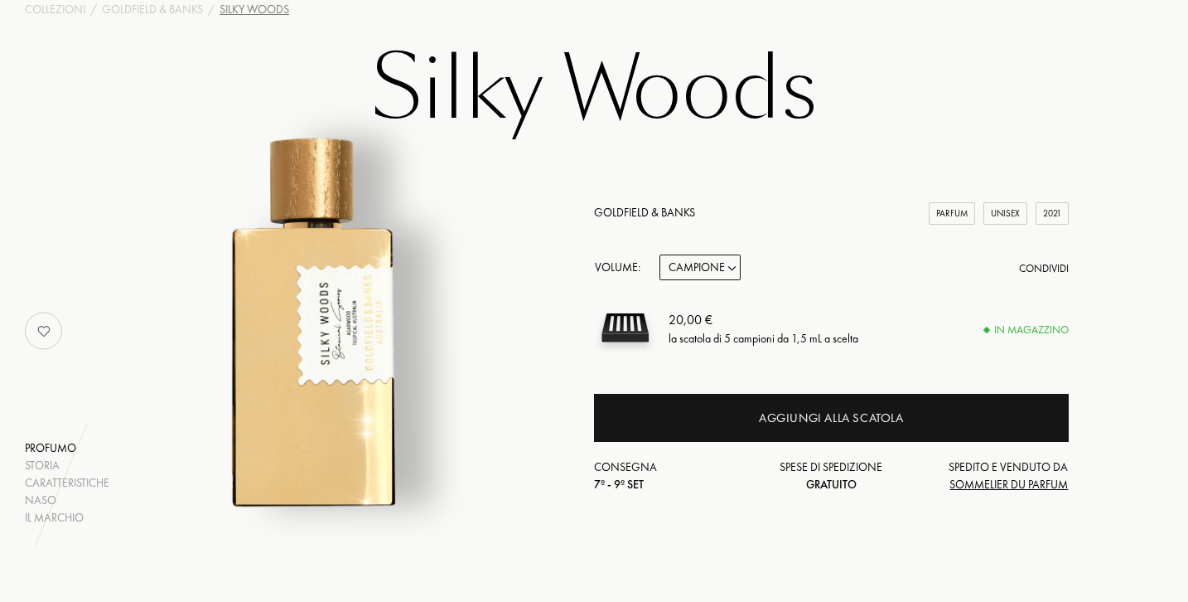
scroll to position [98, 0]
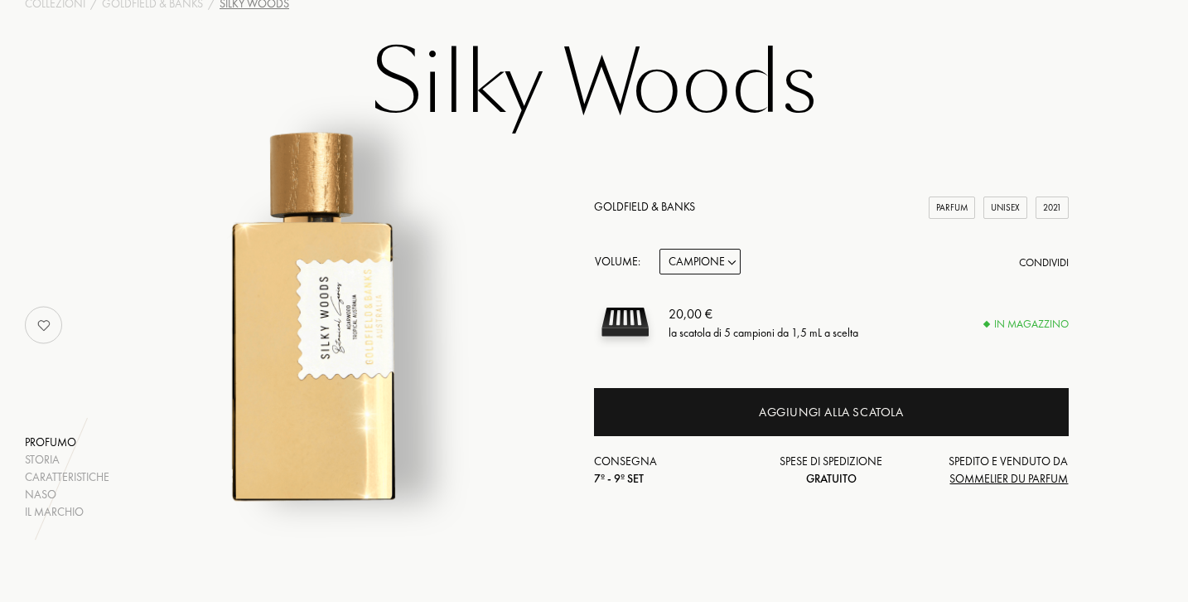
click at [949, 209] on div "Parfum" at bounding box center [952, 207] width 46 height 22
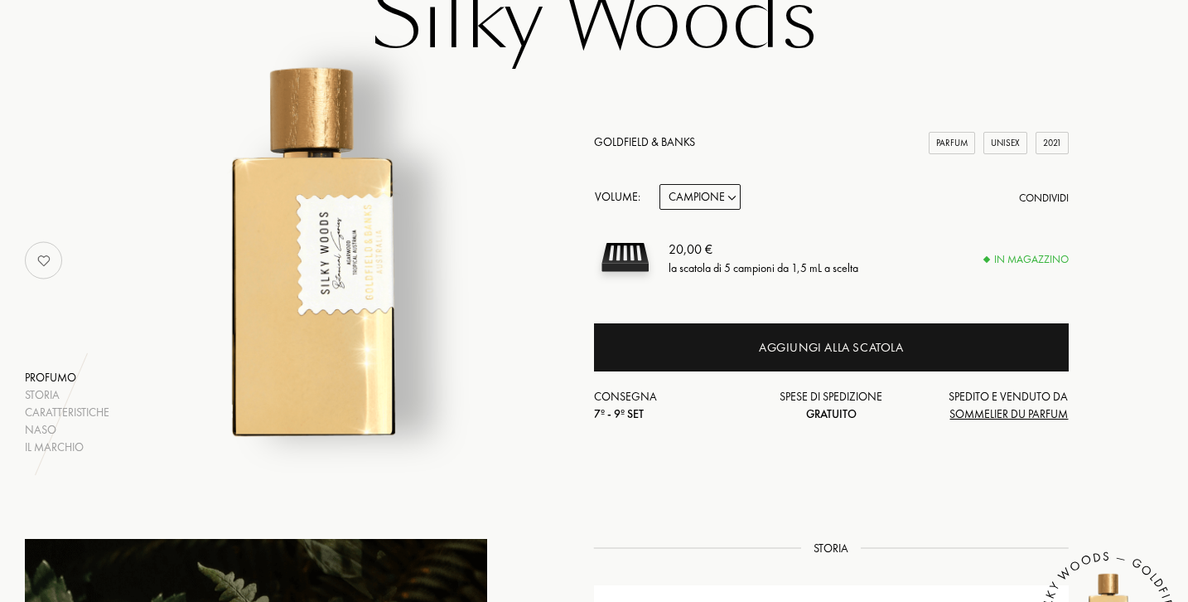
scroll to position [167, 0]
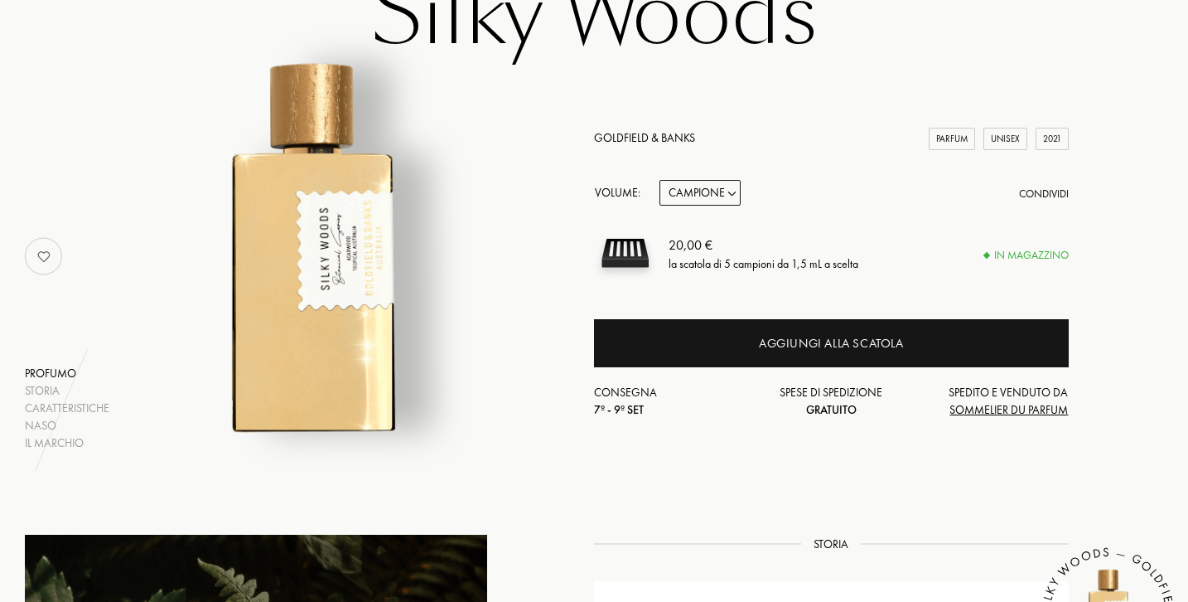
click at [710, 188] on select "Campione 10mL 50mL 100mL" at bounding box center [700, 193] width 81 height 26
select select "2"
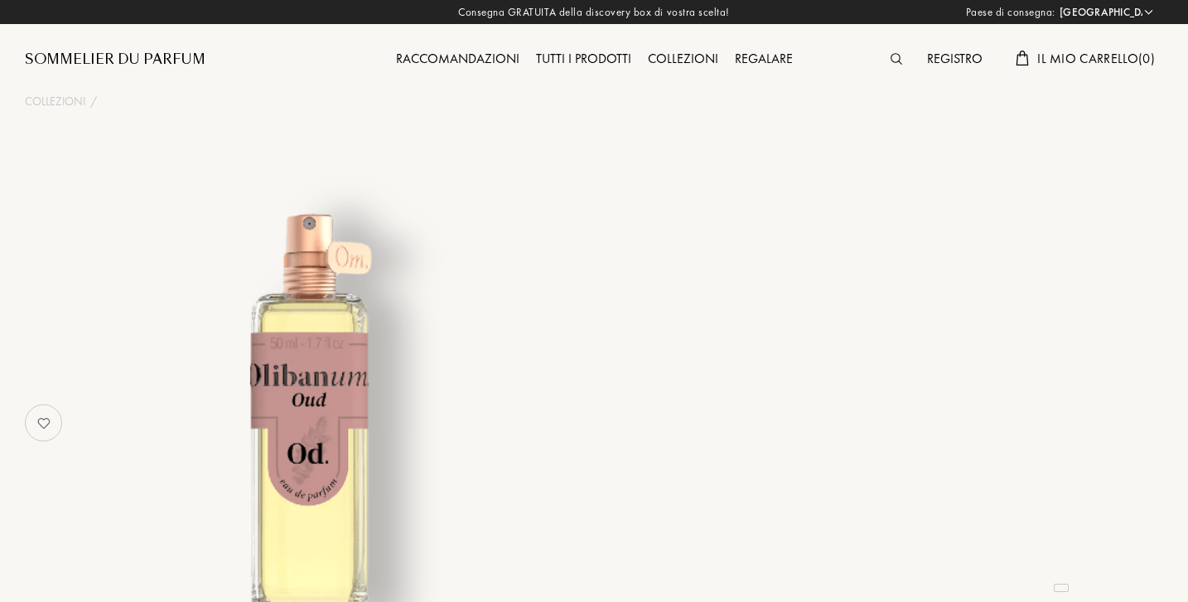
select select "IT"
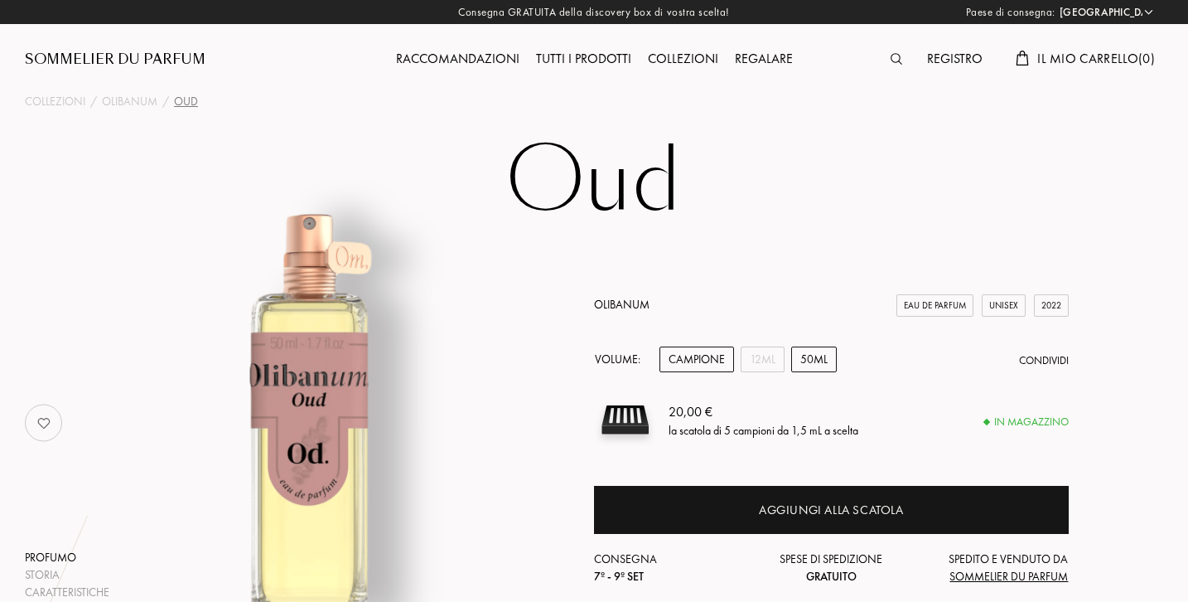
click at [801, 361] on div "50mL" at bounding box center [814, 359] width 46 height 26
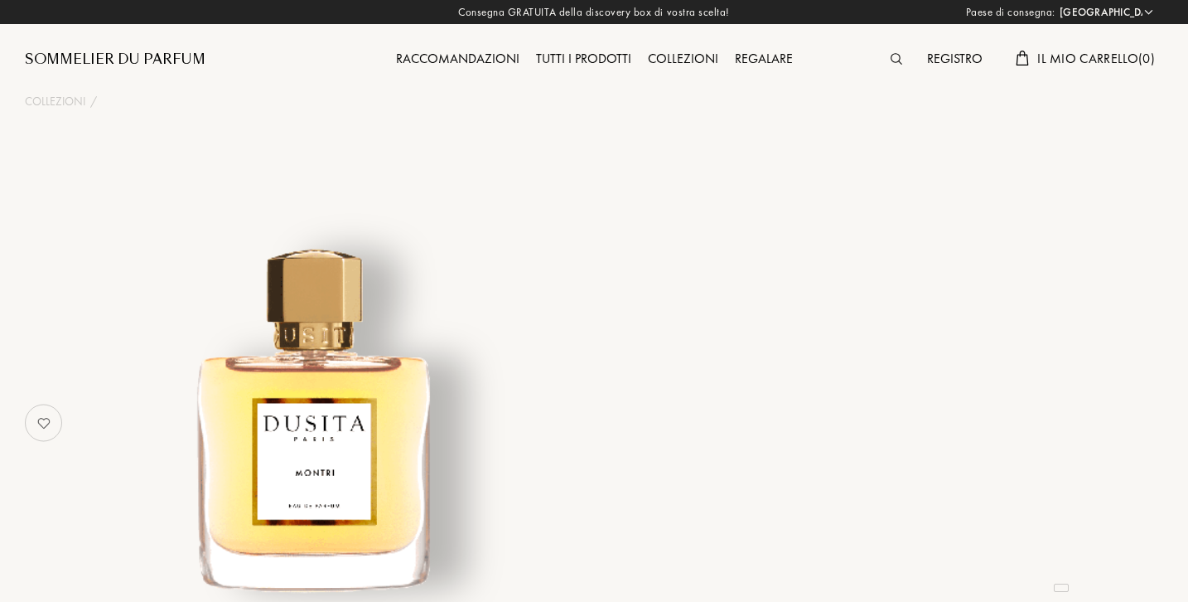
select select "IT"
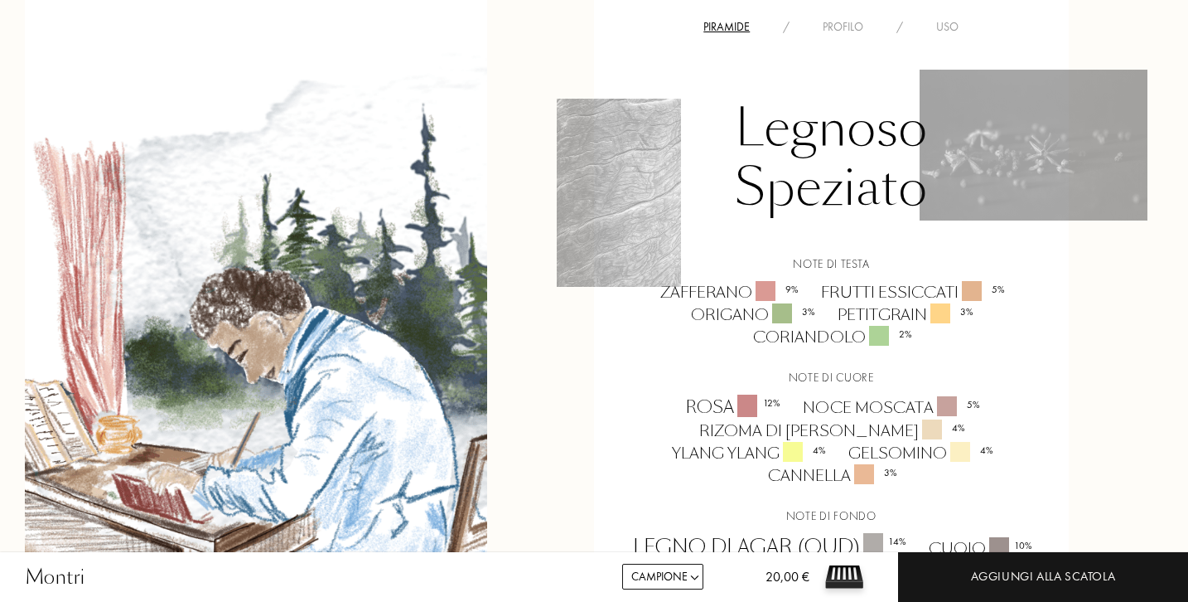
scroll to position [1473, 1]
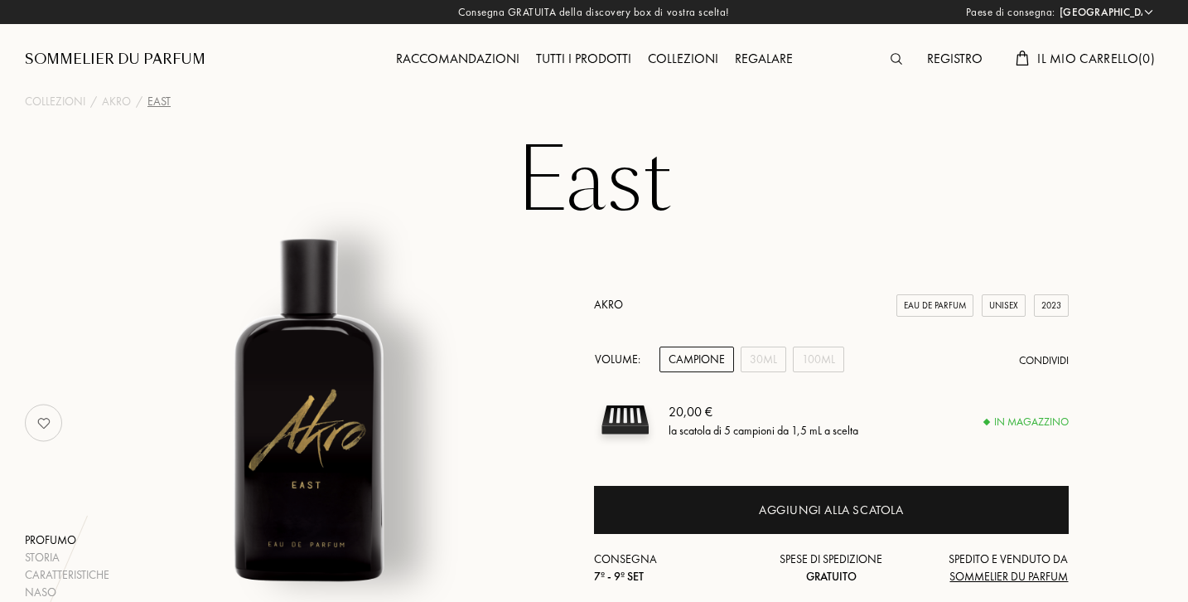
select select "IT"
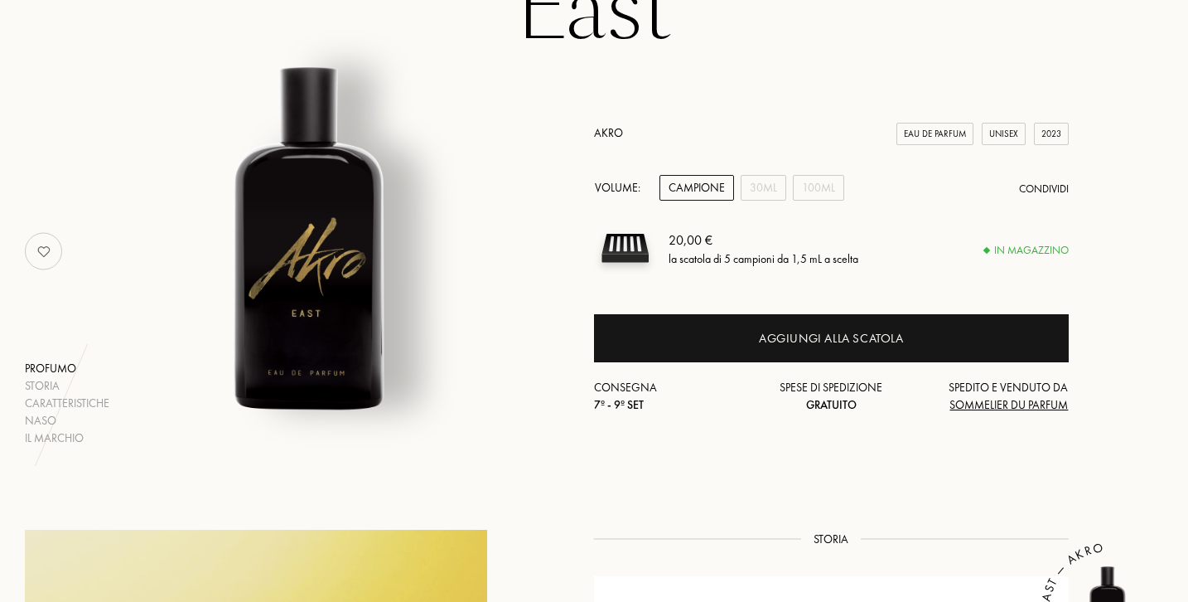
scroll to position [179, 0]
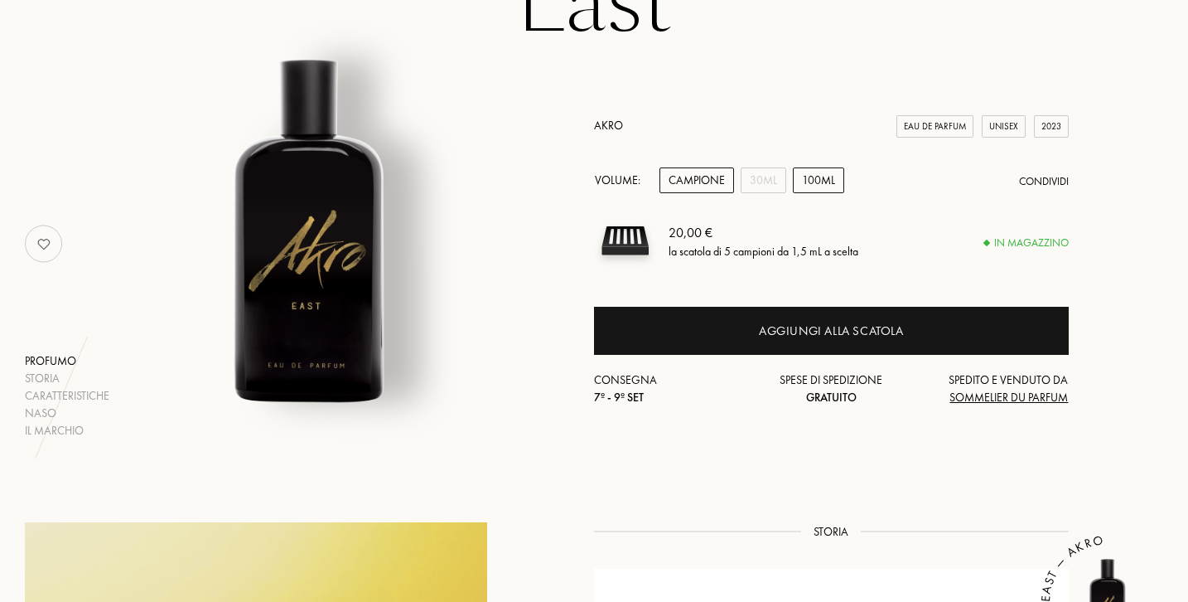
click at [810, 177] on div "100mL" at bounding box center [818, 180] width 51 height 26
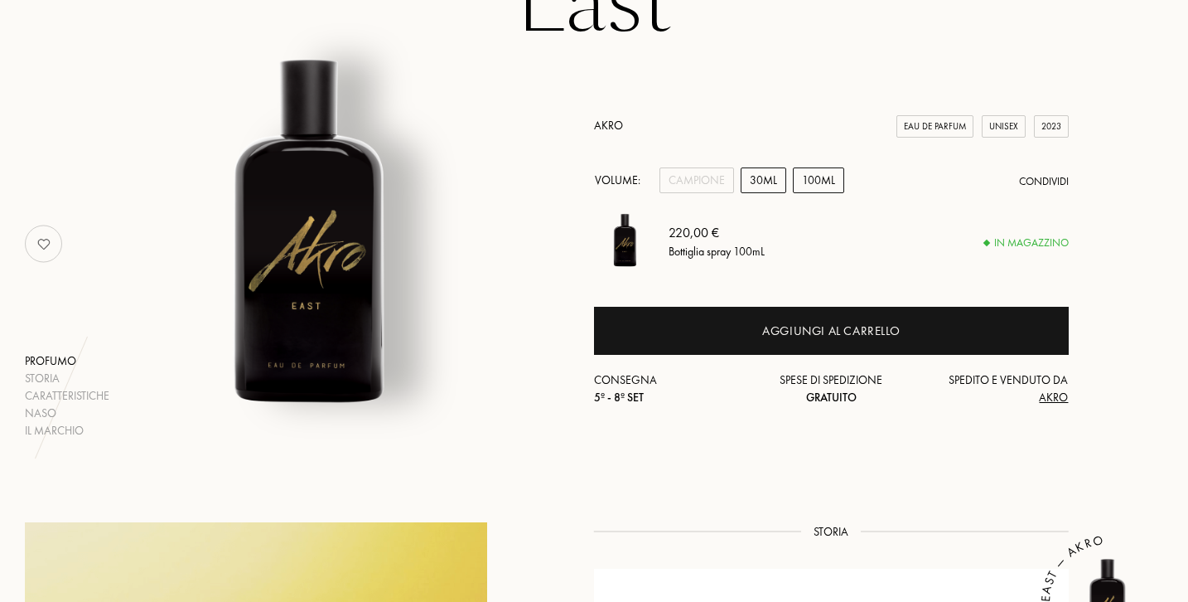
click at [758, 177] on div "30mL" at bounding box center [764, 180] width 46 height 26
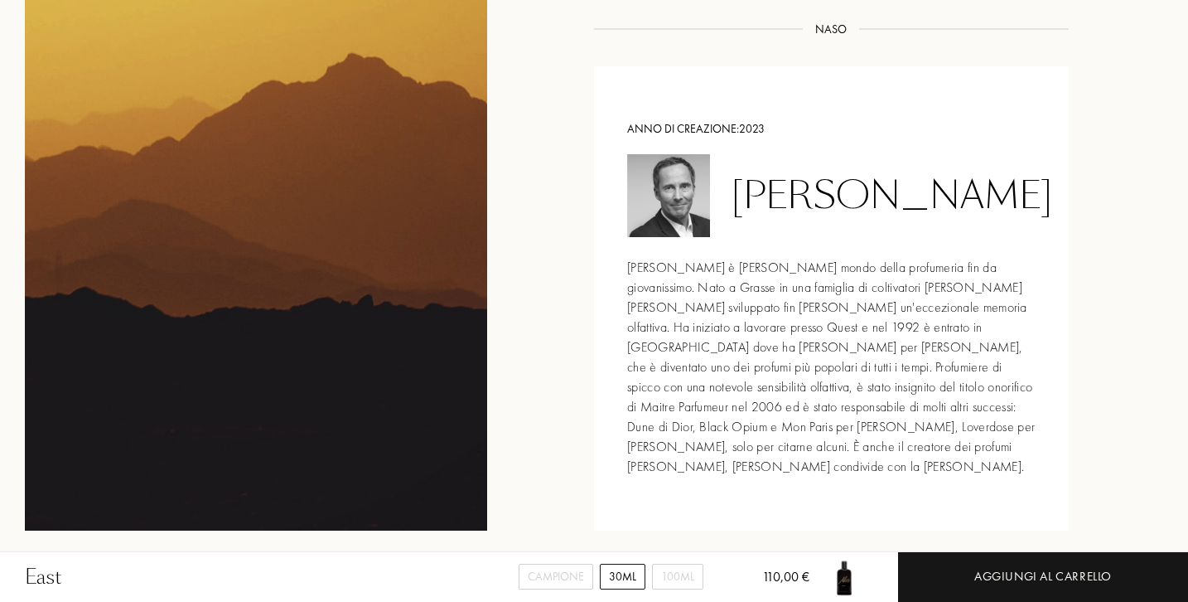
scroll to position [1749, 0]
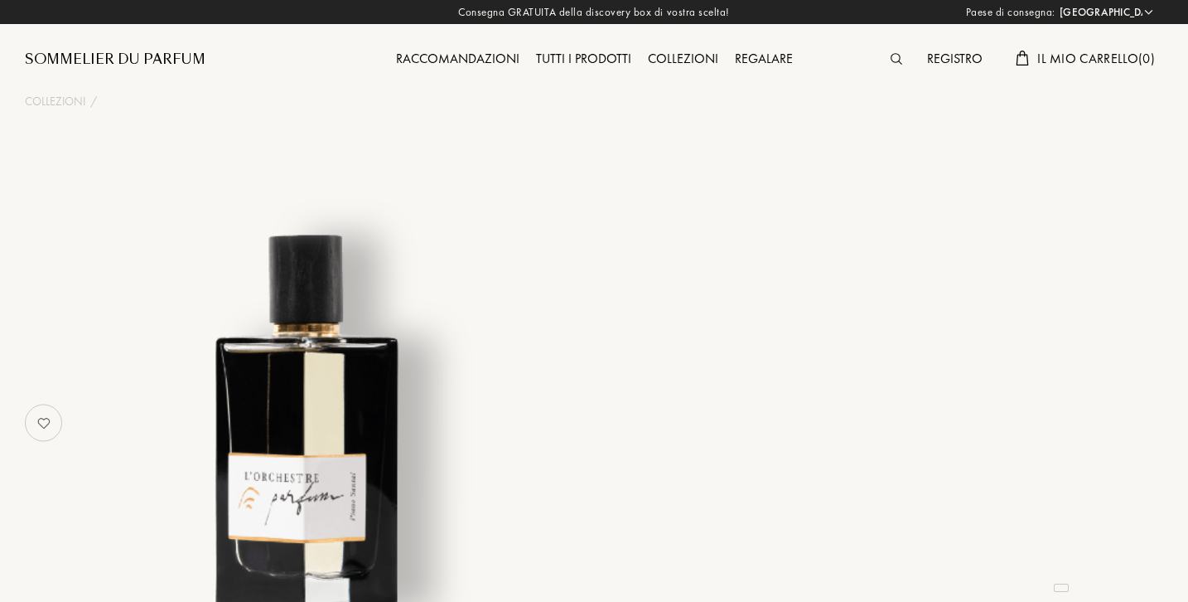
select select "IT"
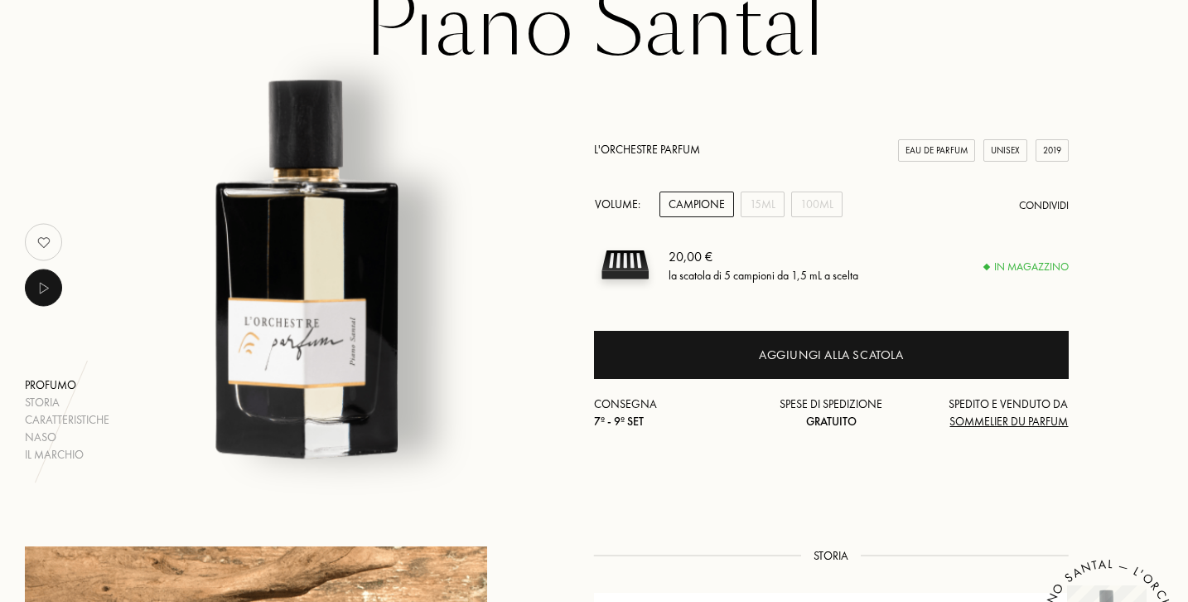
scroll to position [161, 0]
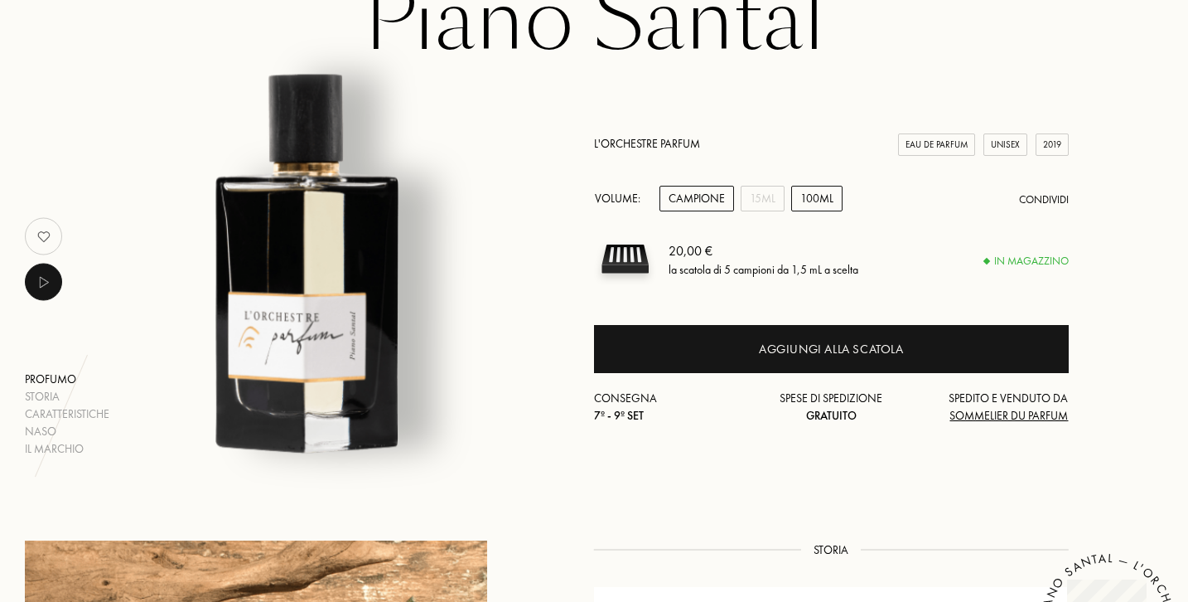
click at [807, 198] on div "100mL" at bounding box center [816, 199] width 51 height 26
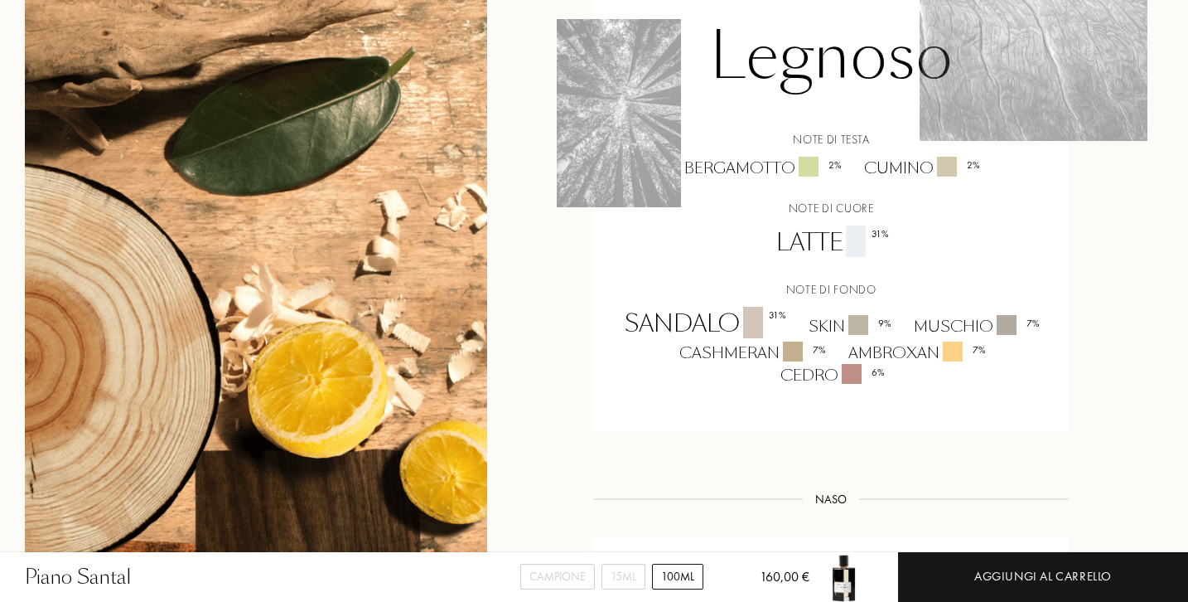
scroll to position [1367, 0]
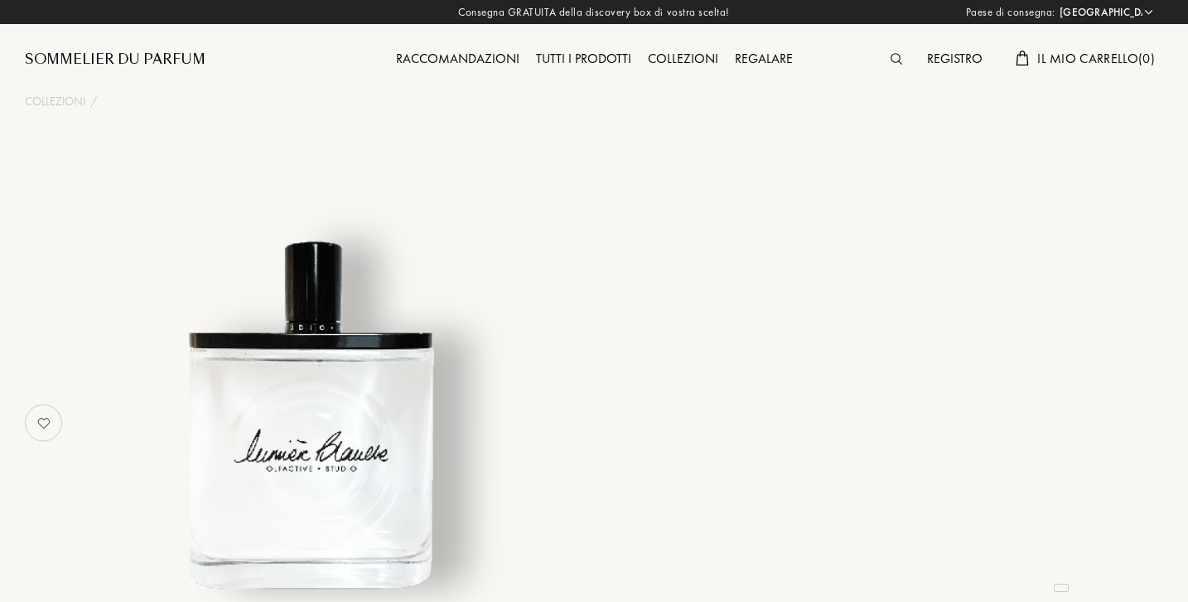
select select "IT"
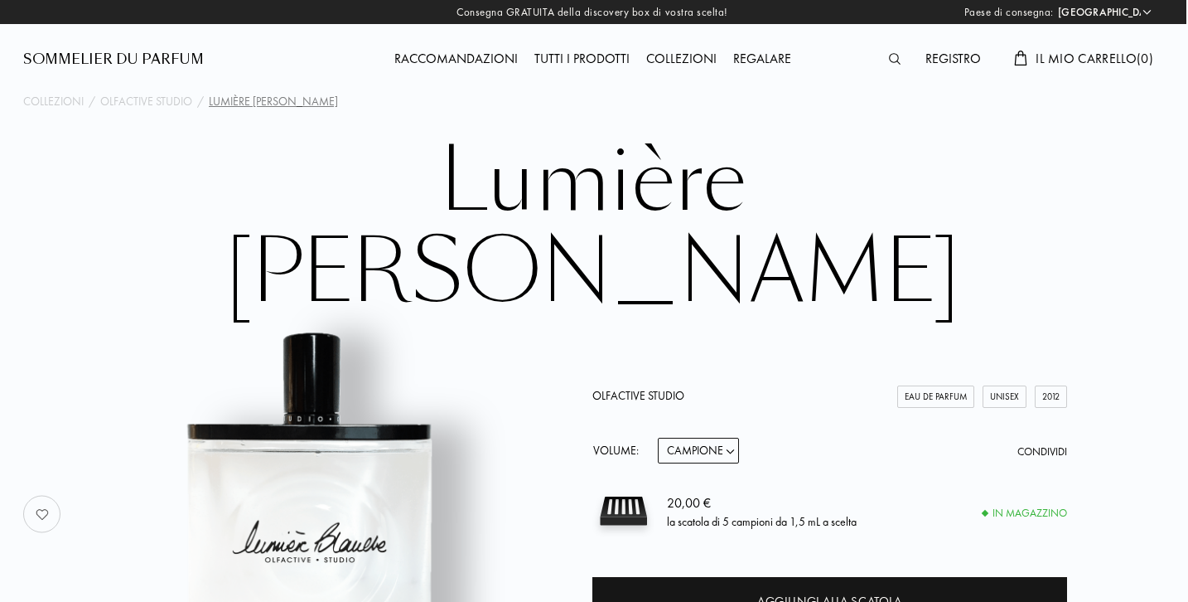
scroll to position [0, 2]
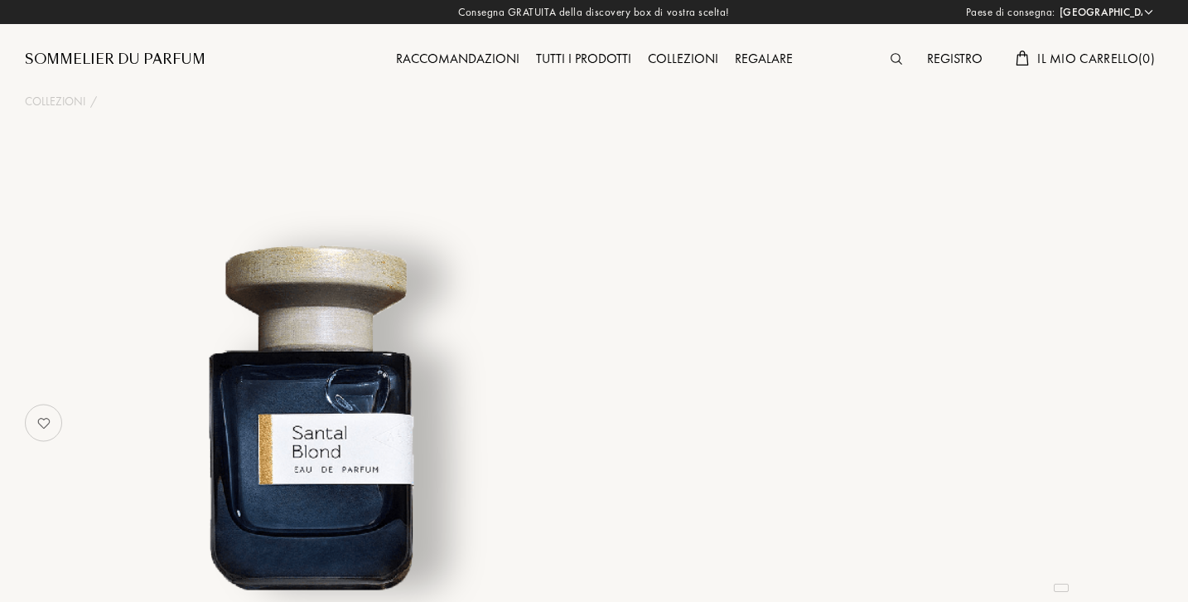
select select "IT"
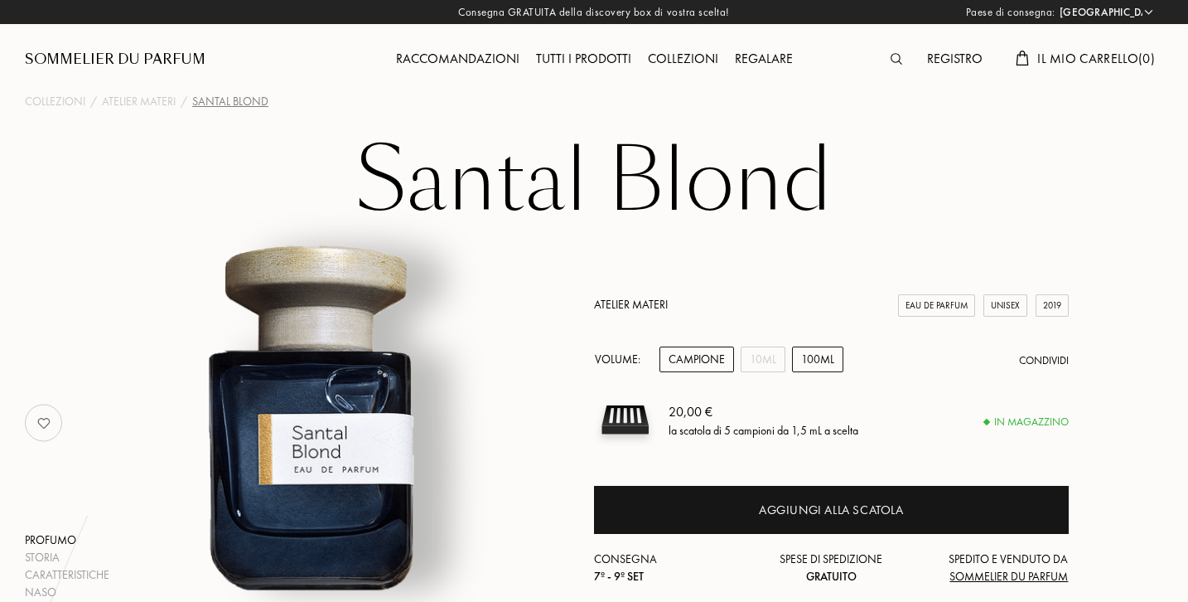
click at [805, 356] on div "100mL" at bounding box center [817, 359] width 51 height 26
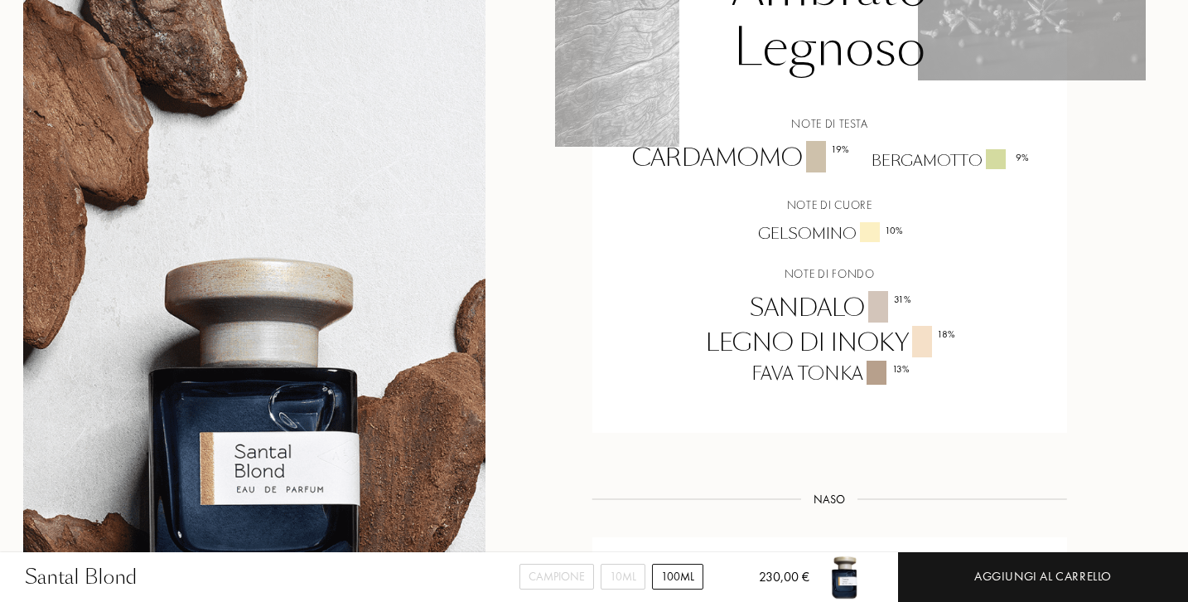
scroll to position [1347, 2]
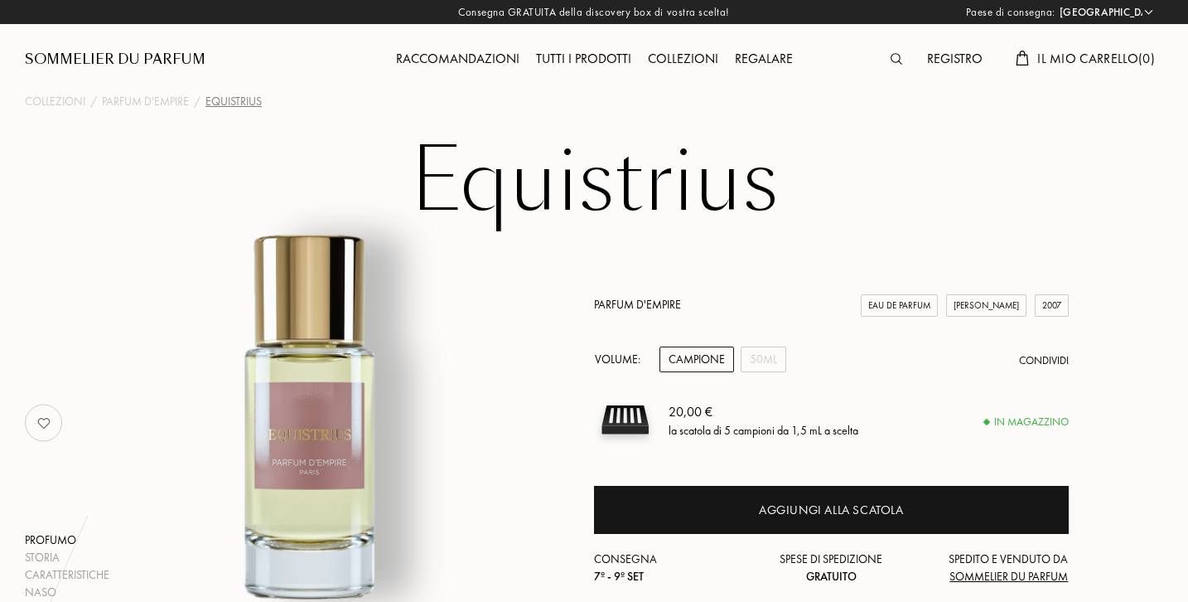
select select "IT"
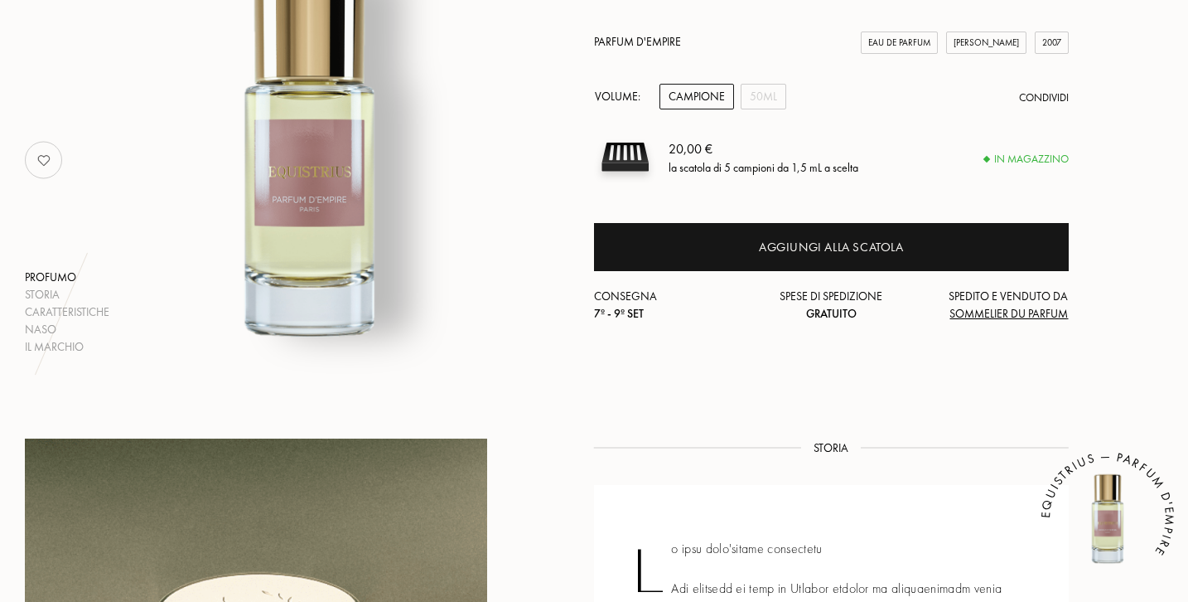
scroll to position [264, 0]
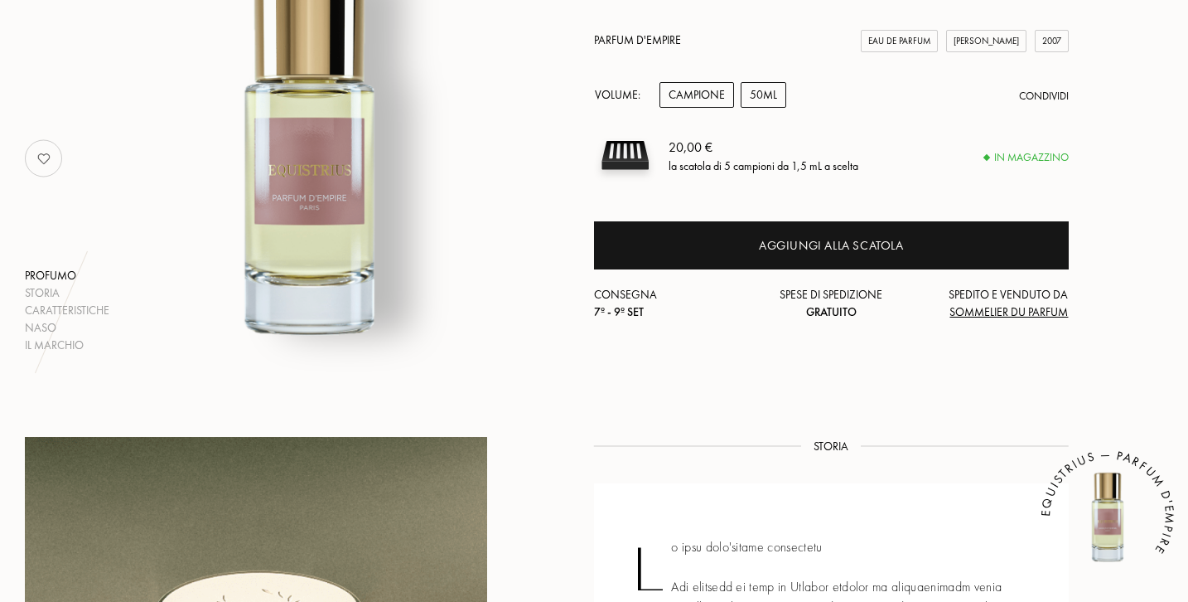
click at [759, 88] on div "50mL" at bounding box center [764, 95] width 46 height 26
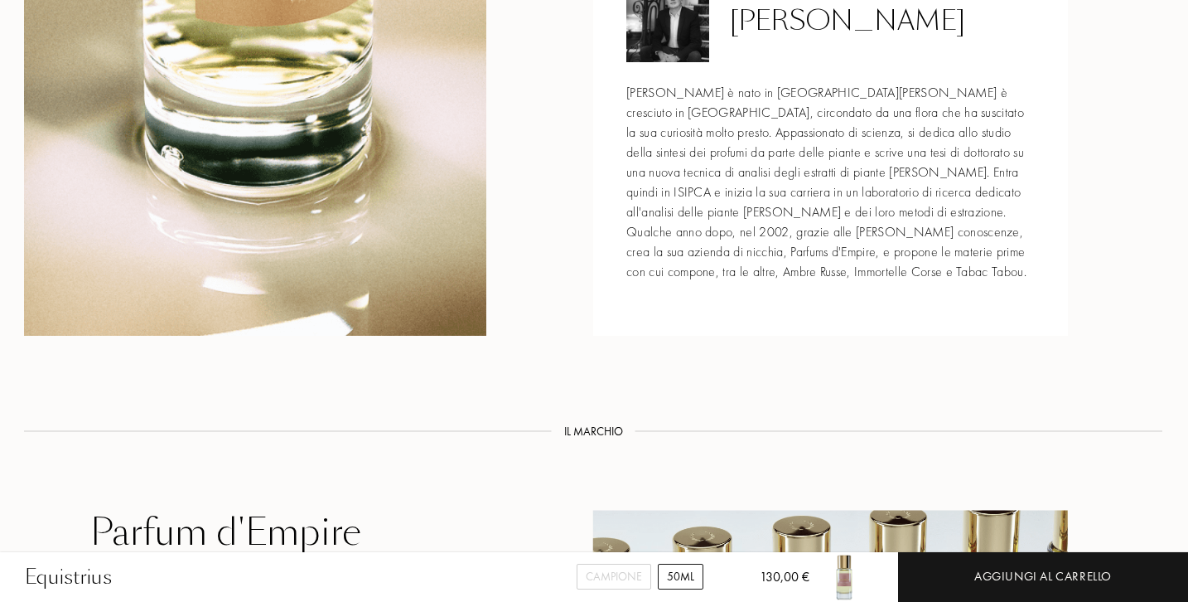
scroll to position [2189, 1]
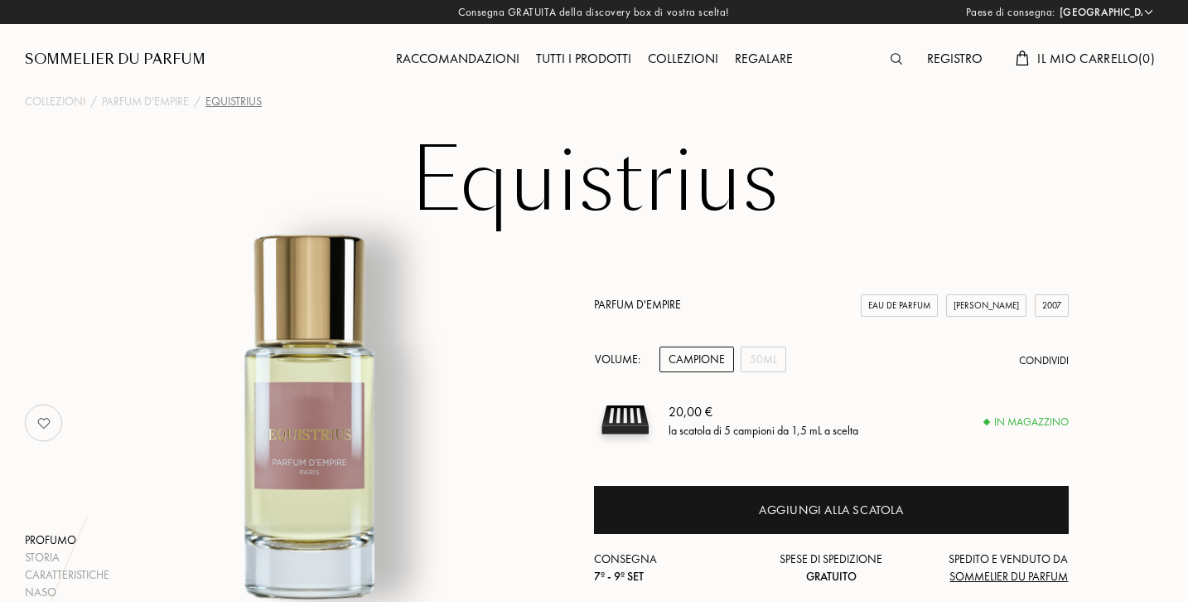
select select "IT"
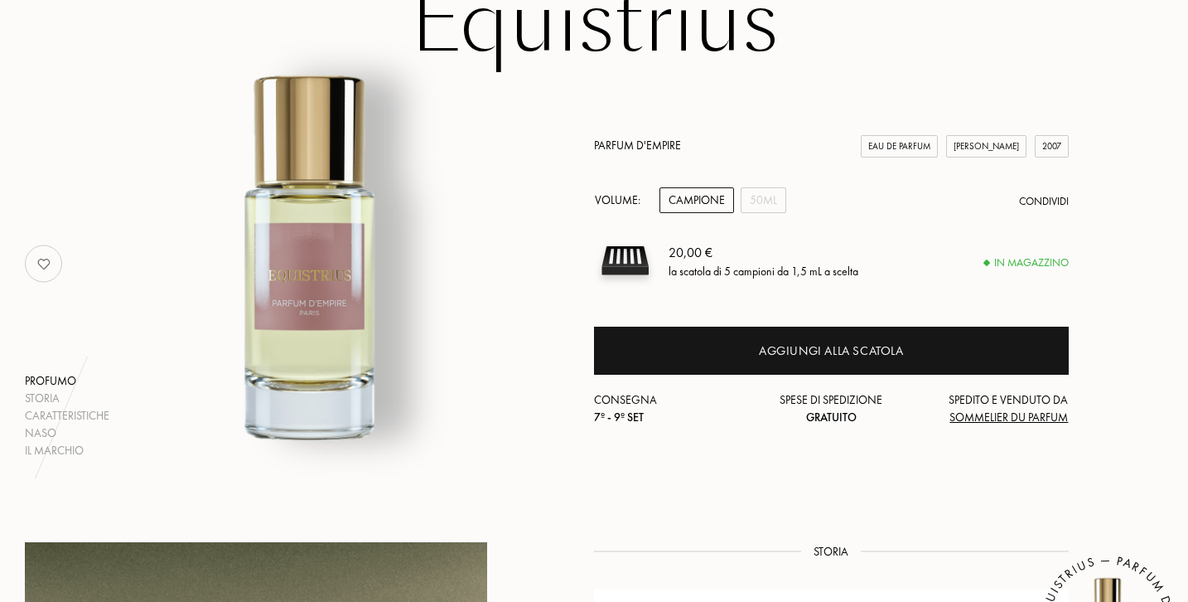
scroll to position [165, 0]
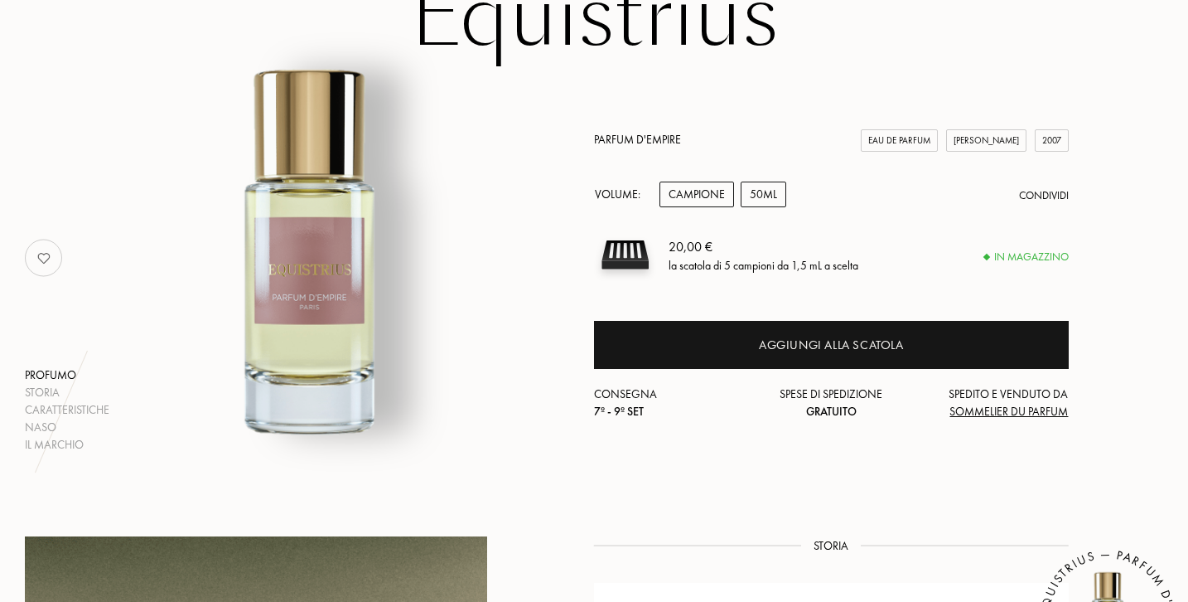
click at [759, 192] on div "50mL" at bounding box center [764, 194] width 46 height 26
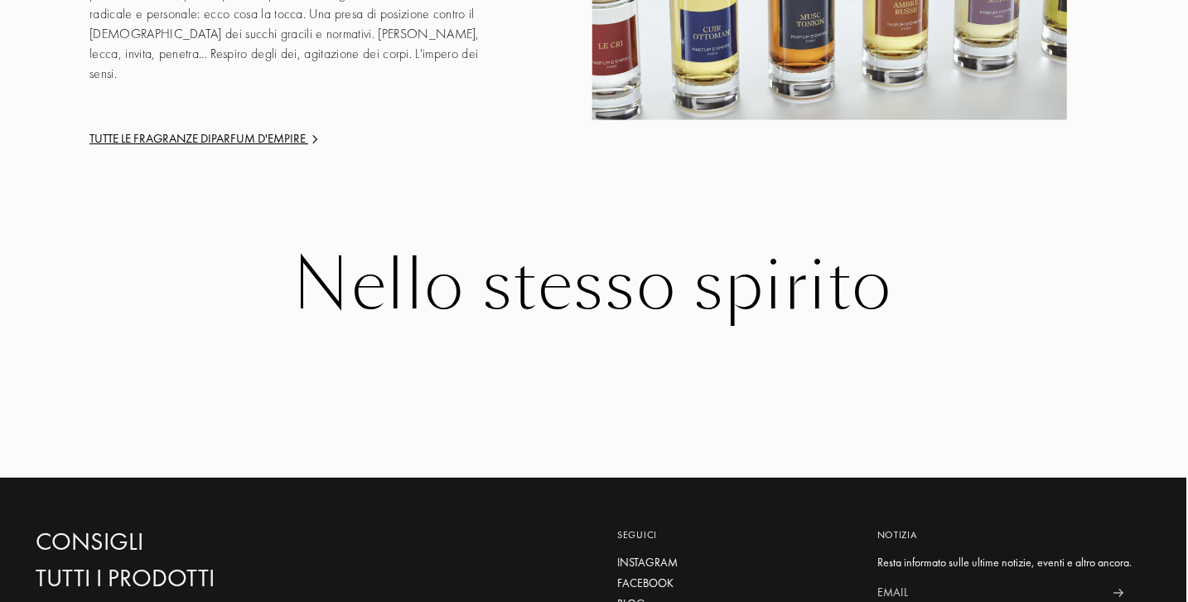
scroll to position [2800, 2]
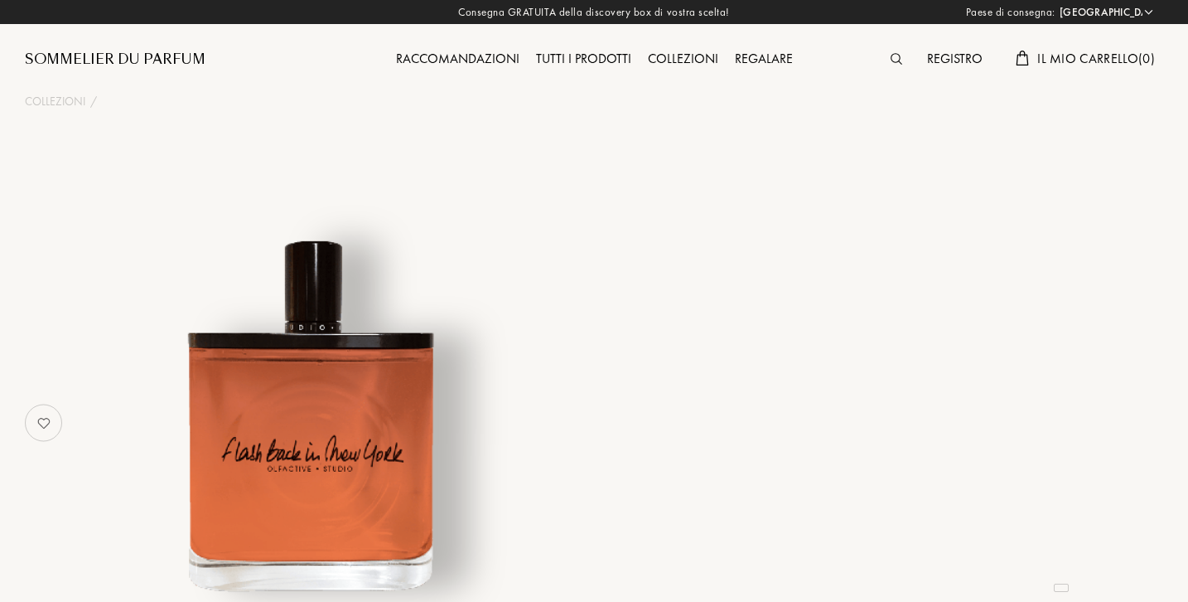
select select "IT"
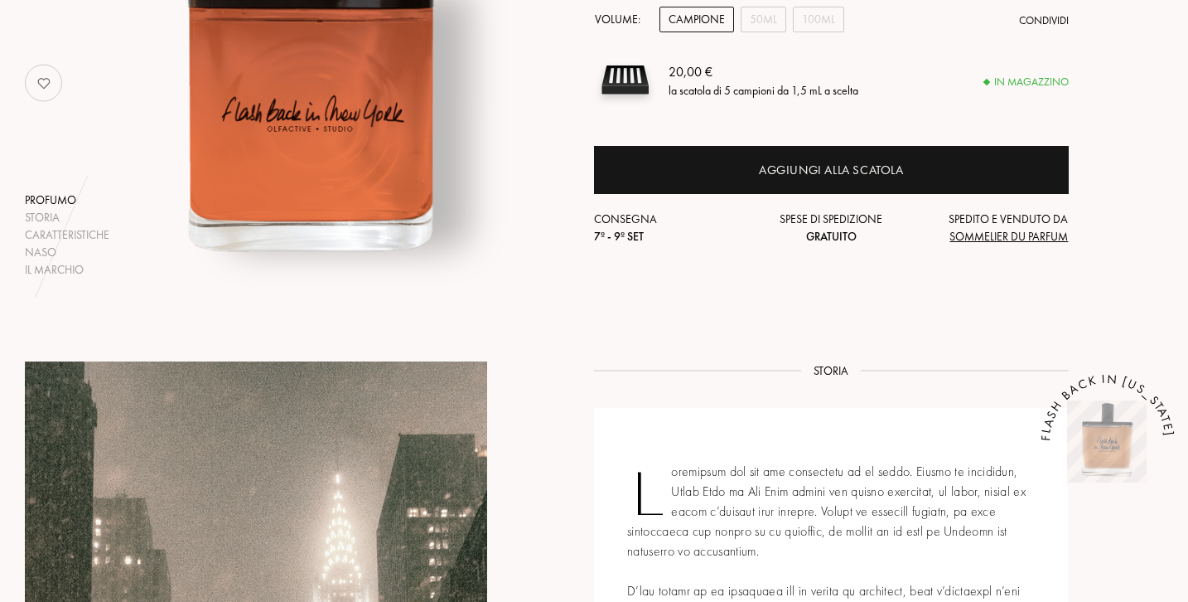
scroll to position [329, 0]
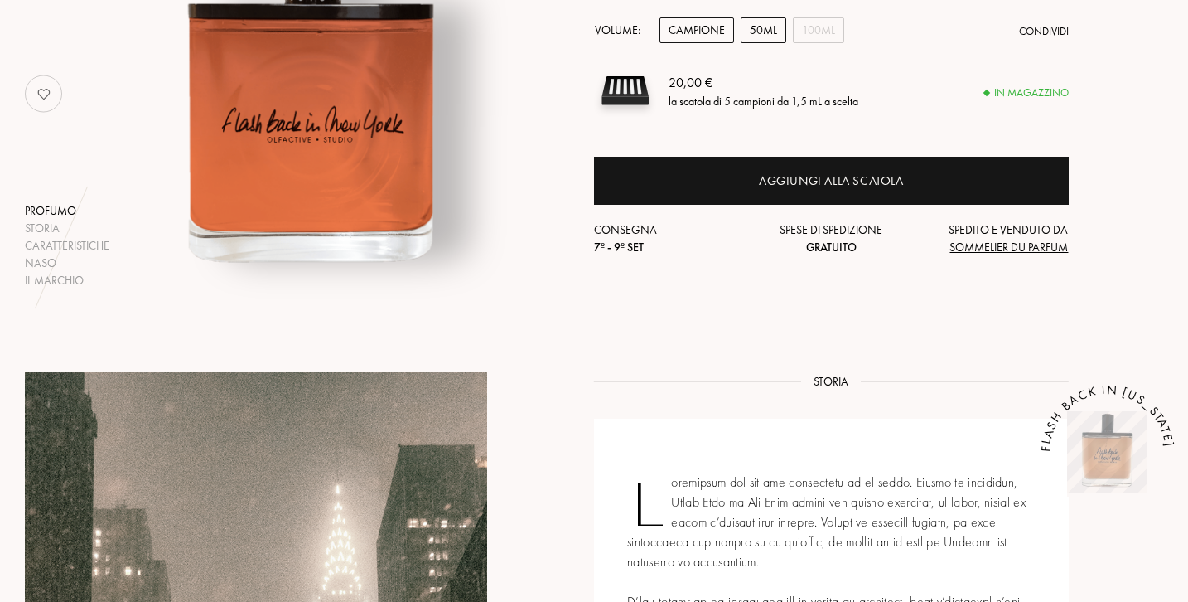
click at [764, 28] on div "50mL" at bounding box center [764, 30] width 46 height 26
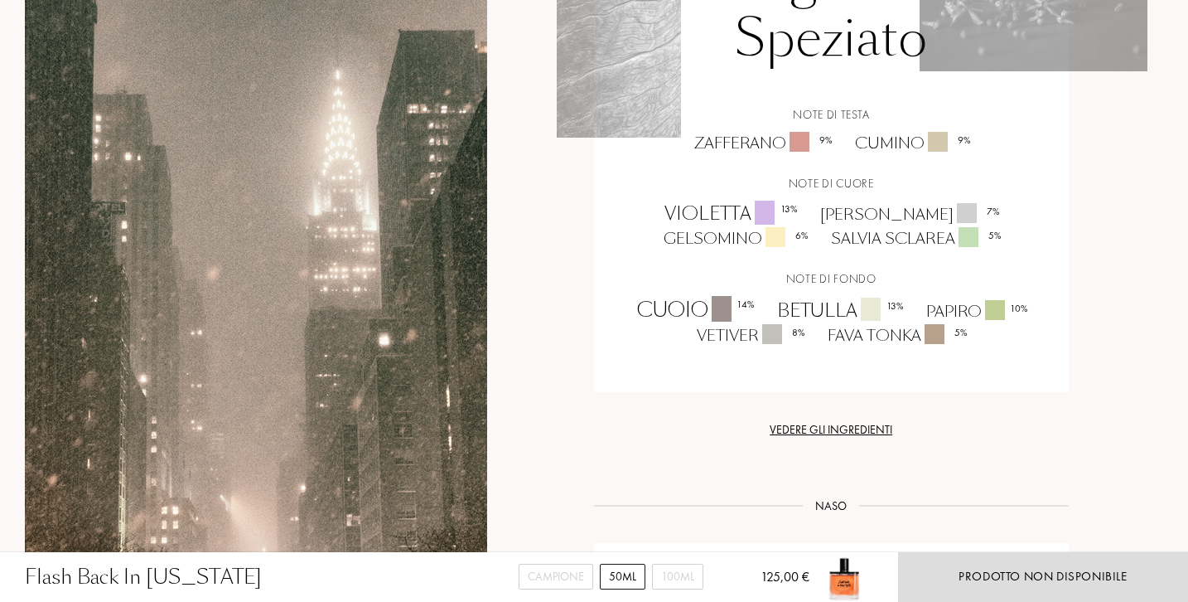
scroll to position [1450, 0]
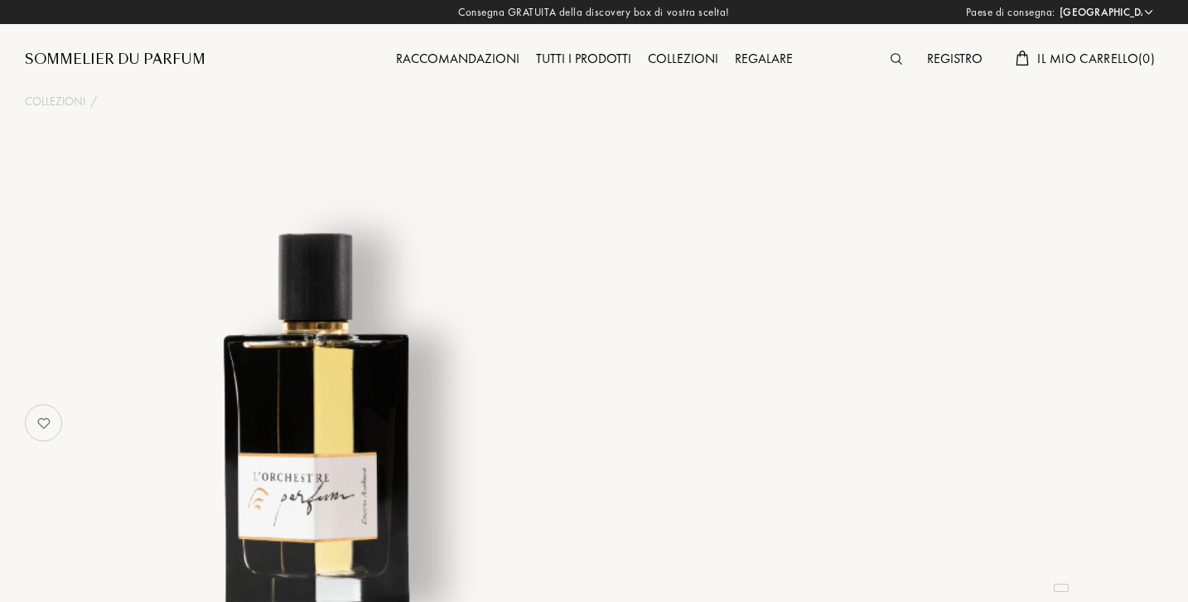
select select "IT"
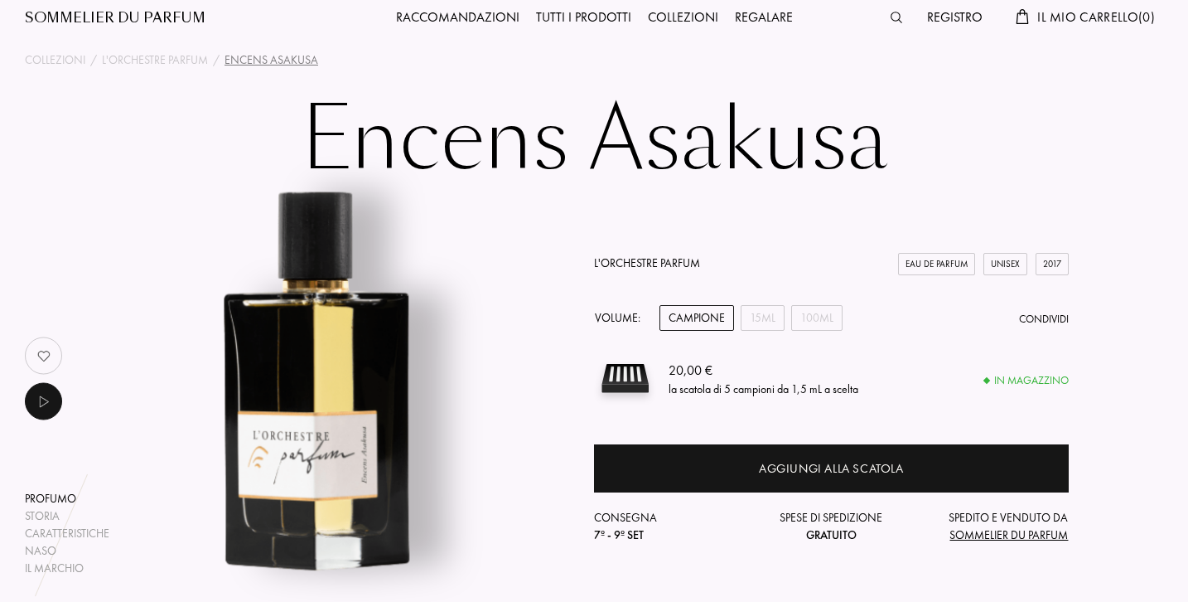
scroll to position [47, 0]
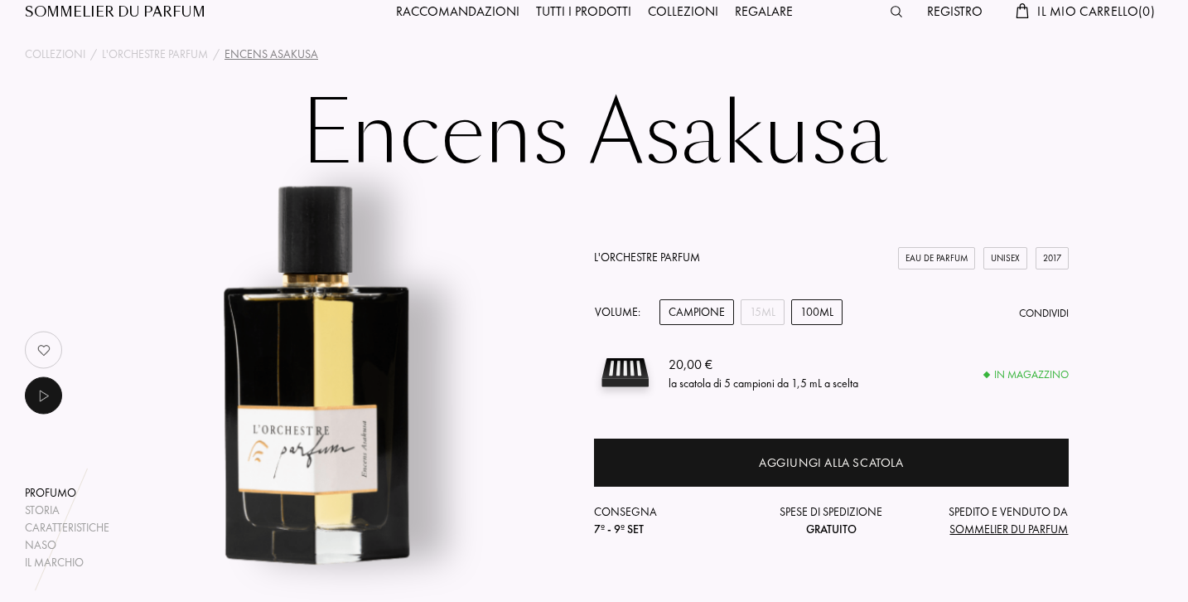
click at [809, 312] on div "100mL" at bounding box center [816, 312] width 51 height 26
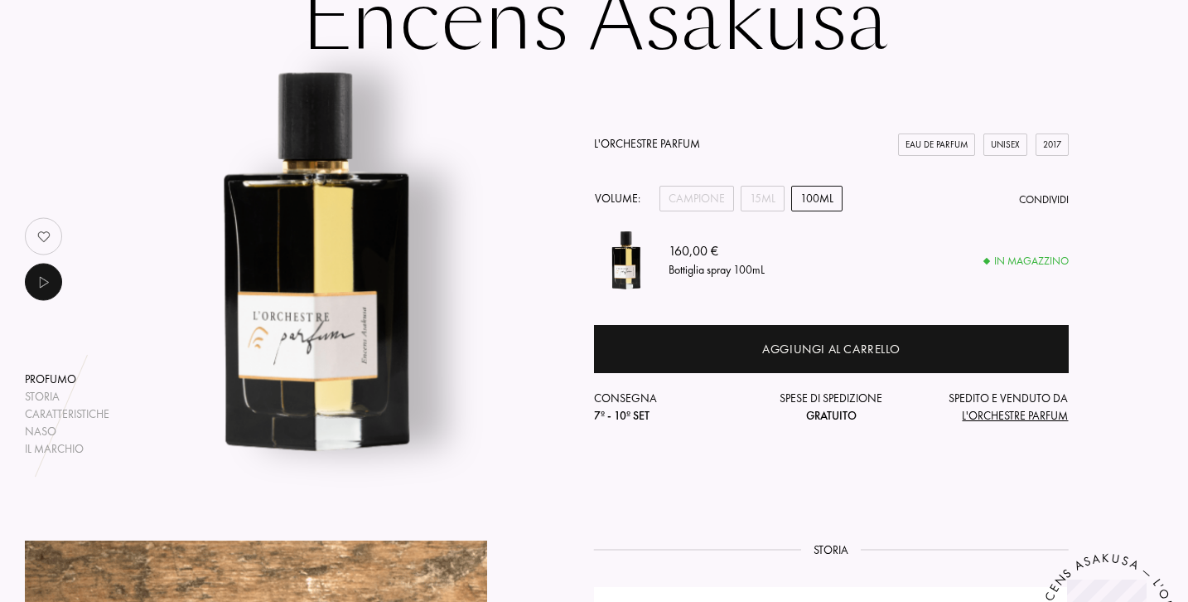
scroll to position [172, 0]
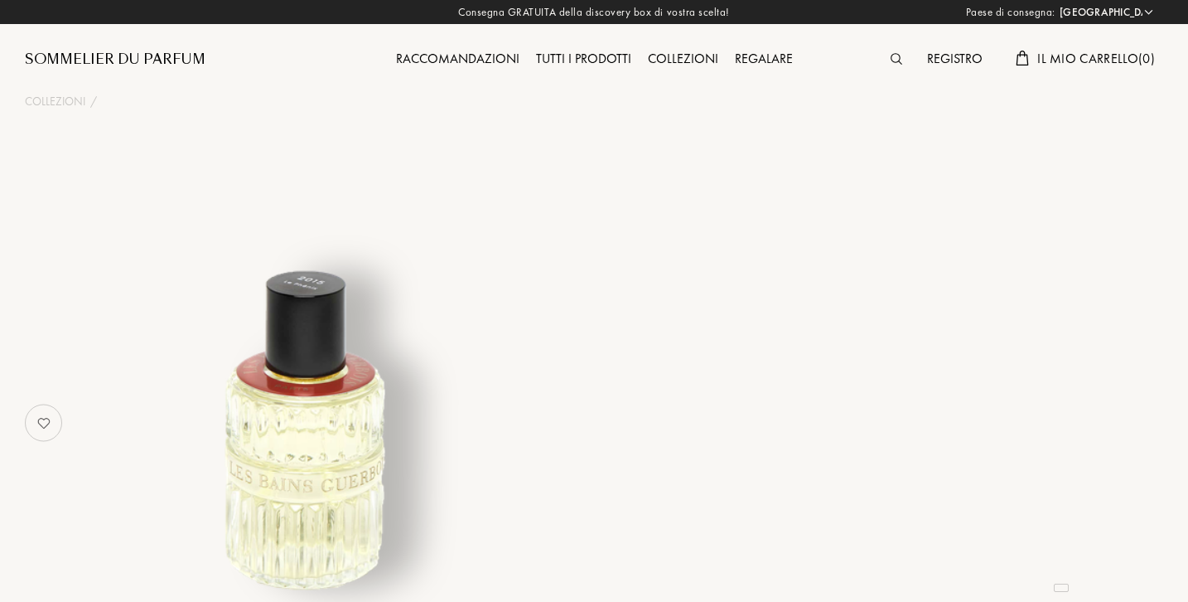
select select "IT"
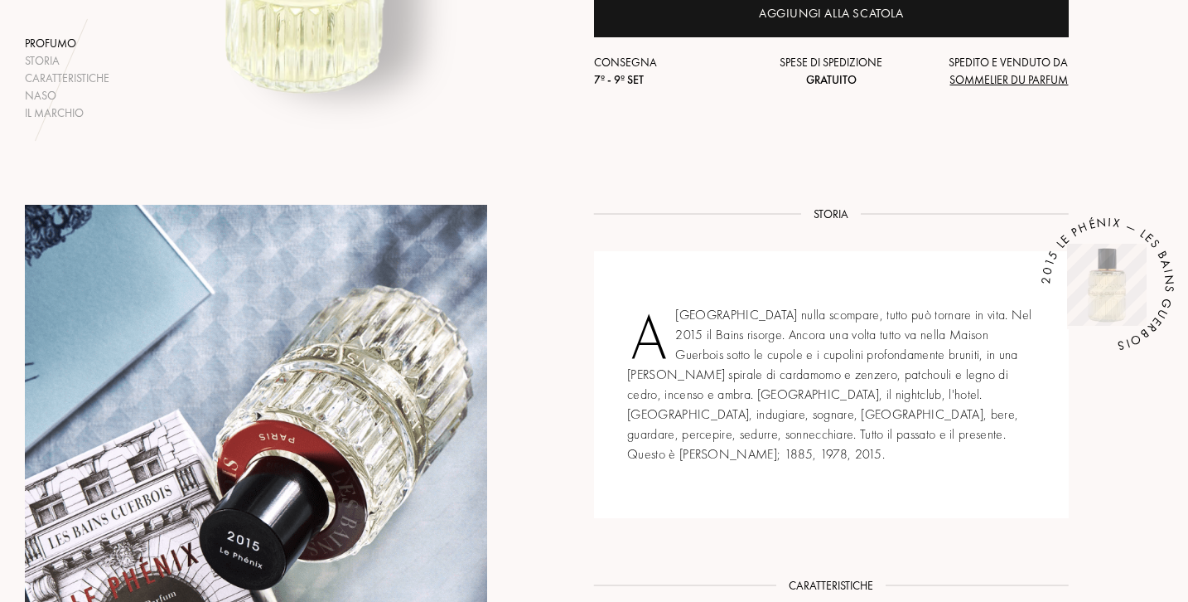
scroll to position [234, 0]
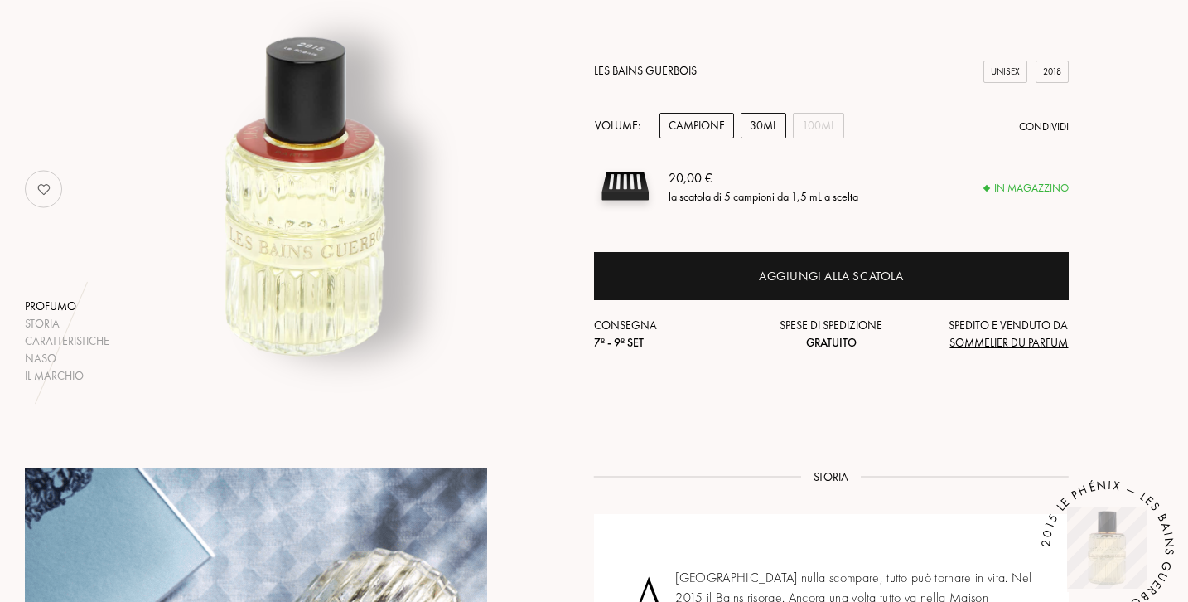
click at [763, 126] on div "30mL" at bounding box center [764, 126] width 46 height 26
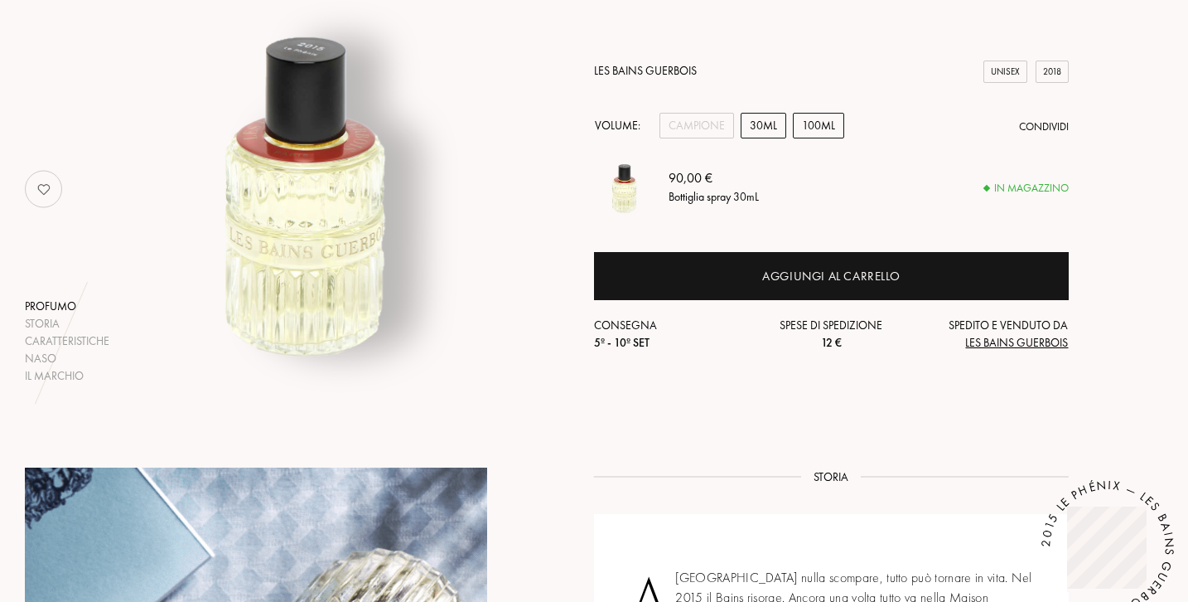
click at [795, 126] on div "100mL" at bounding box center [818, 126] width 51 height 26
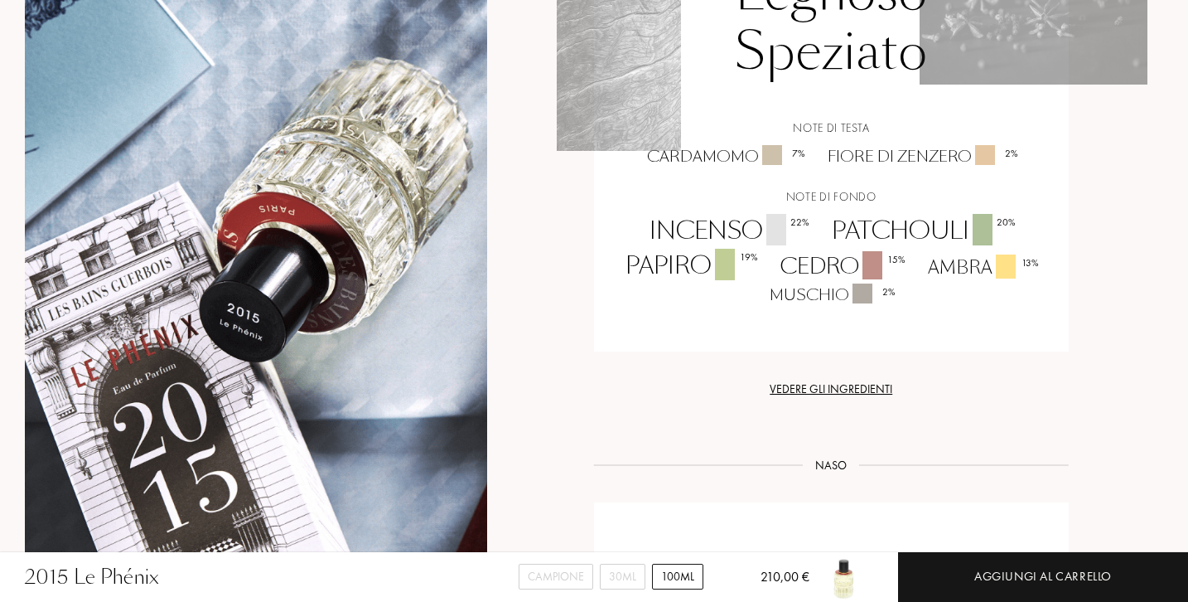
scroll to position [1264, 0]
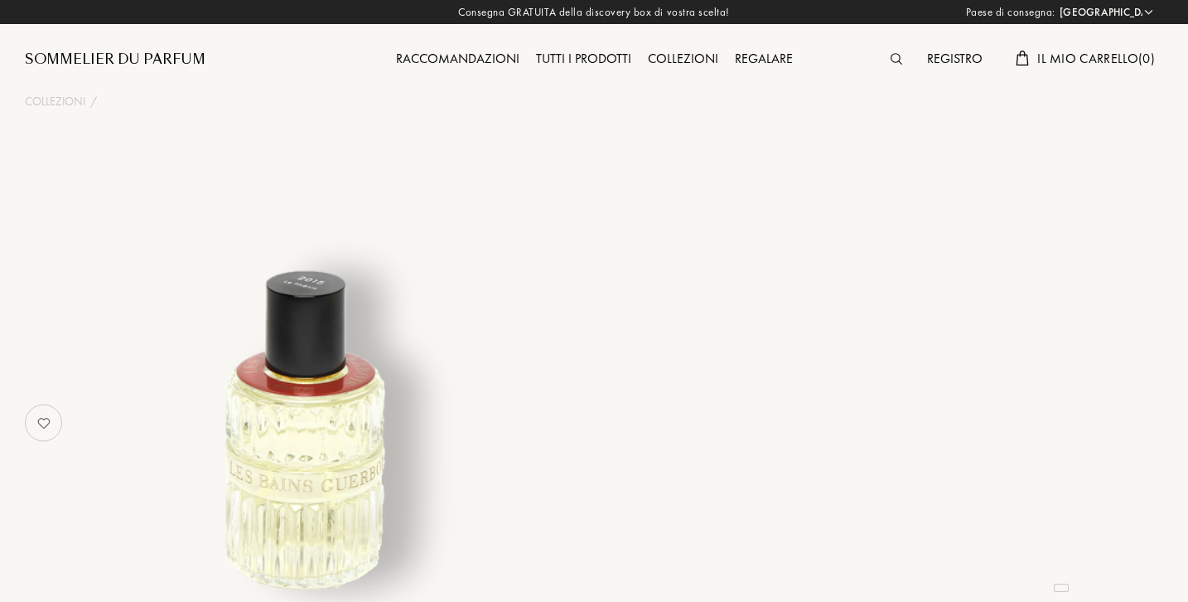
select select "IT"
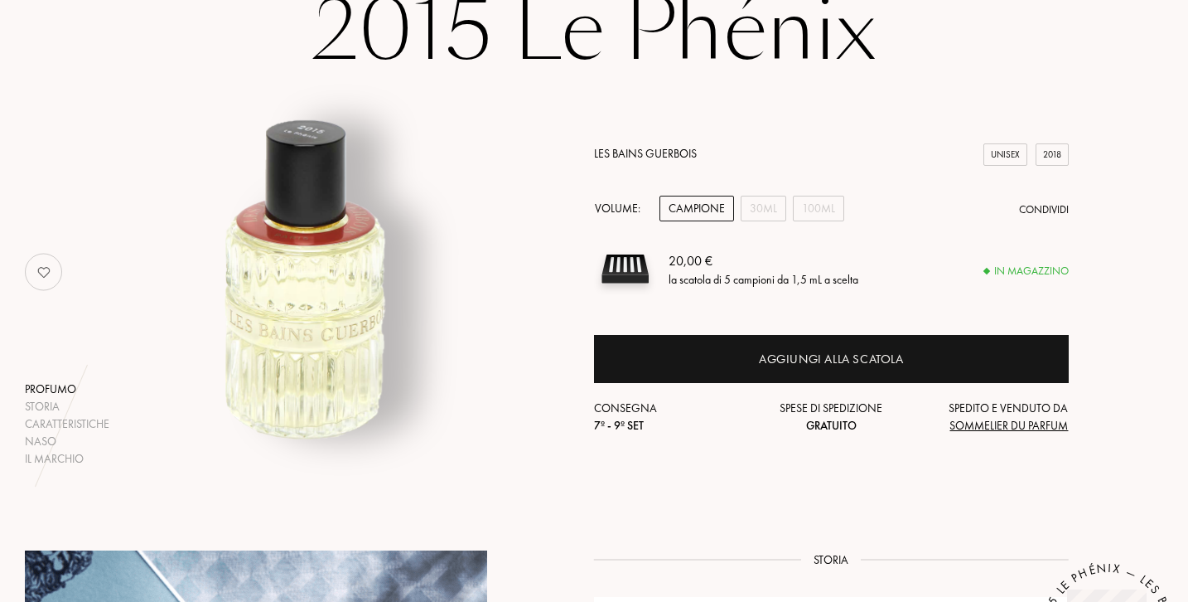
scroll to position [77, 0]
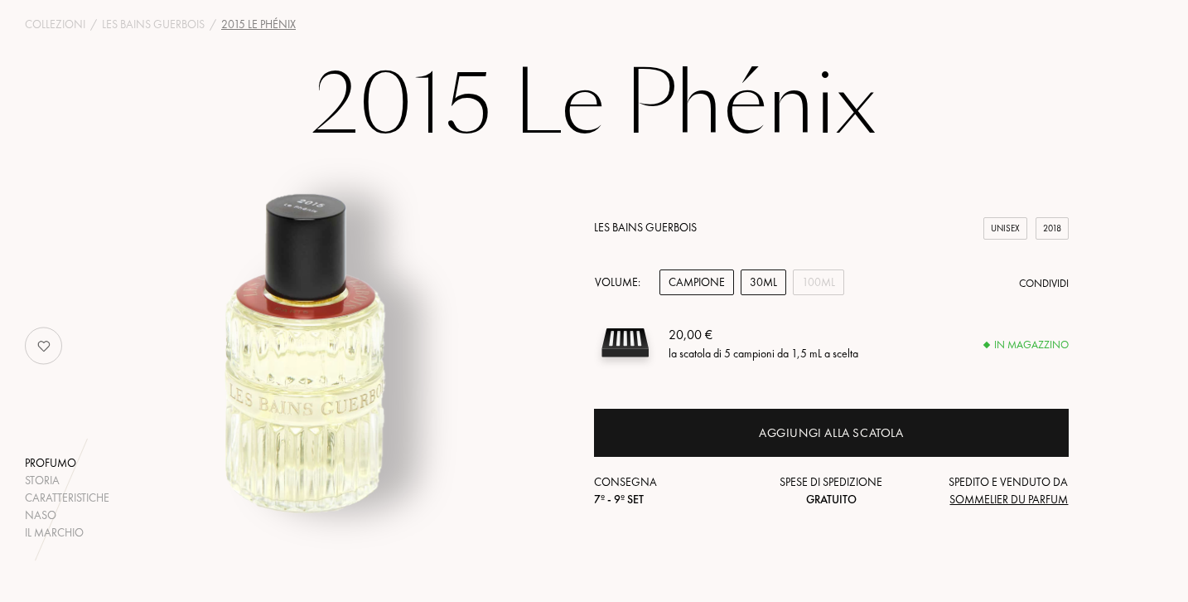
click at [763, 277] on div "30mL" at bounding box center [764, 282] width 46 height 26
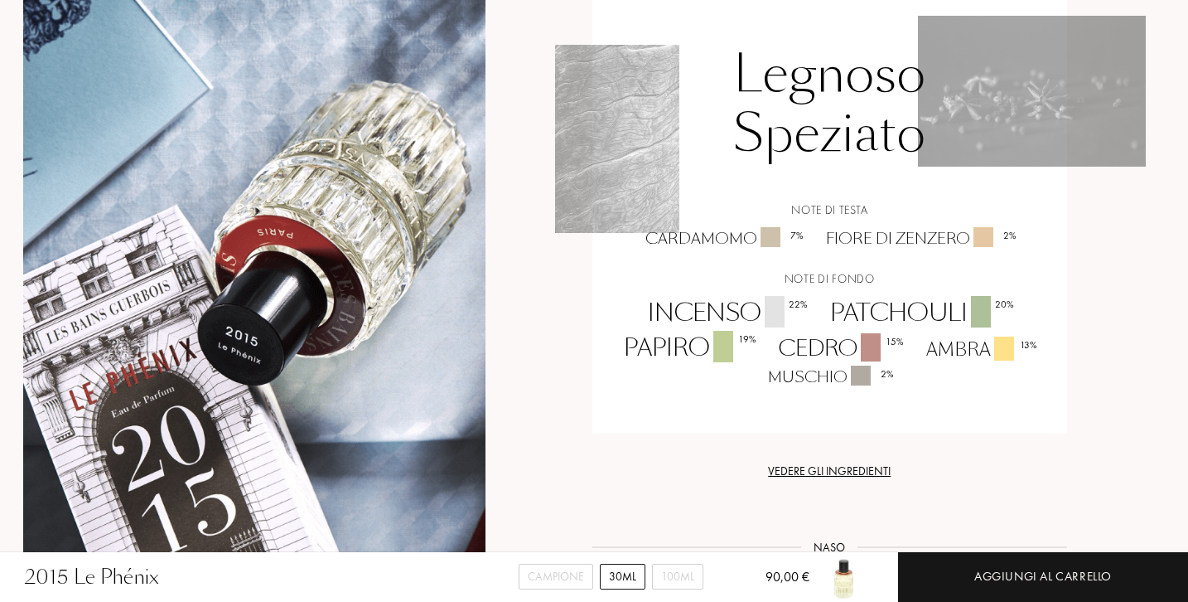
scroll to position [1184, 2]
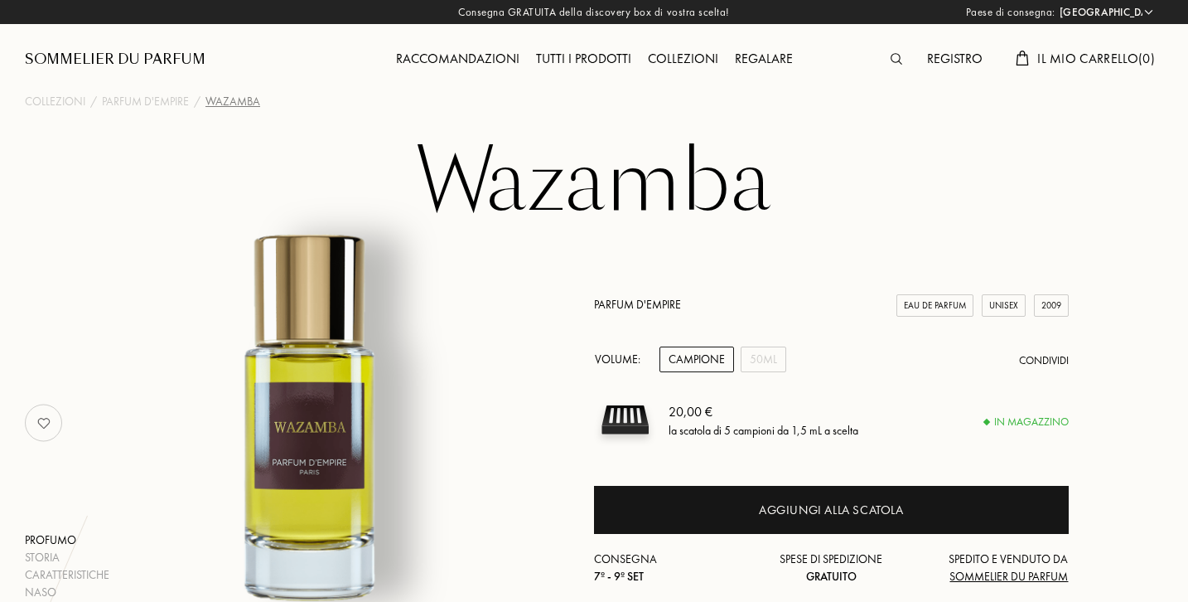
select select "IT"
click at [758, 362] on div "50mL" at bounding box center [764, 359] width 46 height 26
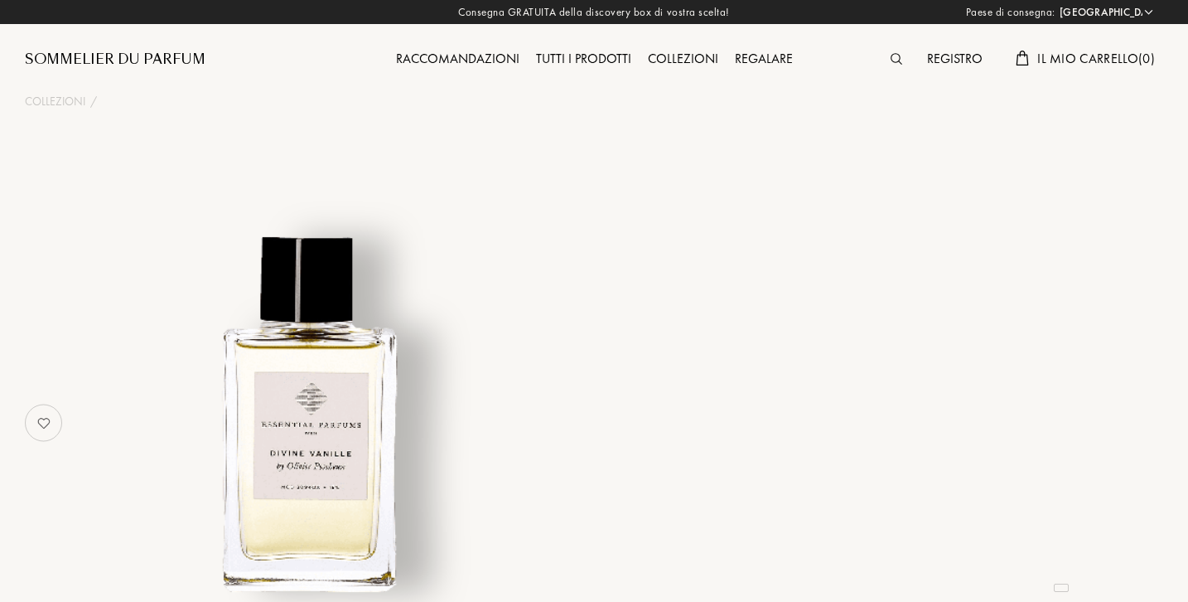
select select "IT"
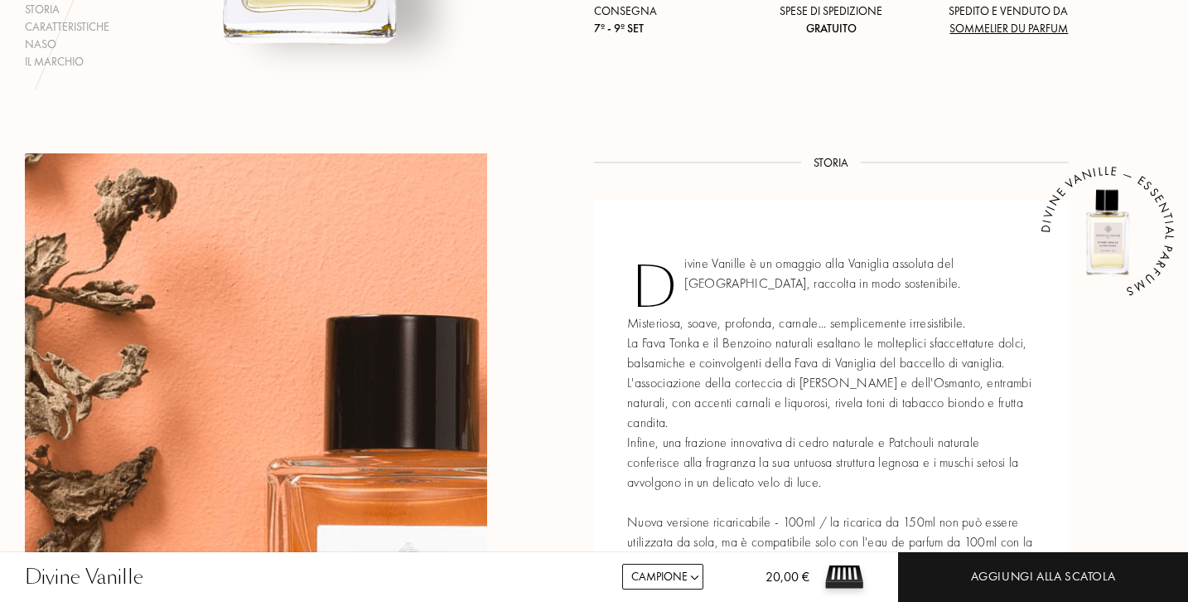
scroll to position [549, 0]
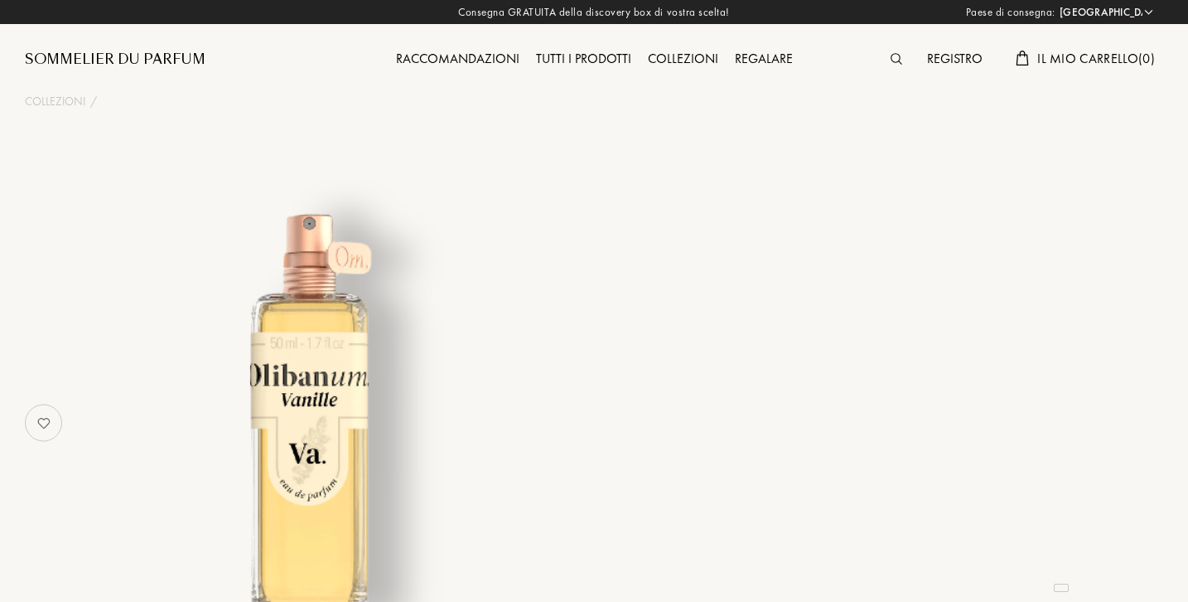
select select "IT"
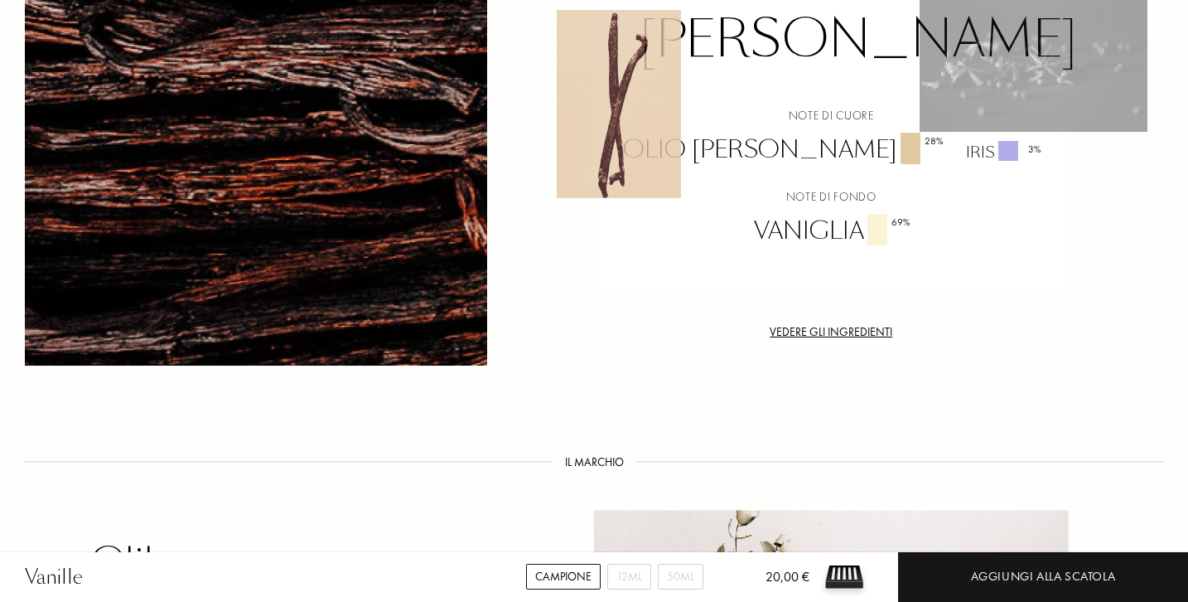
scroll to position [1359, 0]
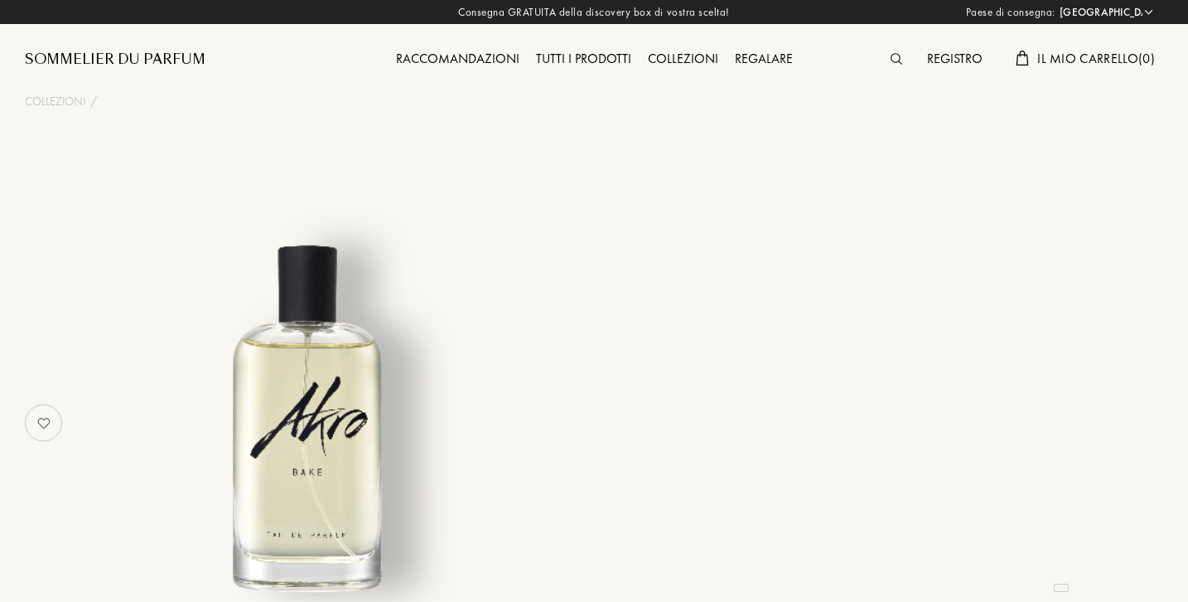
select select "IT"
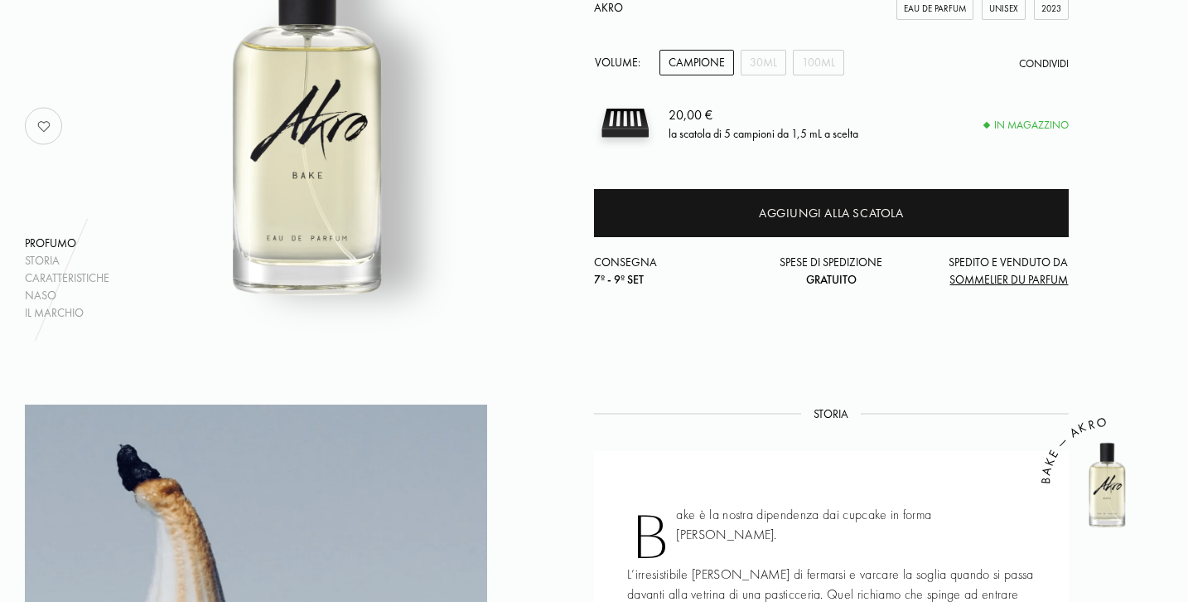
scroll to position [298, 0]
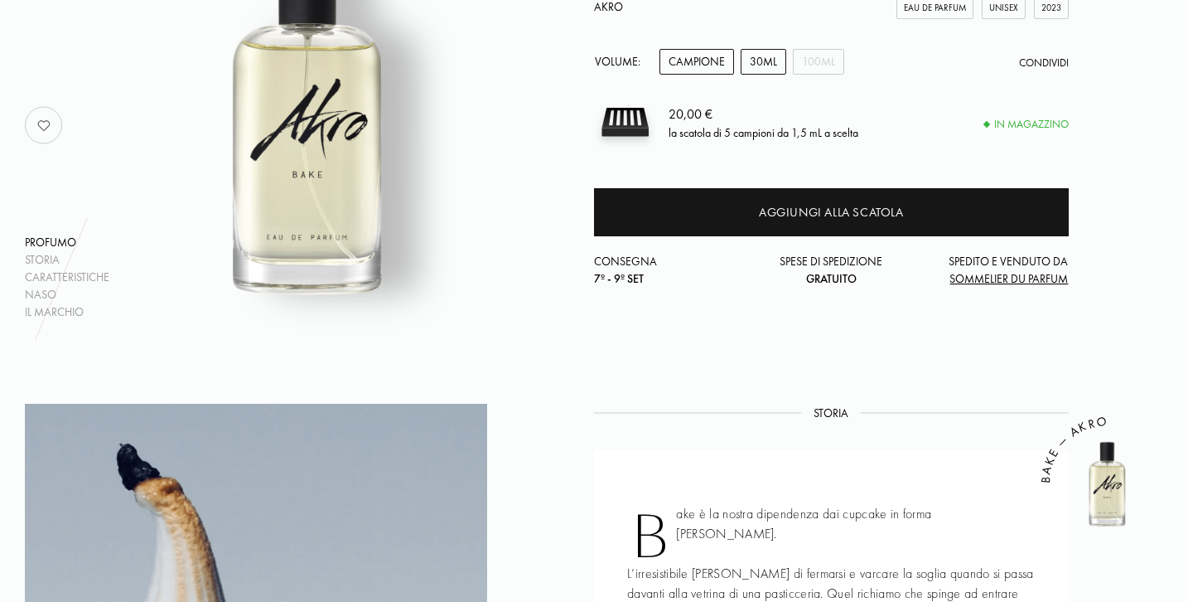
click at [757, 64] on div "30mL" at bounding box center [764, 62] width 46 height 26
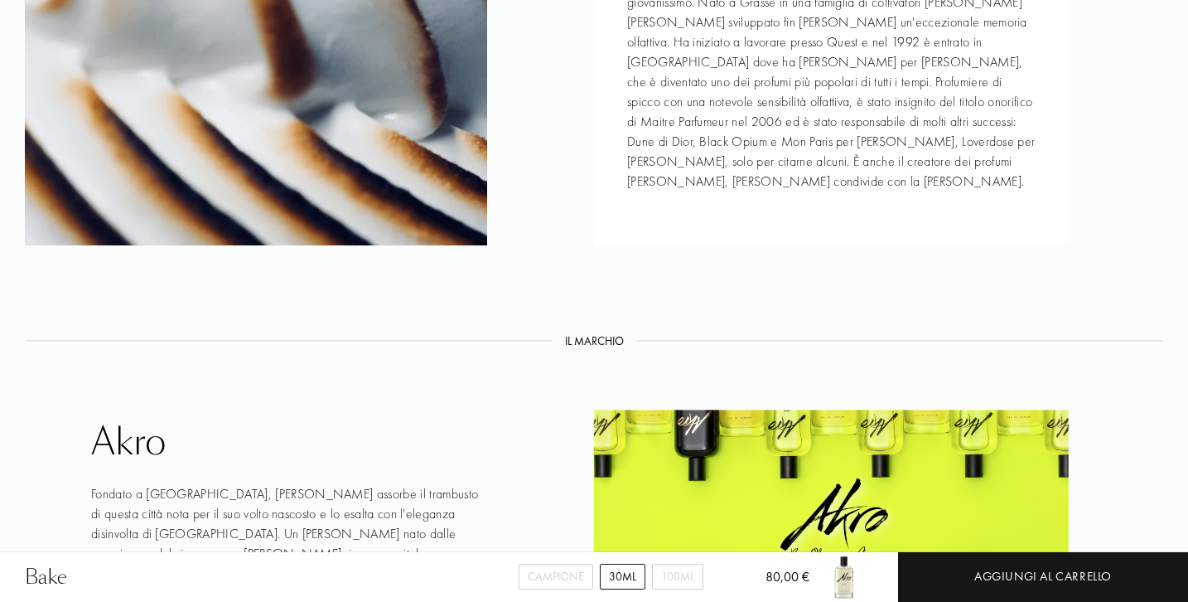
scroll to position [2089, 0]
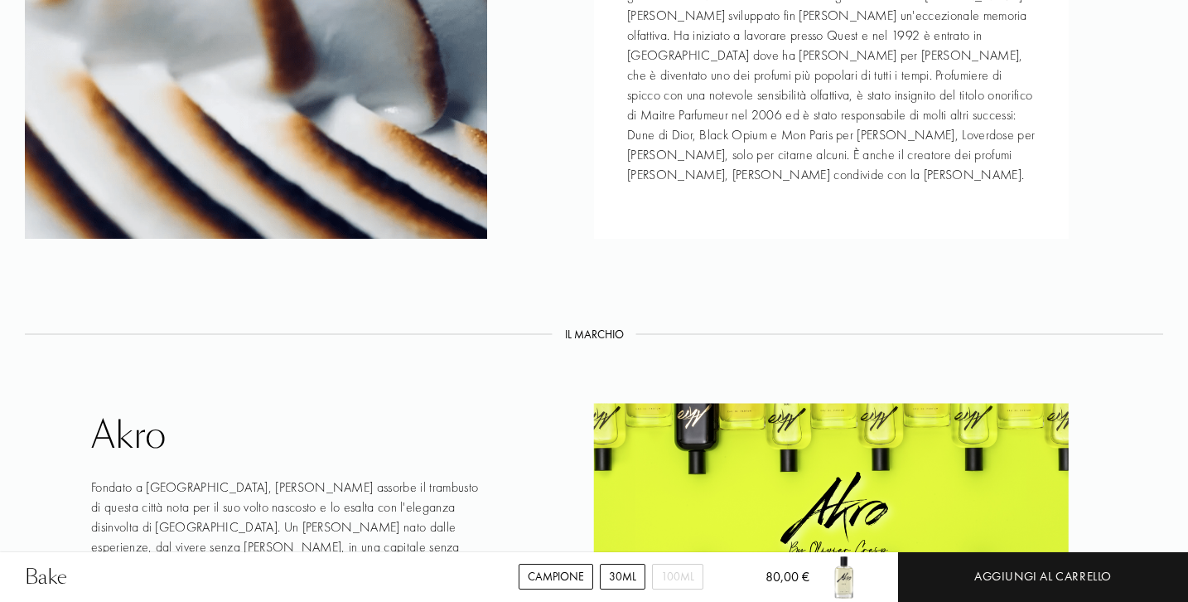
click at [565, 573] on div "Campione" at bounding box center [556, 577] width 75 height 26
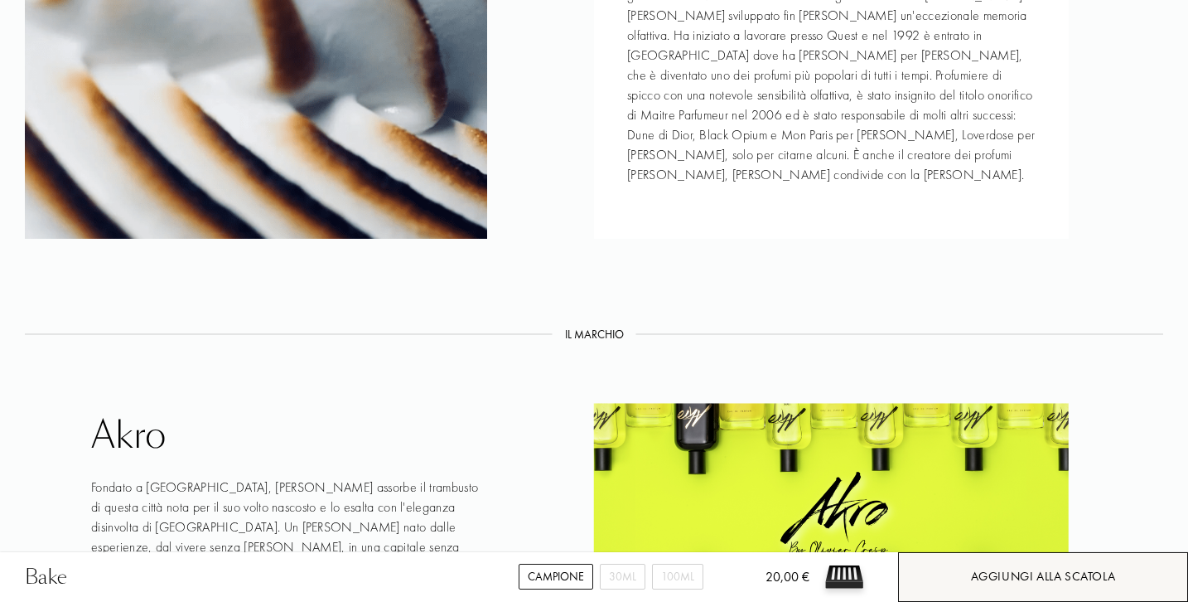
click at [1008, 574] on div "Aggiungi alla scatola" at bounding box center [1043, 576] width 145 height 19
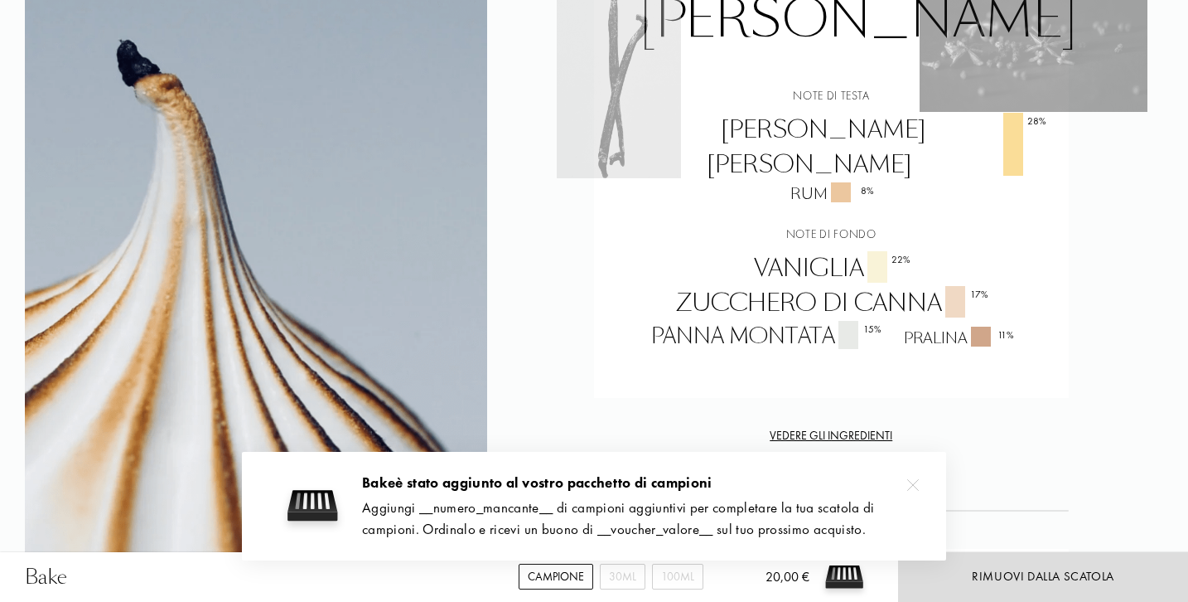
scroll to position [1307, 0]
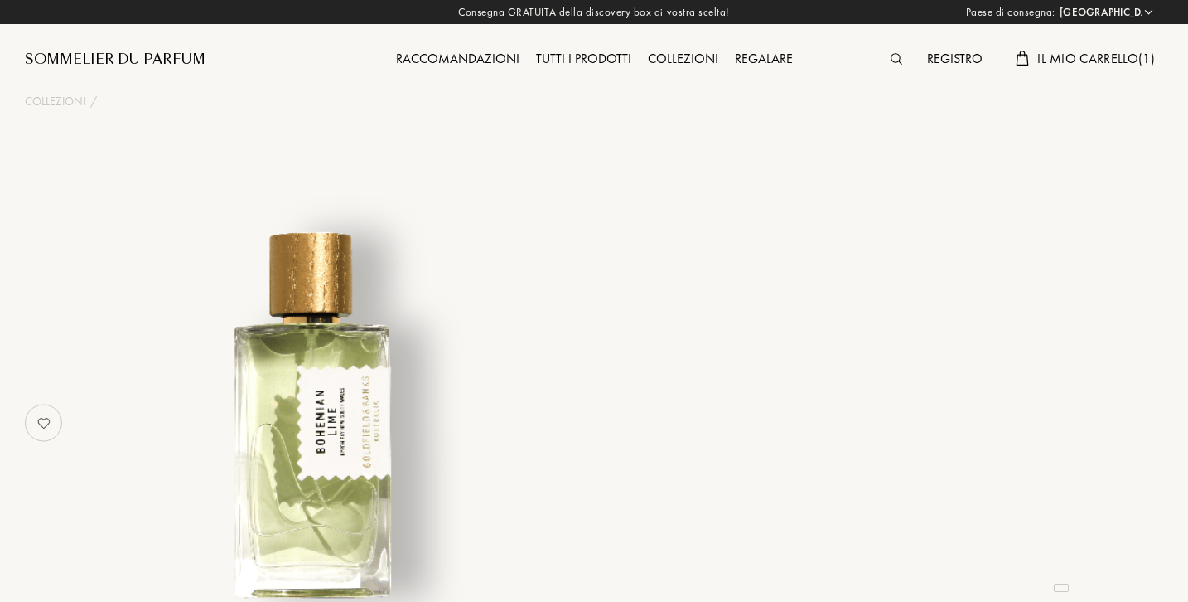
select select "IT"
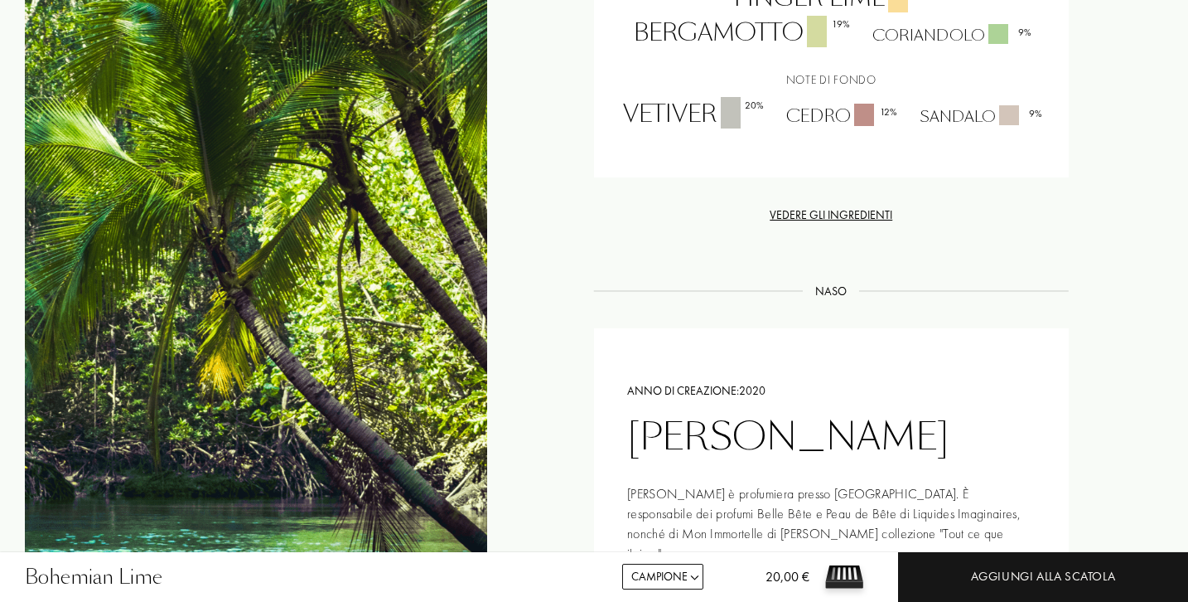
scroll to position [1410, 0]
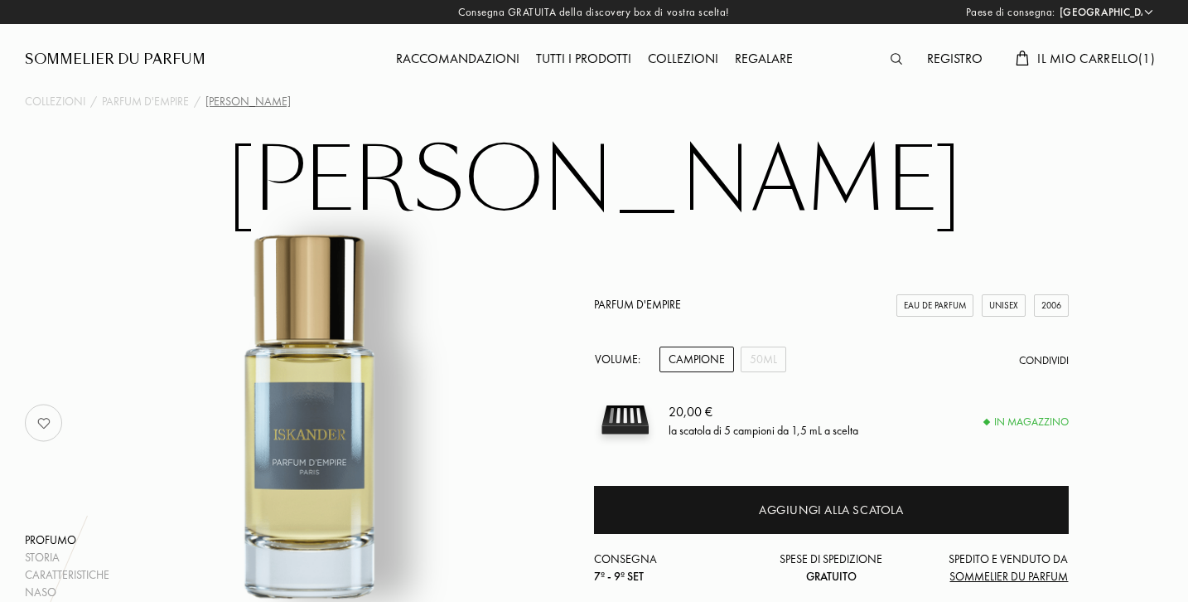
select select "IT"
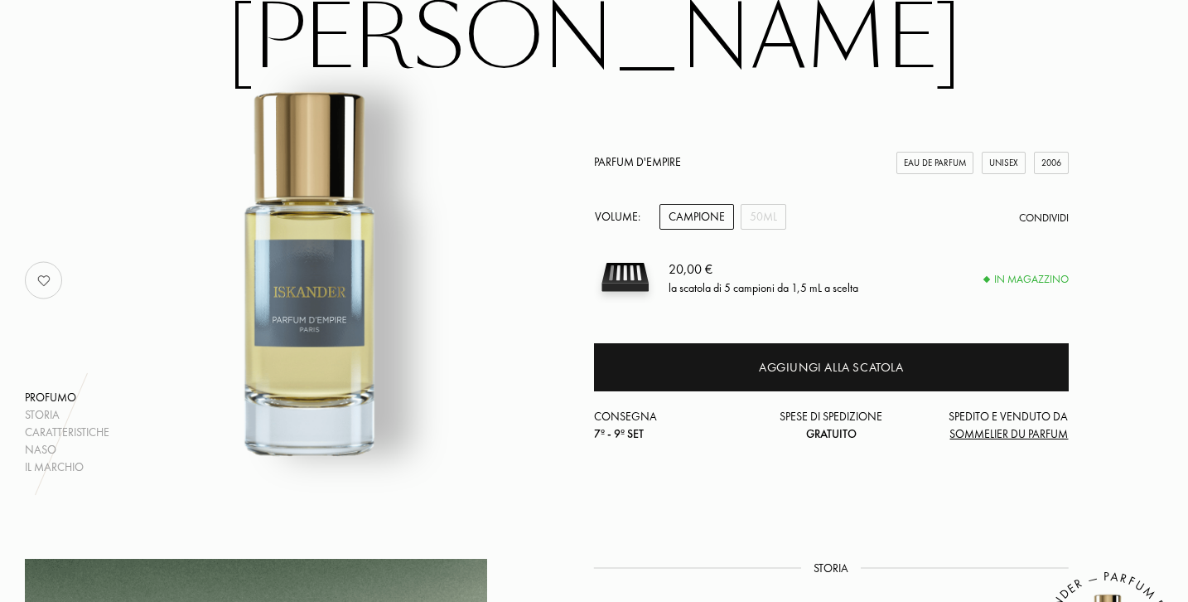
scroll to position [148, 0]
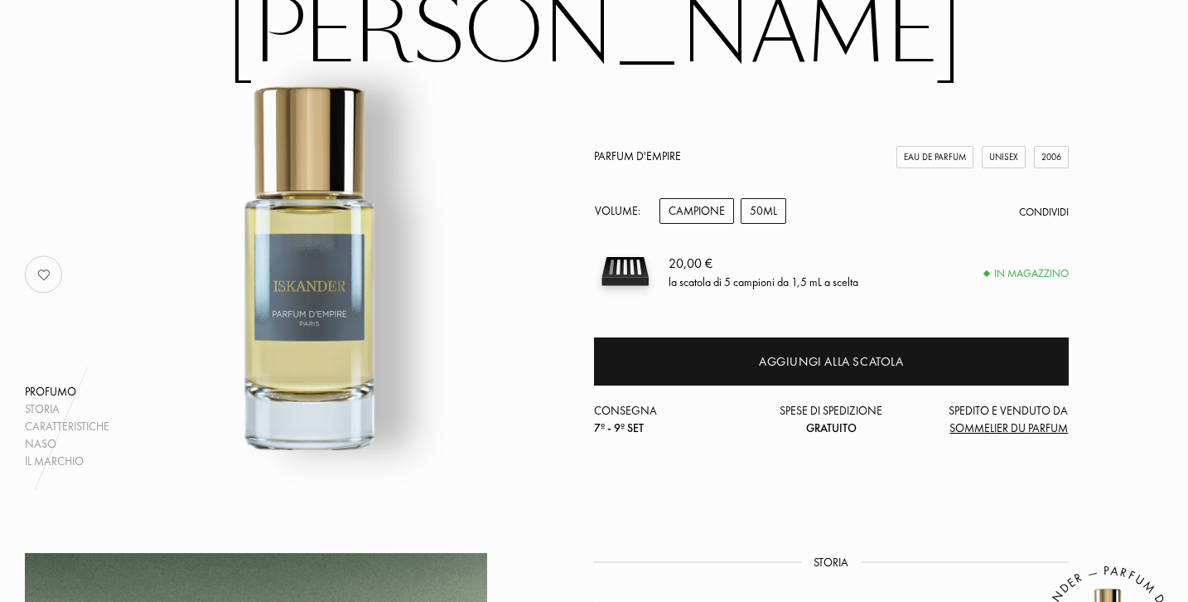
click at [764, 209] on div "50mL" at bounding box center [764, 211] width 46 height 26
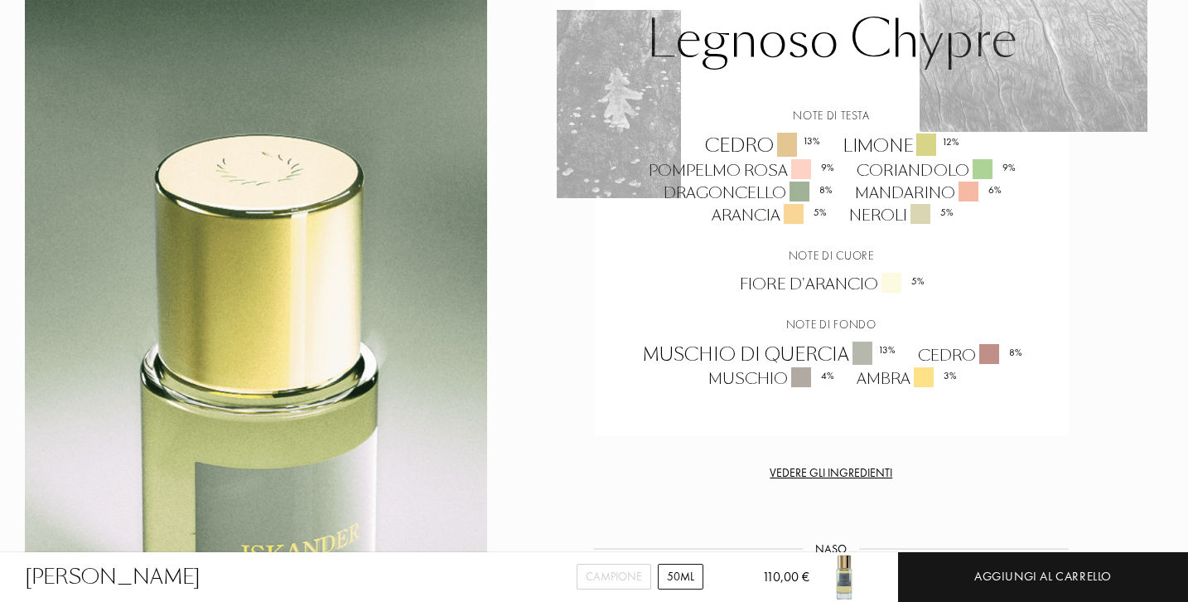
scroll to position [1458, 0]
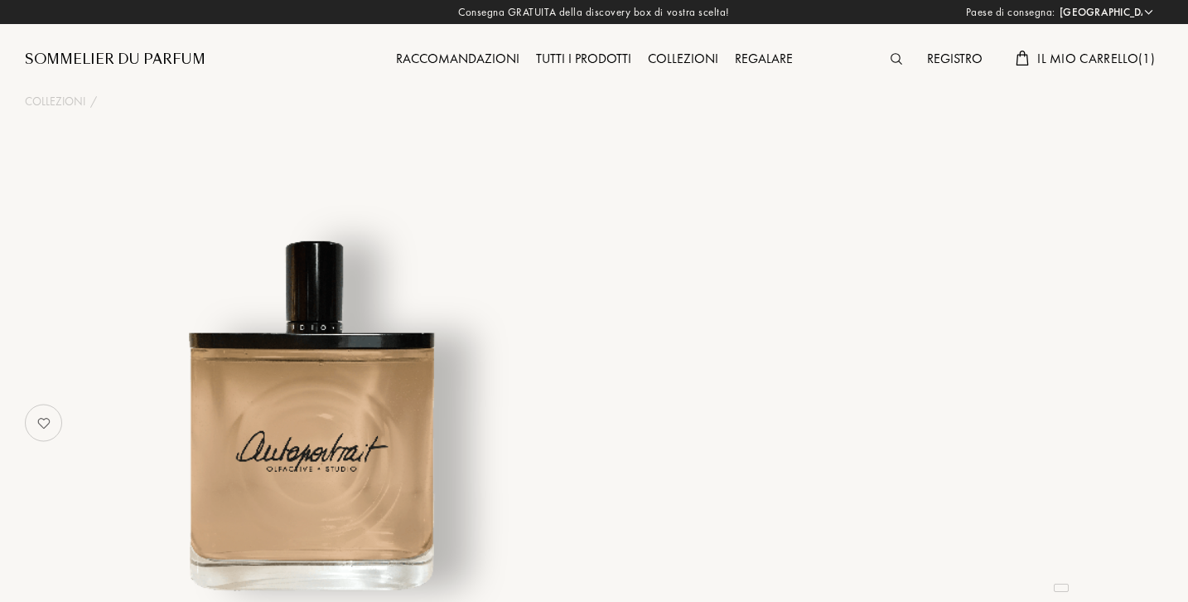
select select "IT"
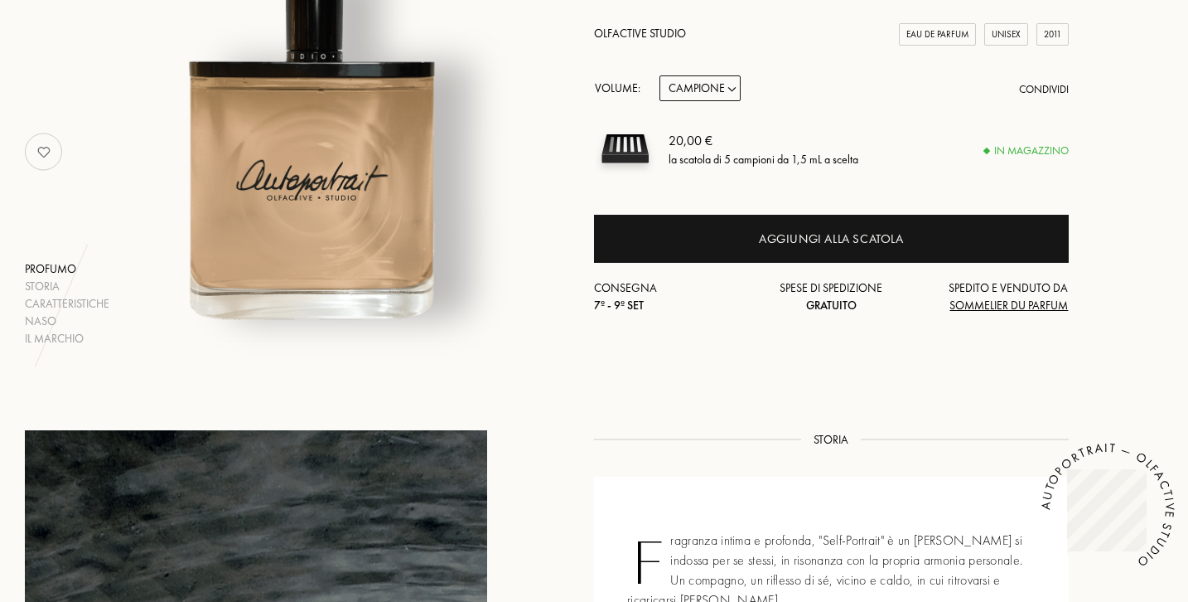
scroll to position [139, 0]
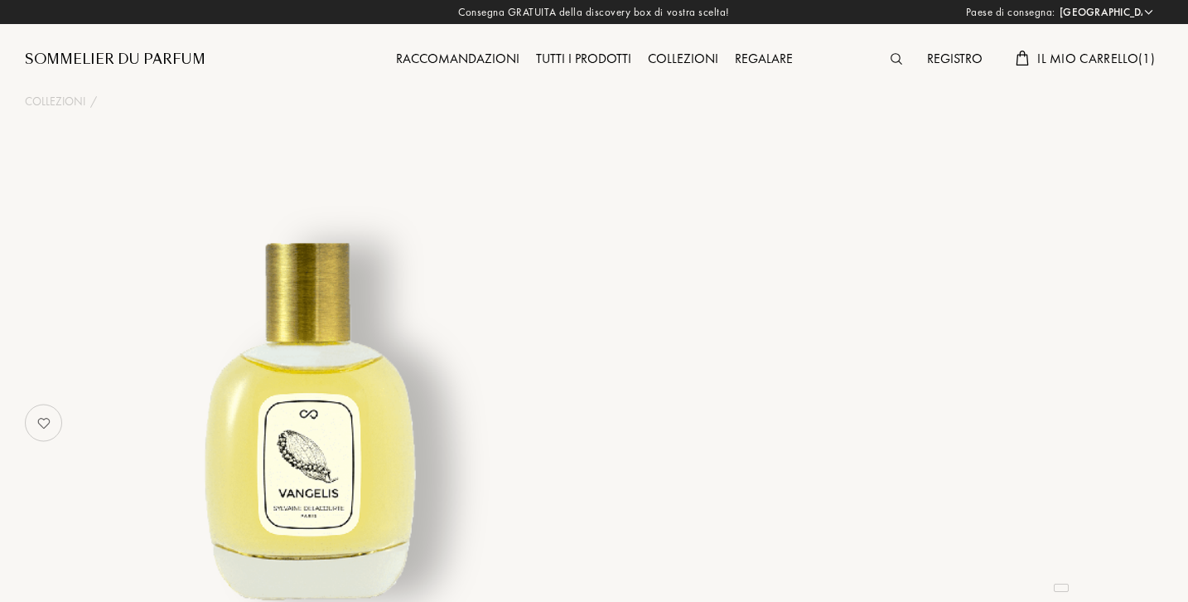
select select "IT"
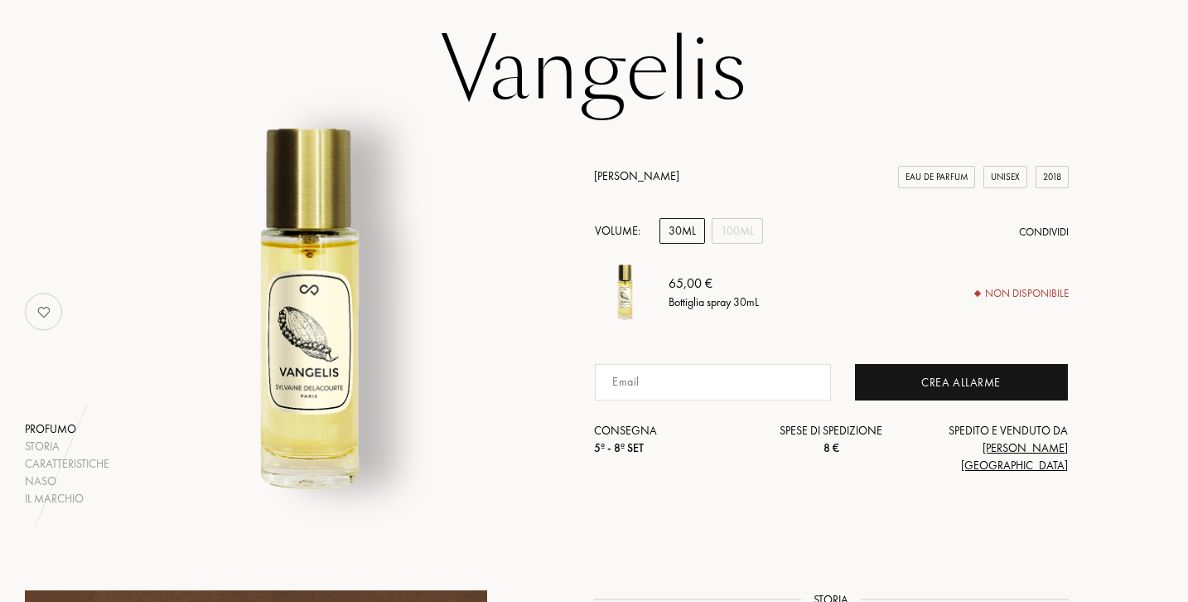
scroll to position [121, 0]
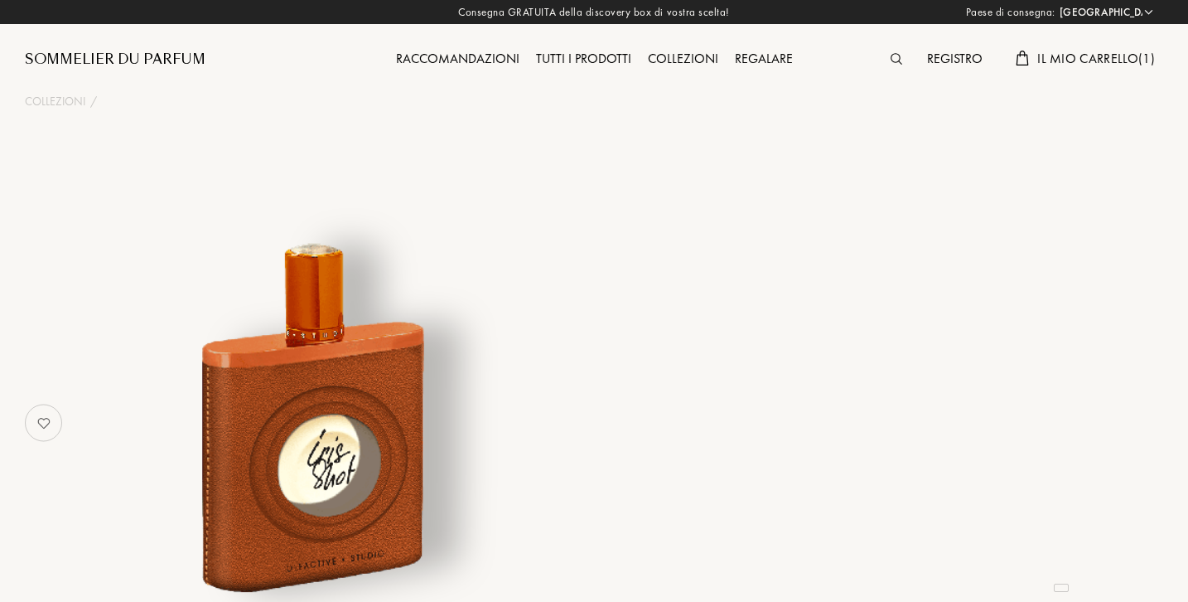
select select "IT"
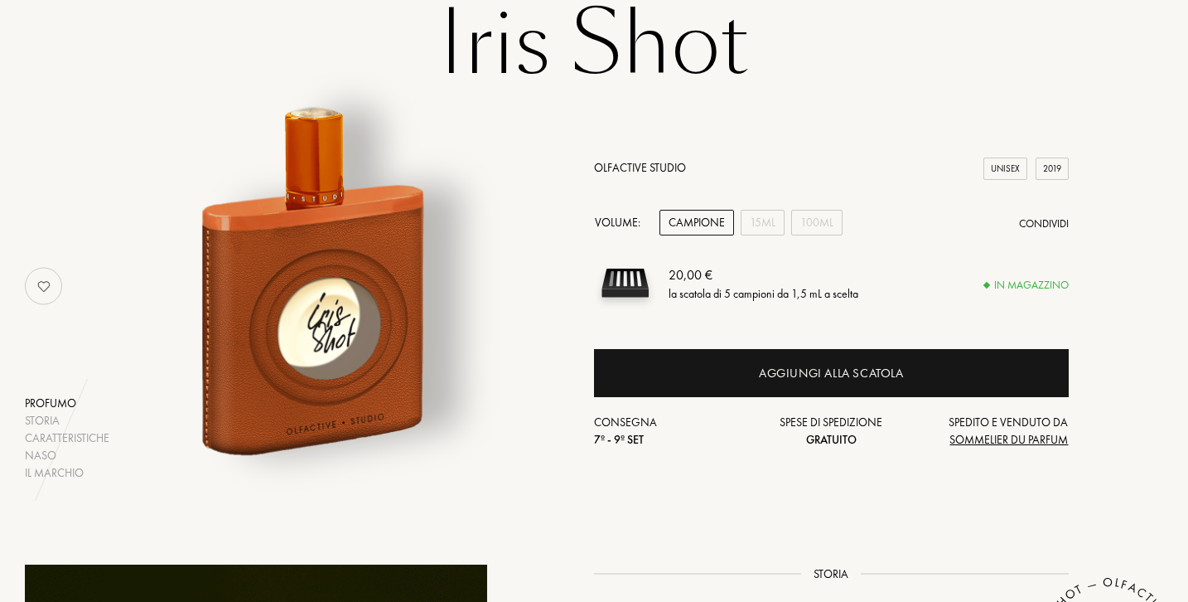
scroll to position [148, 0]
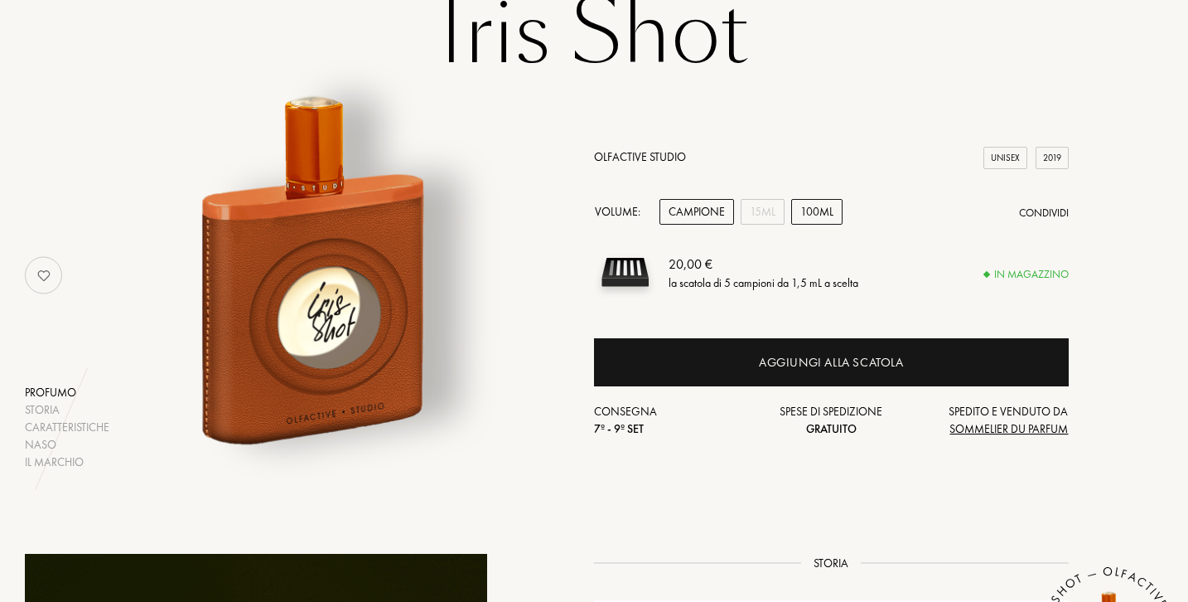
click at [810, 208] on div "100mL" at bounding box center [816, 212] width 51 height 26
click at [552, 233] on div "Profumo Storia Caratteristiche Naso Il marchio Olfactive Studio Unisex 2019 Vol…" at bounding box center [593, 275] width 1163 height 391
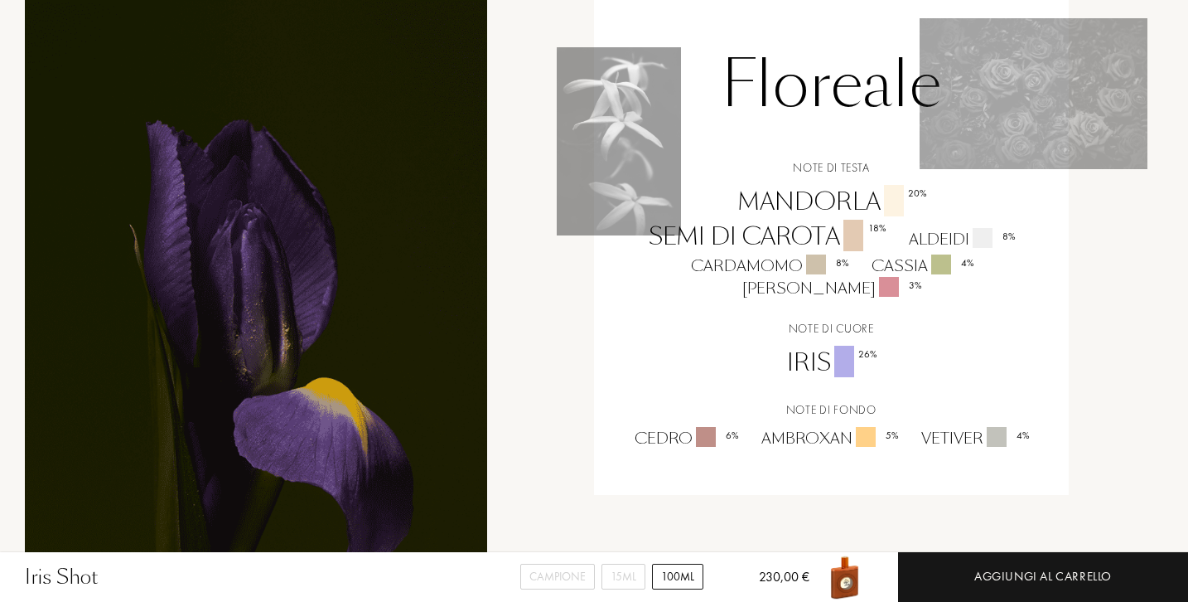
scroll to position [1117, 0]
click at [549, 573] on div "Campione" at bounding box center [557, 577] width 75 height 26
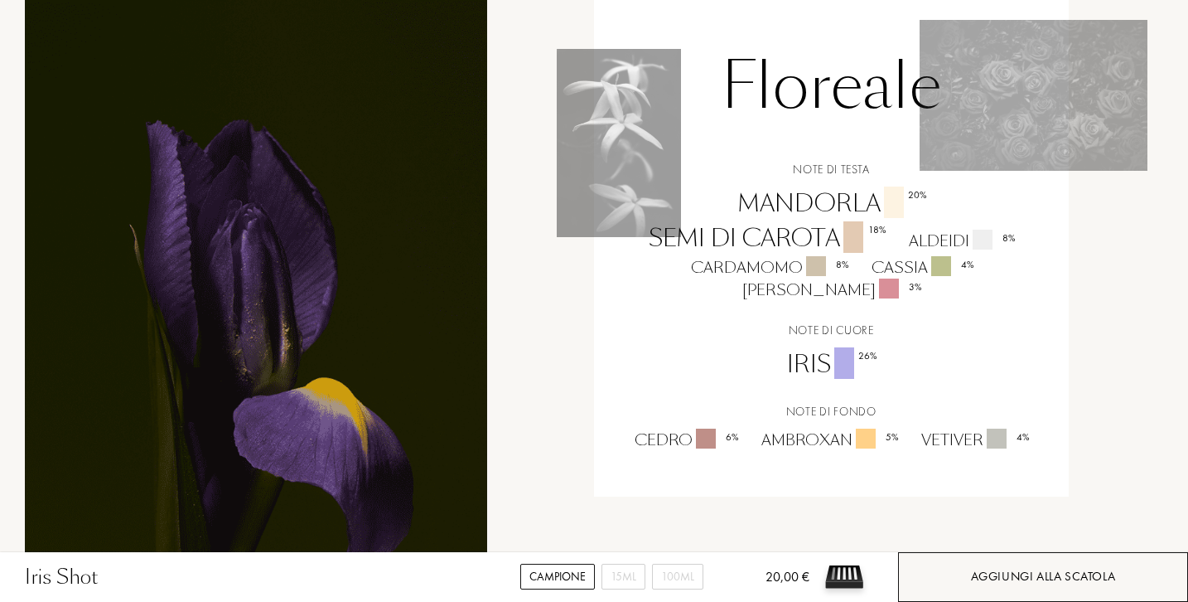
click at [974, 562] on div "Aggiungi alla scatola" at bounding box center [1043, 577] width 290 height 50
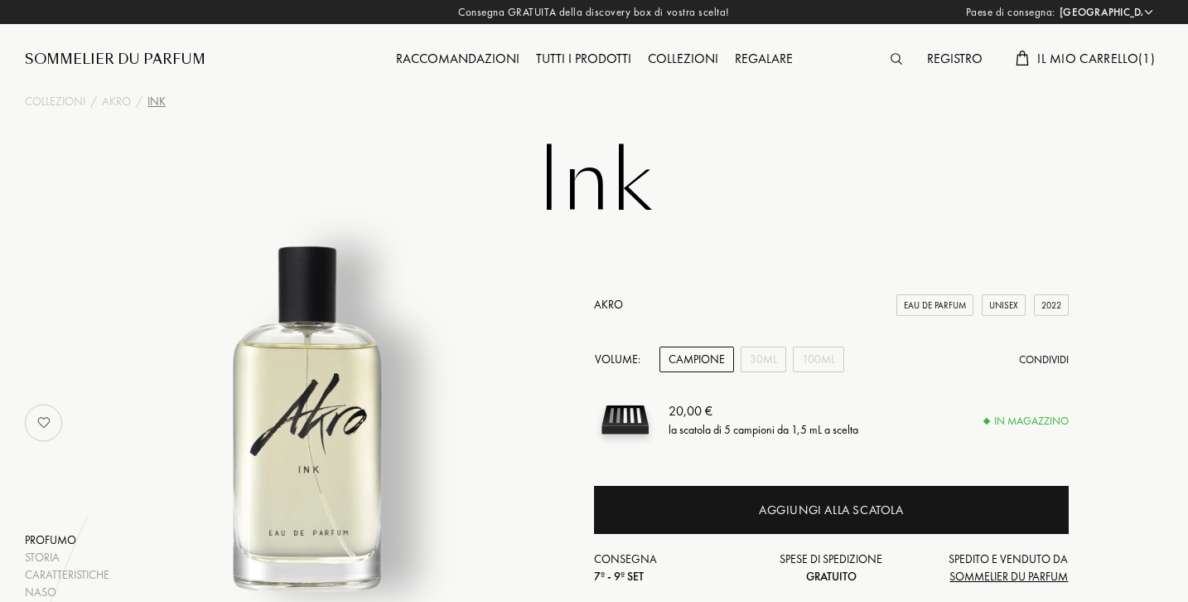
select select "IT"
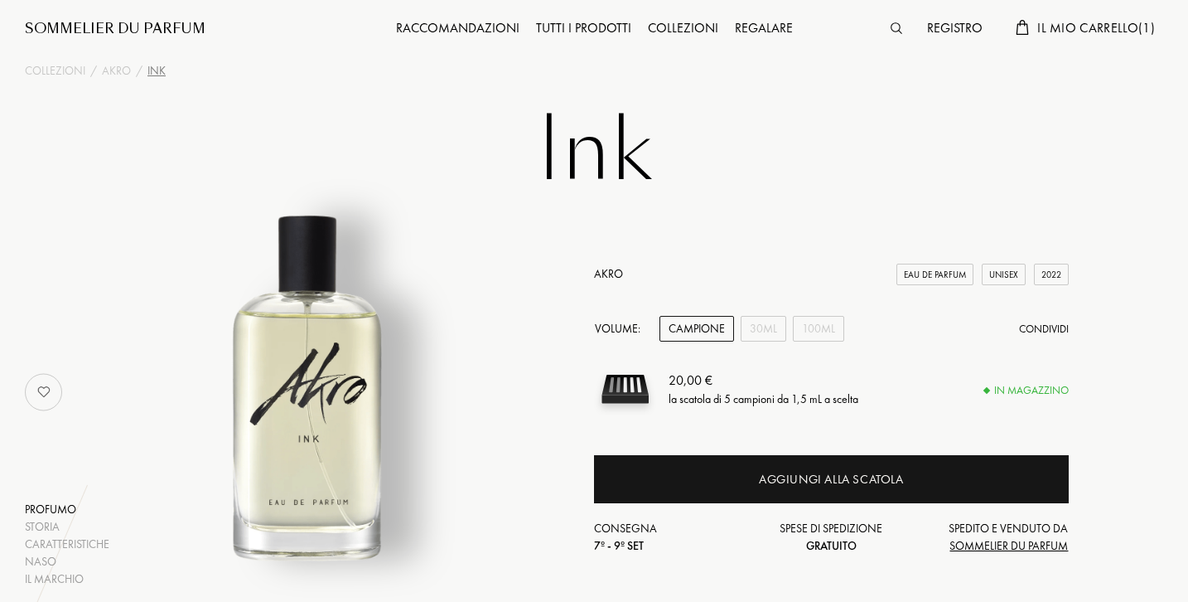
scroll to position [35, 0]
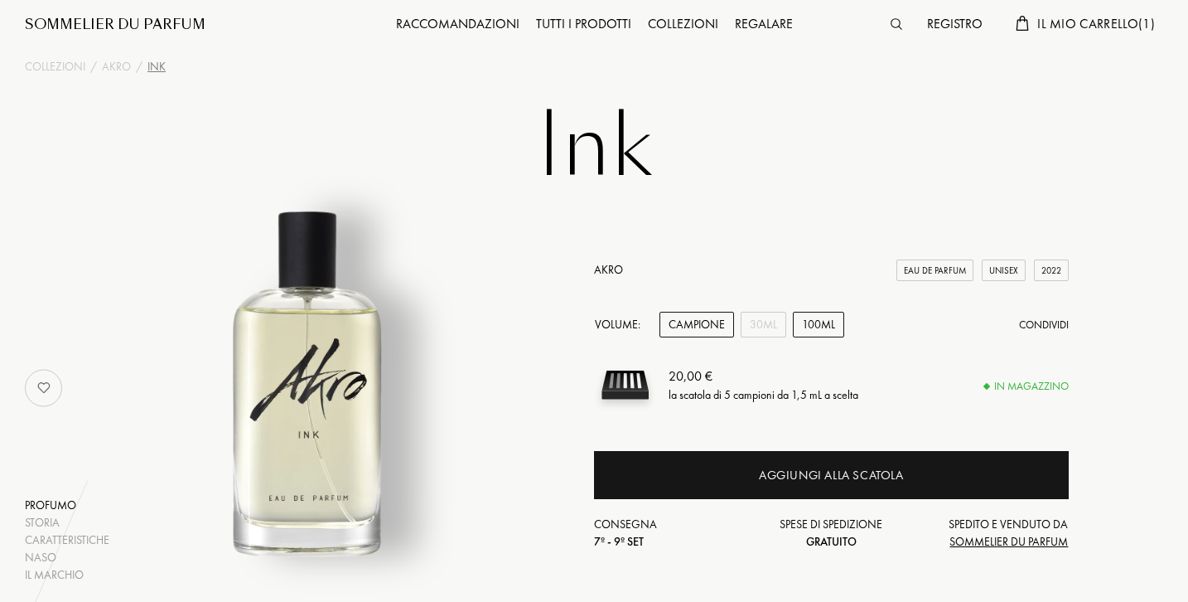
click at [805, 321] on div "100mL" at bounding box center [818, 325] width 51 height 26
click at [544, 341] on div "Profumo Storia Caratteristiche Naso Il marchio Akro Eau de Parfum Unisex 2022 V…" at bounding box center [593, 387] width 1163 height 391
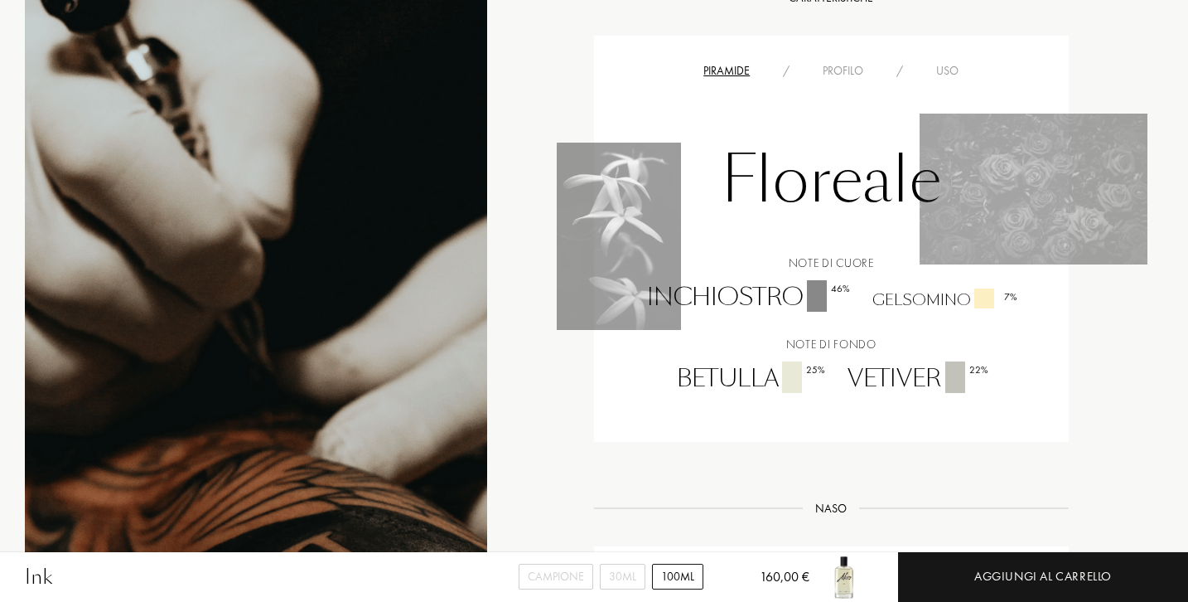
scroll to position [1207, 0]
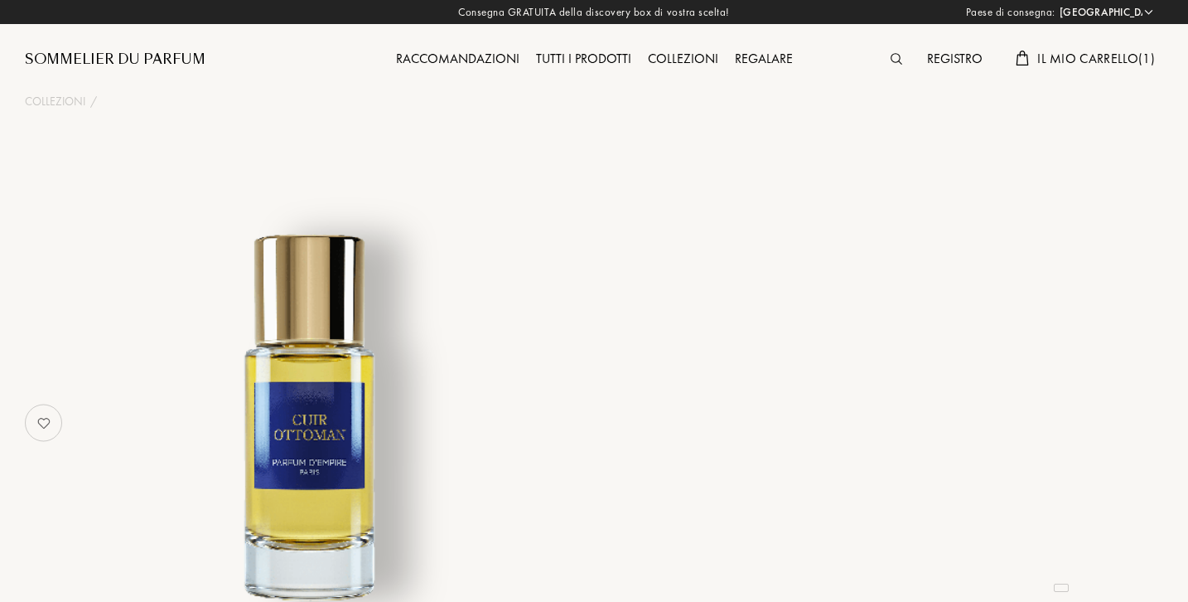
select select "IT"
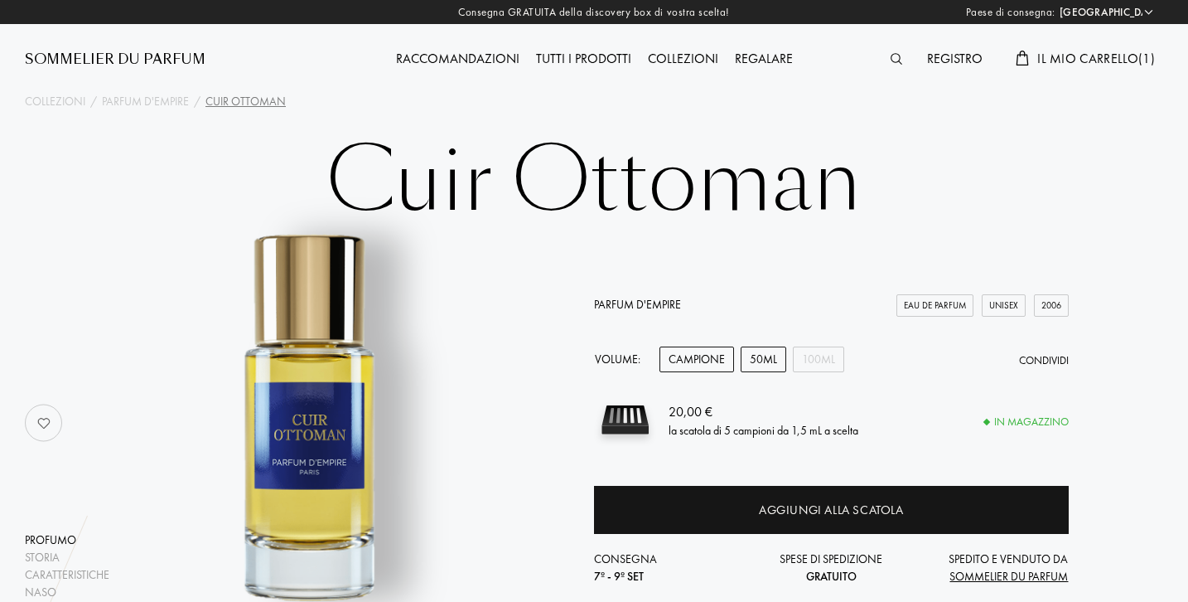
click at [762, 368] on div "50mL" at bounding box center [764, 359] width 46 height 26
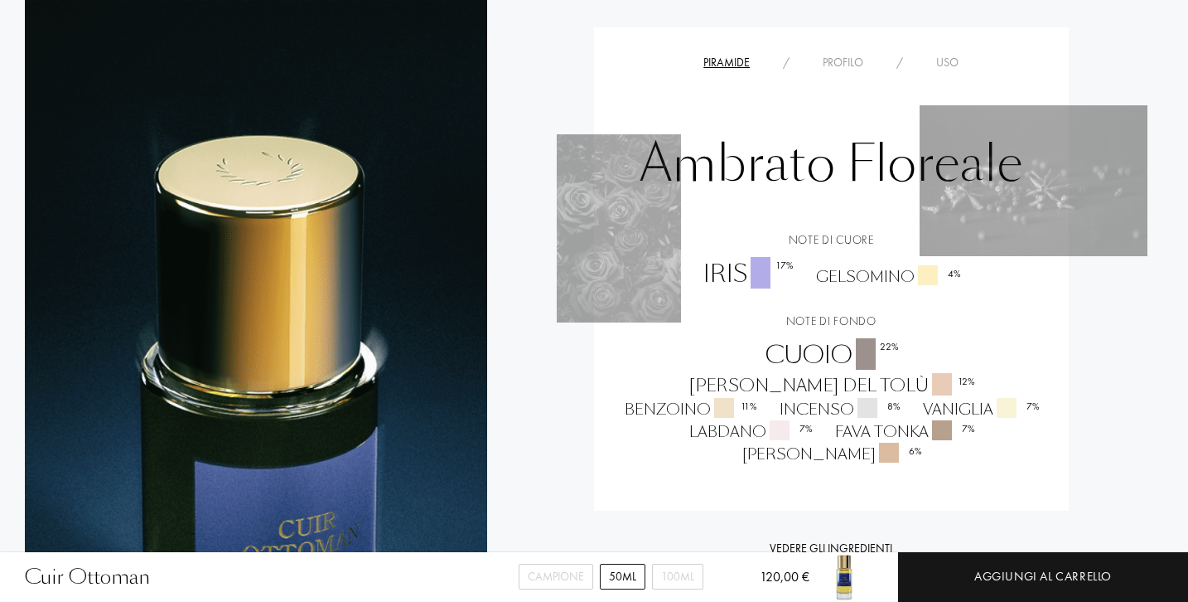
scroll to position [1394, 0]
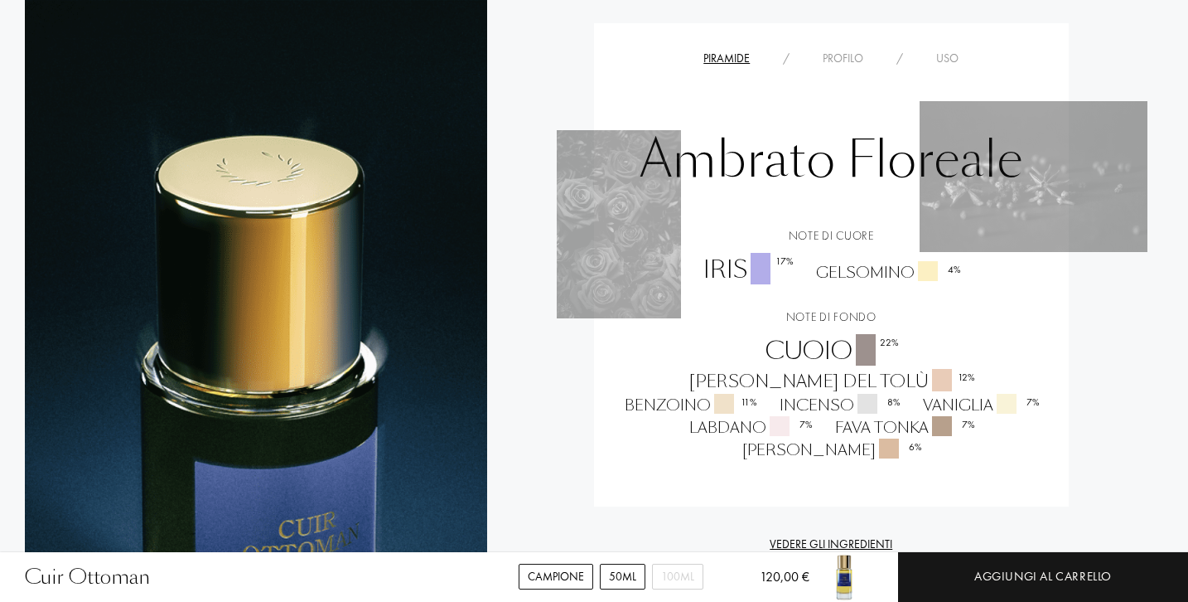
click at [576, 574] on div "Campione" at bounding box center [556, 577] width 75 height 26
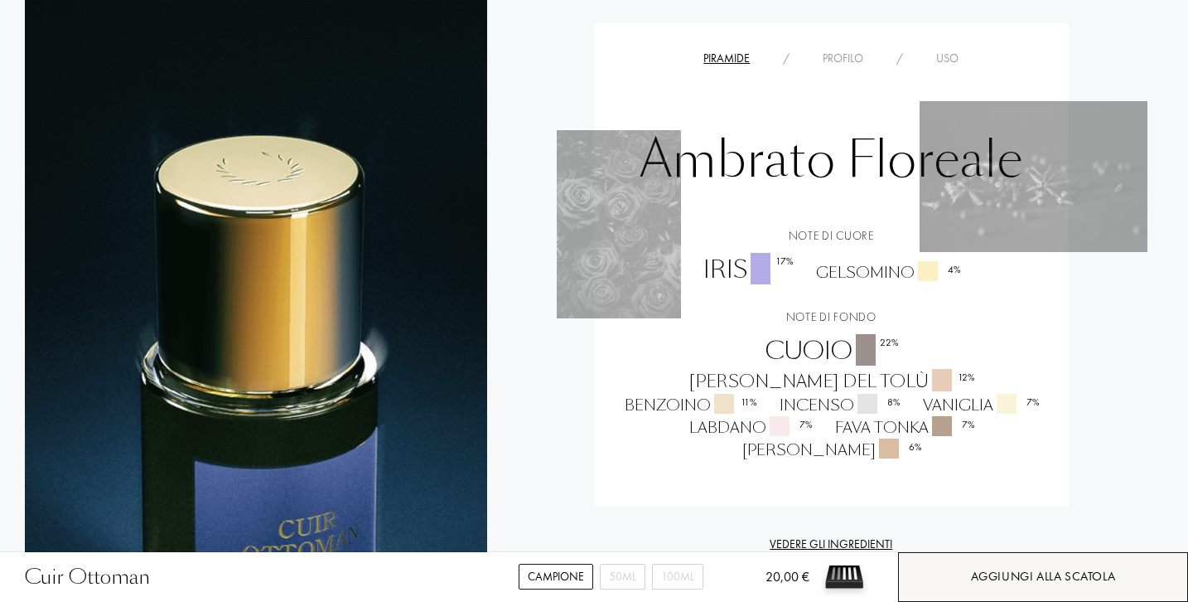
click at [1005, 581] on div "Aggiungi alla scatola" at bounding box center [1043, 576] width 145 height 19
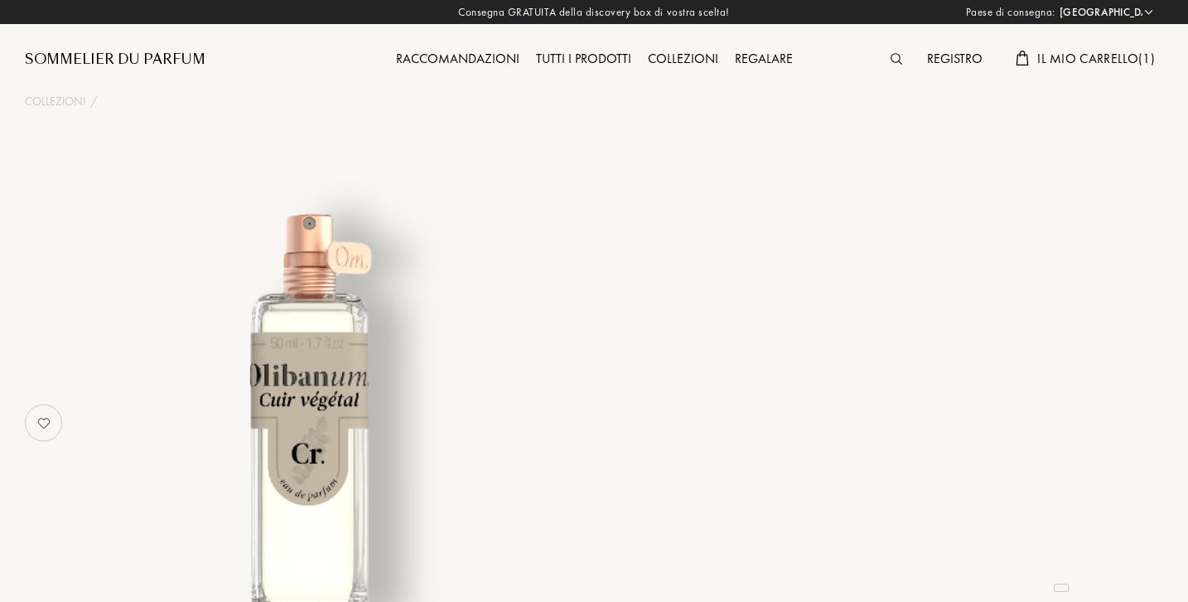
select select "IT"
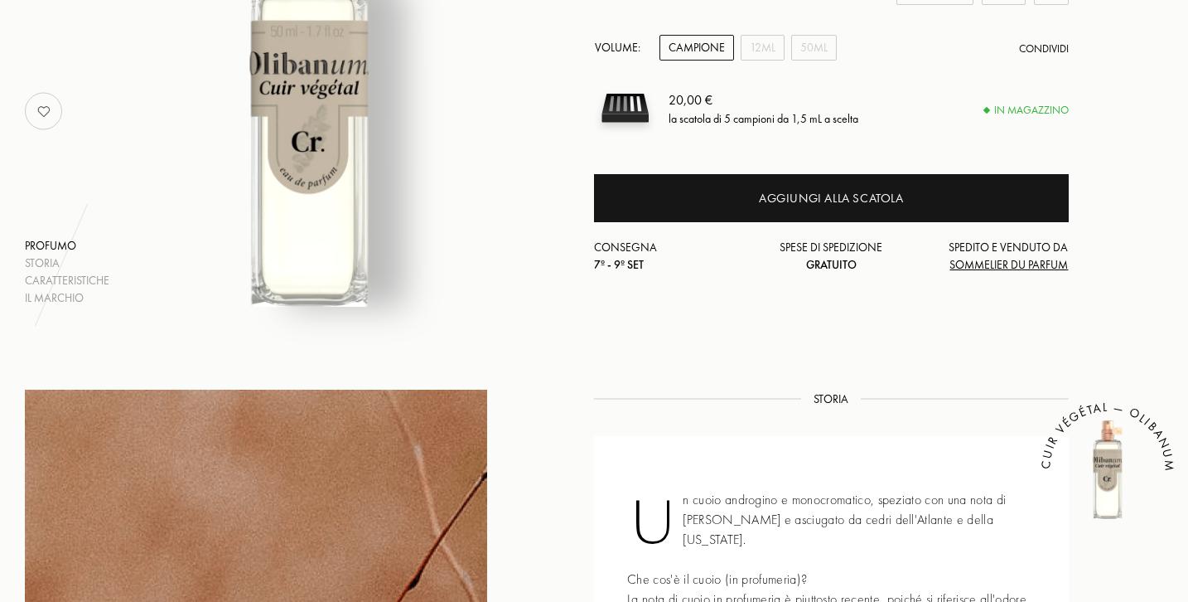
scroll to position [319, 0]
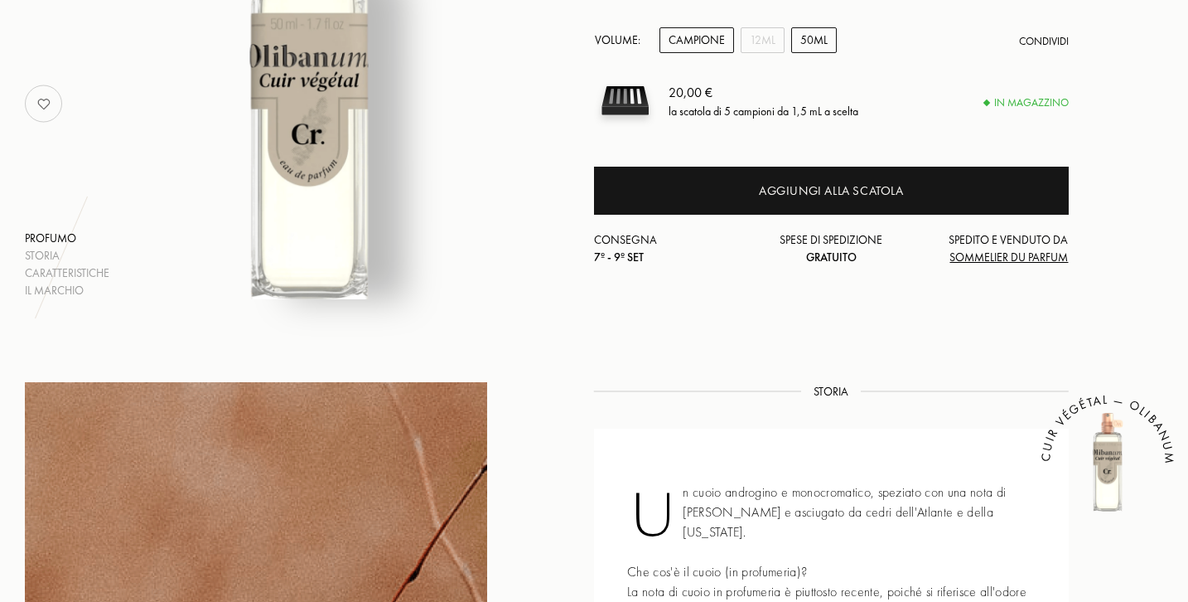
click at [813, 41] on div "50mL" at bounding box center [814, 40] width 46 height 26
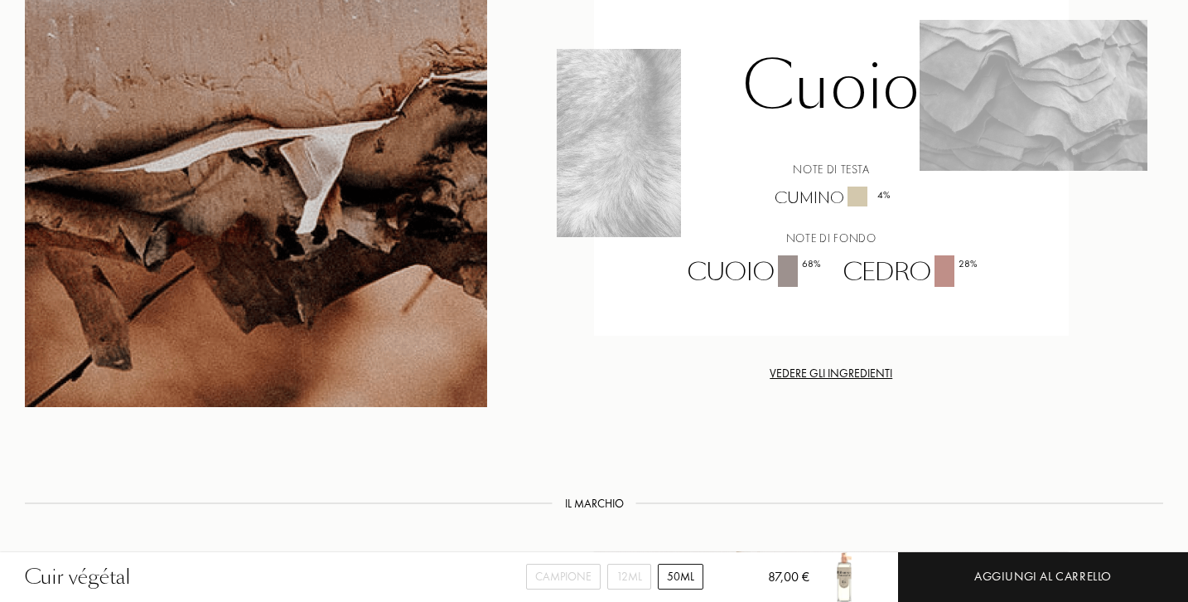
scroll to position [1277, 0]
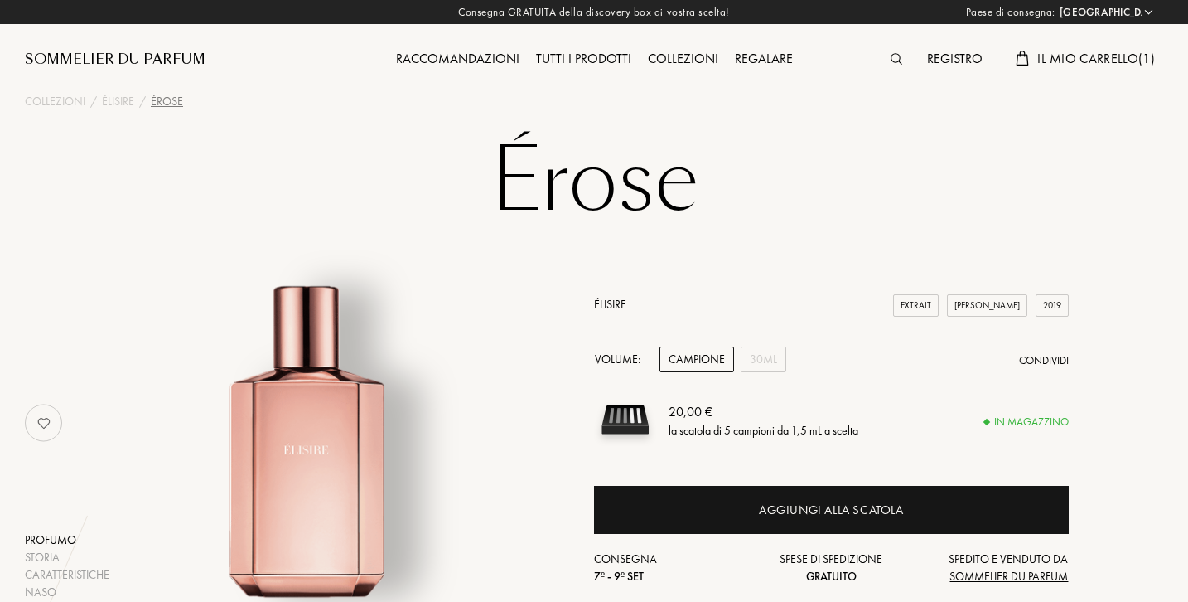
select select "IT"
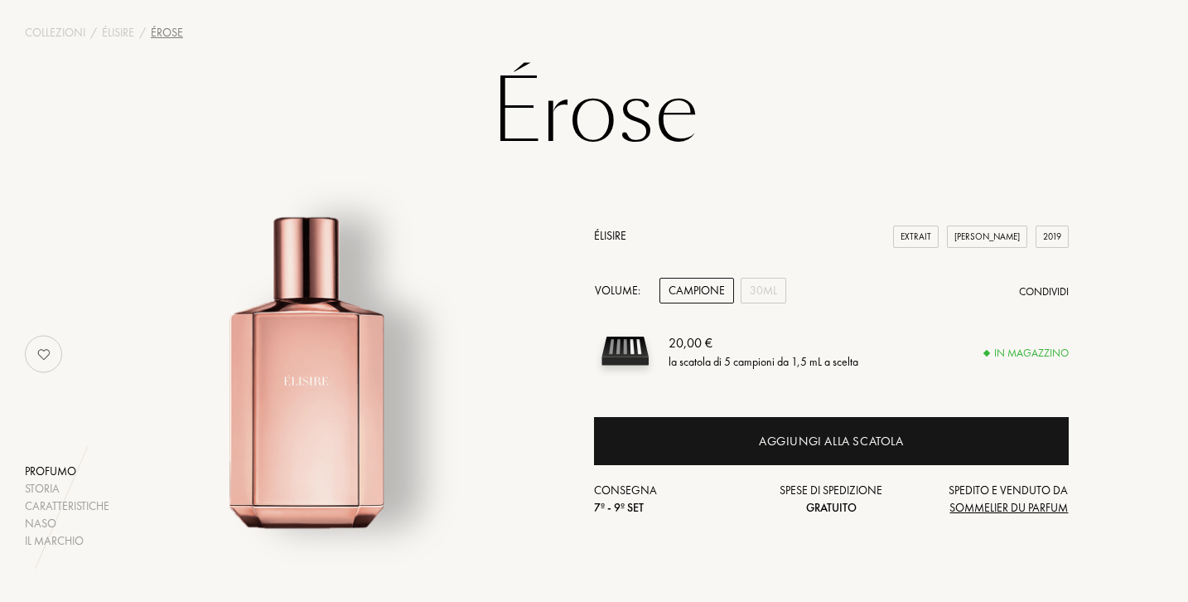
scroll to position [72, 0]
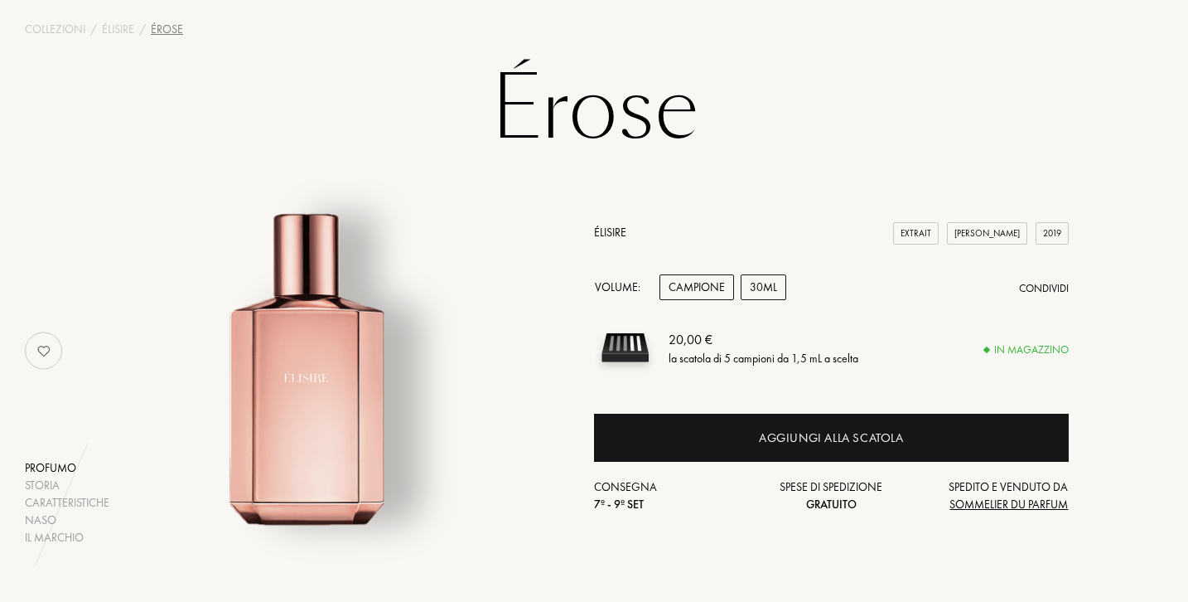
click at [758, 282] on div "30mL" at bounding box center [764, 287] width 46 height 26
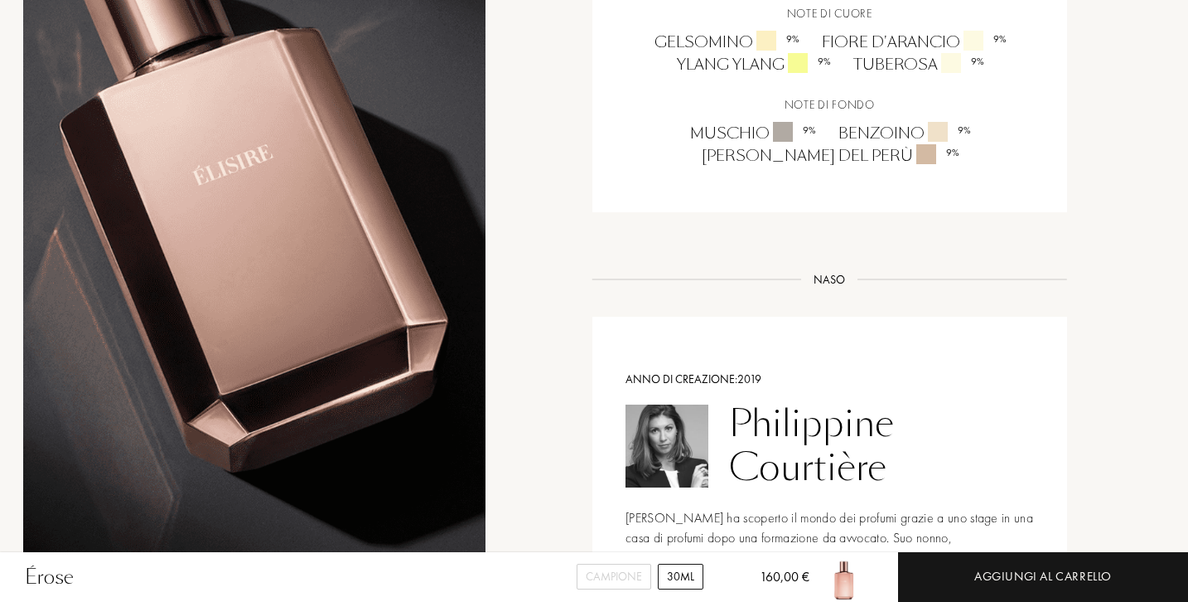
scroll to position [1443, 2]
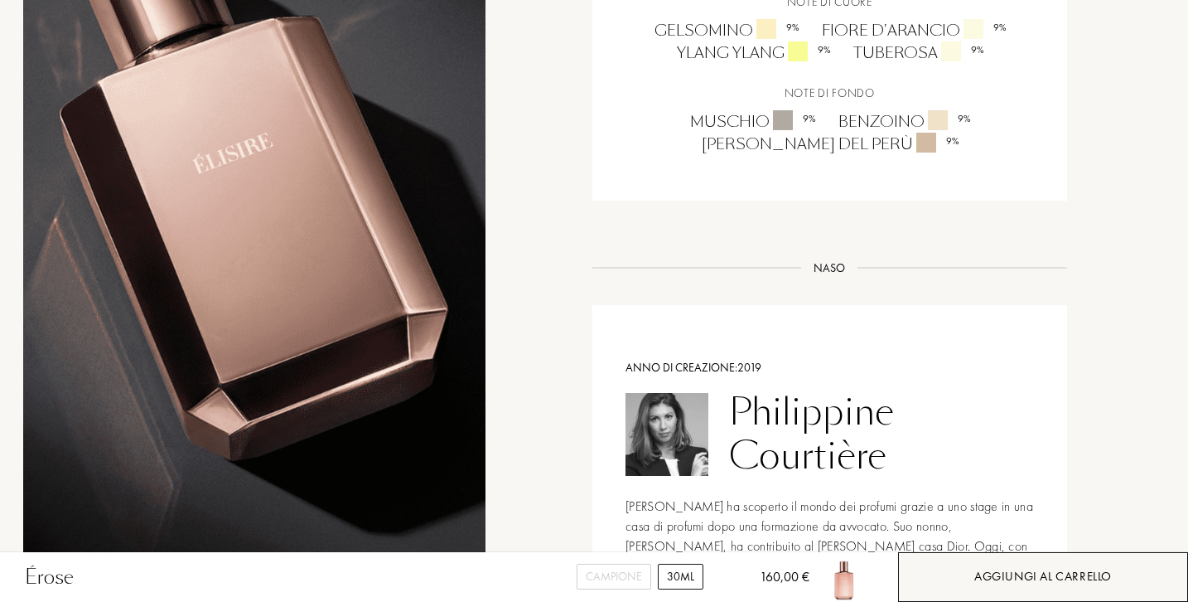
click at [1004, 564] on div "Aggiungi al carrello" at bounding box center [1043, 577] width 290 height 50
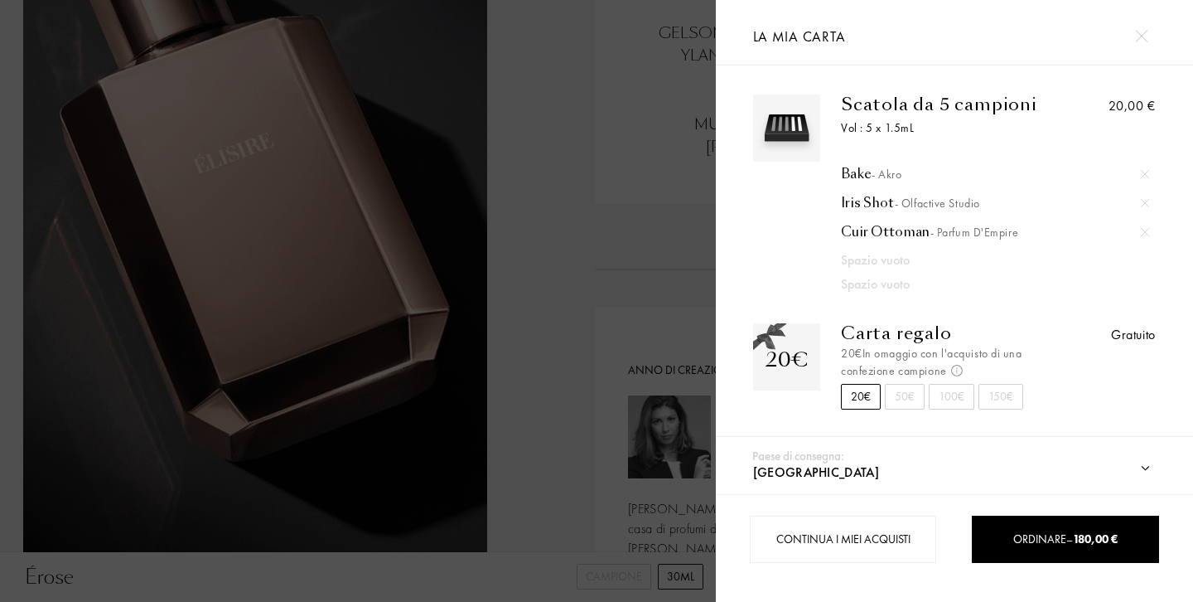
click at [1141, 36] on img at bounding box center [1141, 36] width 12 height 12
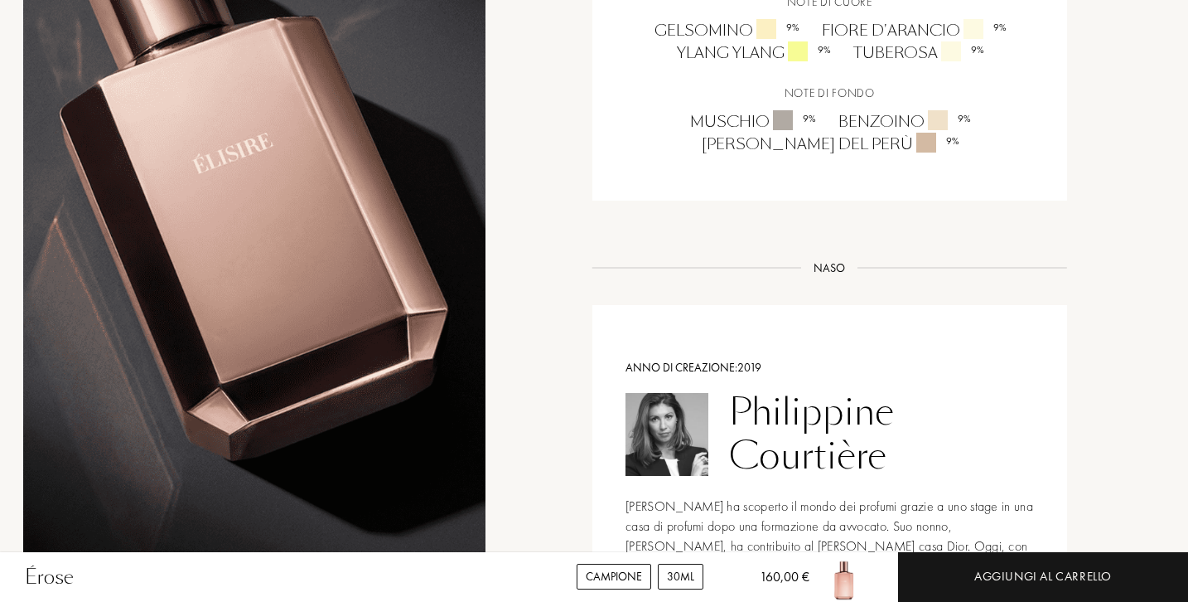
click at [628, 571] on div "Campione" at bounding box center [614, 577] width 75 height 26
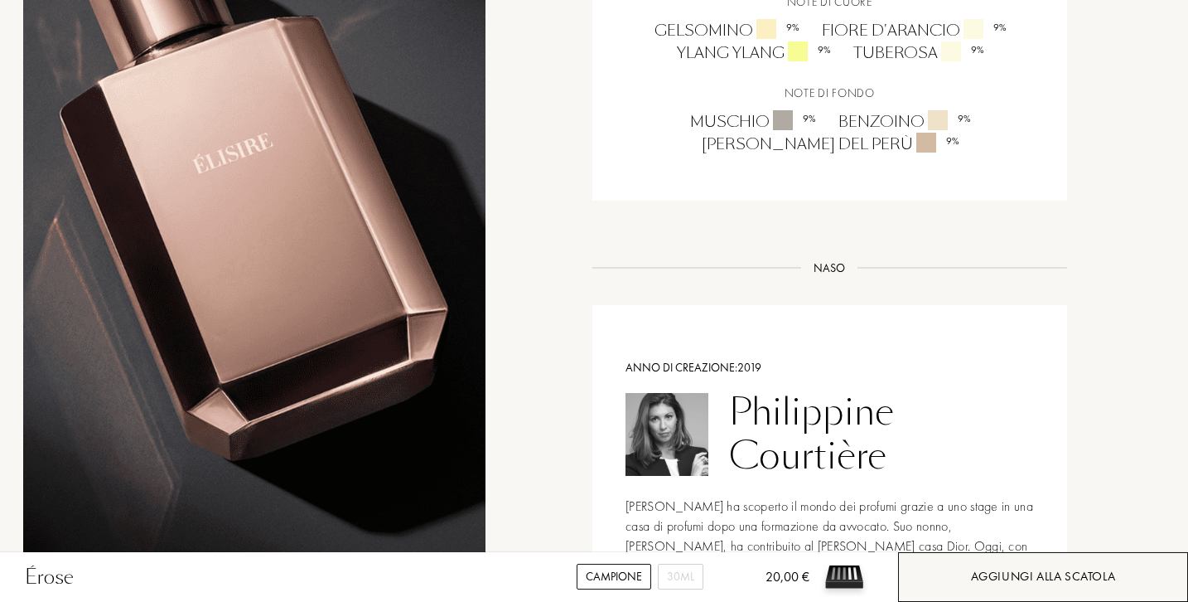
click at [967, 574] on div "Aggiungi alla scatola" at bounding box center [1043, 577] width 290 height 50
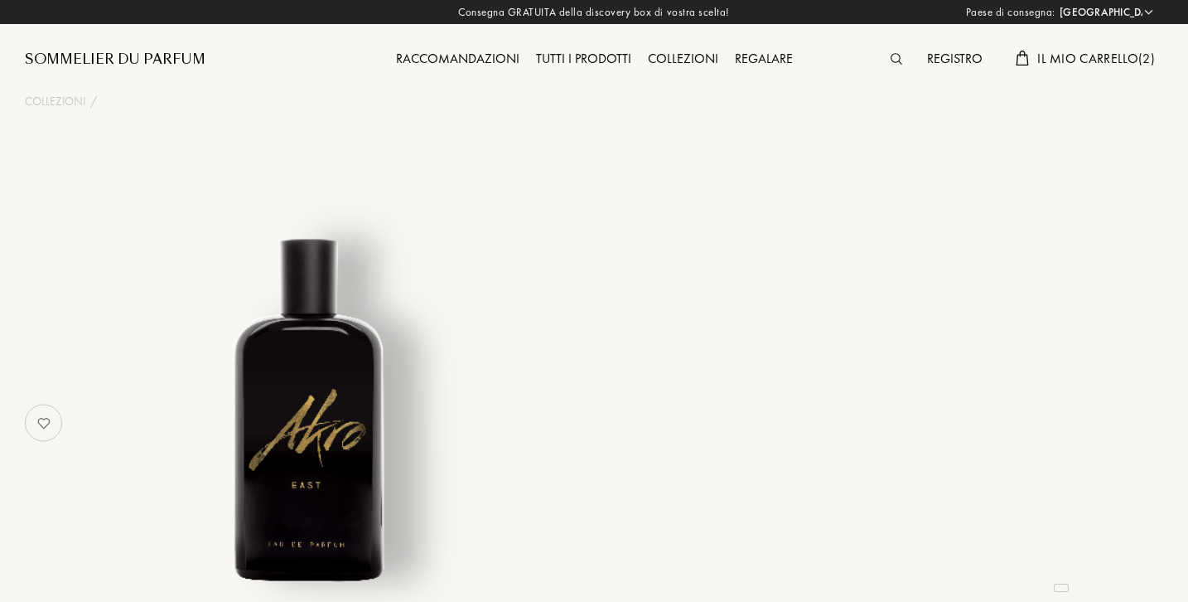
select select "IT"
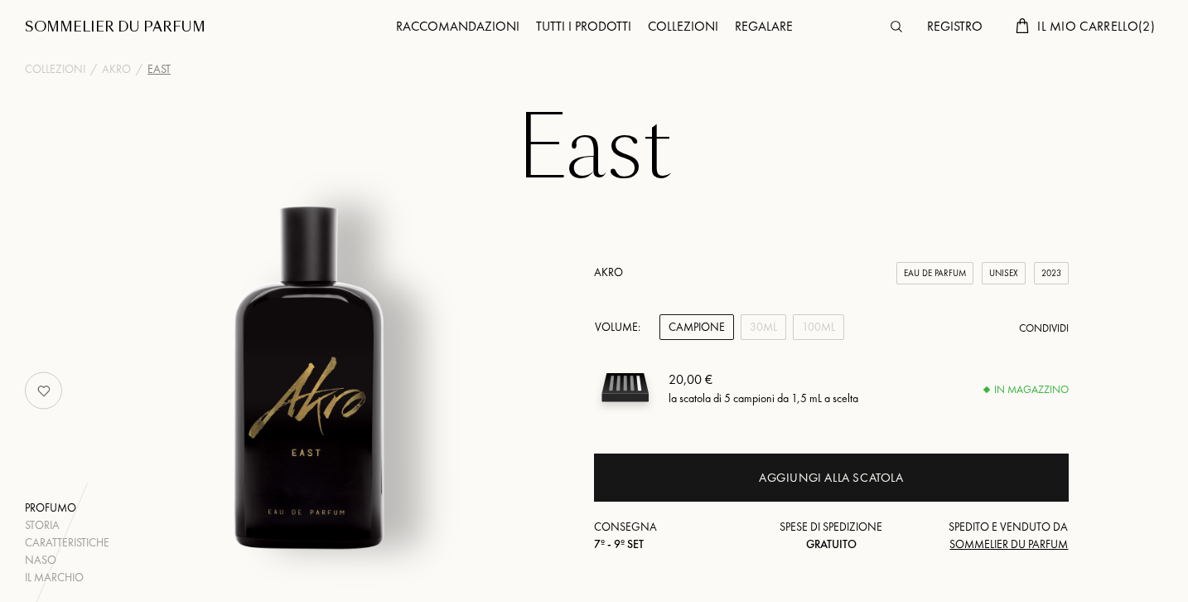
scroll to position [41, 0]
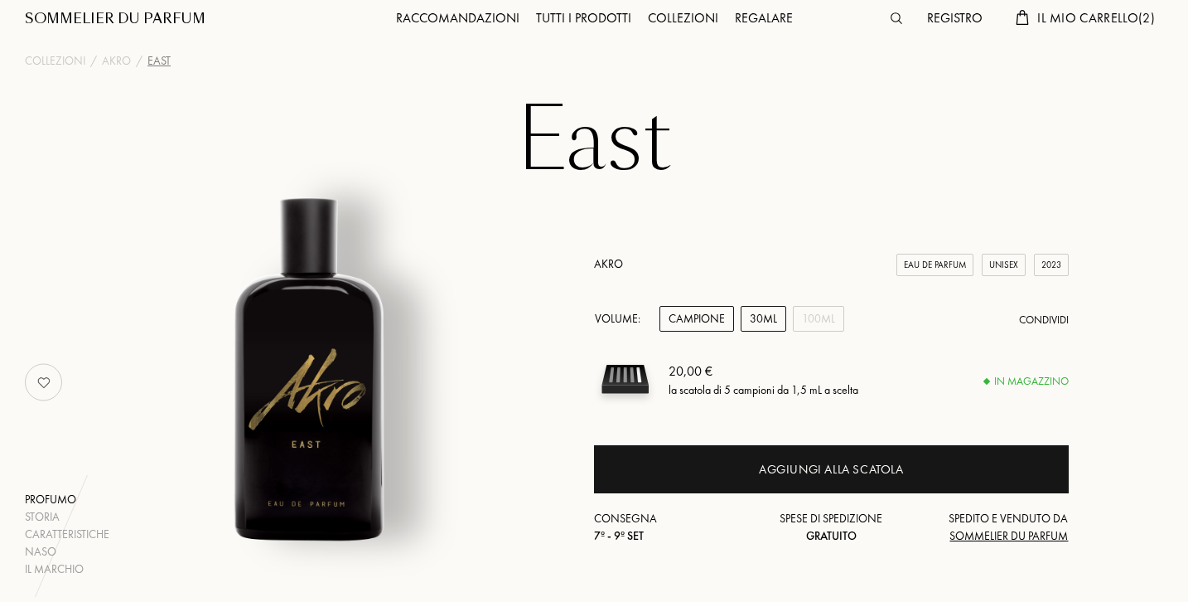
click at [766, 325] on div "30mL" at bounding box center [764, 319] width 46 height 26
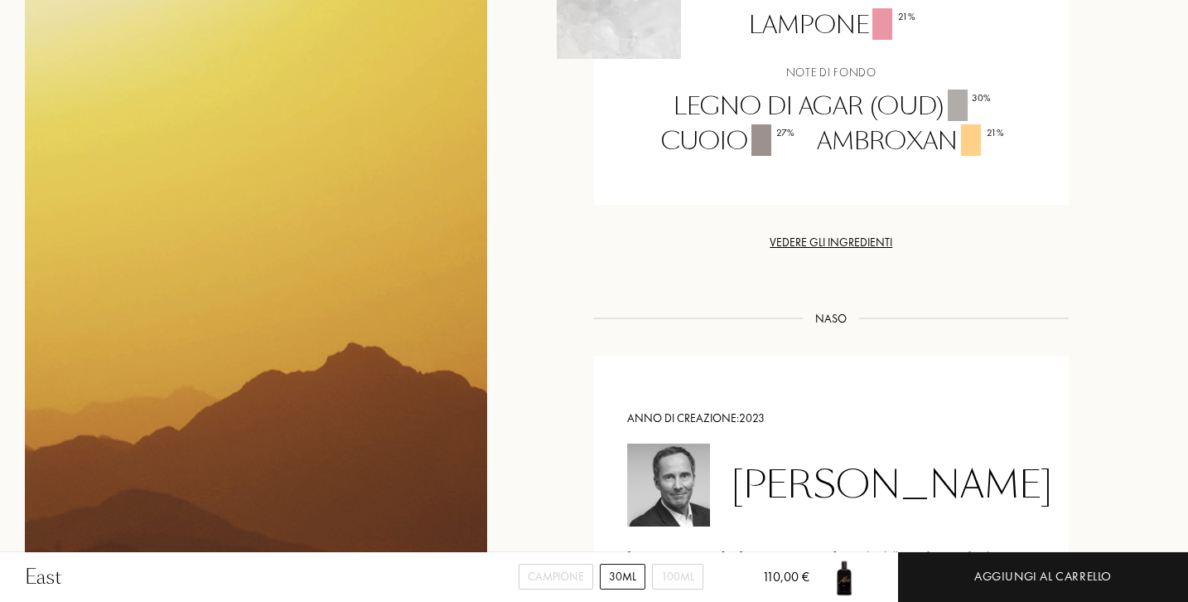
scroll to position [1456, 0]
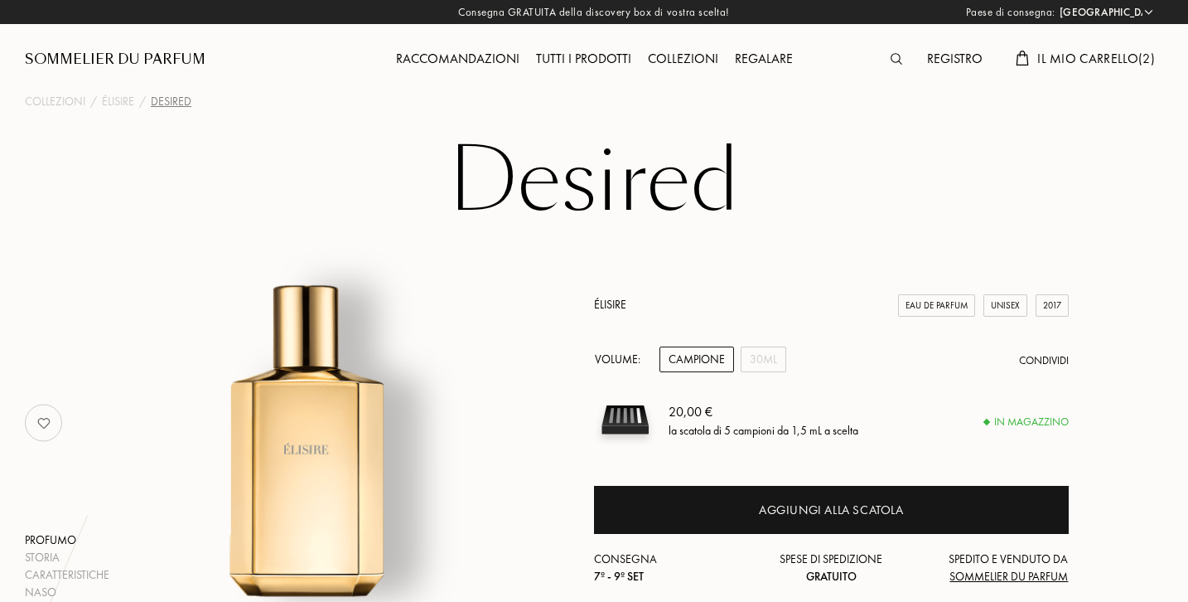
select select "IT"
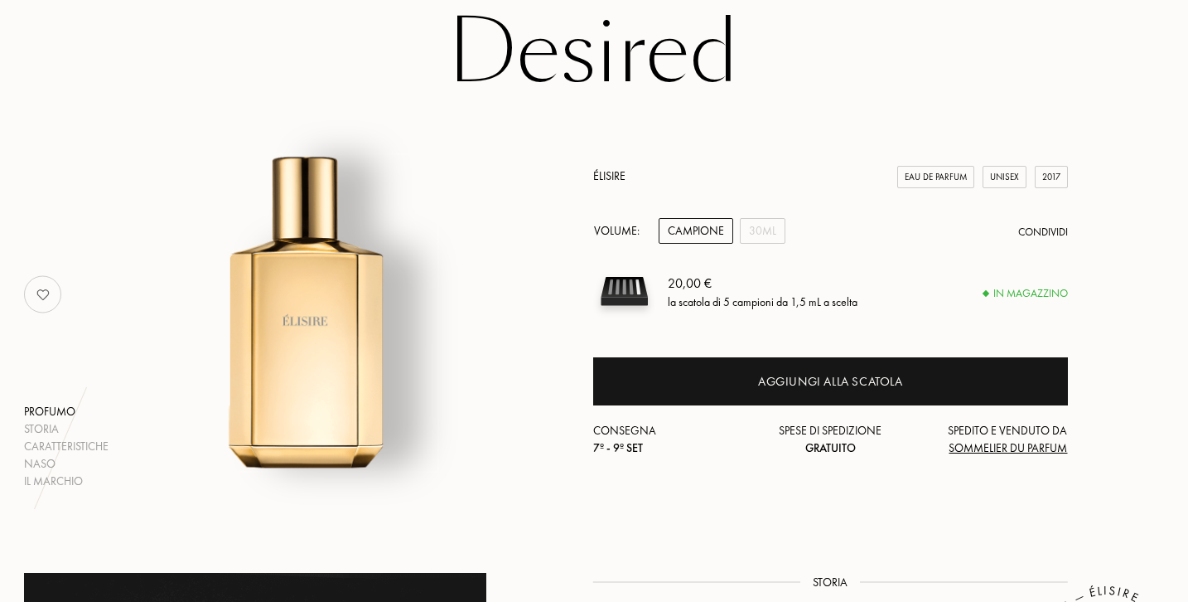
scroll to position [116, 1]
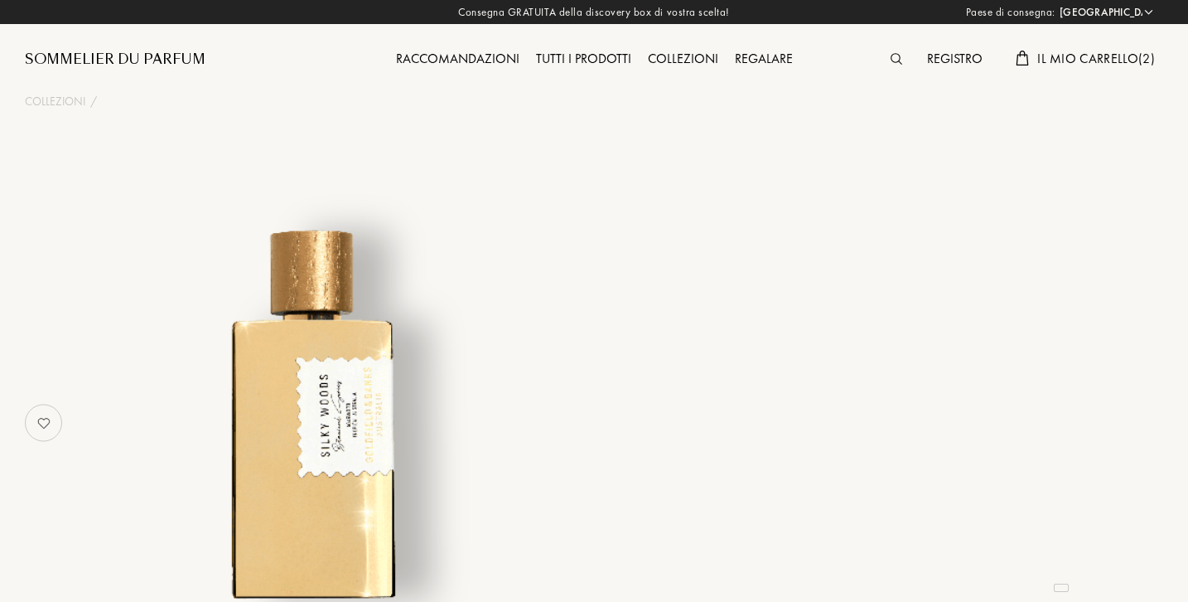
select select "IT"
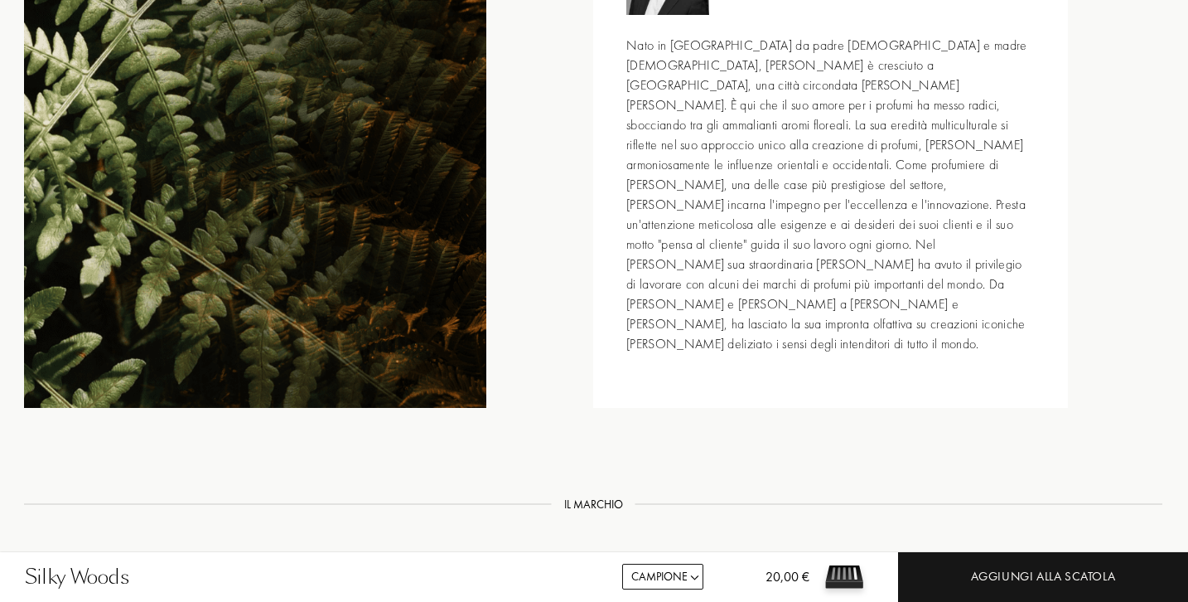
scroll to position [2159, 1]
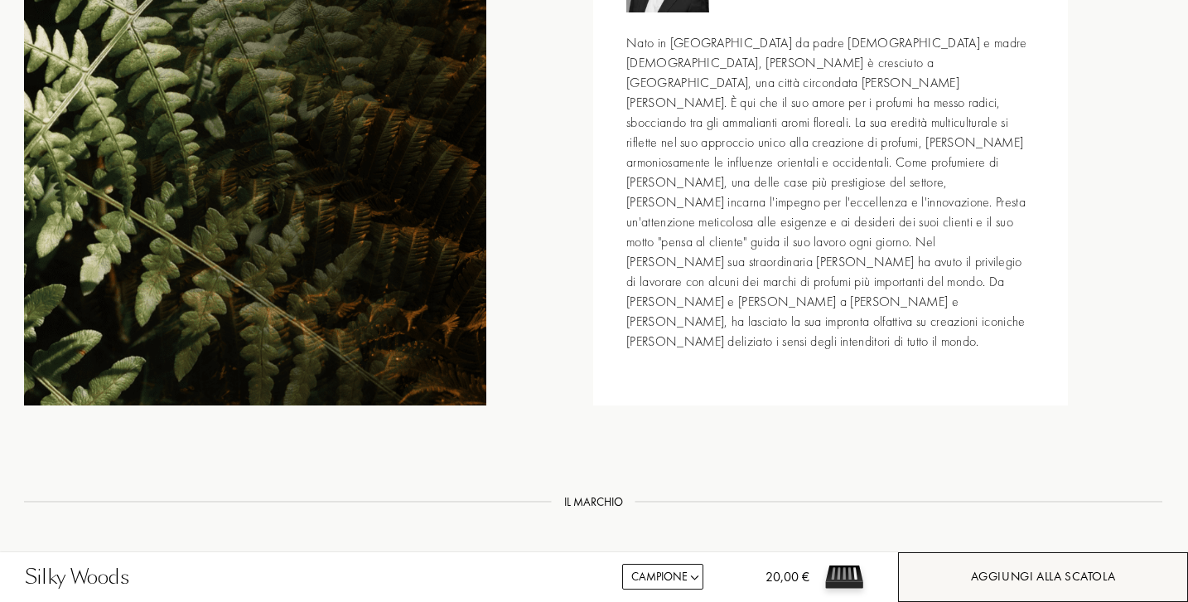
click at [992, 573] on div "Aggiungi alla scatola" at bounding box center [1043, 576] width 145 height 19
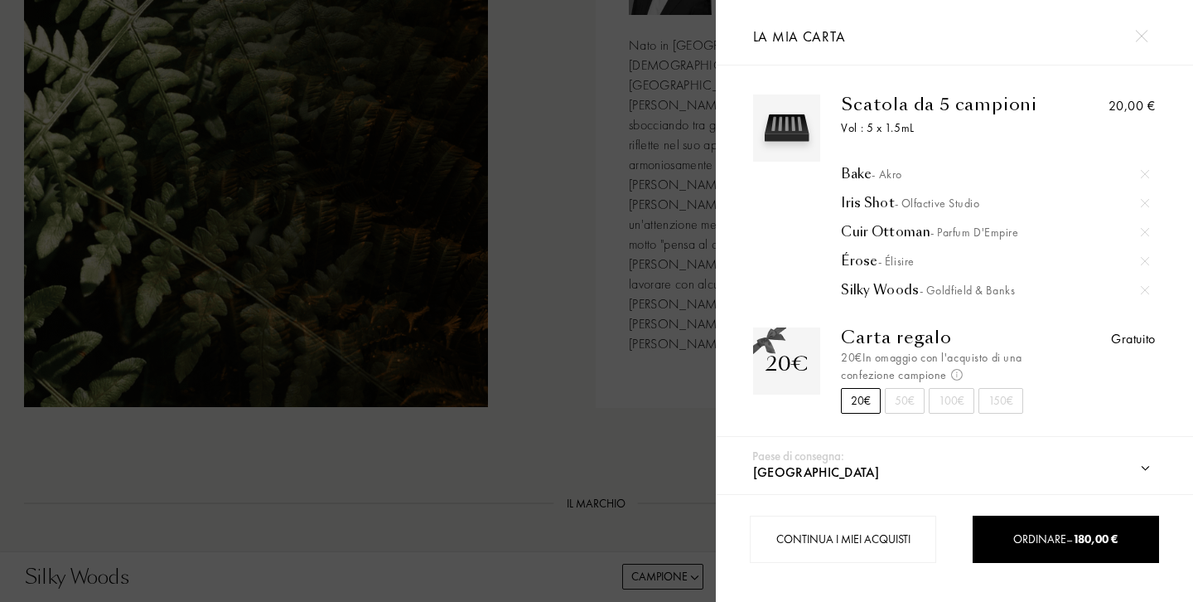
click at [638, 344] on div at bounding box center [358, 301] width 716 height 602
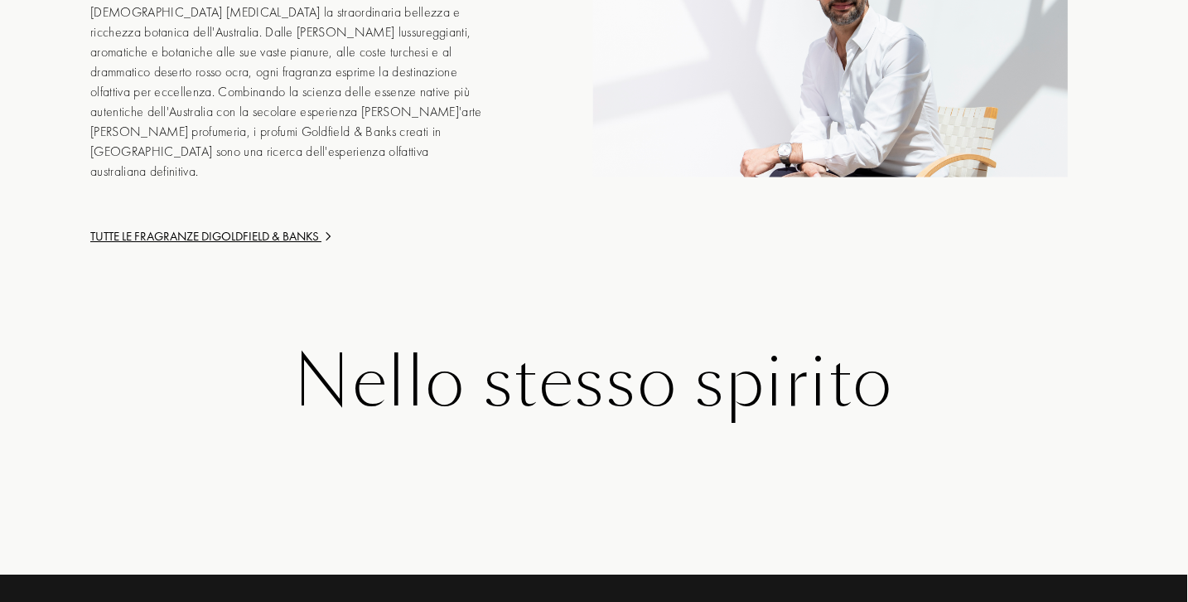
scroll to position [2820, 0]
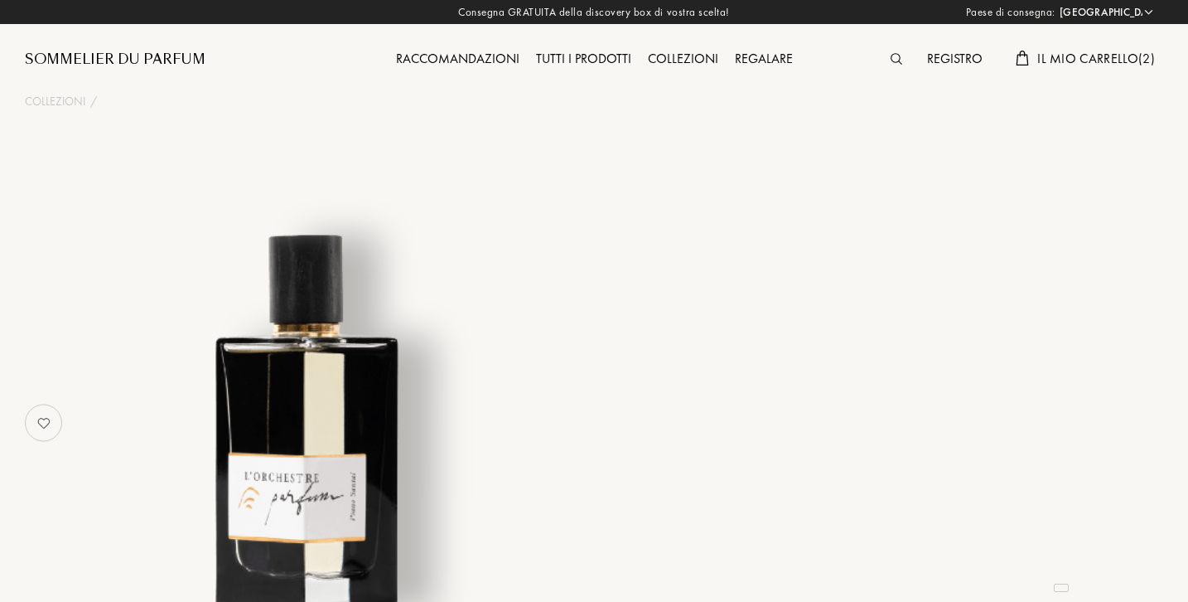
select select "IT"
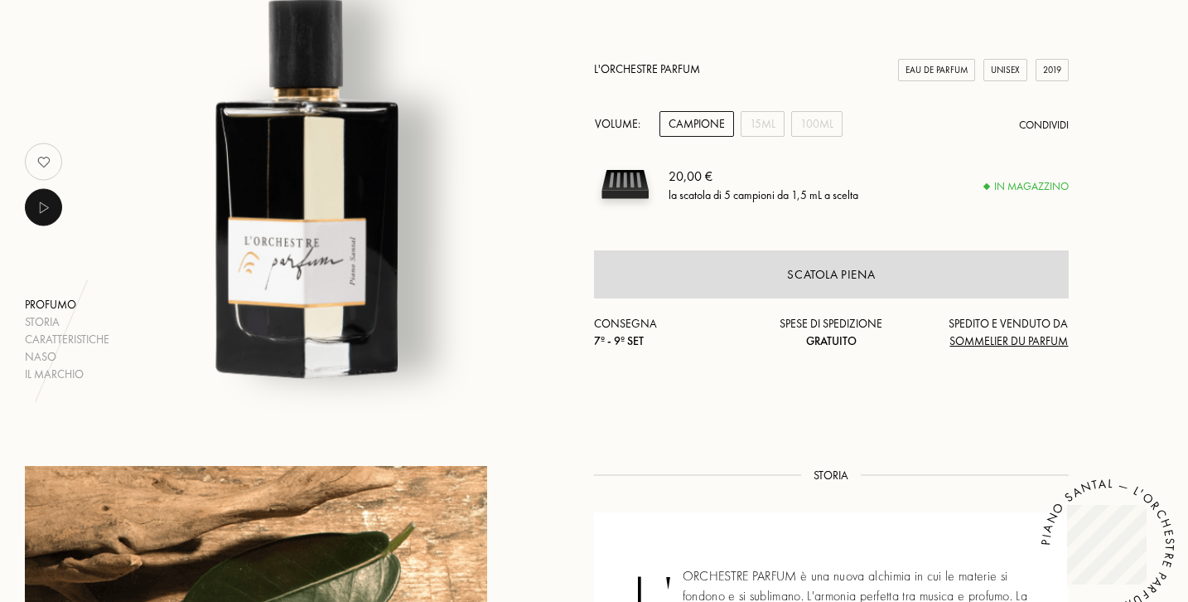
scroll to position [230, 0]
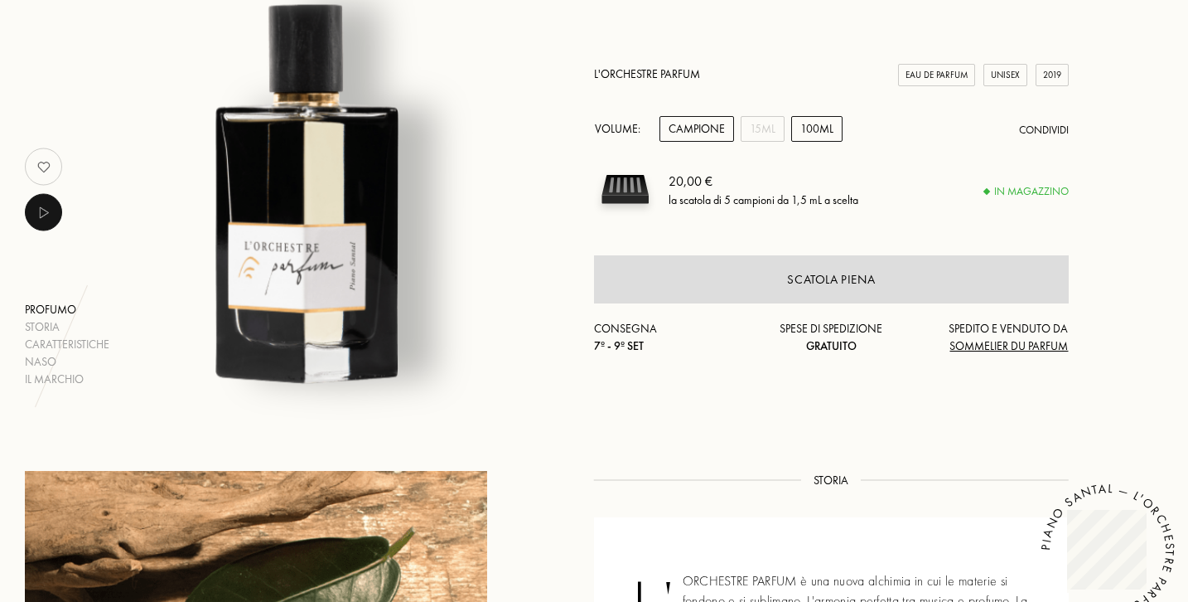
click at [817, 129] on div "100mL" at bounding box center [816, 129] width 51 height 26
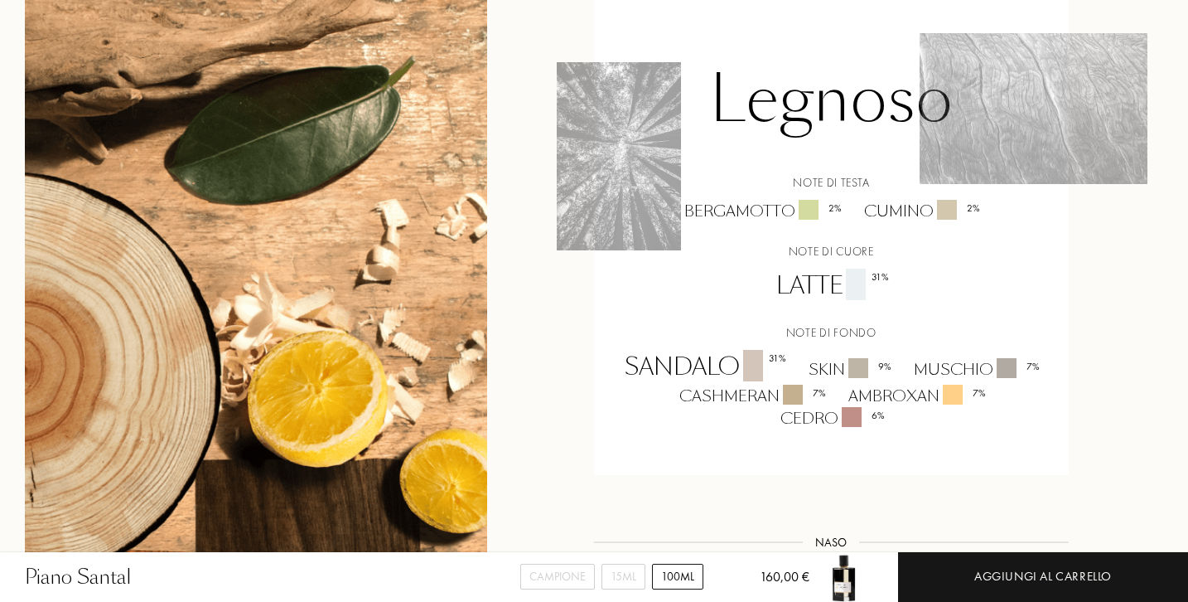
scroll to position [1349, 0]
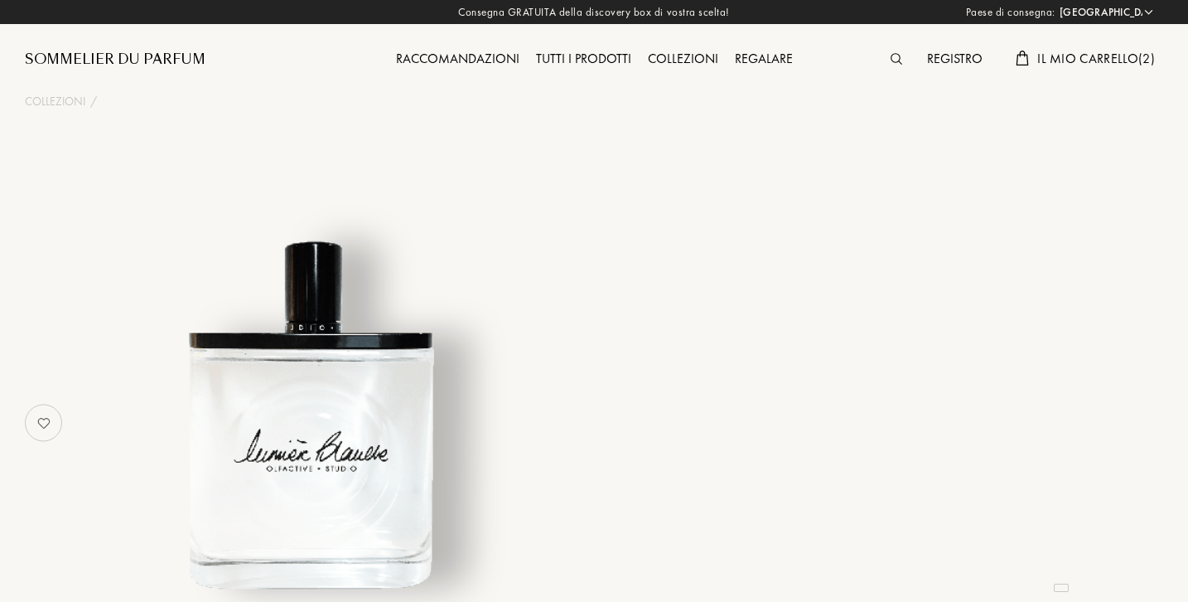
select select "IT"
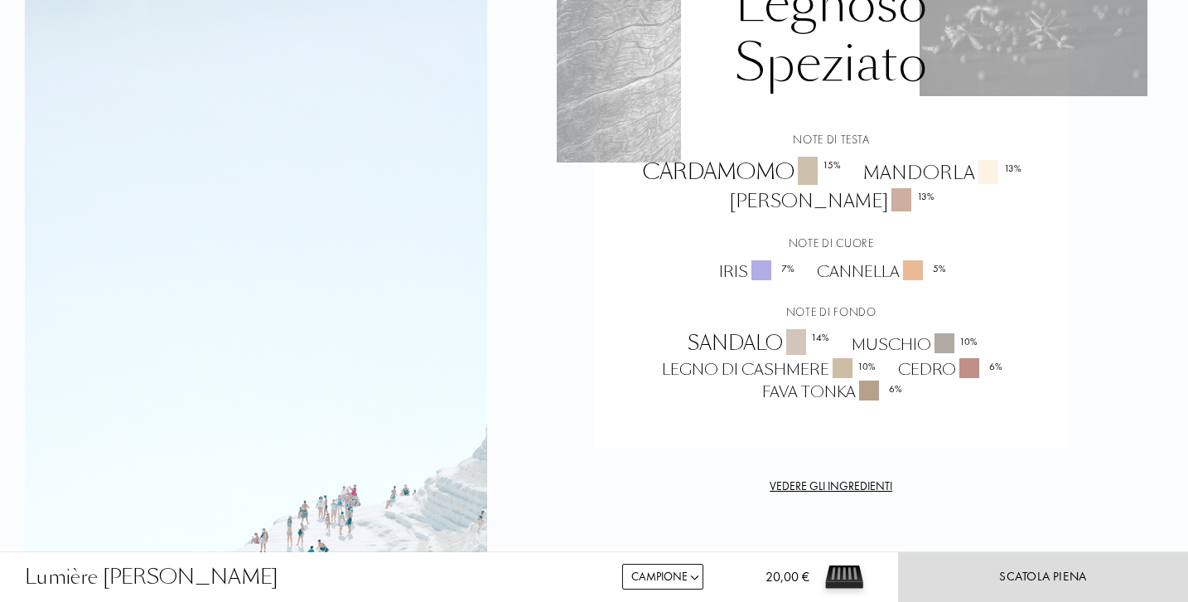
scroll to position [1526, 0]
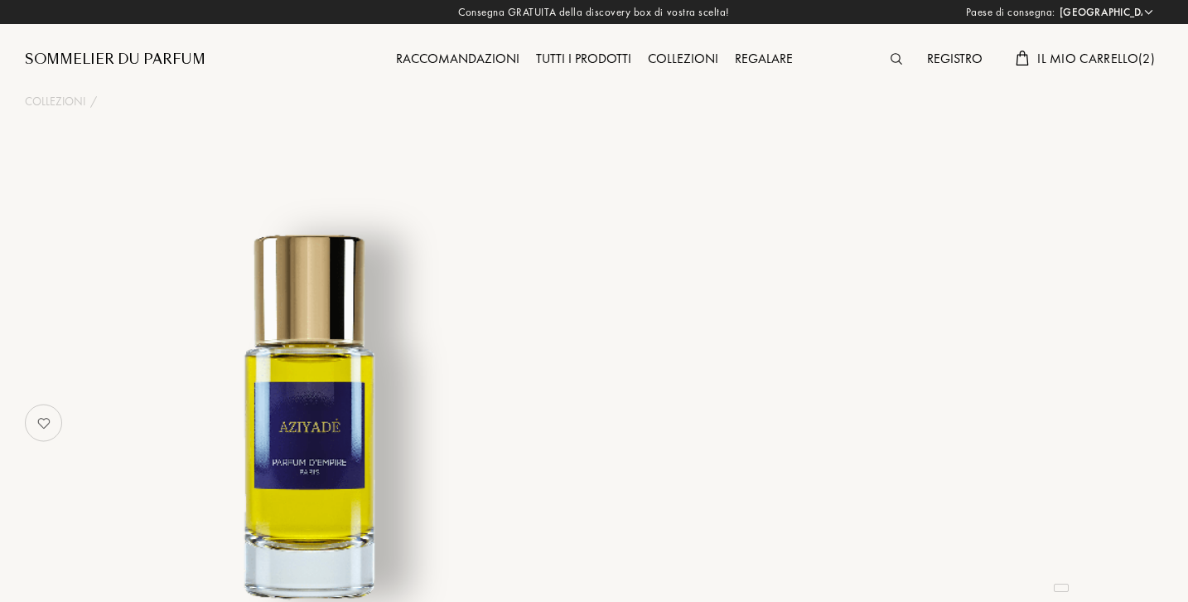
select select "IT"
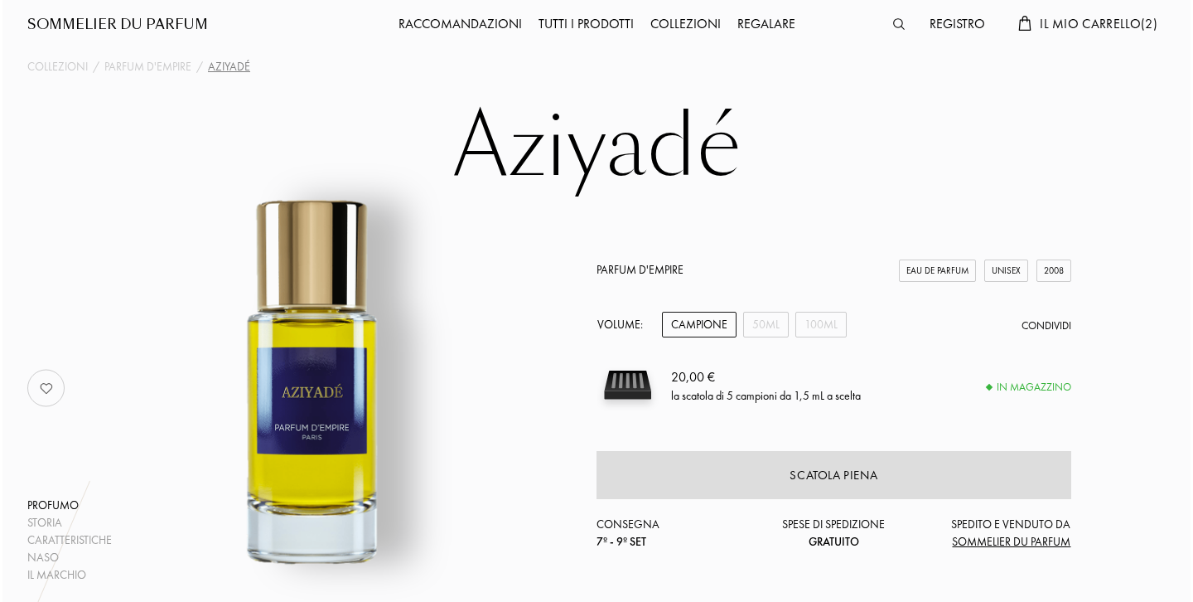
scroll to position [37, 0]
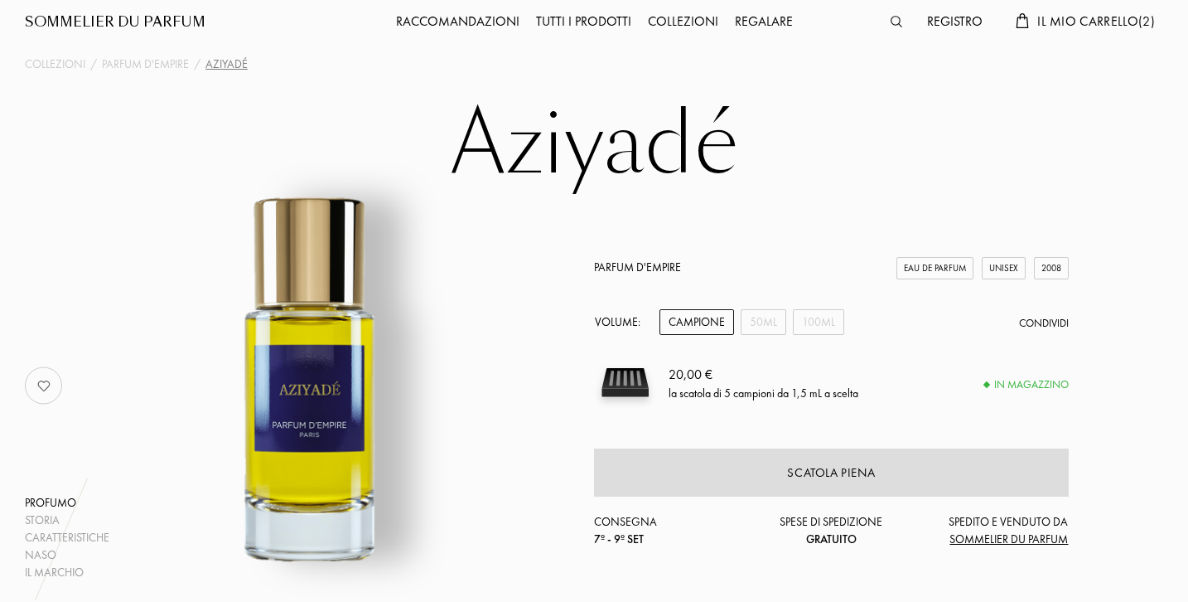
click at [1102, 15] on span "Il mio carrello ( 2 )" at bounding box center [1097, 20] width 118 height 17
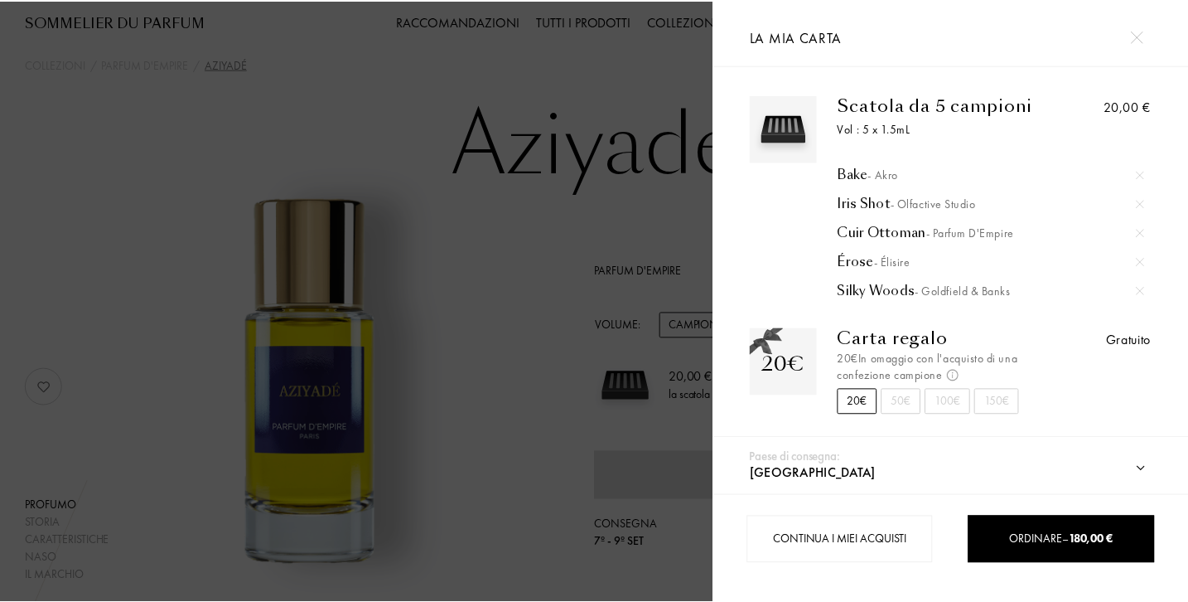
scroll to position [0, 0]
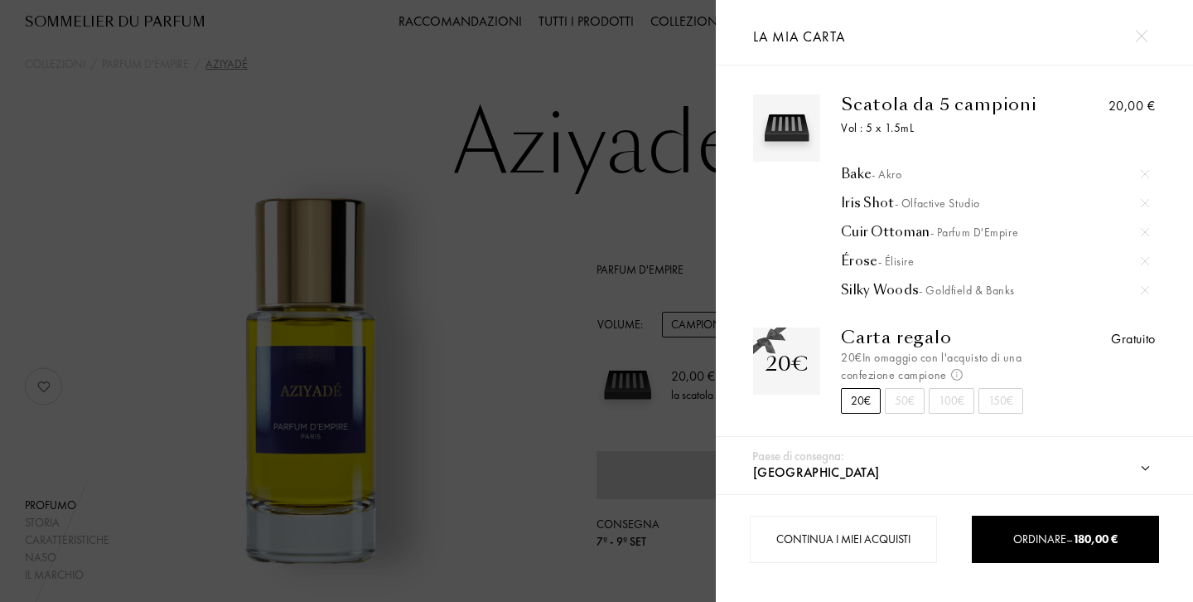
click at [590, 321] on div at bounding box center [358, 301] width 716 height 602
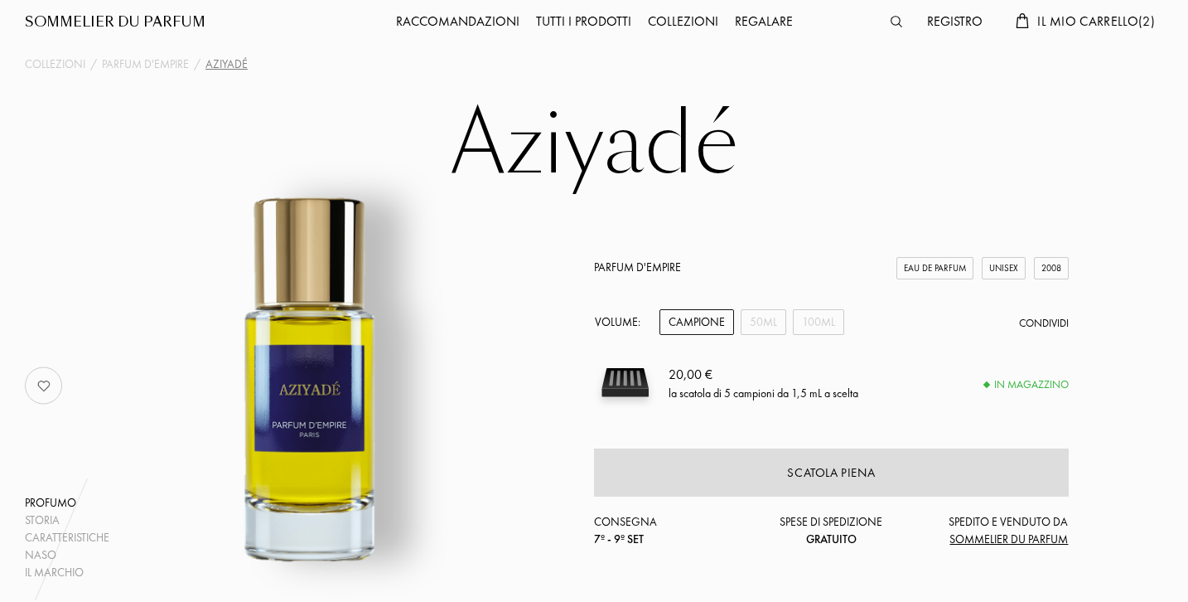
click at [955, 17] on div "Registro" at bounding box center [955, 23] width 72 height 22
click at [761, 320] on div "50mL" at bounding box center [764, 322] width 46 height 26
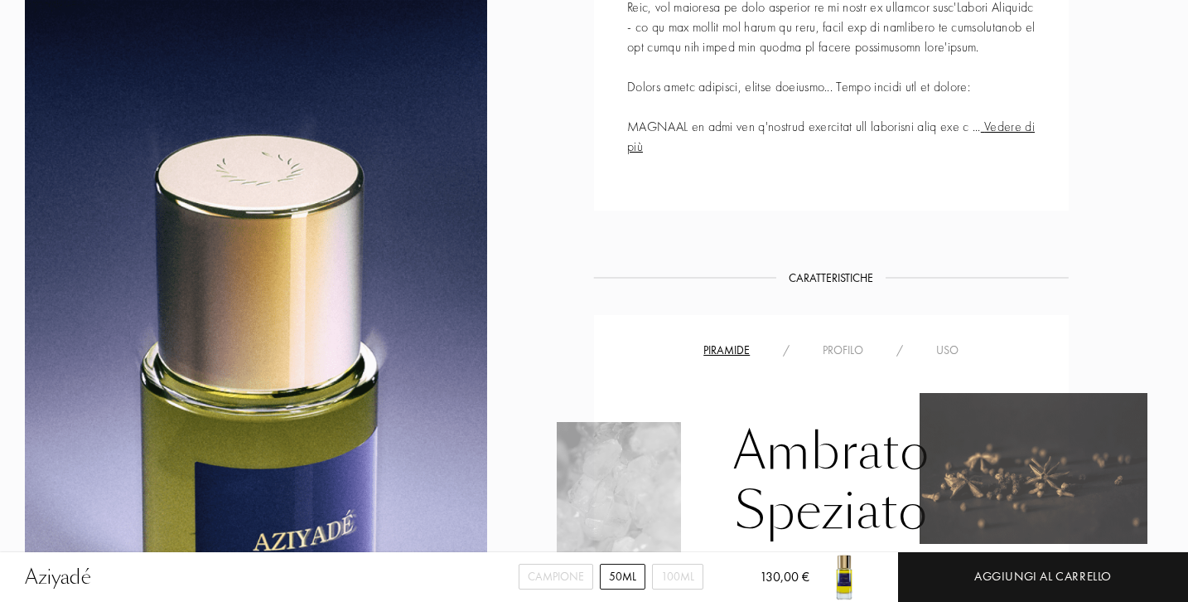
scroll to position [1107, 0]
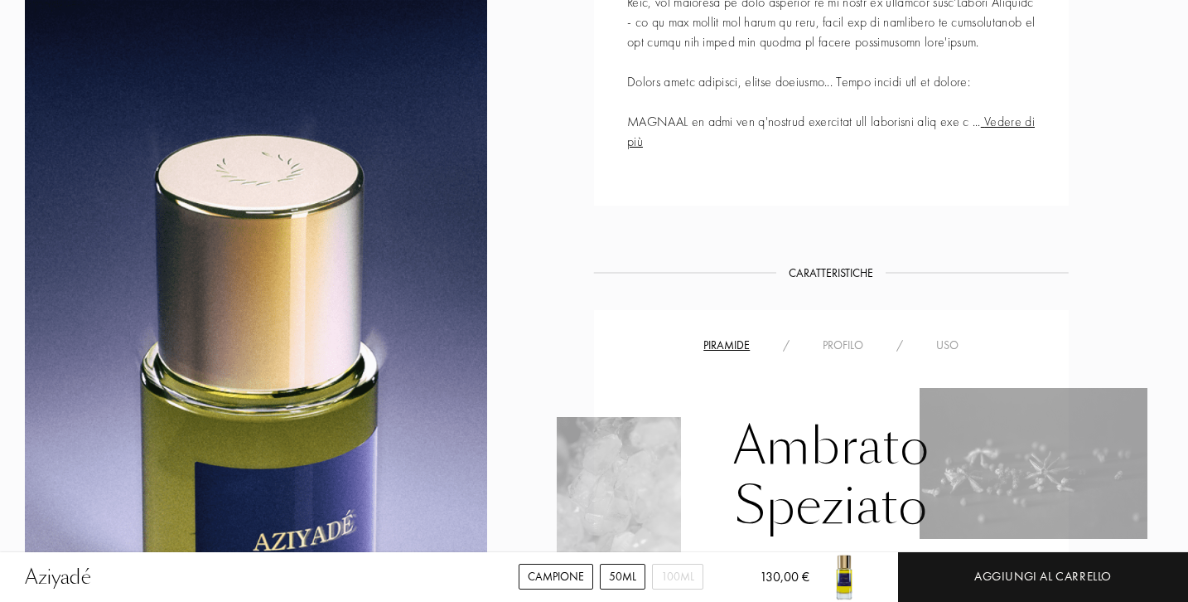
click at [563, 576] on div "Campione" at bounding box center [556, 577] width 75 height 26
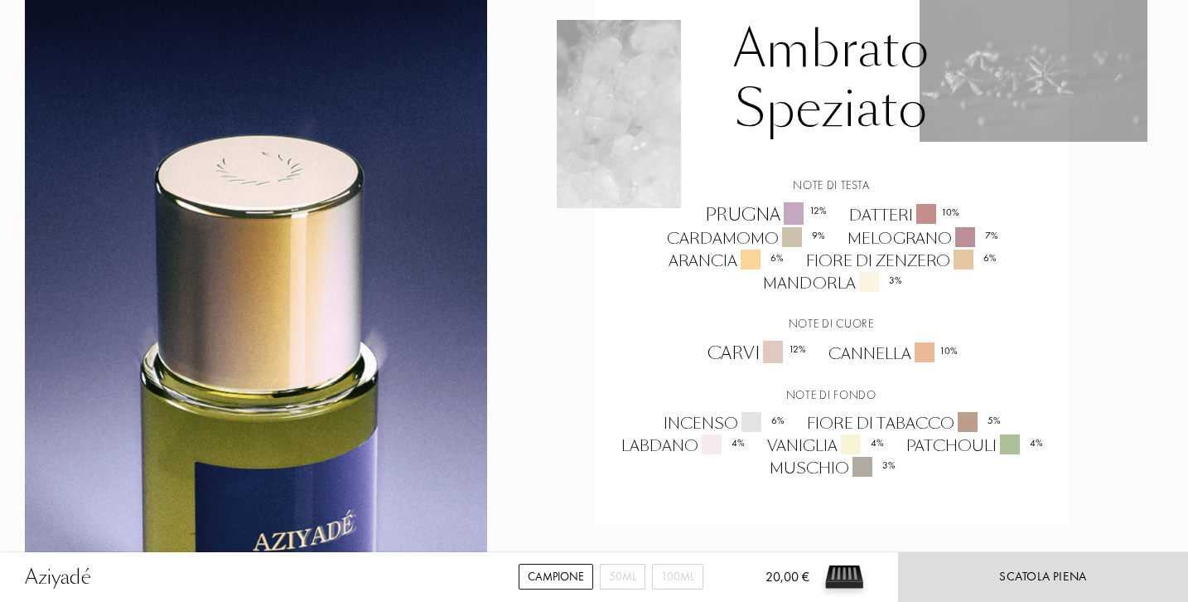
scroll to position [1513, 0]
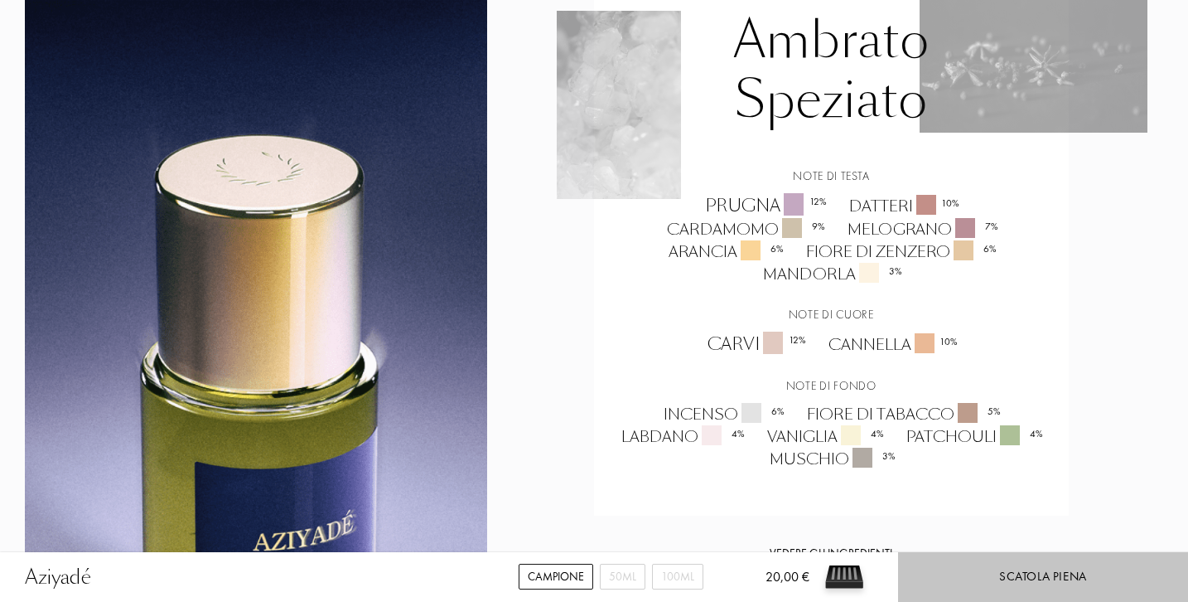
click at [1023, 572] on div "Scatola piena" at bounding box center [1043, 576] width 88 height 19
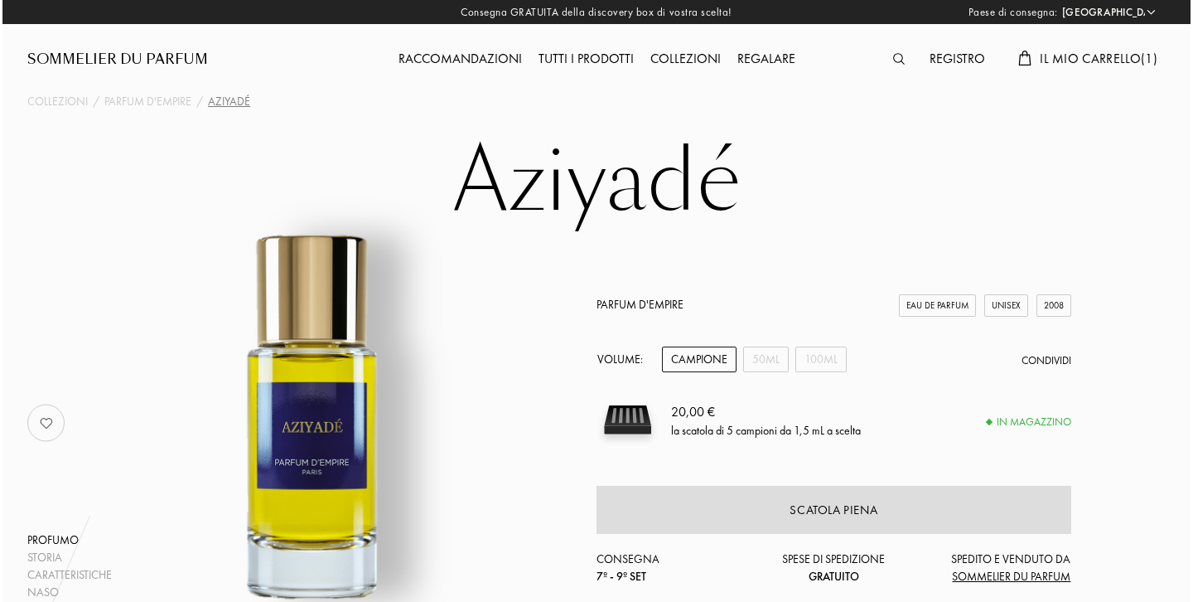
scroll to position [0, 0]
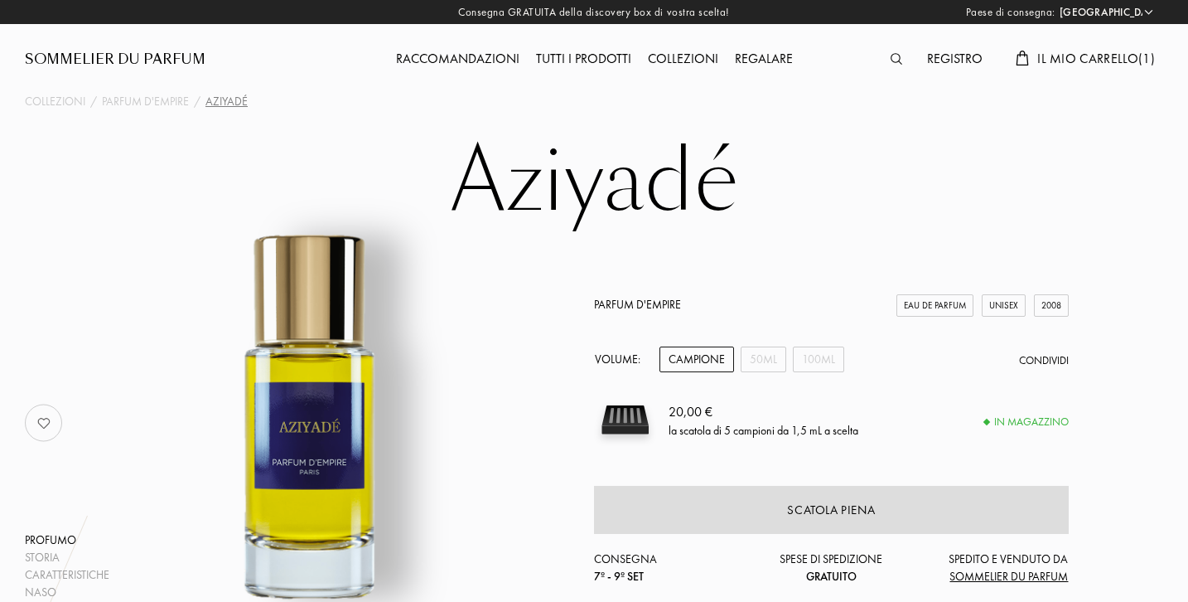
click at [1096, 51] on span "Il mio carrello ( 1 )" at bounding box center [1097, 58] width 118 height 17
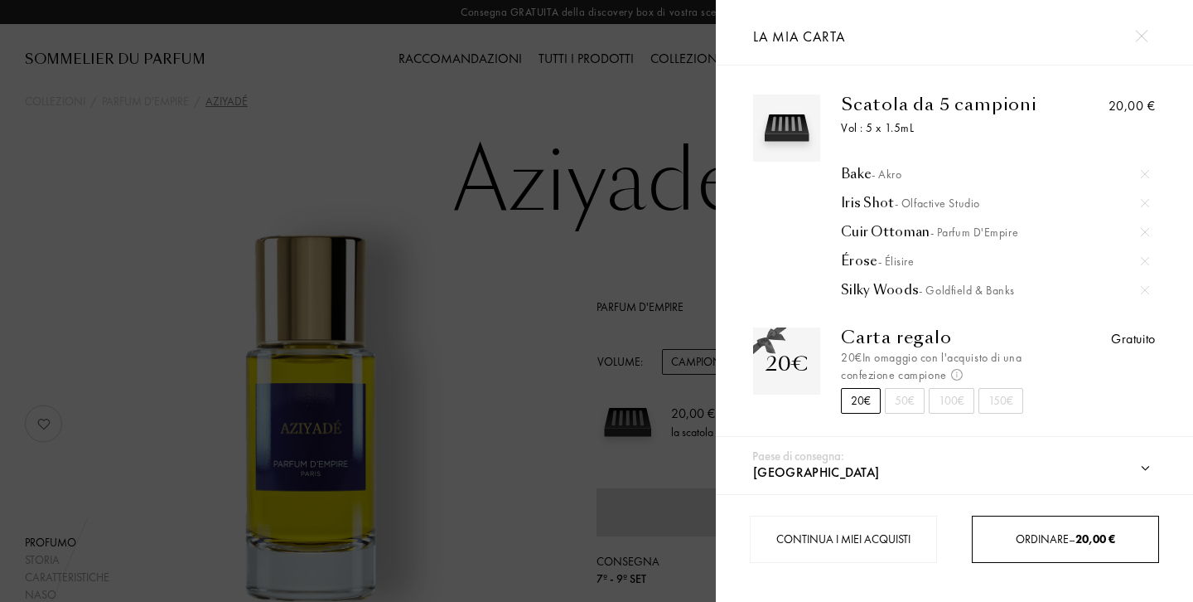
click at [1048, 539] on span "Ordinare – 20,00 €" at bounding box center [1065, 538] width 99 height 15
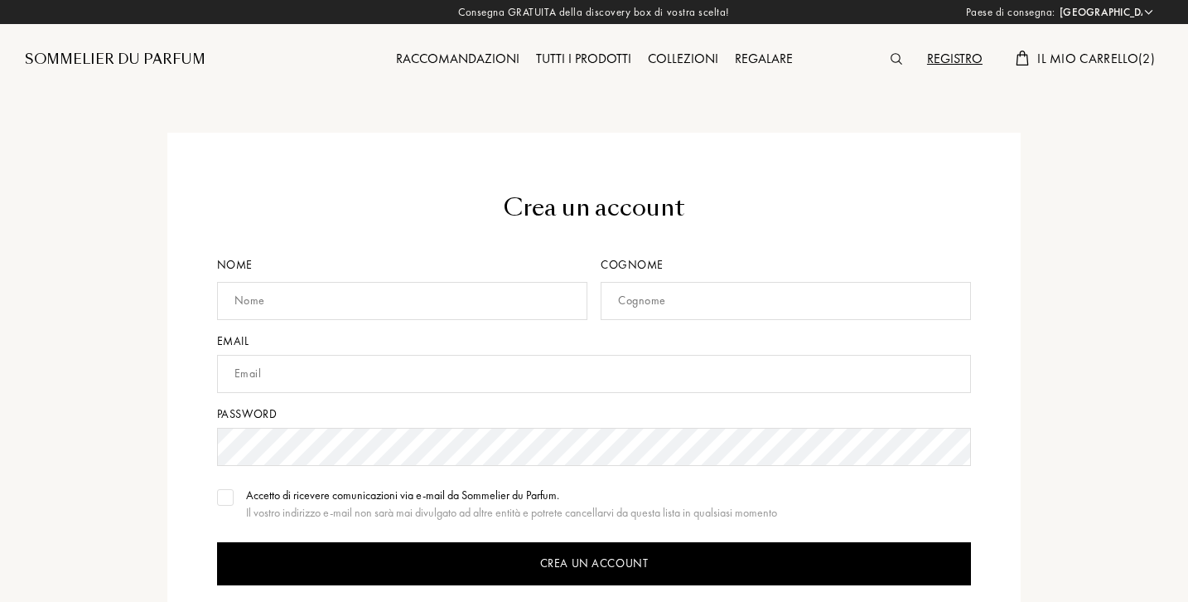
select select "IT"
click at [1072, 56] on span "Il mio carrello ( 2 )" at bounding box center [1097, 58] width 118 height 17
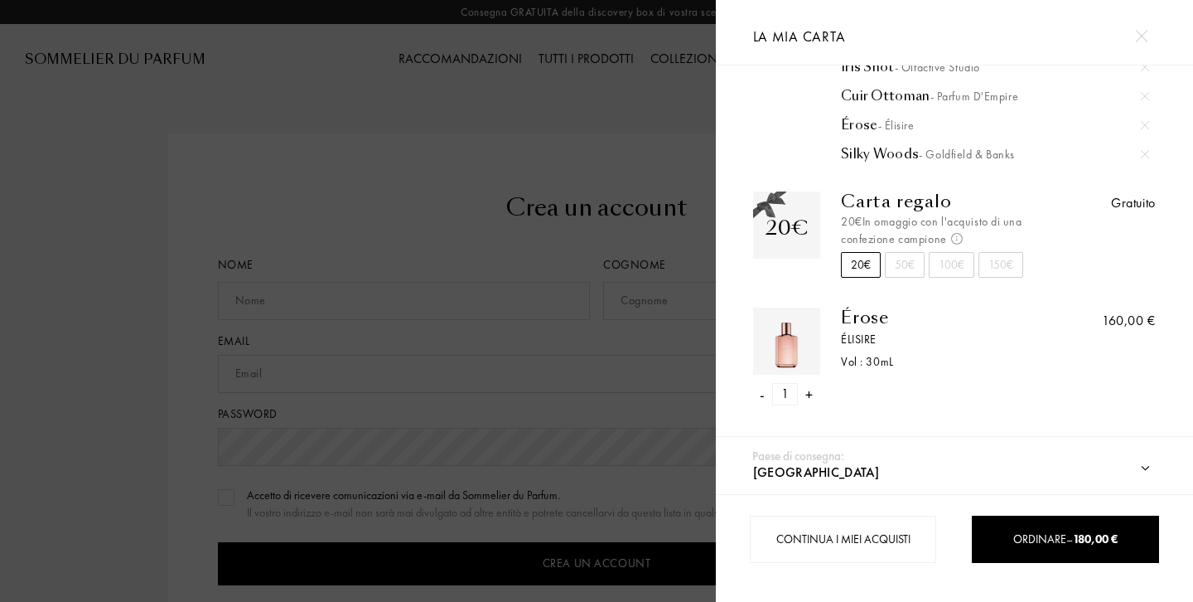
scroll to position [135, 0]
click at [762, 394] on div "-" at bounding box center [763, 395] width 5 height 22
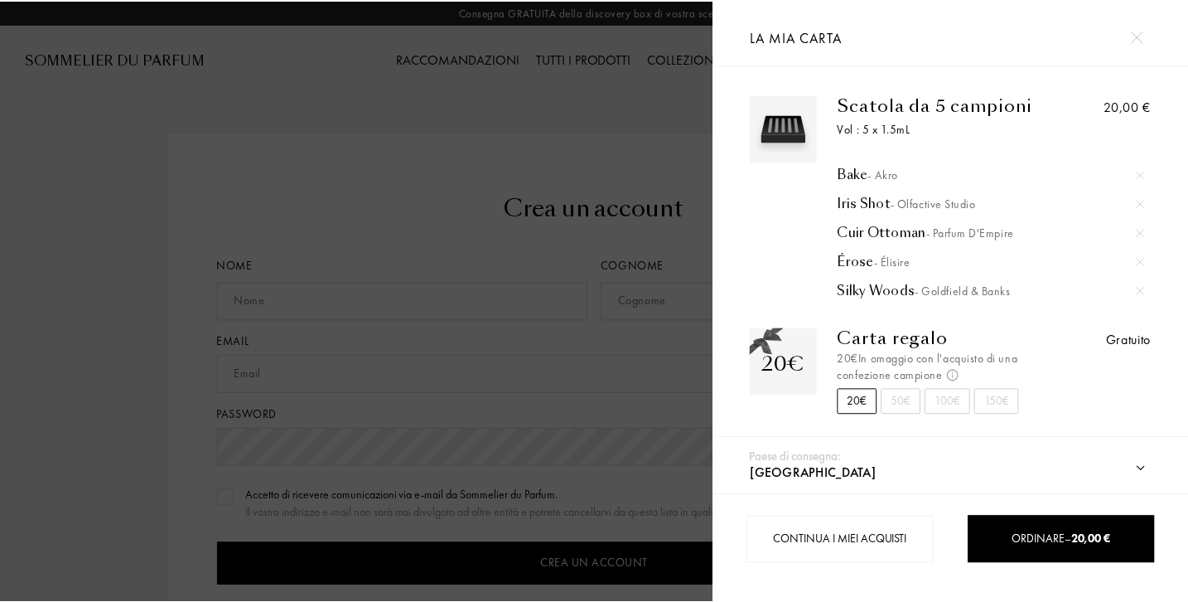
scroll to position [0, 0]
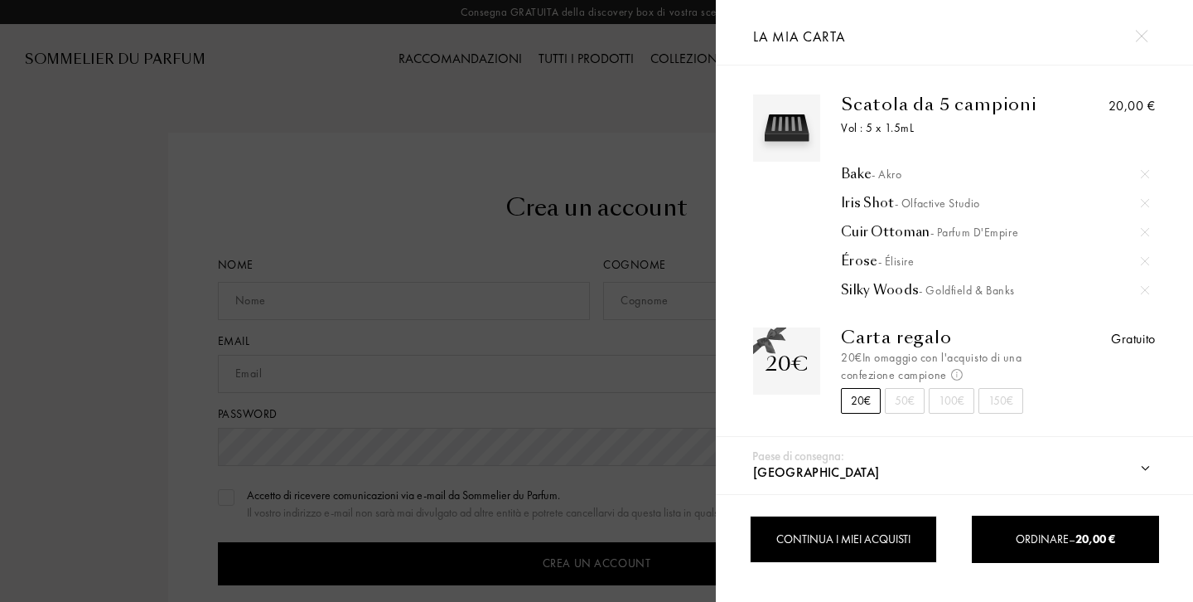
click at [820, 528] on div "Continua i miei acquisti" at bounding box center [843, 538] width 186 height 47
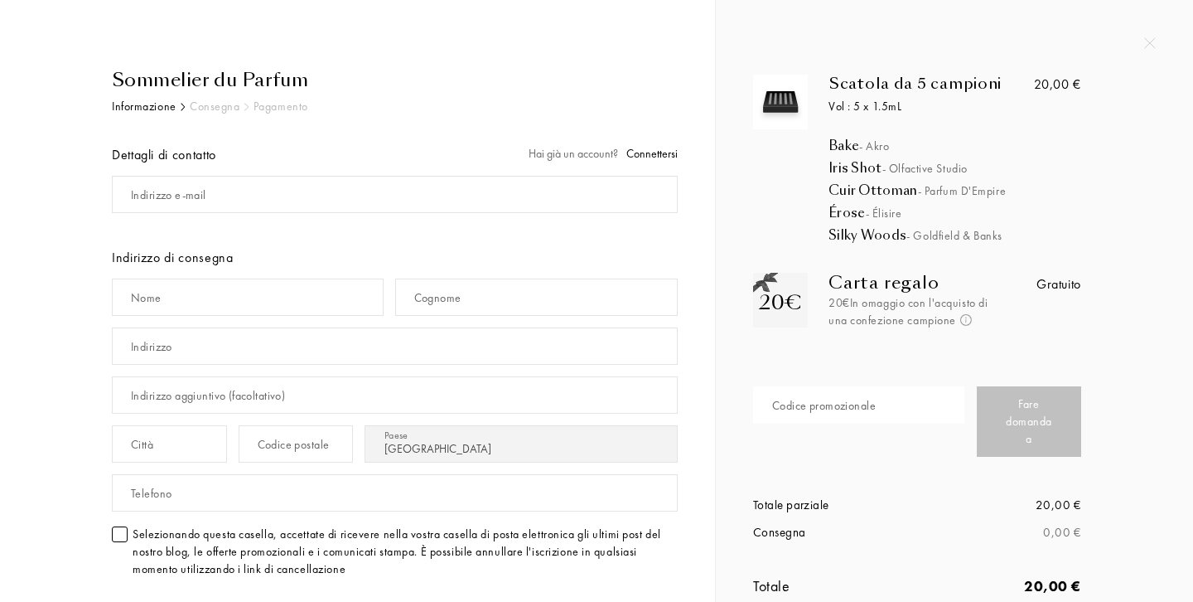
select select "IT"
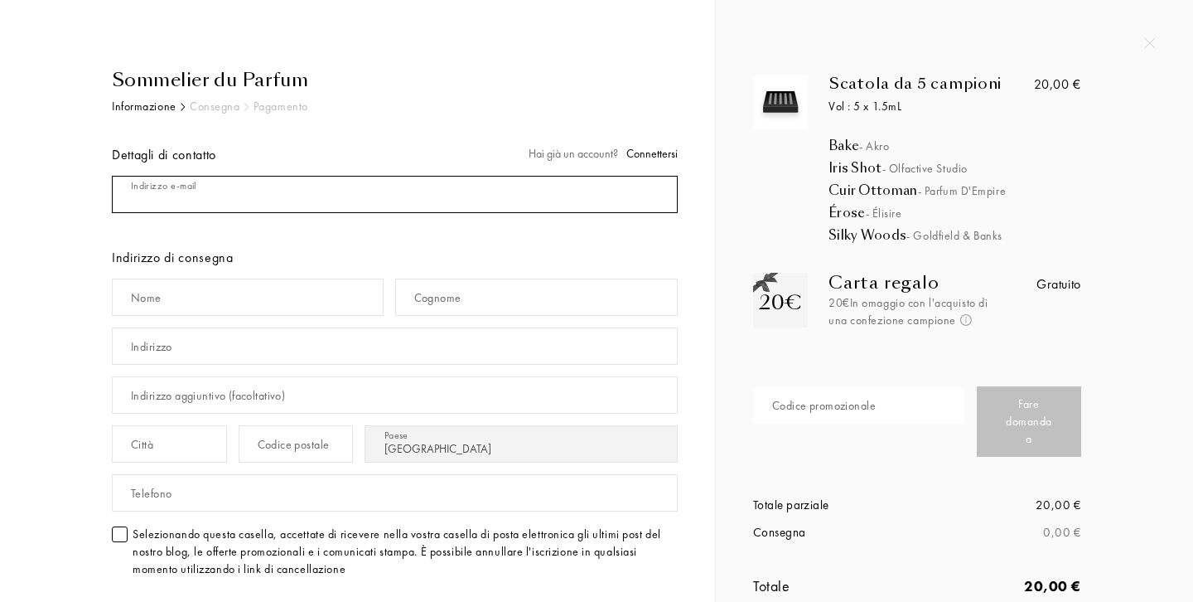
type input "rap.gdigirolamo@gmail.com"
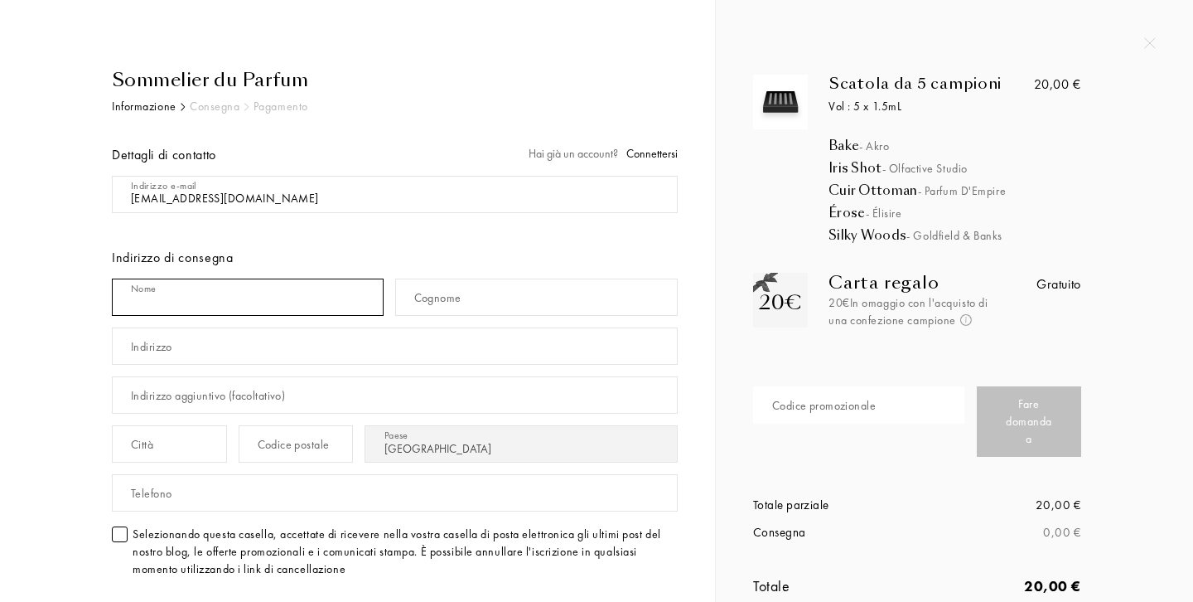
click at [345, 299] on input "text" at bounding box center [248, 296] width 272 height 37
type input "Giuseppe"
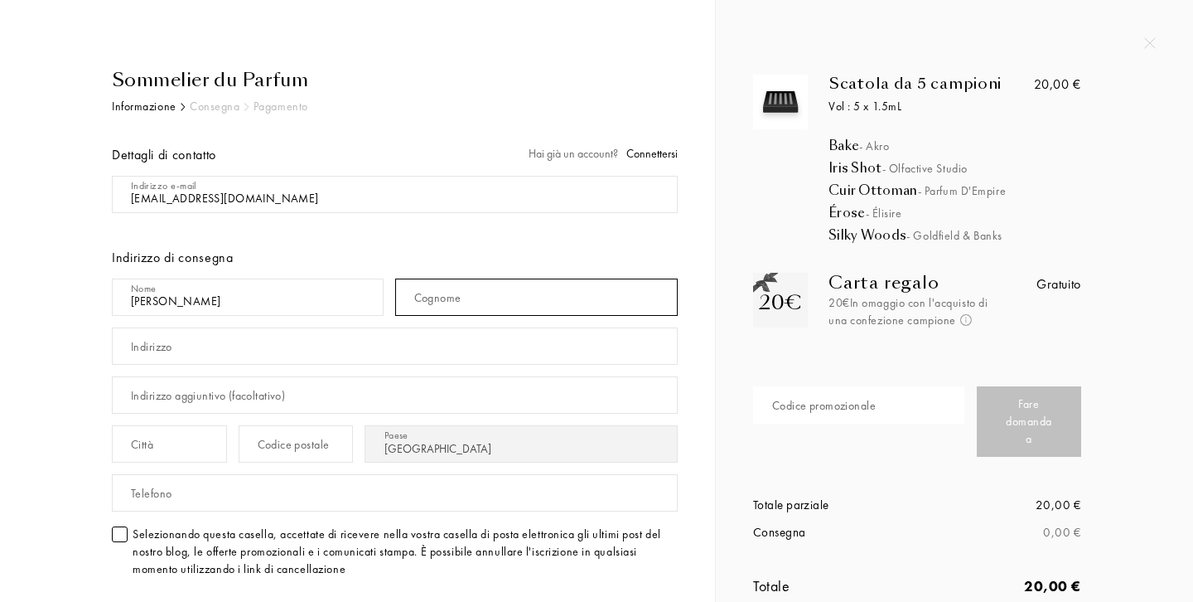
type input "Di Girolamo"
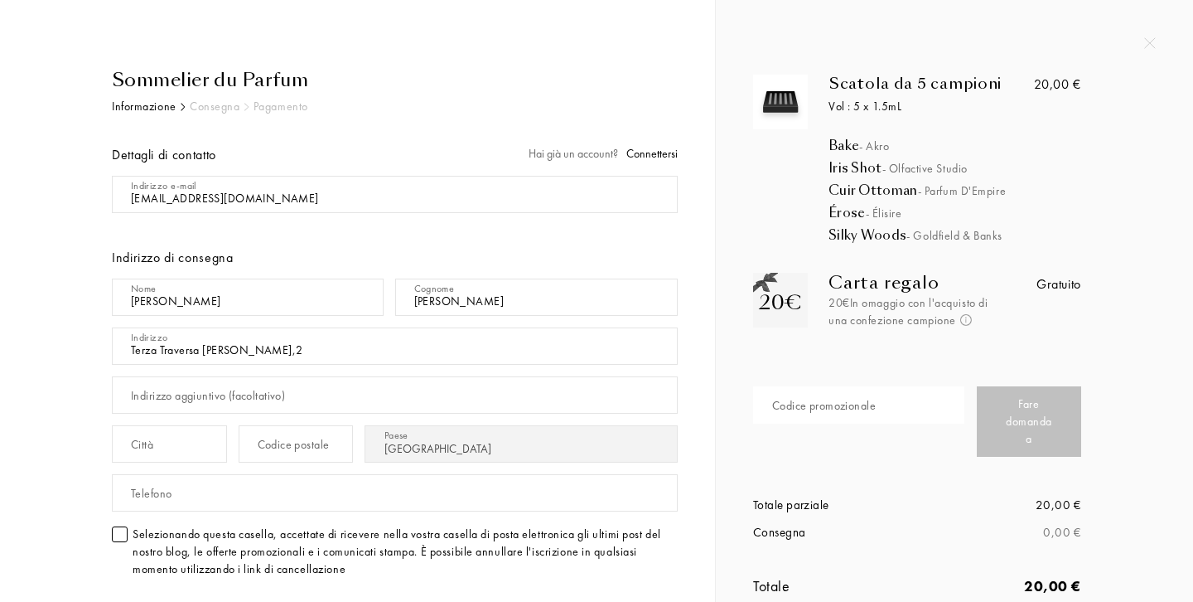
type input "Terza Traversa D. Alighieri,2"
type input "Rotello"
click at [330, 438] on div "Codice postale" at bounding box center [294, 444] width 72 height 17
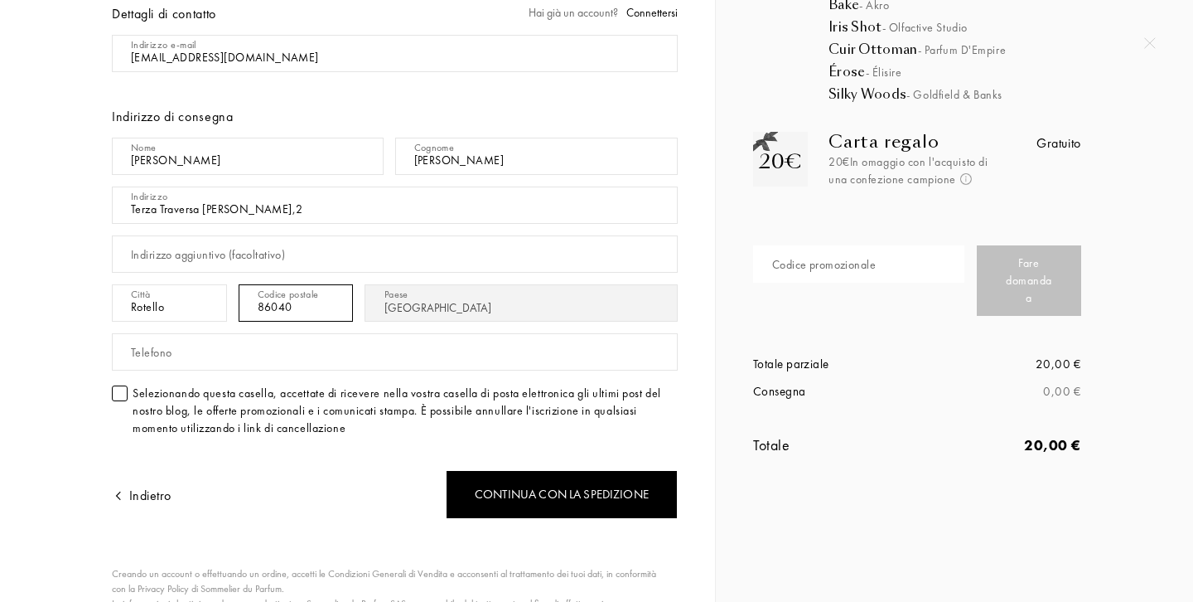
scroll to position [157, 0]
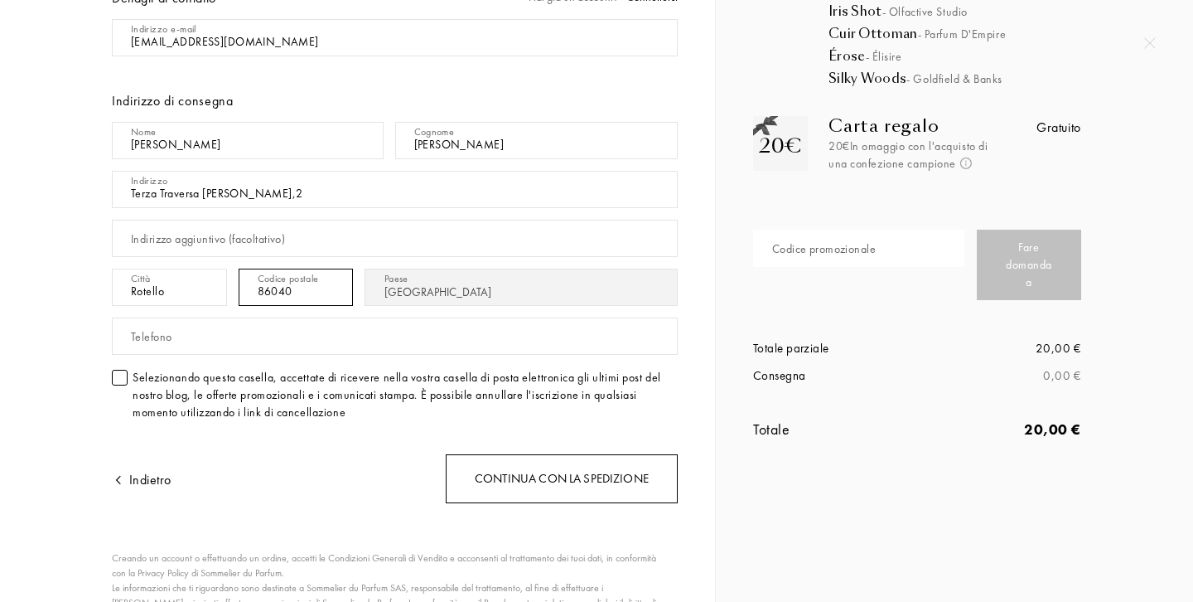
type input "86040"
click at [609, 477] on div "Continua con la spedizione" at bounding box center [562, 478] width 232 height 49
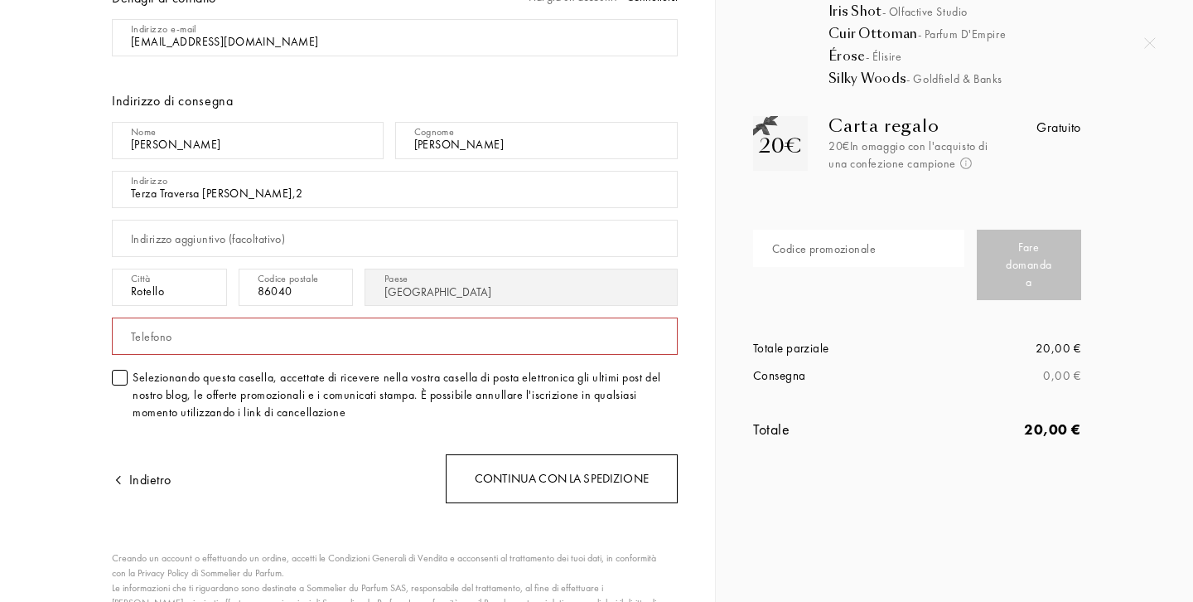
click at [609, 477] on div "Continua con la spedizione" at bounding box center [562, 478] width 232 height 49
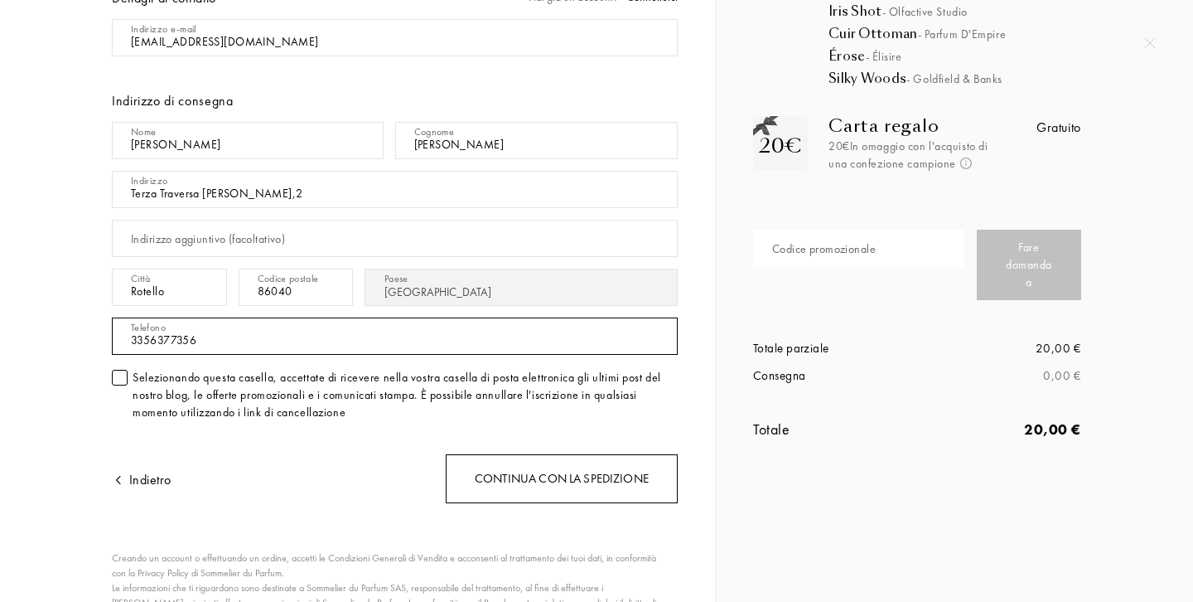
type input "3356377356"
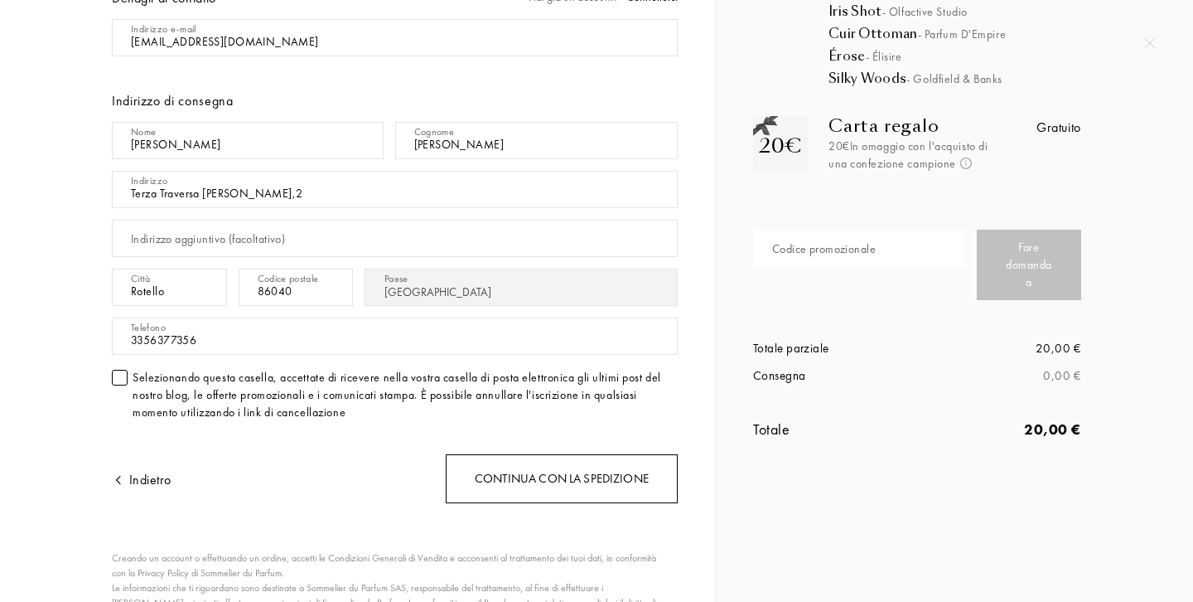
click at [611, 472] on div "Continua con la spedizione" at bounding box center [562, 478] width 232 height 49
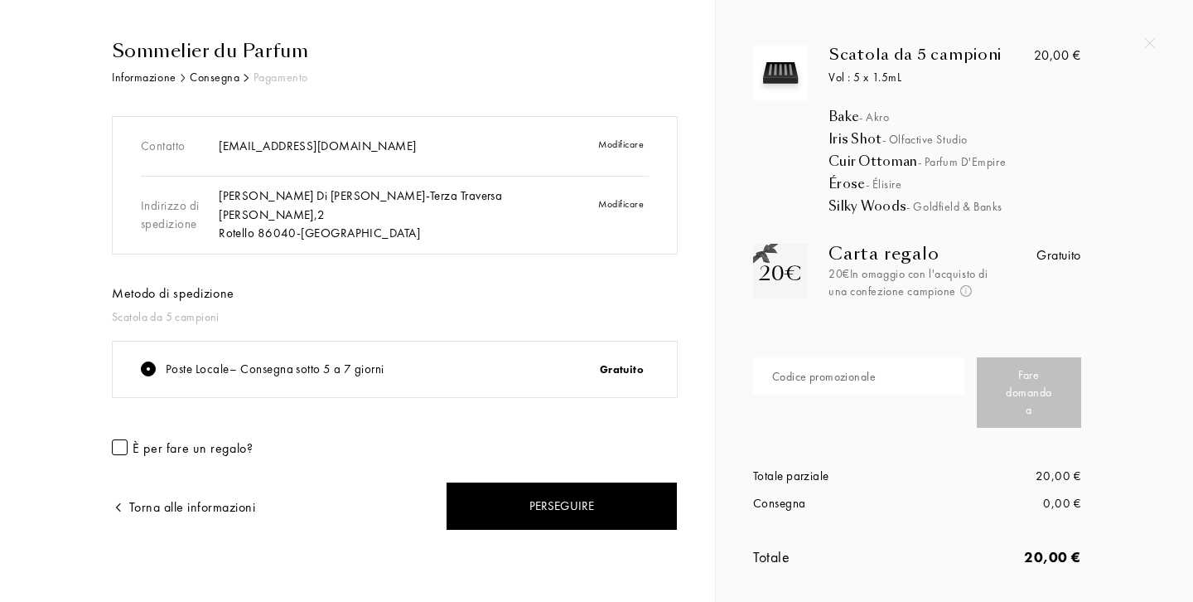
scroll to position [27, 0]
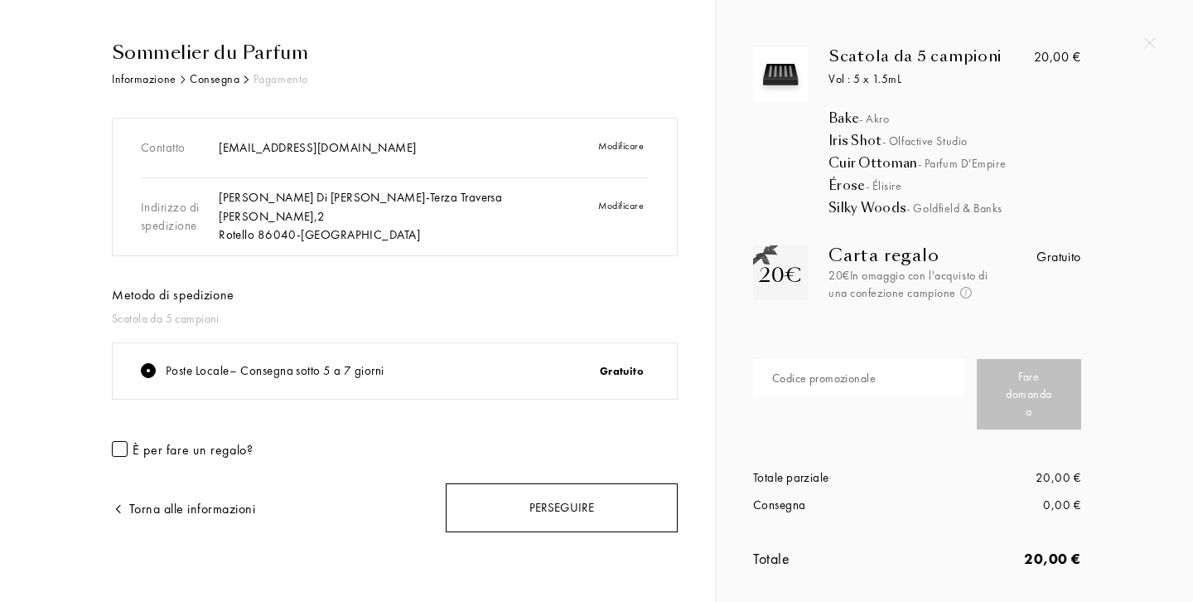
click at [604, 509] on div "Perseguire" at bounding box center [562, 507] width 232 height 49
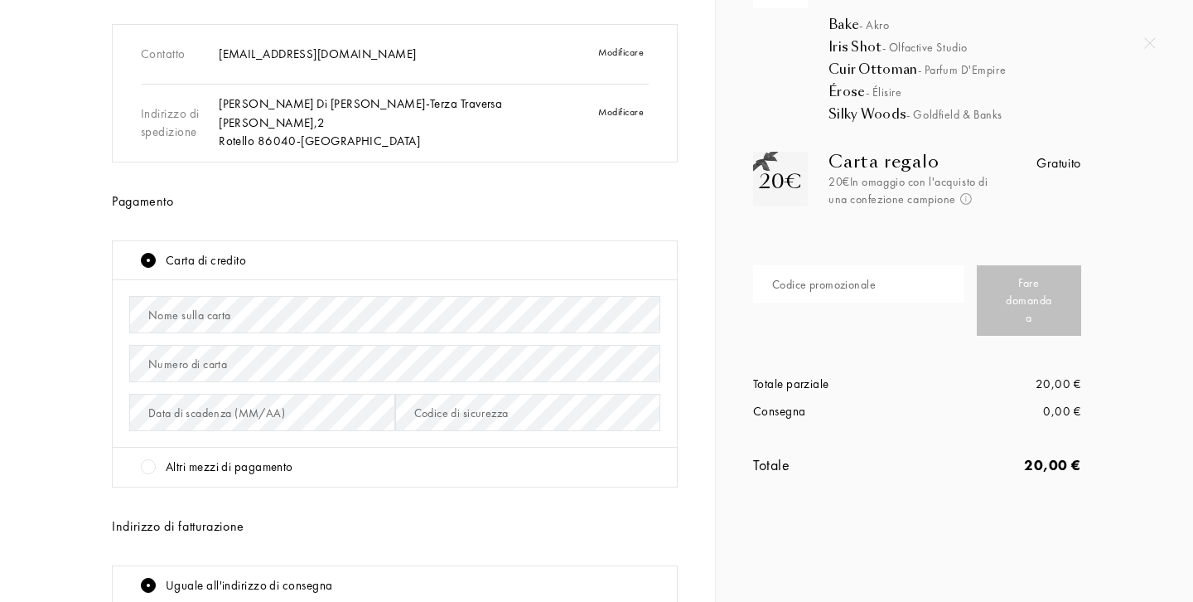
scroll to position [127, 0]
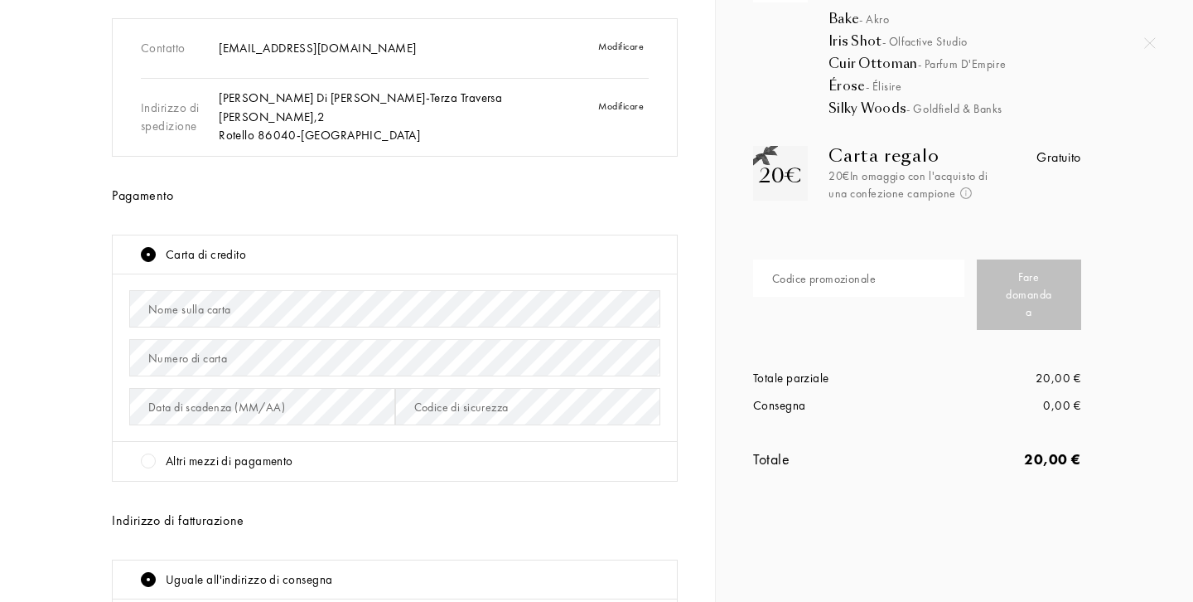
click at [517, 251] on div "Carta di credito" at bounding box center [401, 254] width 520 height 19
click at [196, 246] on div "Carta di credito" at bounding box center [206, 254] width 80 height 19
click at [149, 255] on div at bounding box center [148, 254] width 15 height 15
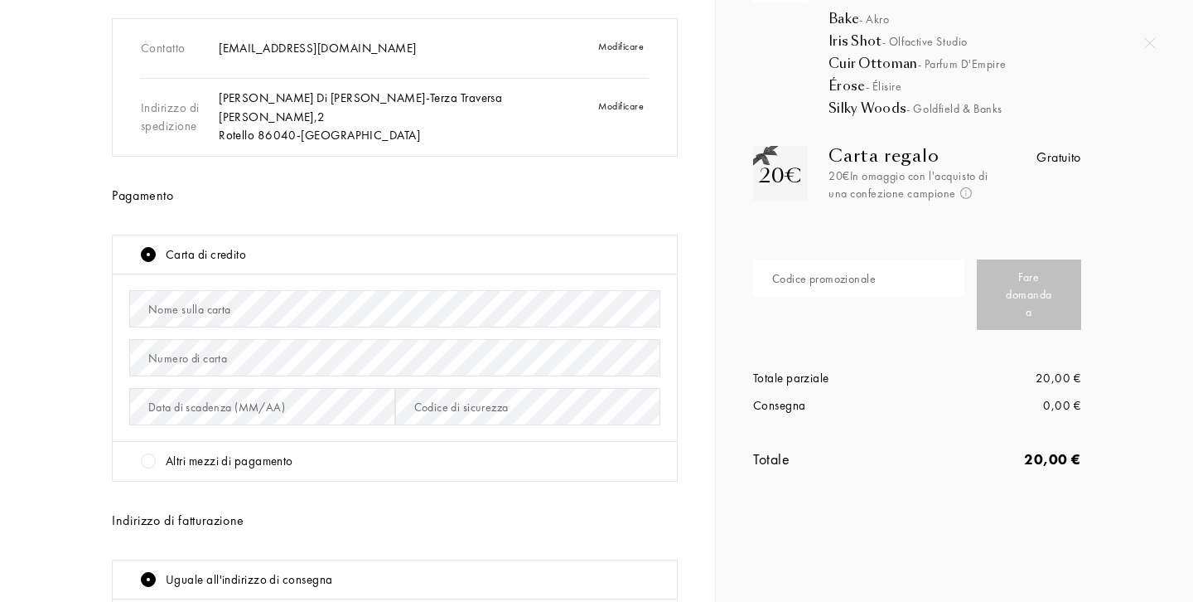
click at [211, 245] on div "Carta di credito" at bounding box center [206, 254] width 80 height 19
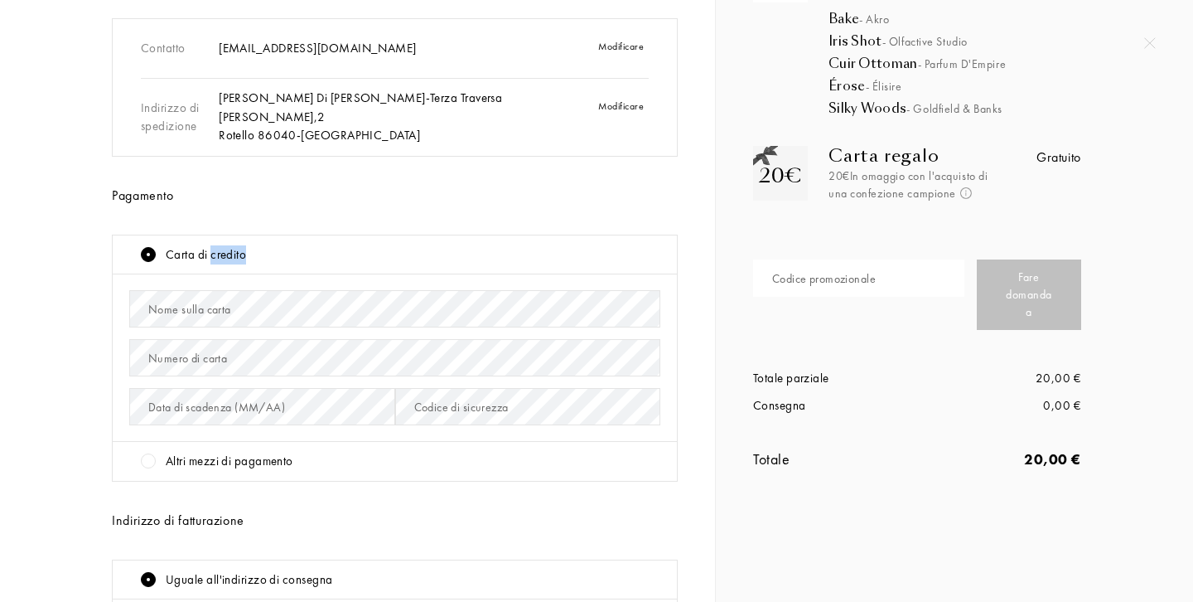
click at [255, 156] on div "Contatto rap.gdigirolamo@gmail.com Modificare Indirizzo di spedizione Giuseppe …" at bounding box center [395, 328] width 566 height 621
click at [191, 303] on div "Nome sulla carta" at bounding box center [189, 309] width 83 height 17
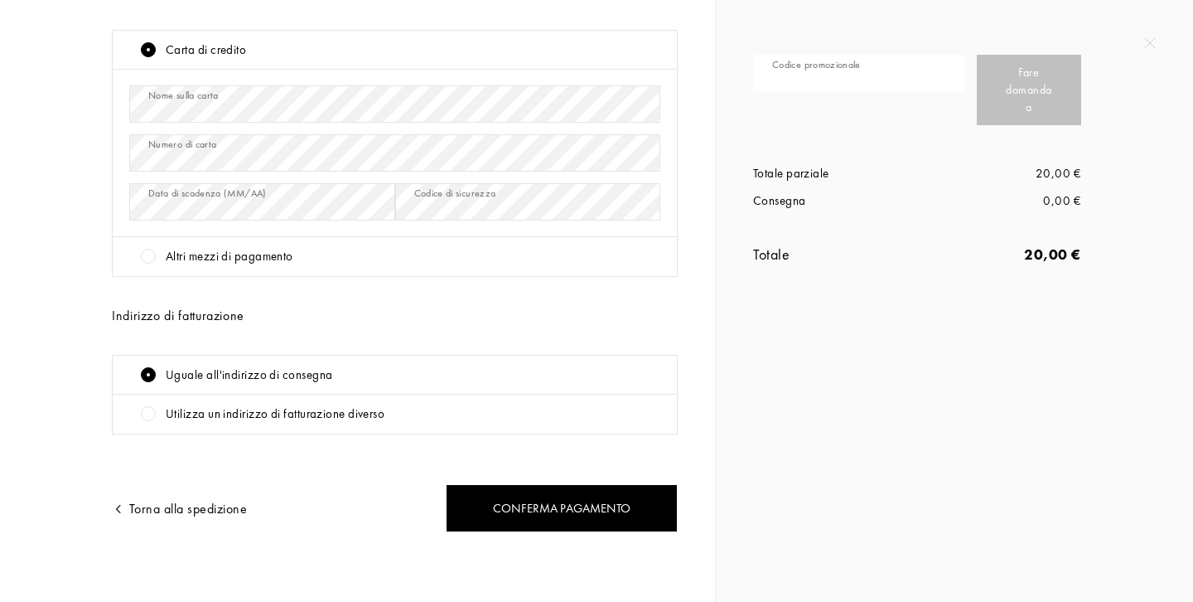
scroll to position [331, 0]
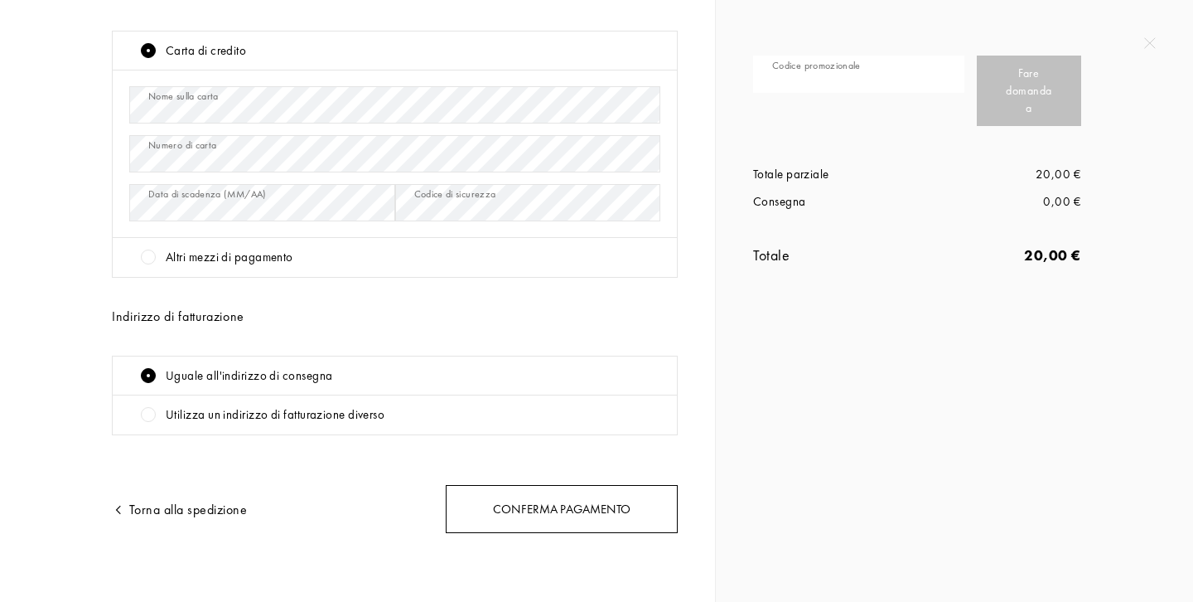
click at [475, 500] on div "Conferma pagamento" at bounding box center [562, 509] width 232 height 49
